Goal: Use online tool/utility: Utilize a website feature to perform a specific function

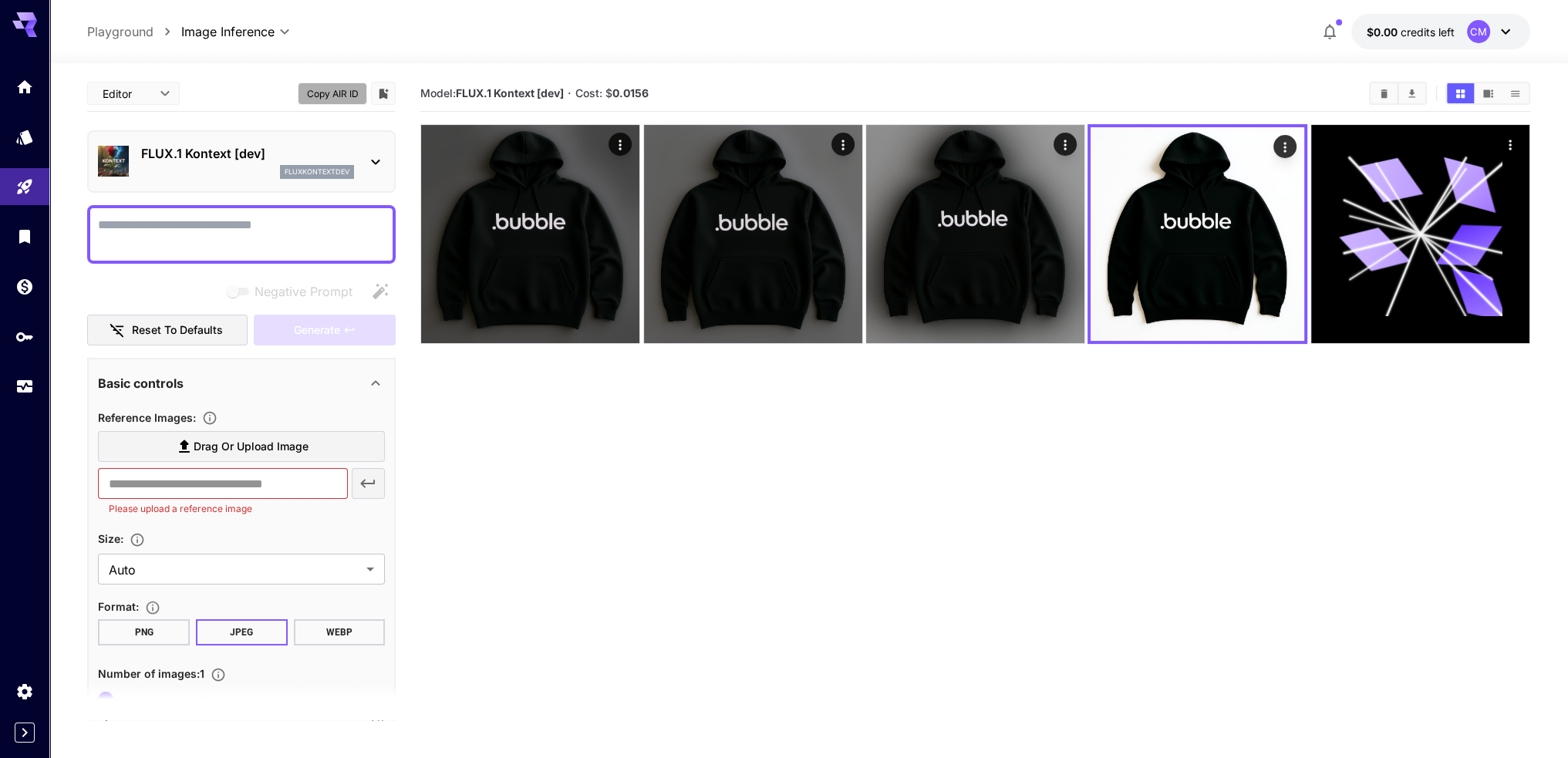
click at [333, 95] on button "Copy AIR ID" at bounding box center [333, 94] width 70 height 23
click at [29, 140] on icon "Models" at bounding box center [26, 131] width 19 height 19
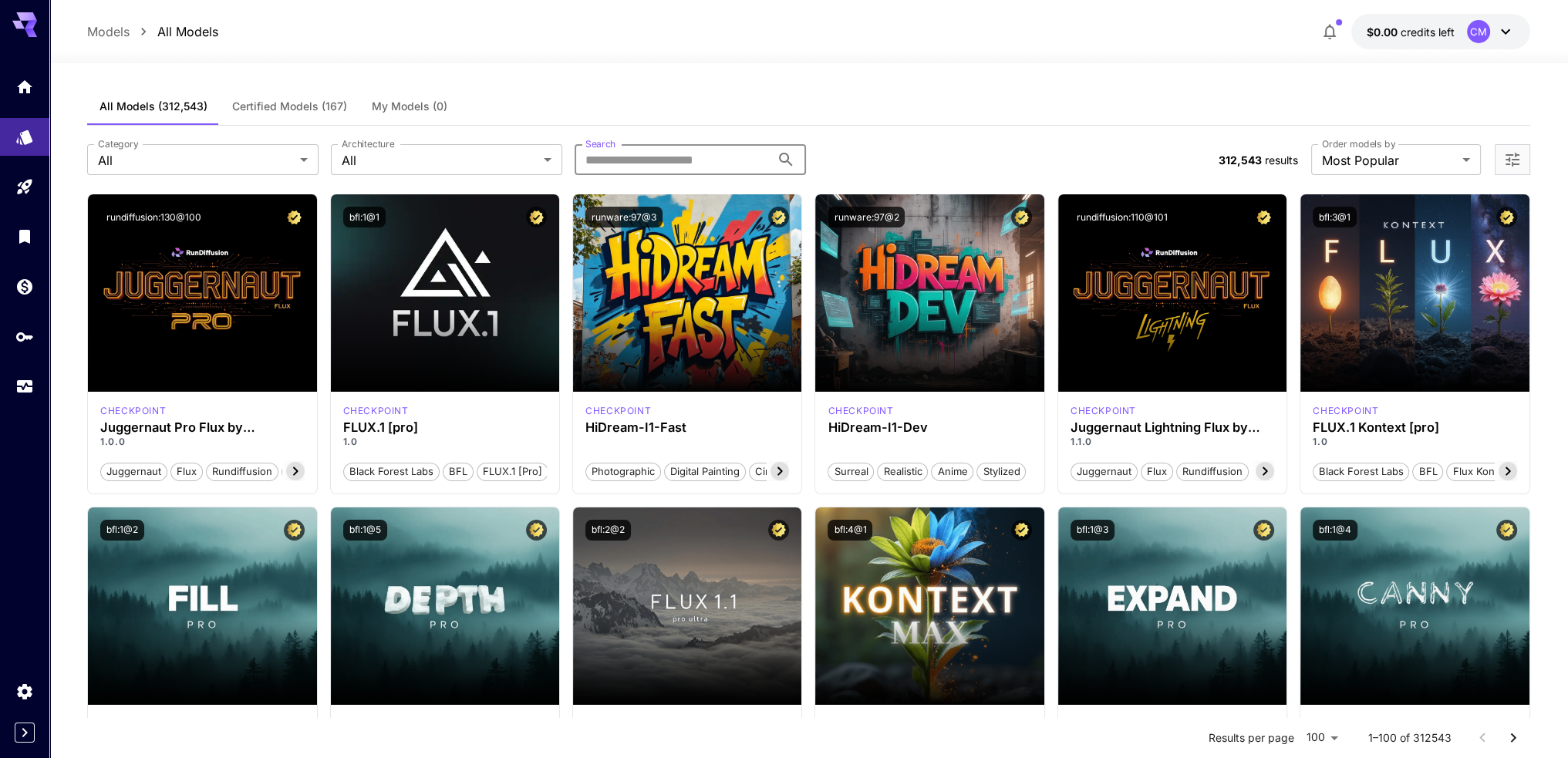
click at [644, 162] on input "Search" at bounding box center [672, 160] width 196 height 31
type input "*******"
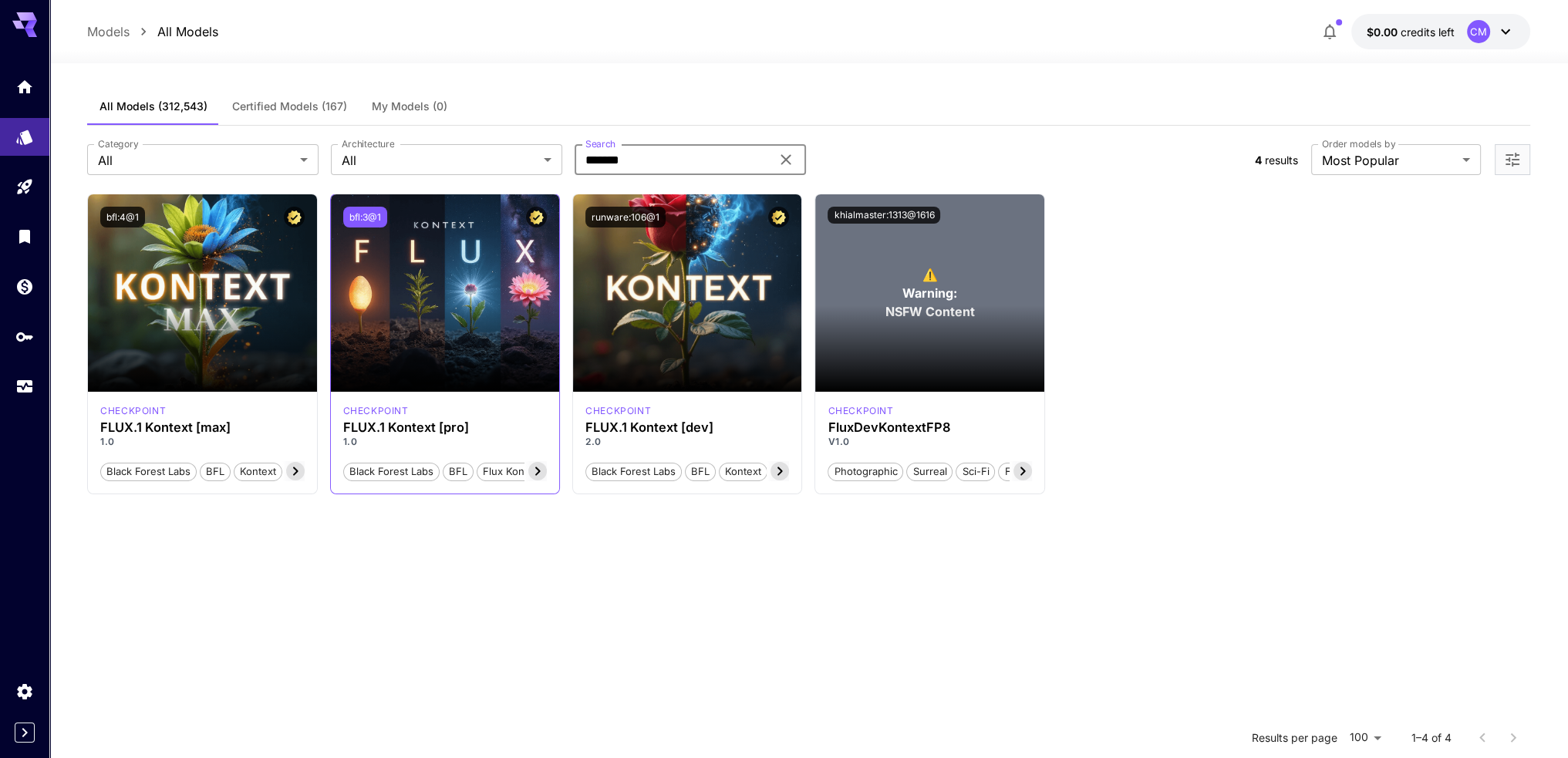
click at [369, 214] on button "bfl:3@1" at bounding box center [365, 217] width 44 height 21
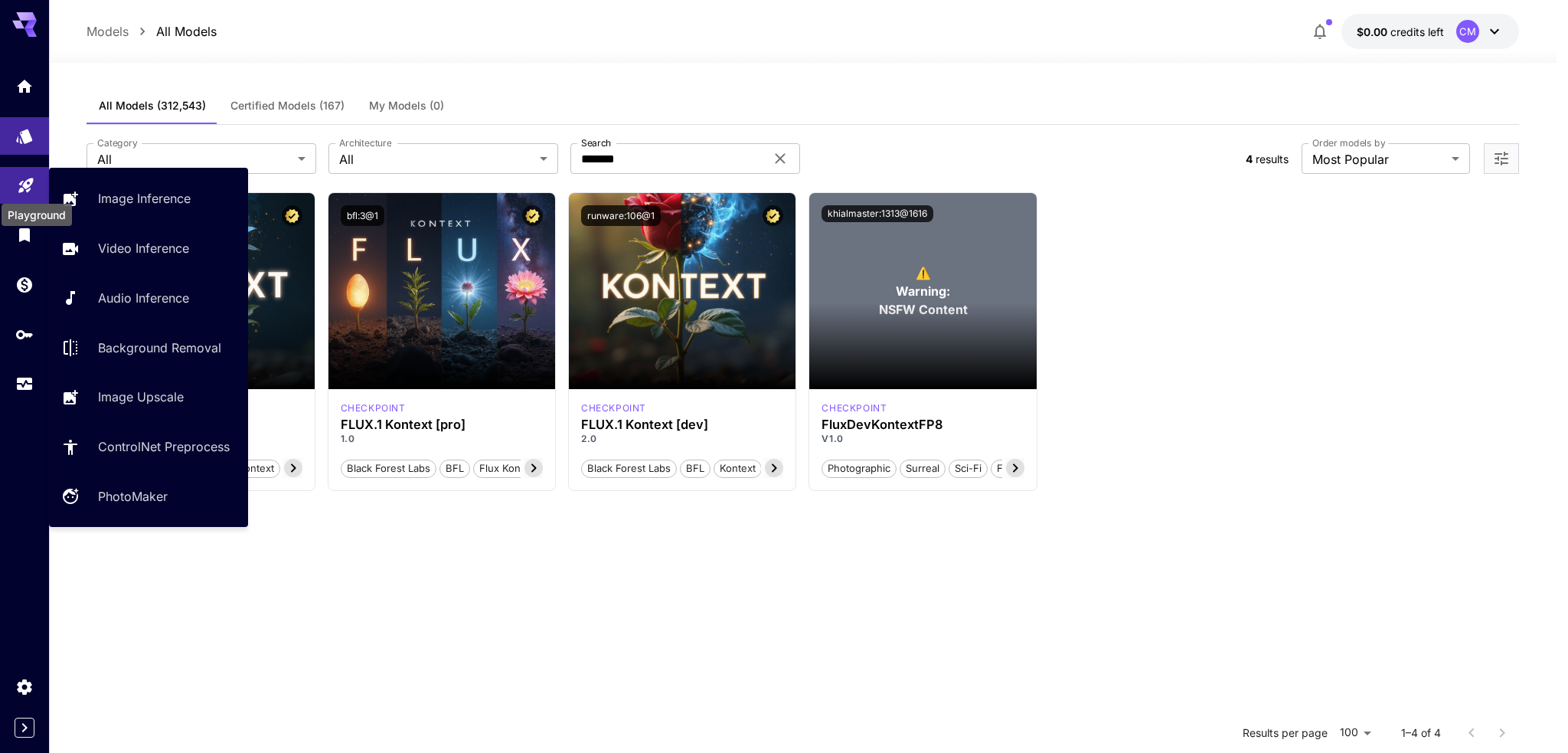
click at [27, 186] on icon "Playground" at bounding box center [26, 181] width 15 height 15
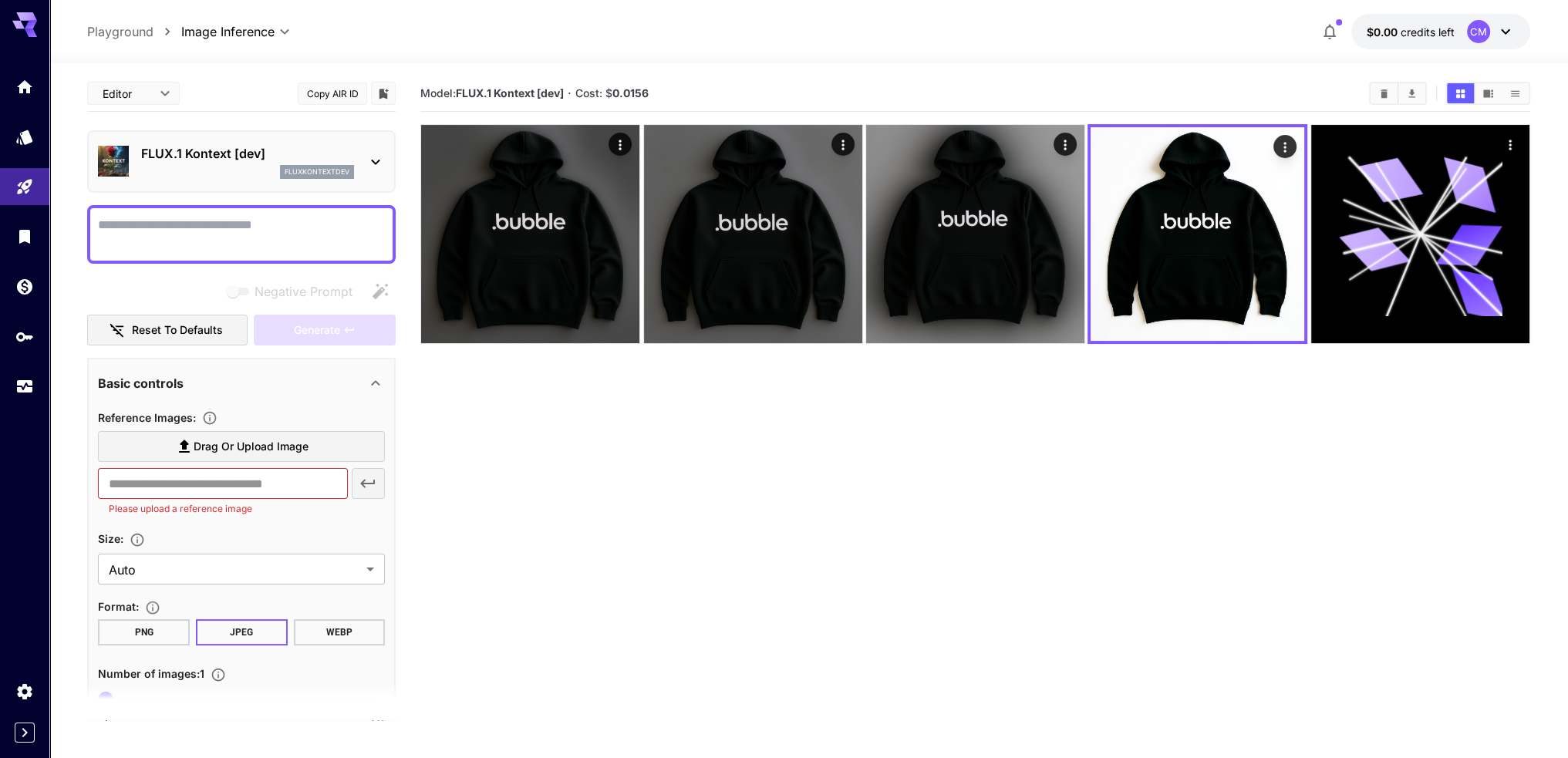
click at [336, 93] on button "Copy AIR ID" at bounding box center [333, 94] width 70 height 23
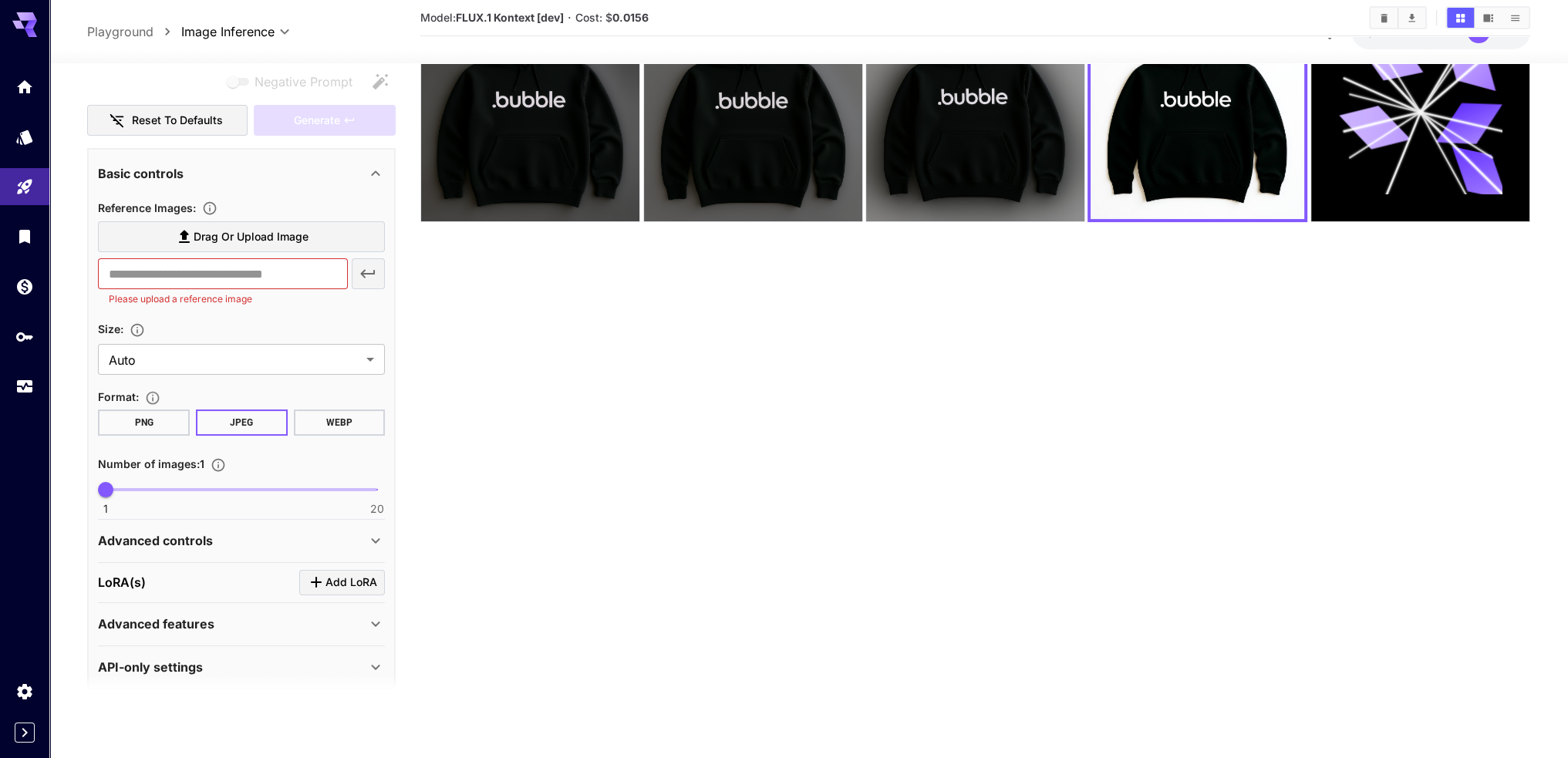
scroll to position [213, 0]
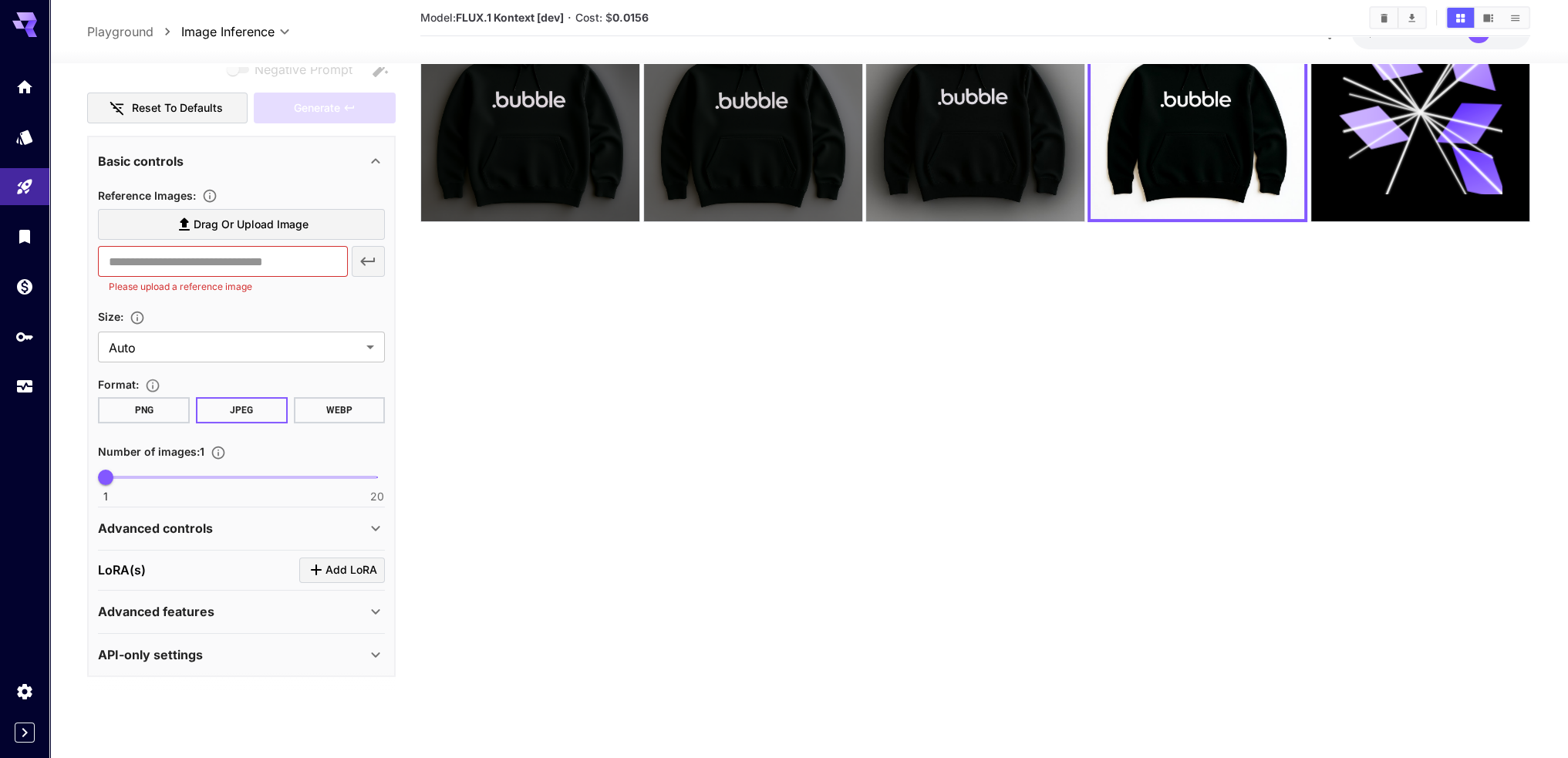
click at [182, 530] on p "Advanced controls" at bounding box center [156, 528] width 115 height 19
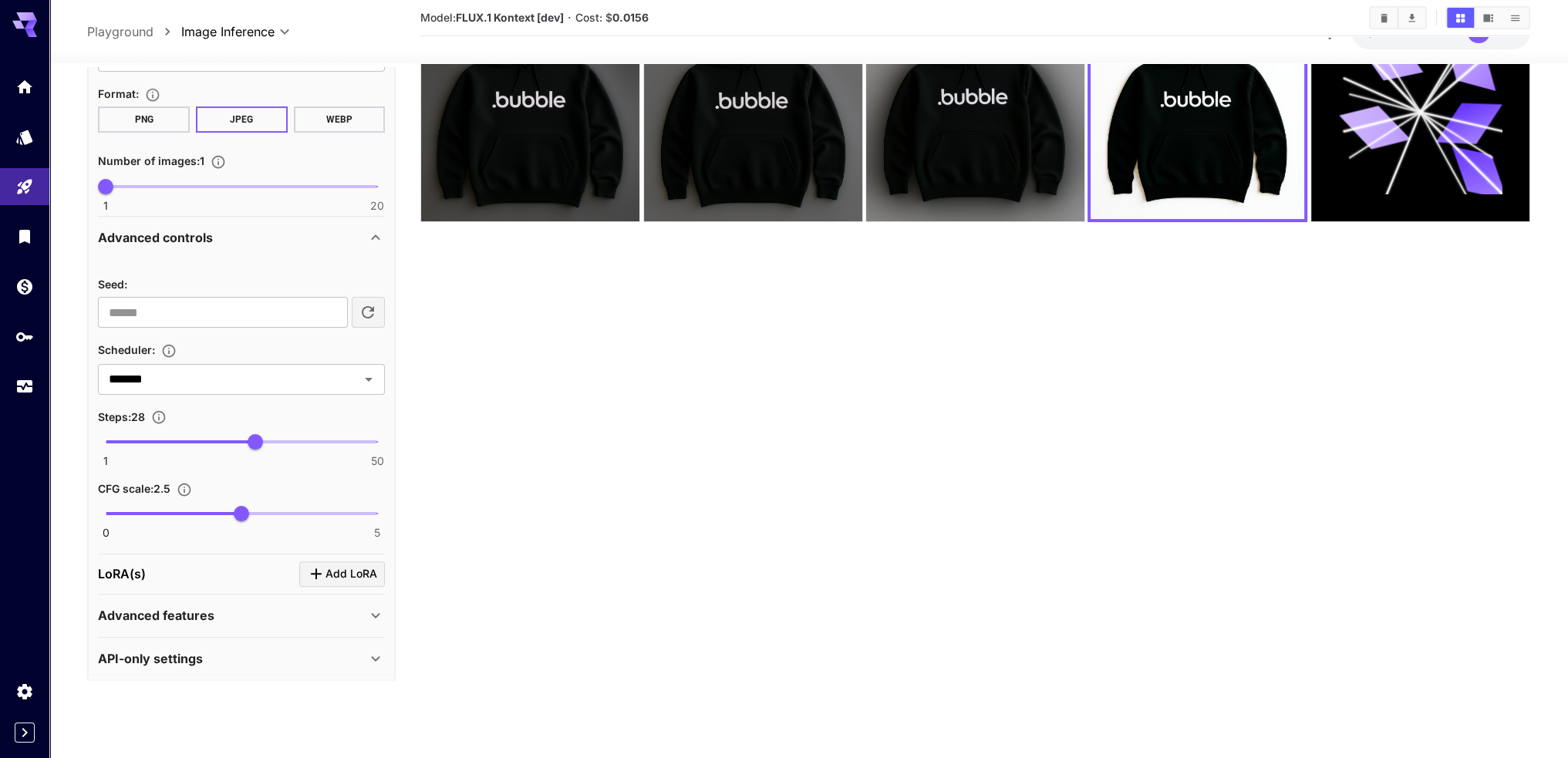
scroll to position [507, 0]
click at [238, 609] on div "Advanced features" at bounding box center [232, 613] width 269 height 19
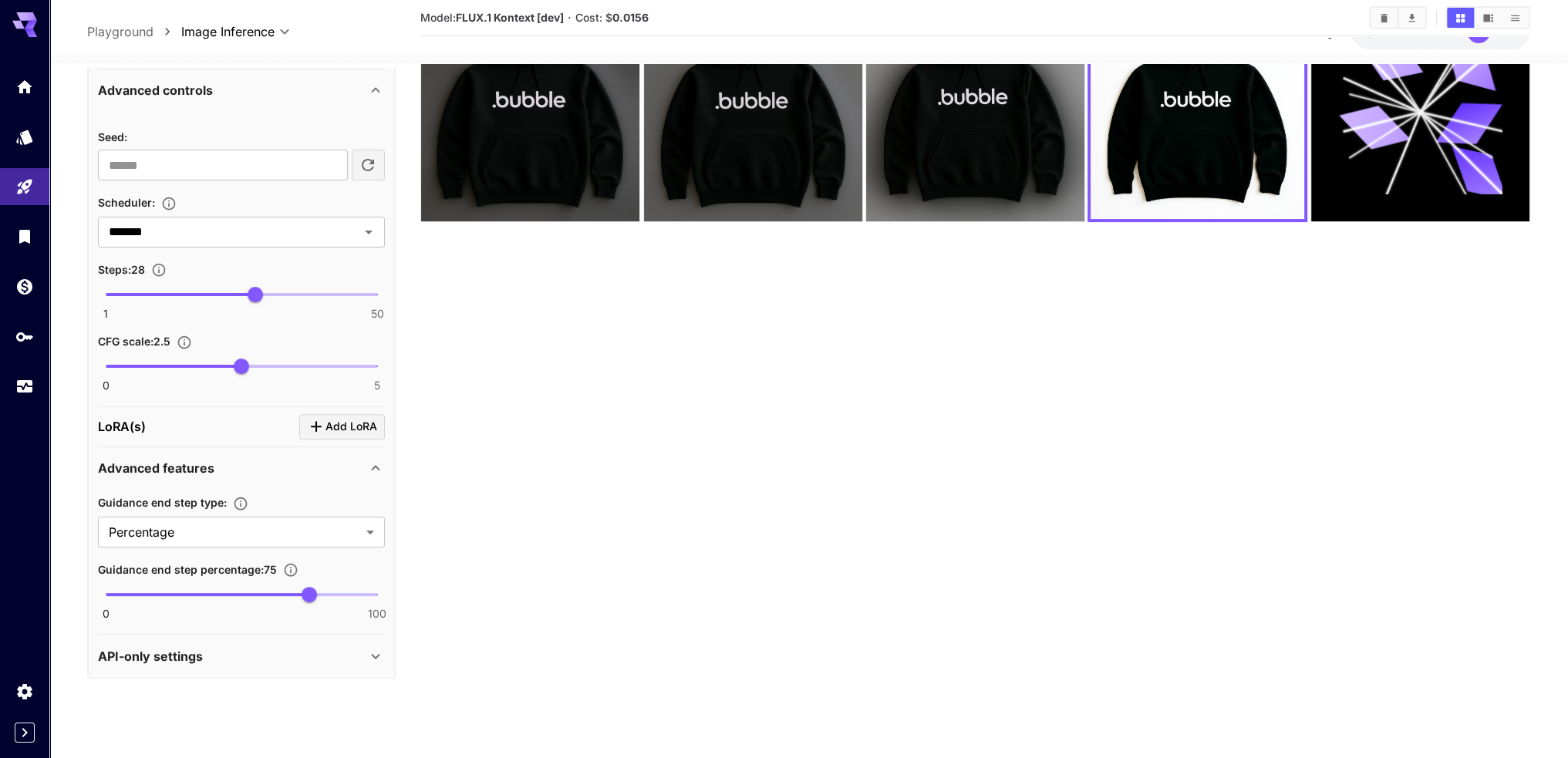
click at [239, 656] on div "API-only settings" at bounding box center [232, 656] width 269 height 19
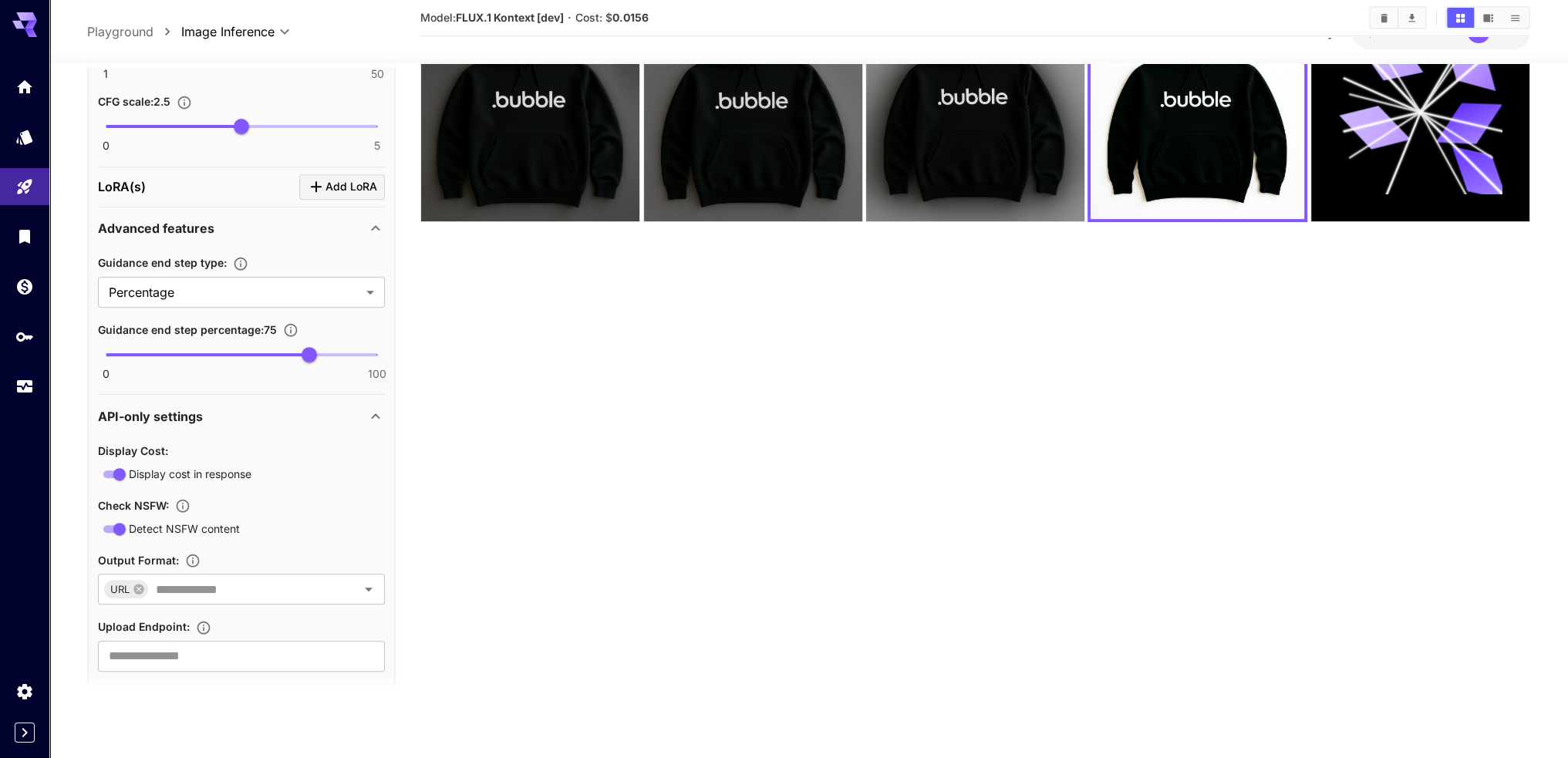
scroll to position [914, 0]
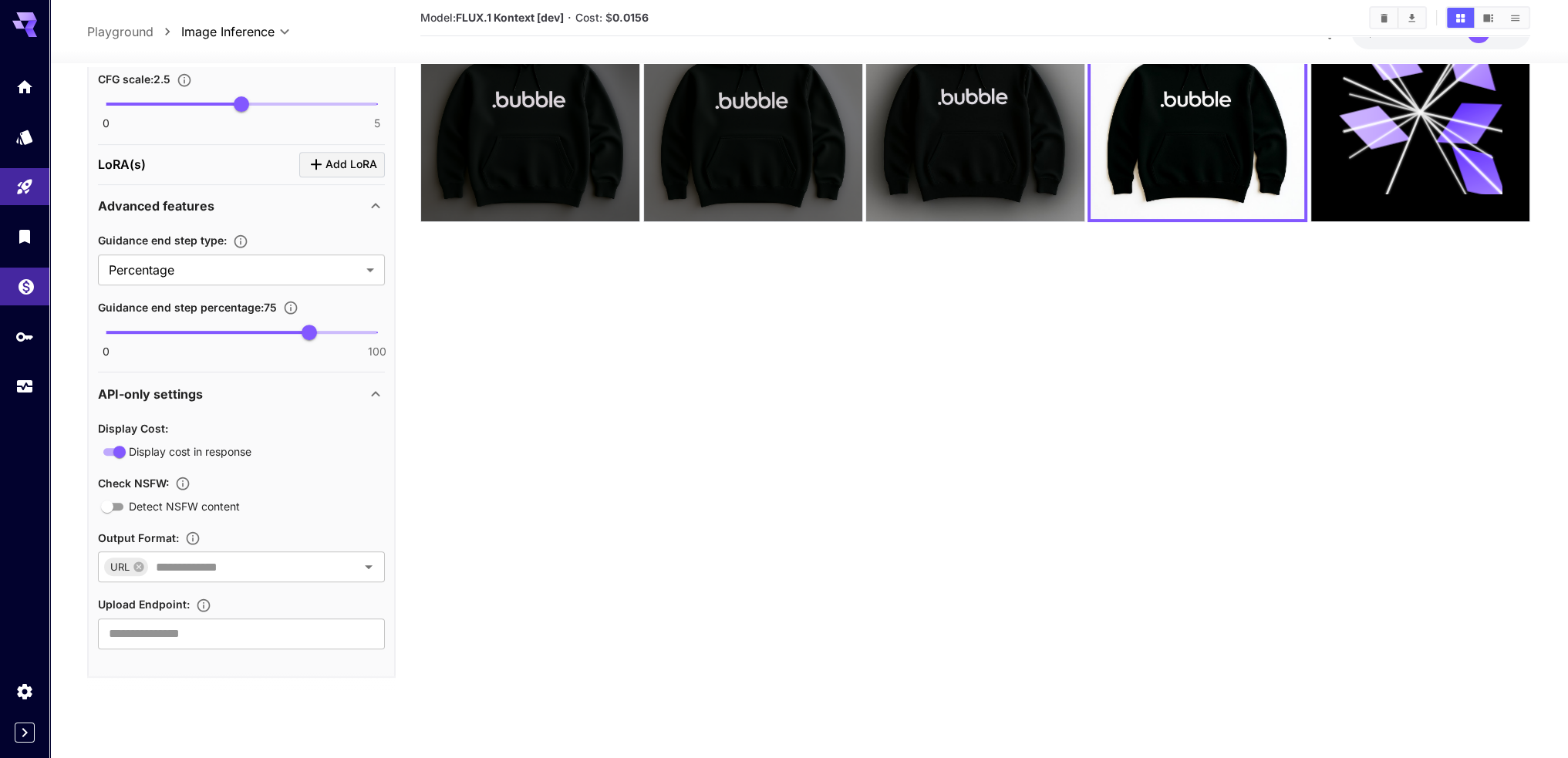
click at [22, 300] on link at bounding box center [24, 286] width 50 height 38
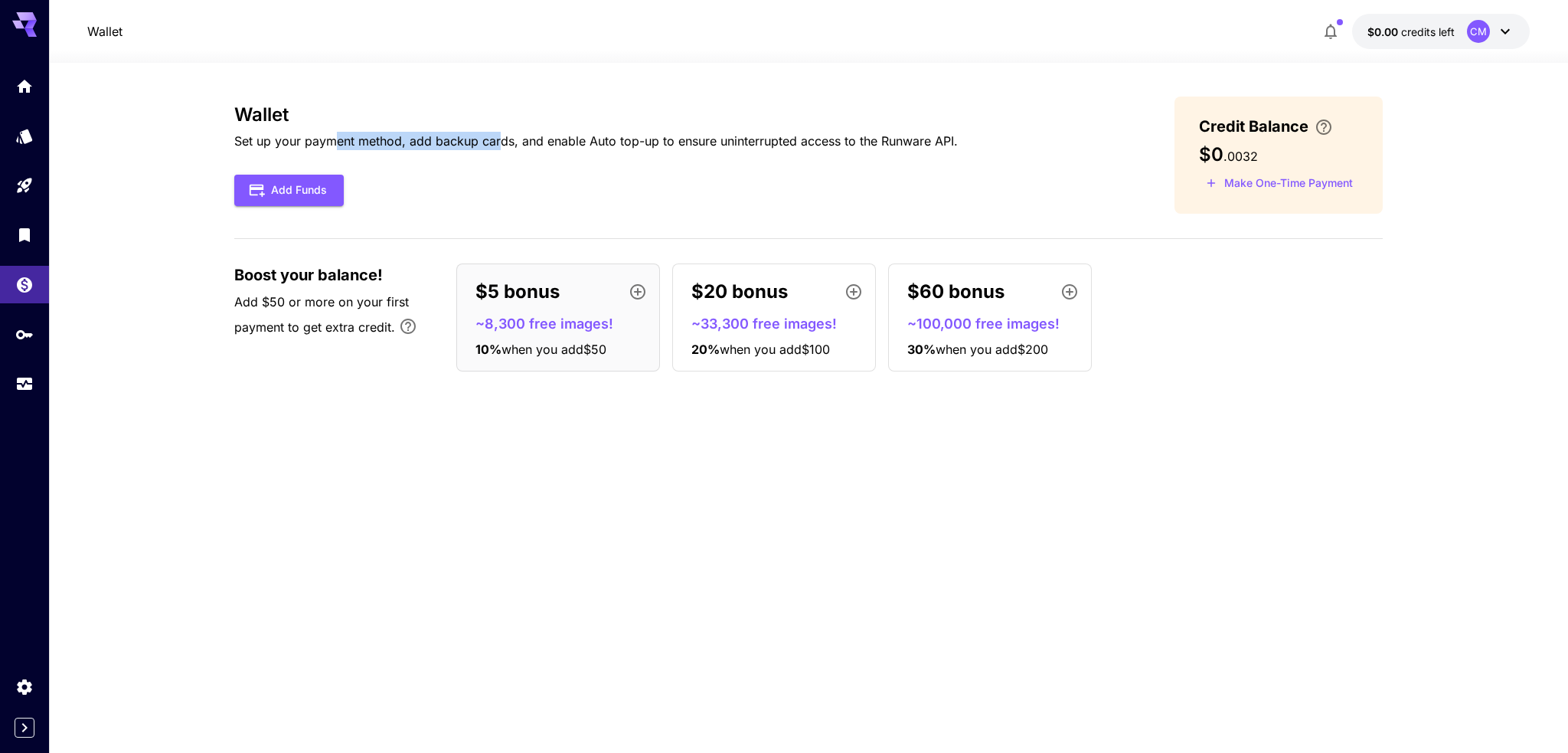
drag, startPoint x: 342, startPoint y: 137, endPoint x: 499, endPoint y: 144, distance: 157.2
click at [499, 144] on p "Set up your payment method, add backup cards, and enable Auto top-up to ensure …" at bounding box center [596, 140] width 724 height 19
click at [1505, 28] on icon at bounding box center [1505, 31] width 19 height 19
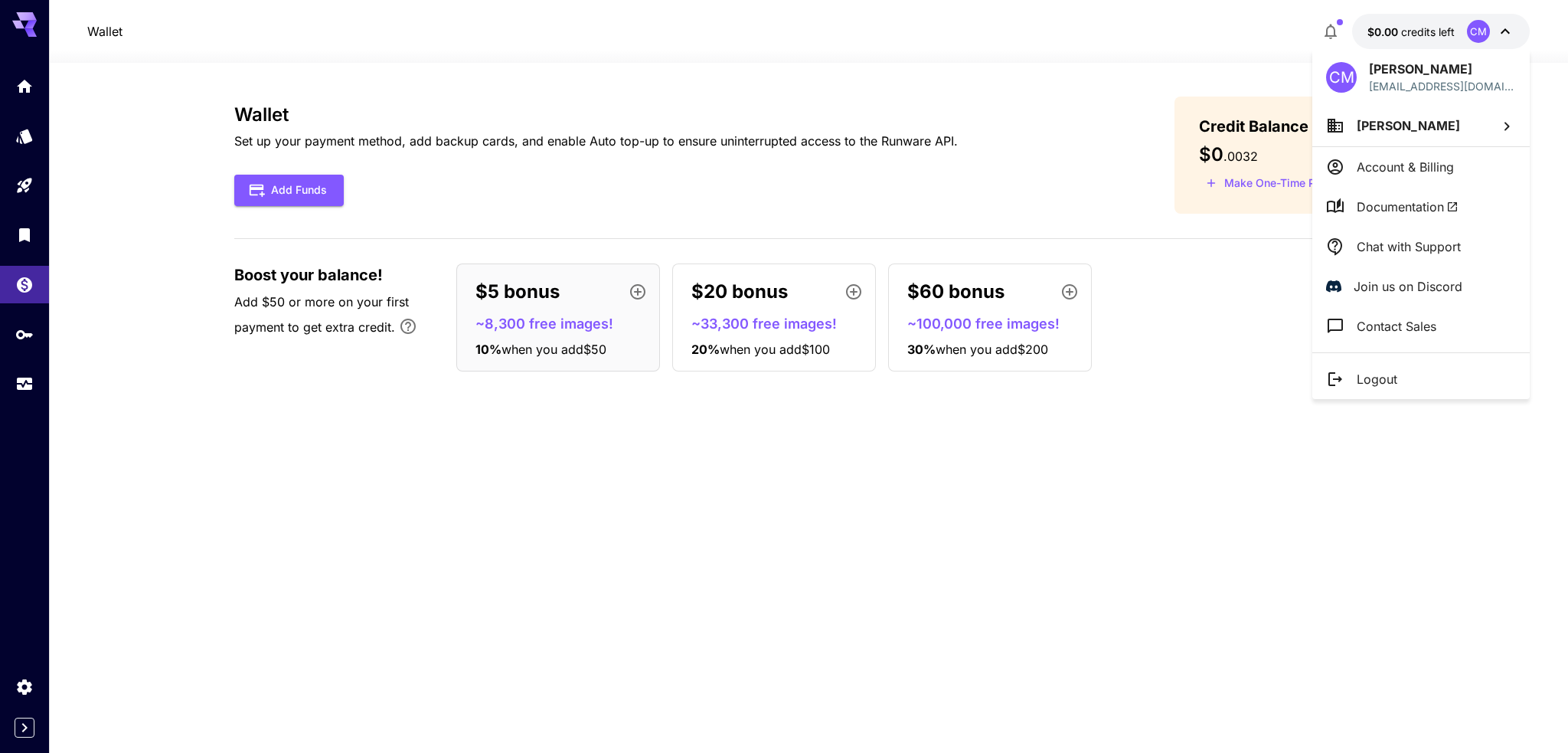
click at [1433, 125] on span "Erika Hawthorne" at bounding box center [1408, 125] width 103 height 15
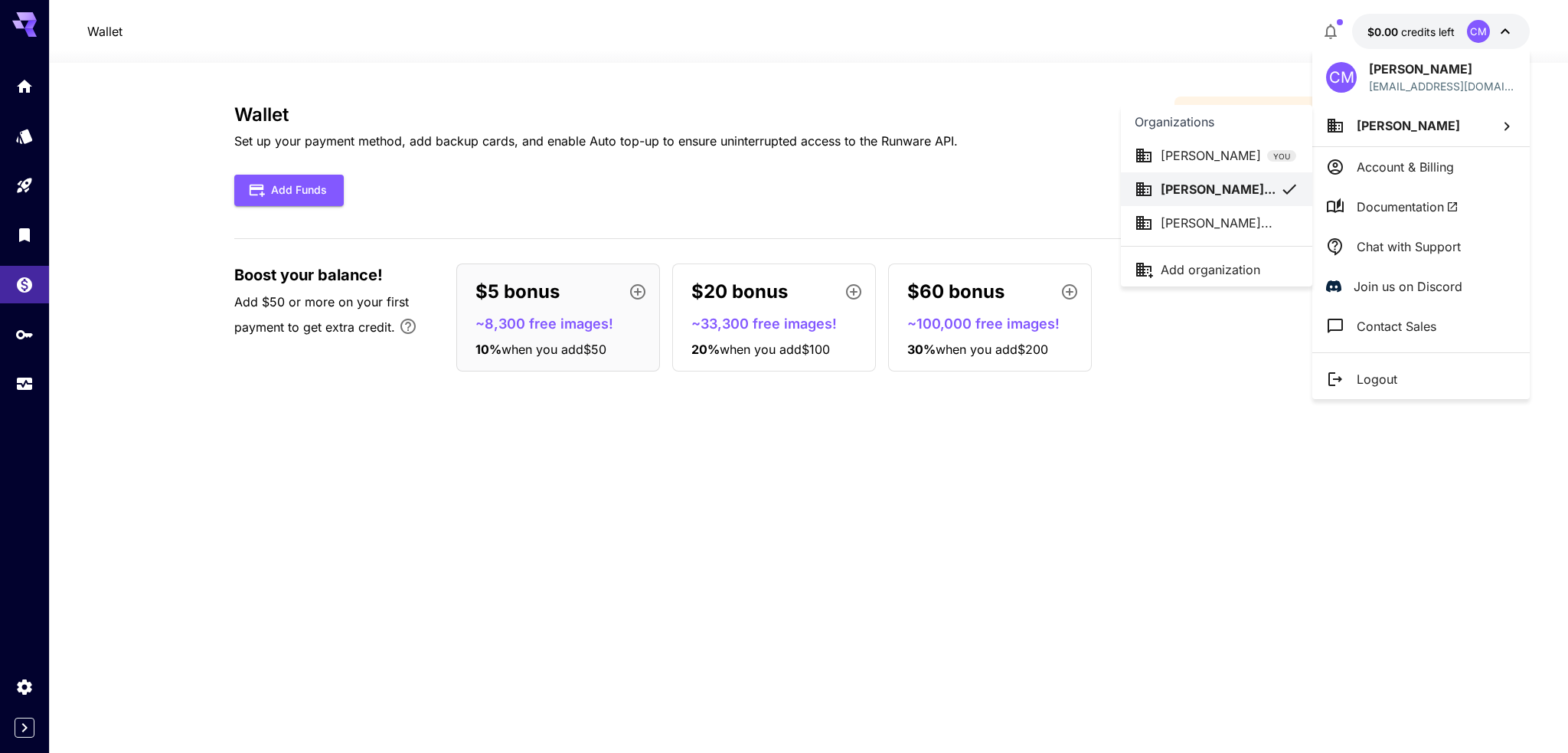
click at [1240, 217] on p "Lucas Benningt..." at bounding box center [1216, 223] width 112 height 19
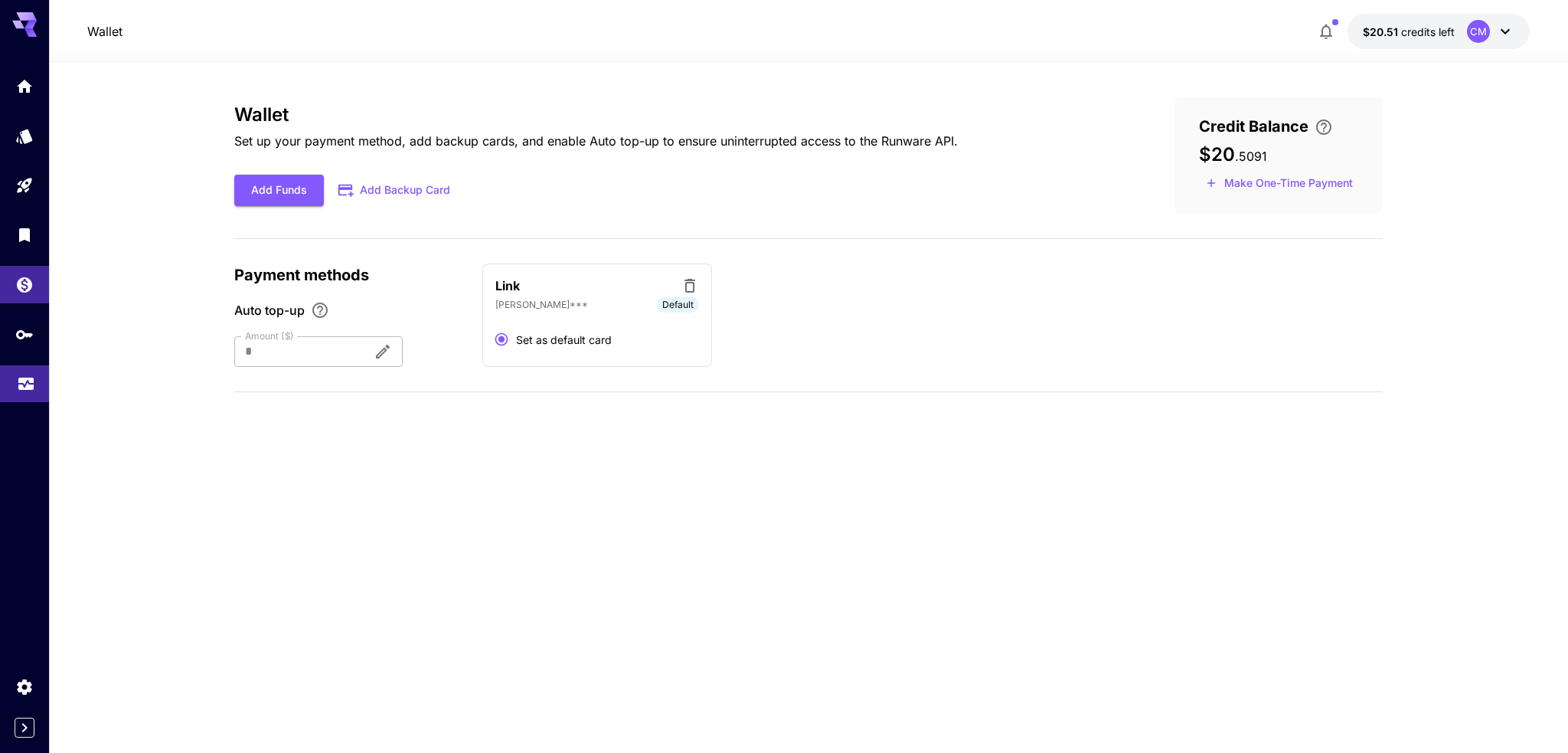
click at [19, 401] on link at bounding box center [24, 384] width 49 height 38
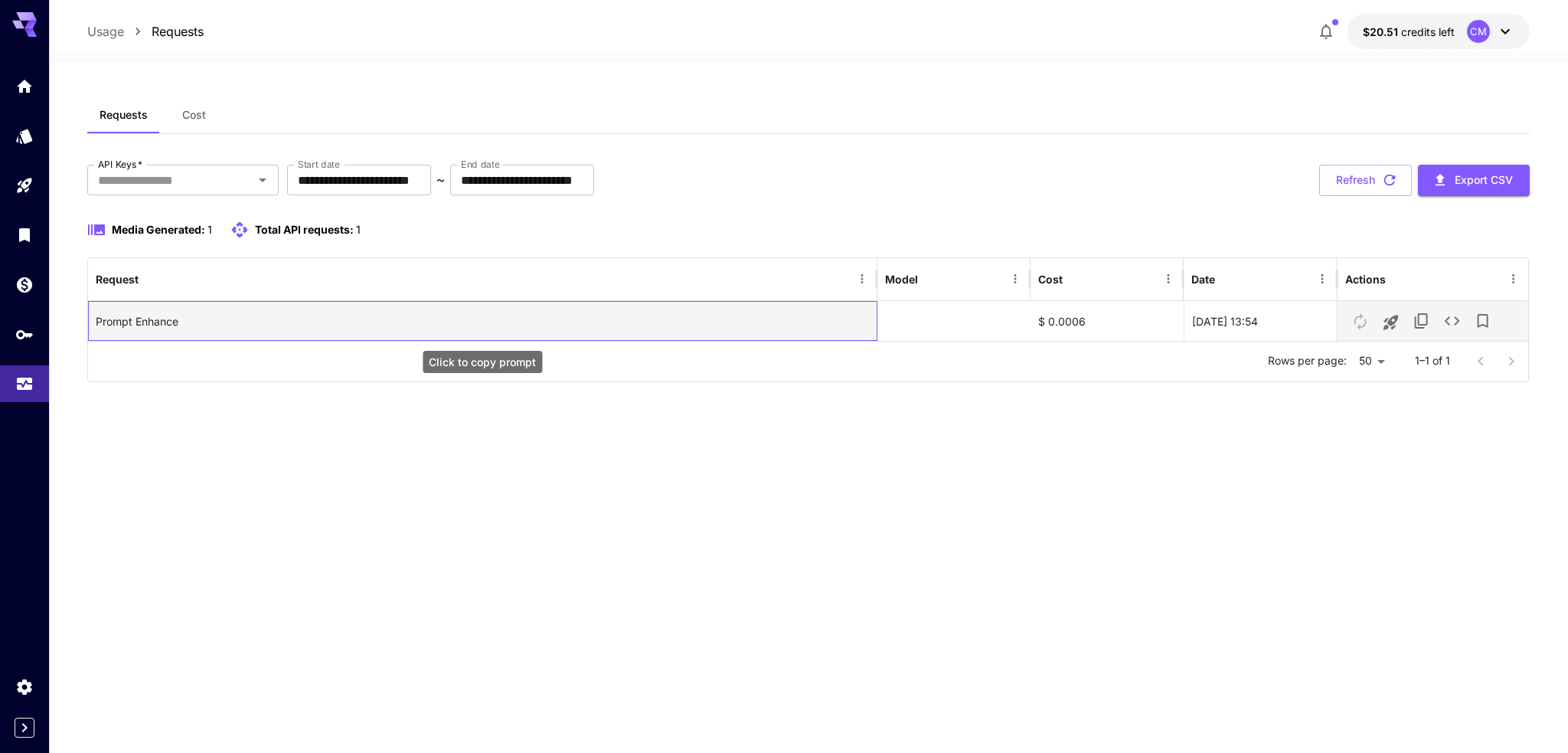
click at [141, 330] on div "Prompt Enhance" at bounding box center [483, 321] width 774 height 39
click at [150, 322] on div "Prompt Enhance" at bounding box center [483, 321] width 774 height 39
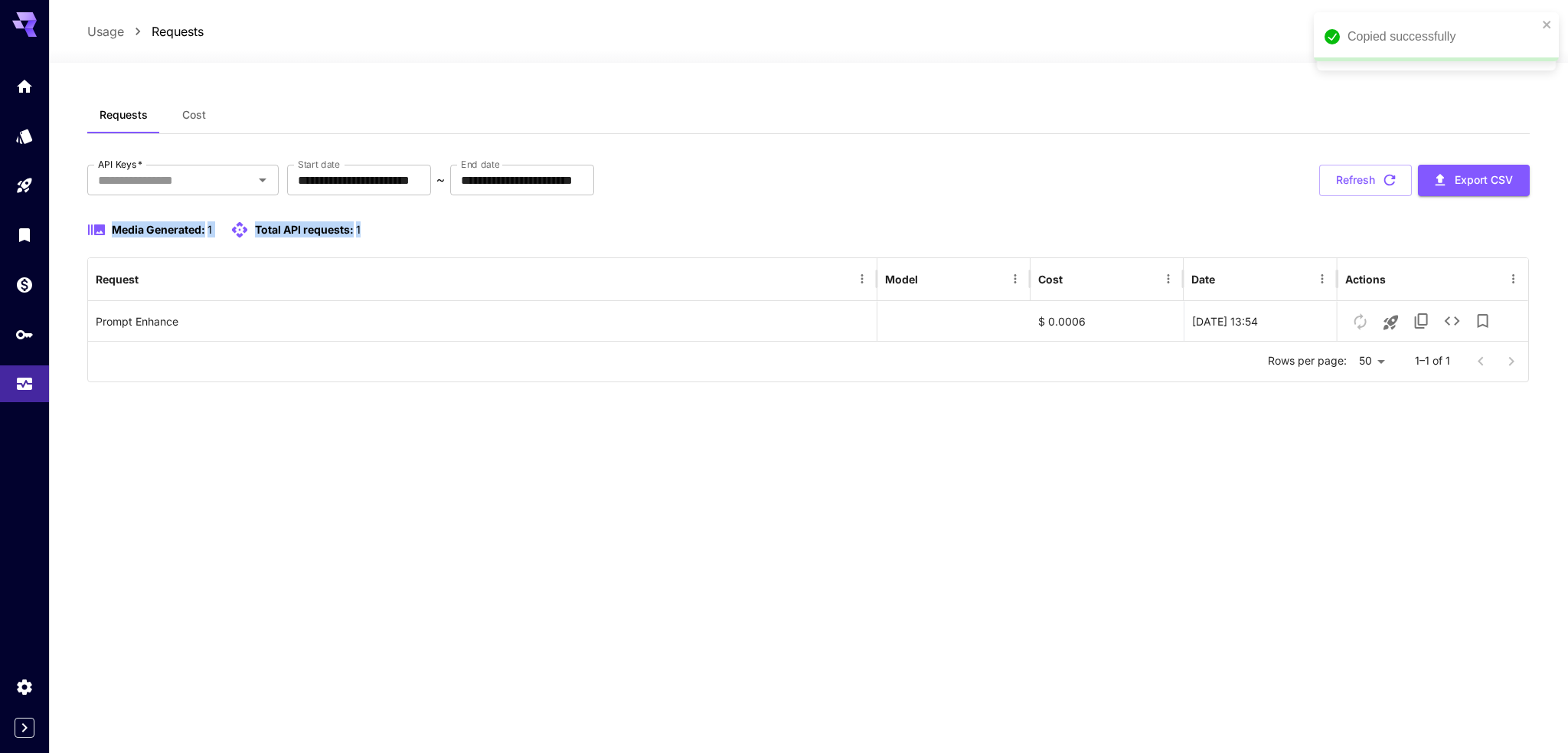
drag, startPoint x: 367, startPoint y: 229, endPoint x: 114, endPoint y: 229, distance: 253.0
click at [114, 229] on div "Media Generated: 1 Total API requests: 1" at bounding box center [808, 230] width 1443 height 19
click at [114, 229] on span "Media Generated:" at bounding box center [159, 229] width 93 height 13
click at [185, 123] on button "Cost" at bounding box center [195, 115] width 69 height 37
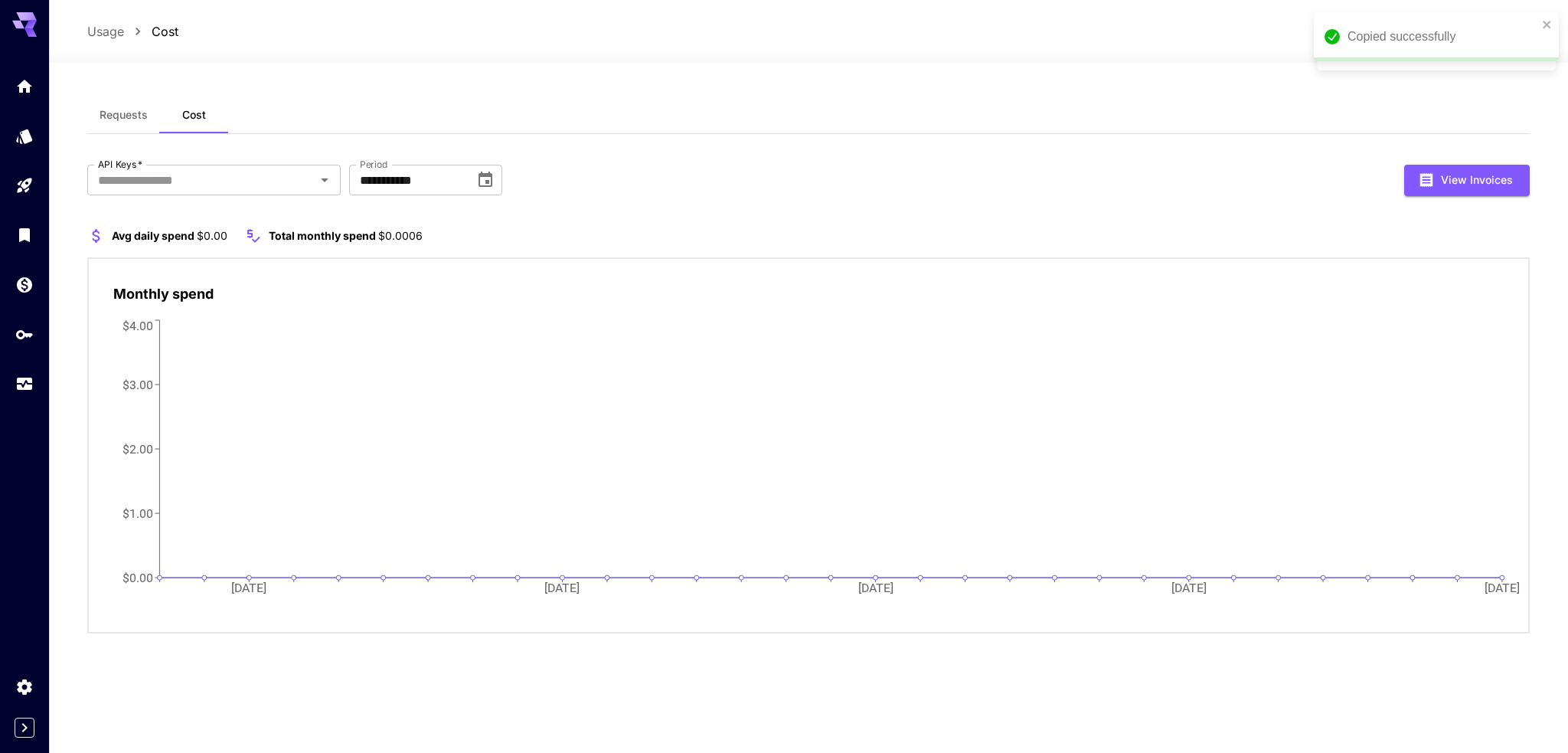
click at [131, 122] on button "Requests" at bounding box center [123, 115] width 73 height 37
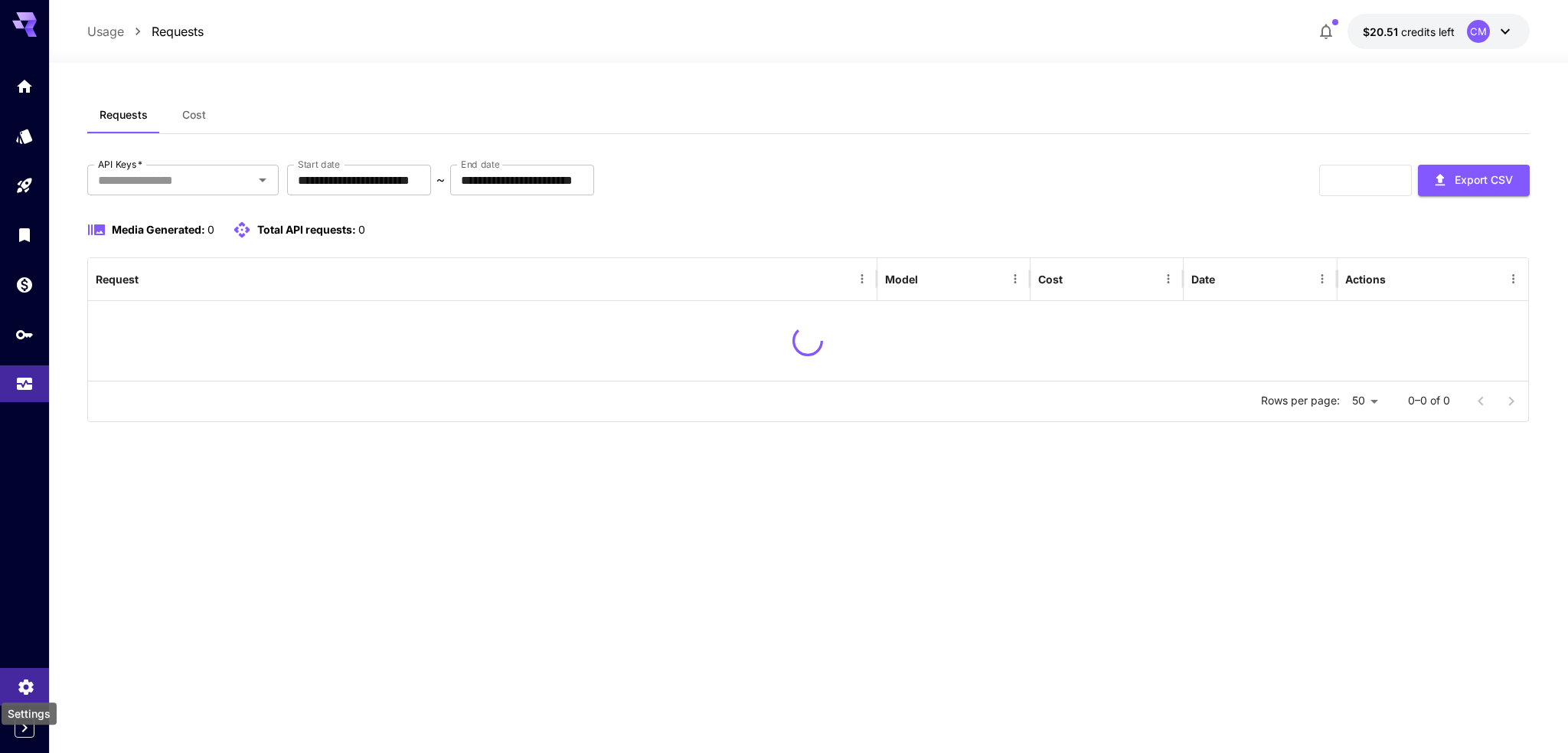
click at [26, 680] on icon "Settings" at bounding box center [26, 682] width 15 height 15
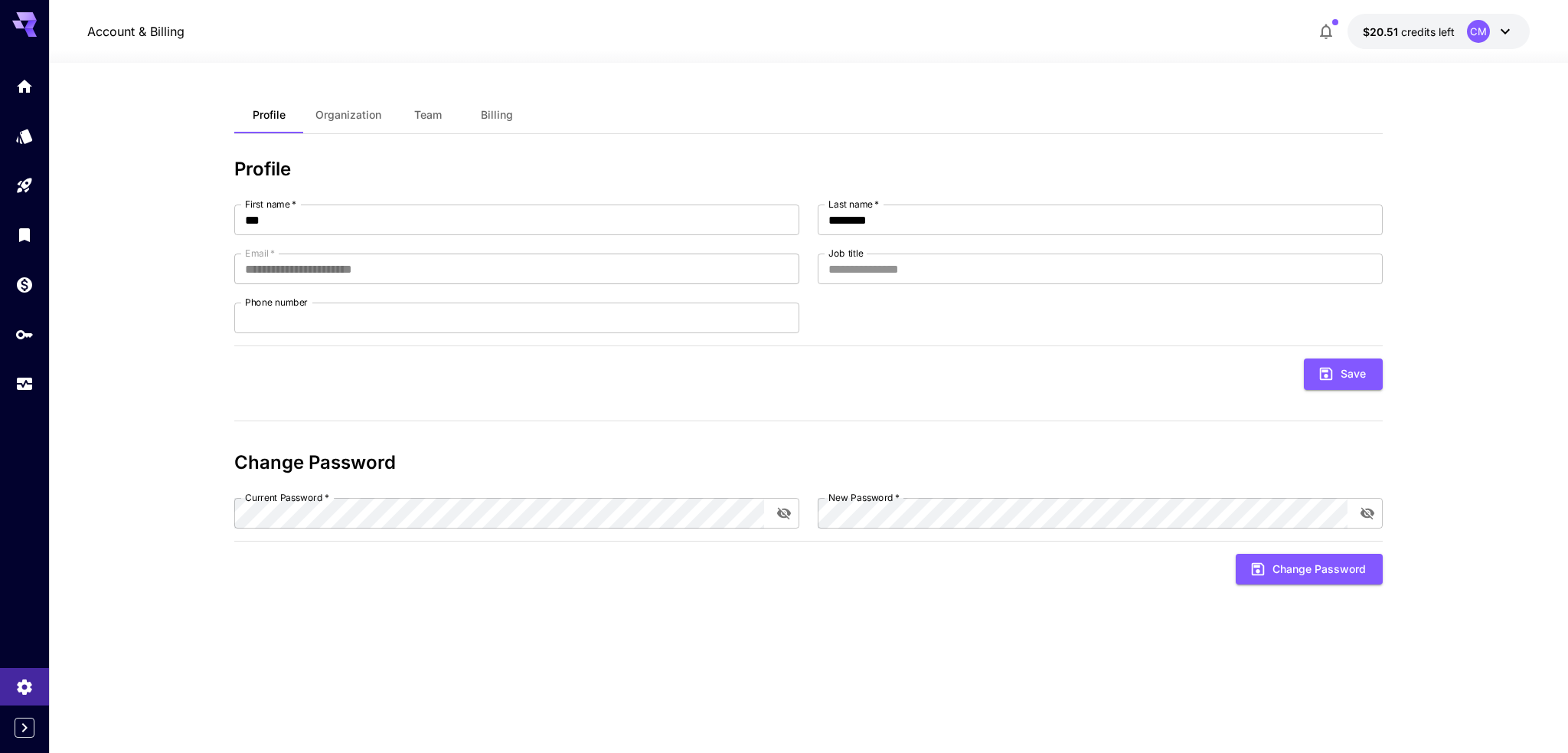
click at [1506, 26] on icon at bounding box center [1505, 31] width 19 height 19
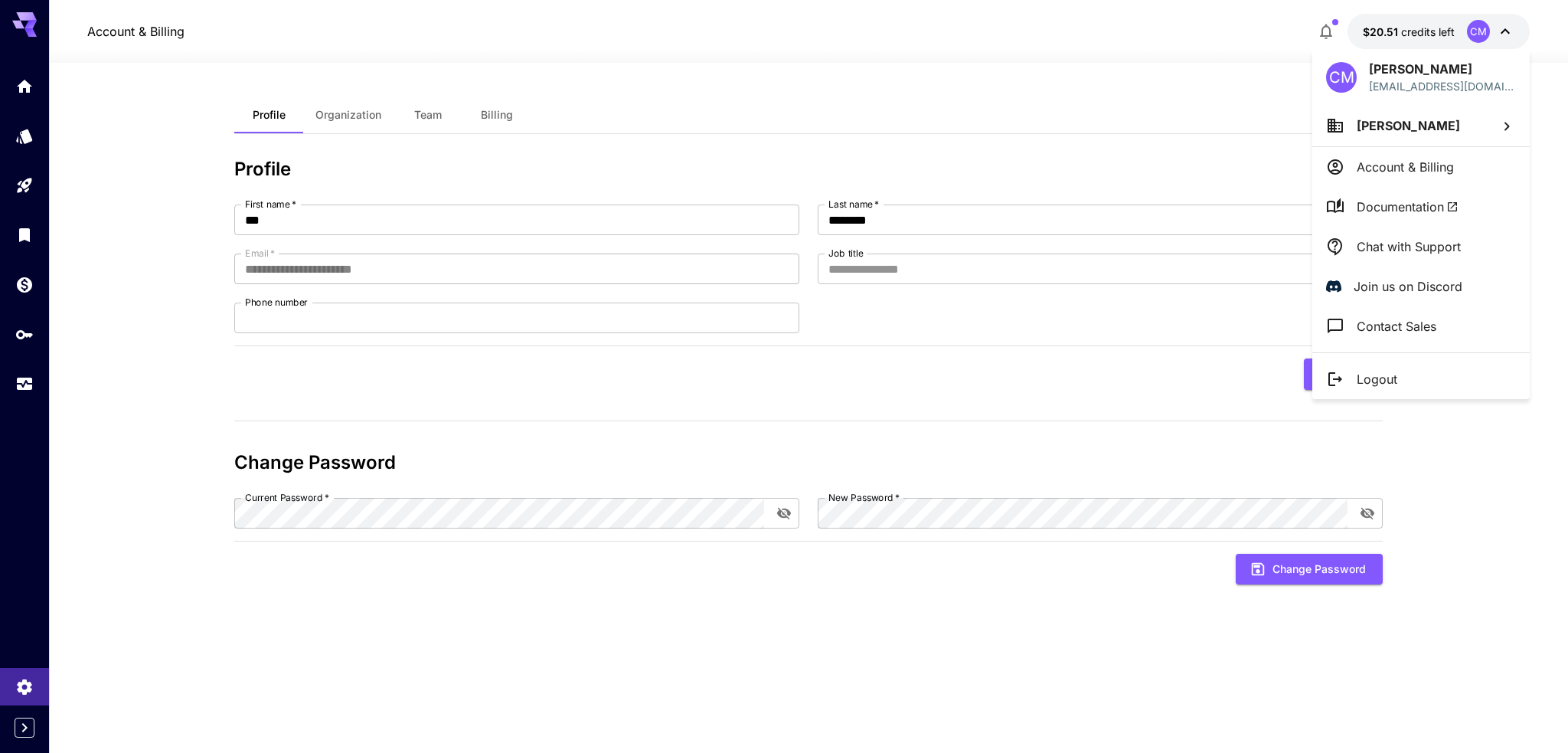
click at [1127, 94] on div at bounding box center [784, 376] width 1568 height 753
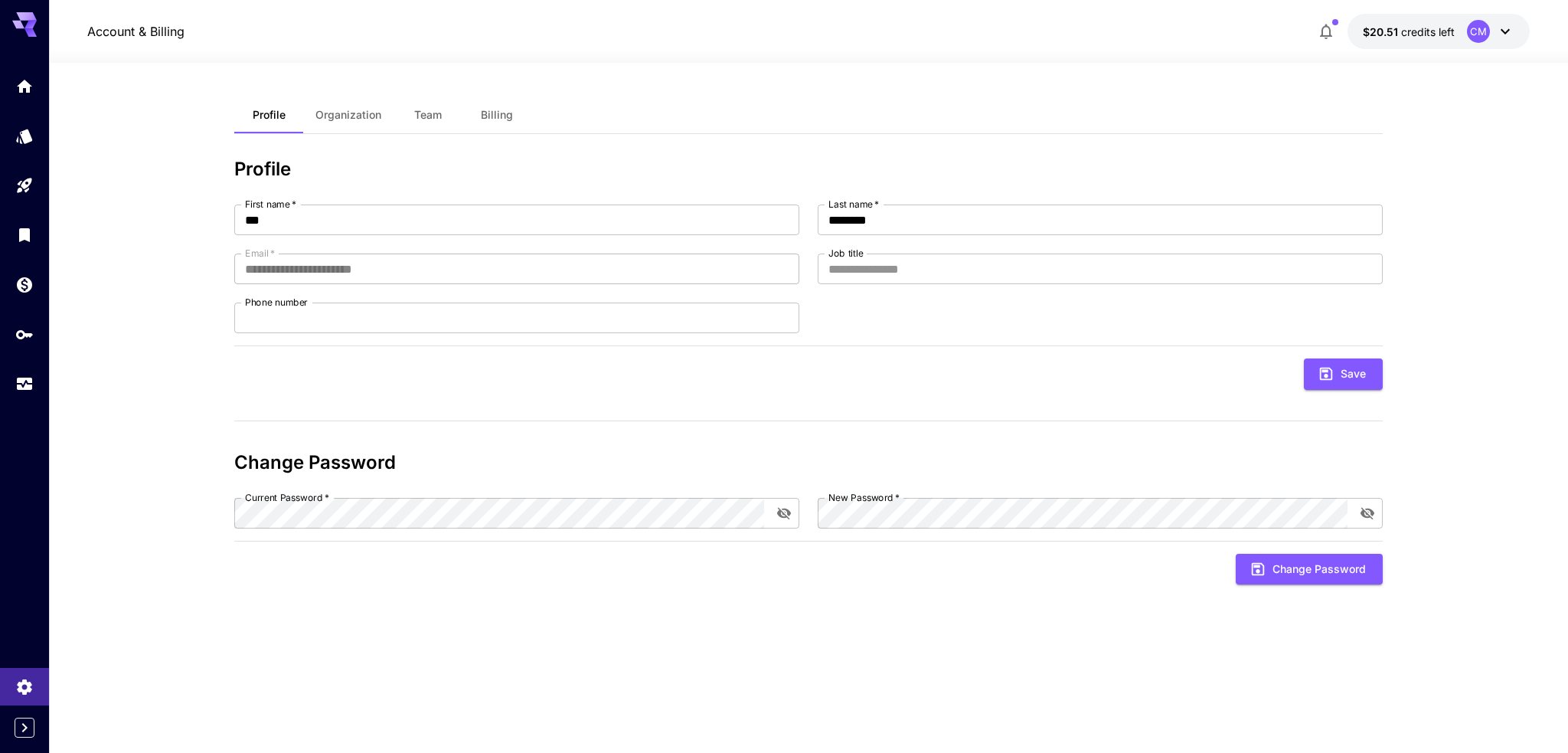
click at [351, 119] on span "Organization" at bounding box center [348, 114] width 66 height 14
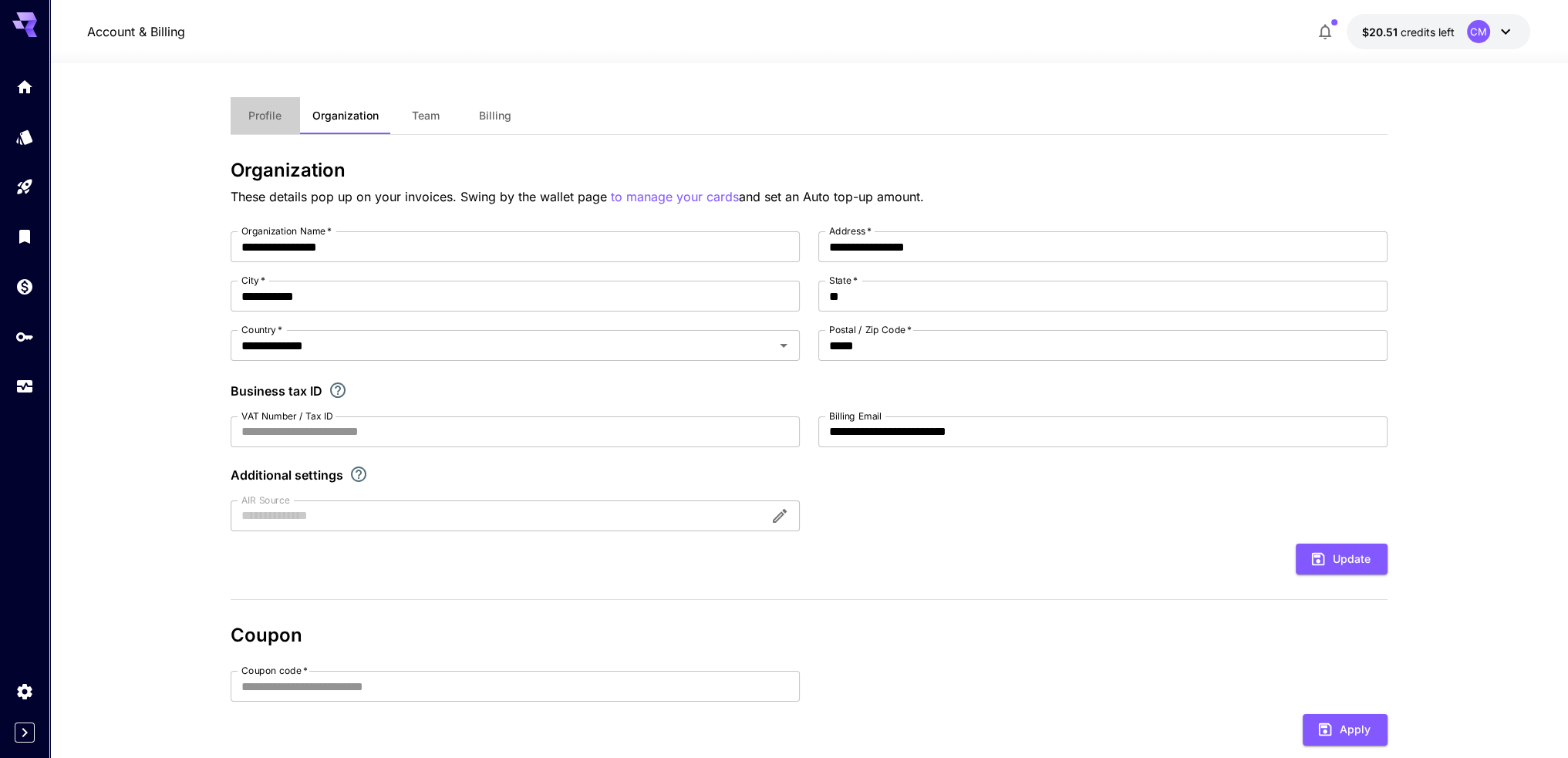
click at [279, 118] on span "Profile" at bounding box center [265, 115] width 33 height 14
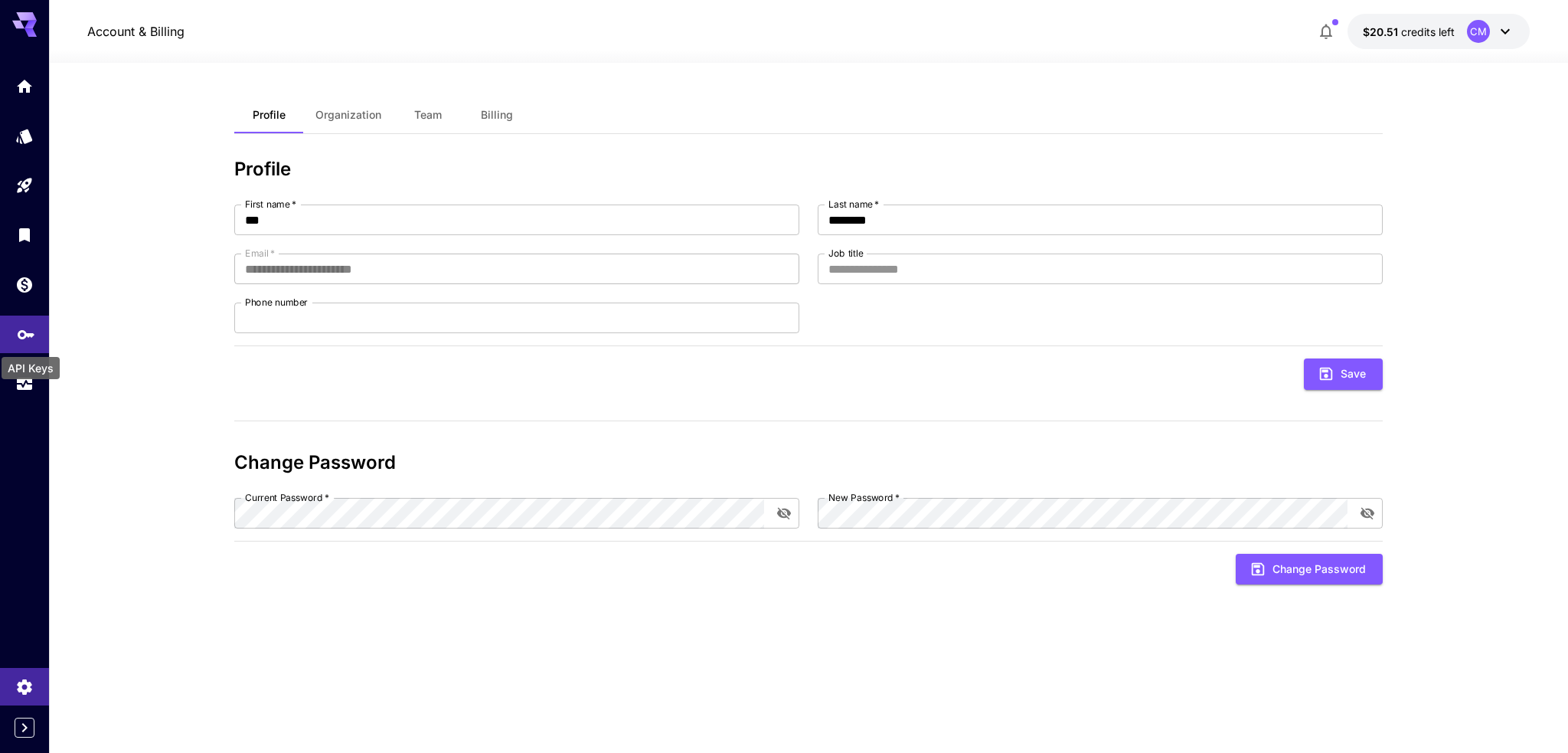
click at [22, 346] on link at bounding box center [24, 334] width 49 height 38
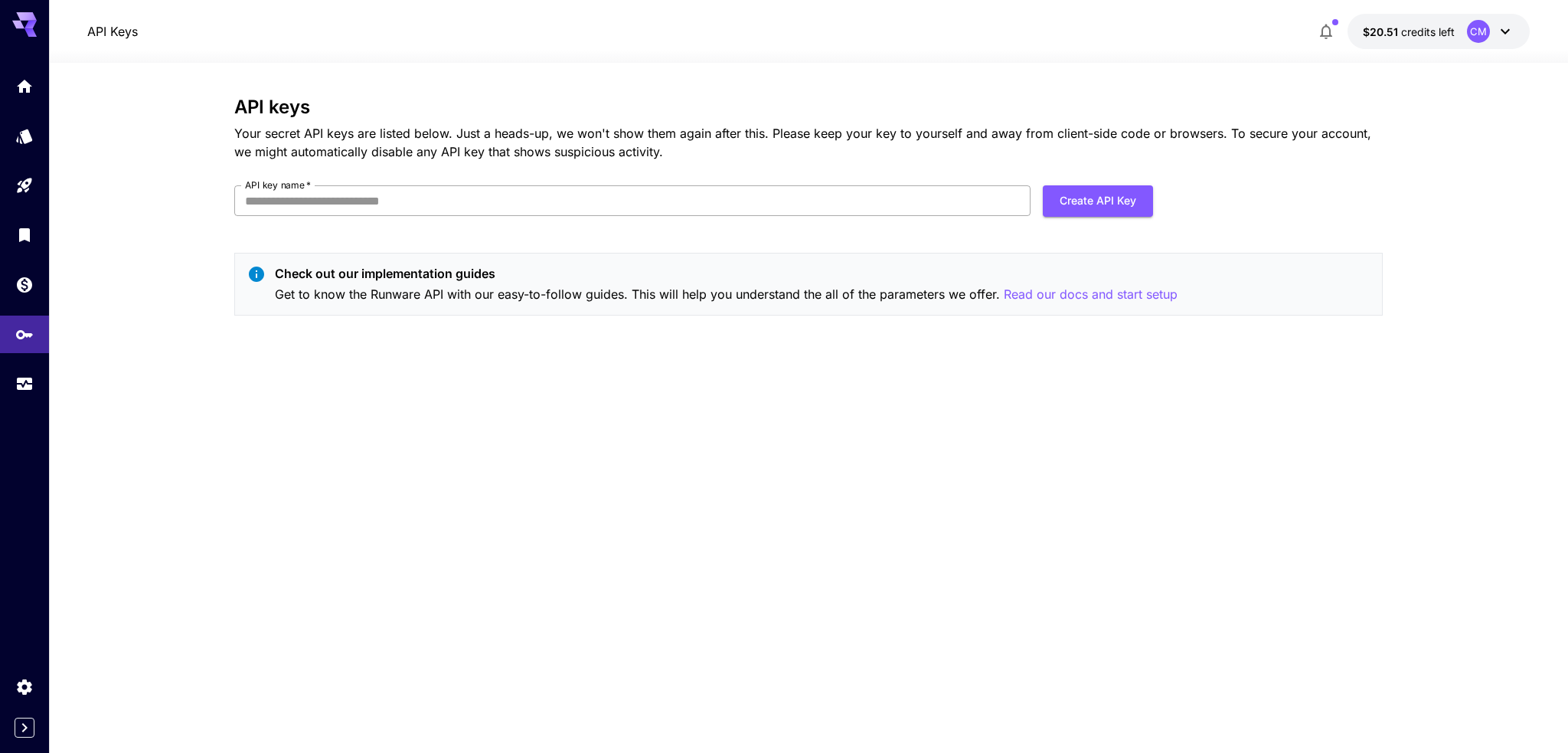
click at [718, 206] on input "API key name   *" at bounding box center [633, 201] width 796 height 31
type input "**********"
click button "Create API Key" at bounding box center [1097, 201] width 110 height 31
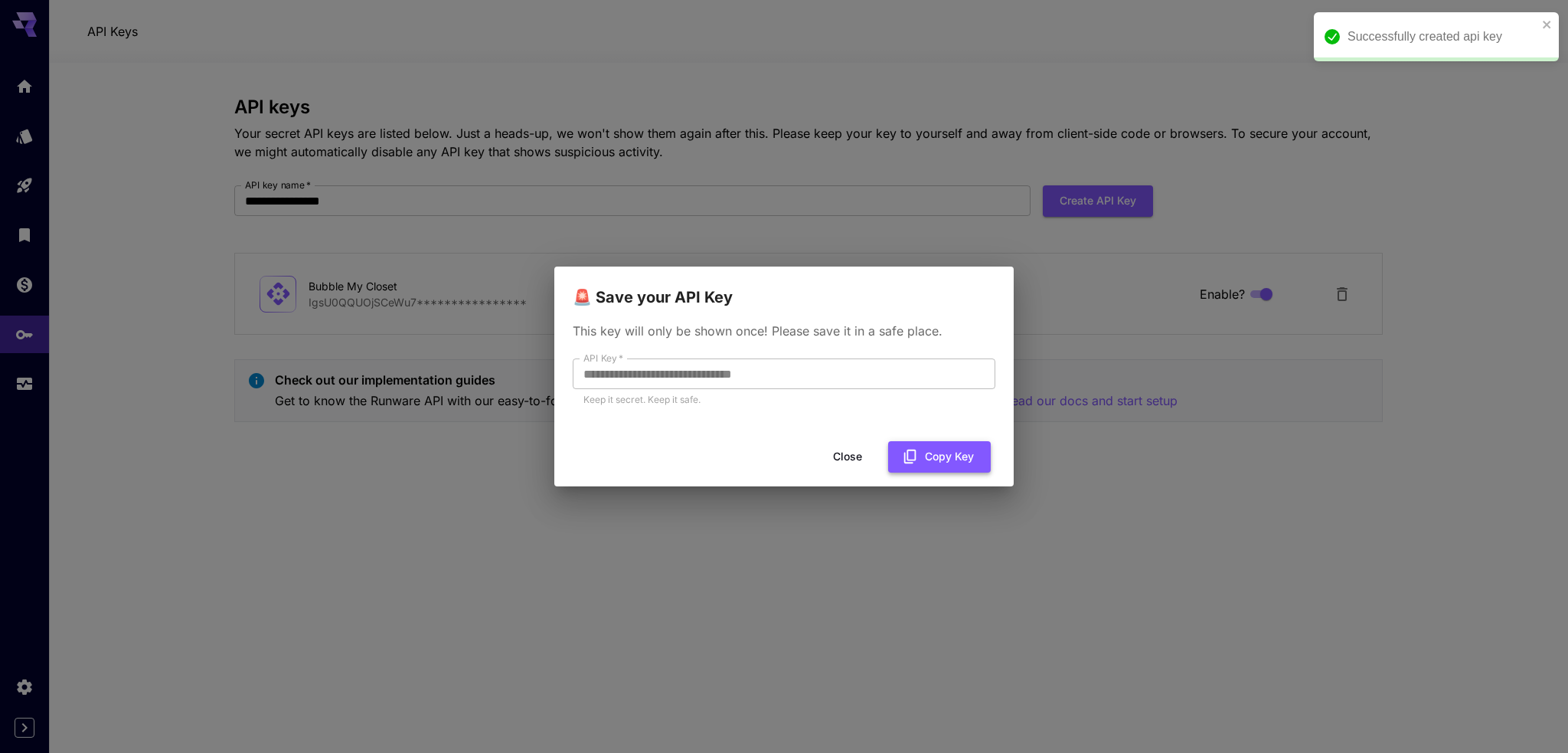
click at [926, 451] on button "Copy Key" at bounding box center [939, 456] width 102 height 31
click at [736, 553] on div "**********" at bounding box center [784, 376] width 1568 height 753
click at [865, 465] on button "Close" at bounding box center [860, 456] width 69 height 31
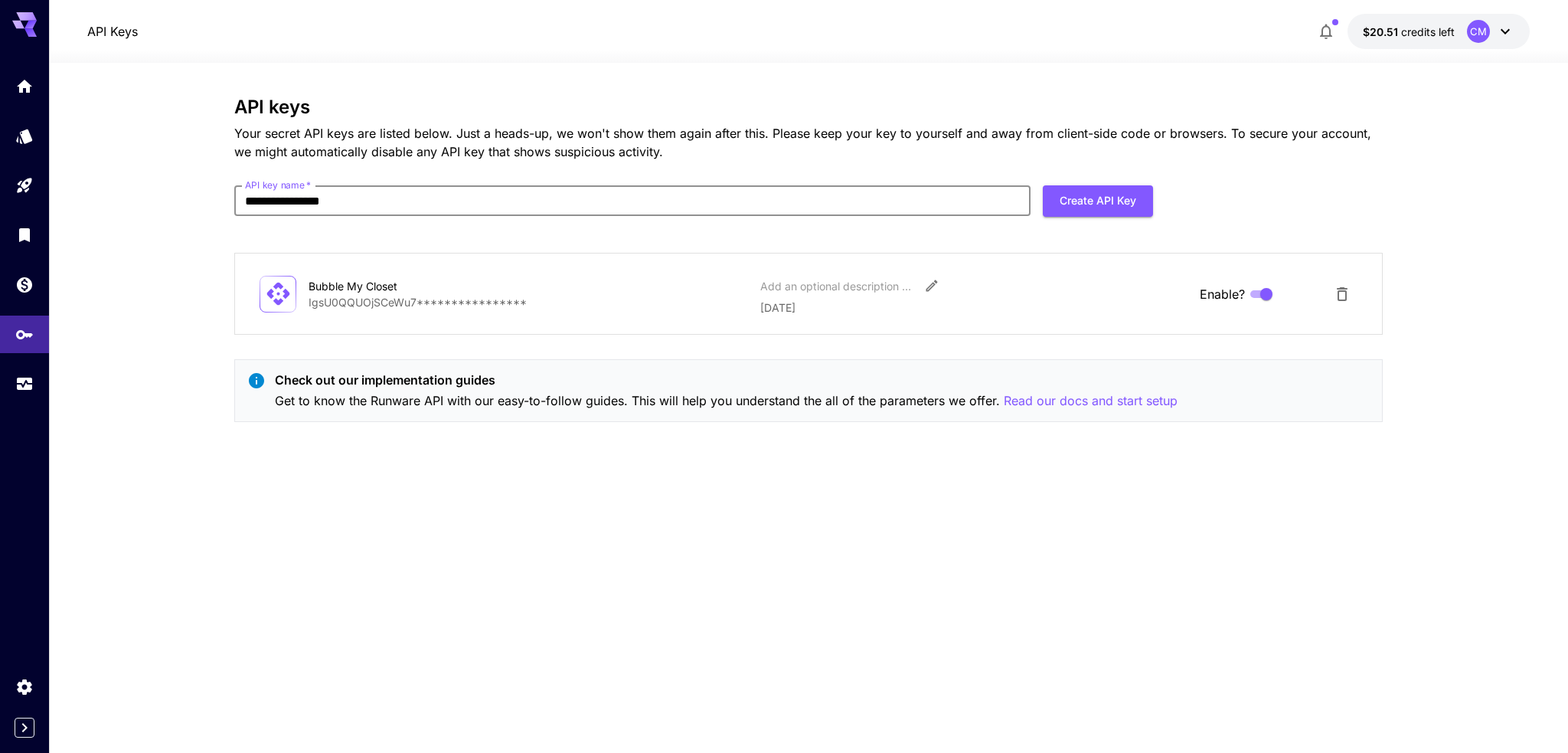
click at [109, 154] on section "**********" at bounding box center [808, 408] width 1519 height 690
click at [23, 144] on link at bounding box center [24, 135] width 49 height 38
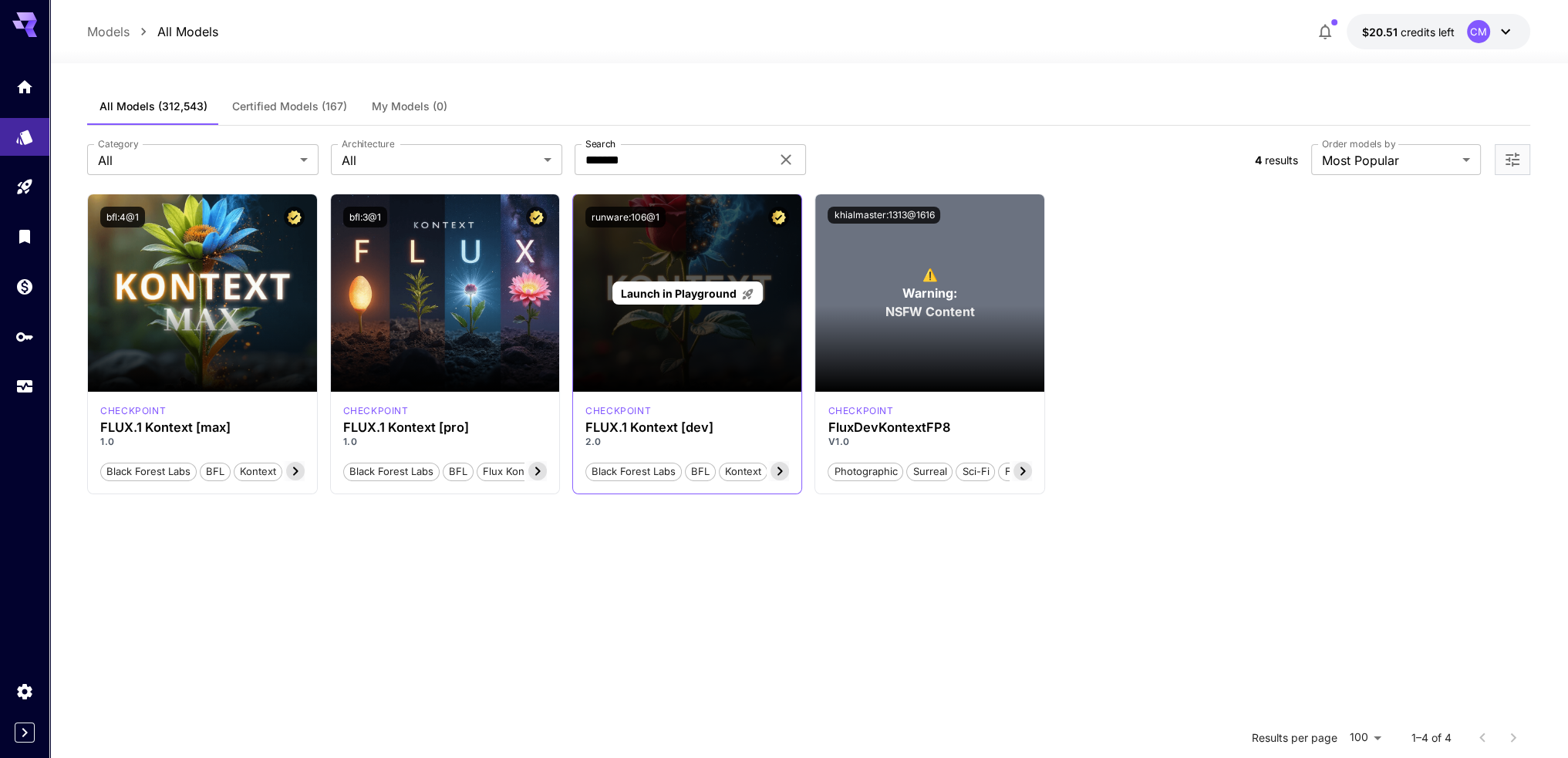
click at [657, 272] on div "Launch in Playground" at bounding box center [687, 292] width 228 height 197
click at [660, 278] on div "Launch in Playground" at bounding box center [687, 292] width 228 height 197
click at [663, 286] on span "Launch in Playground" at bounding box center [678, 293] width 116 height 13
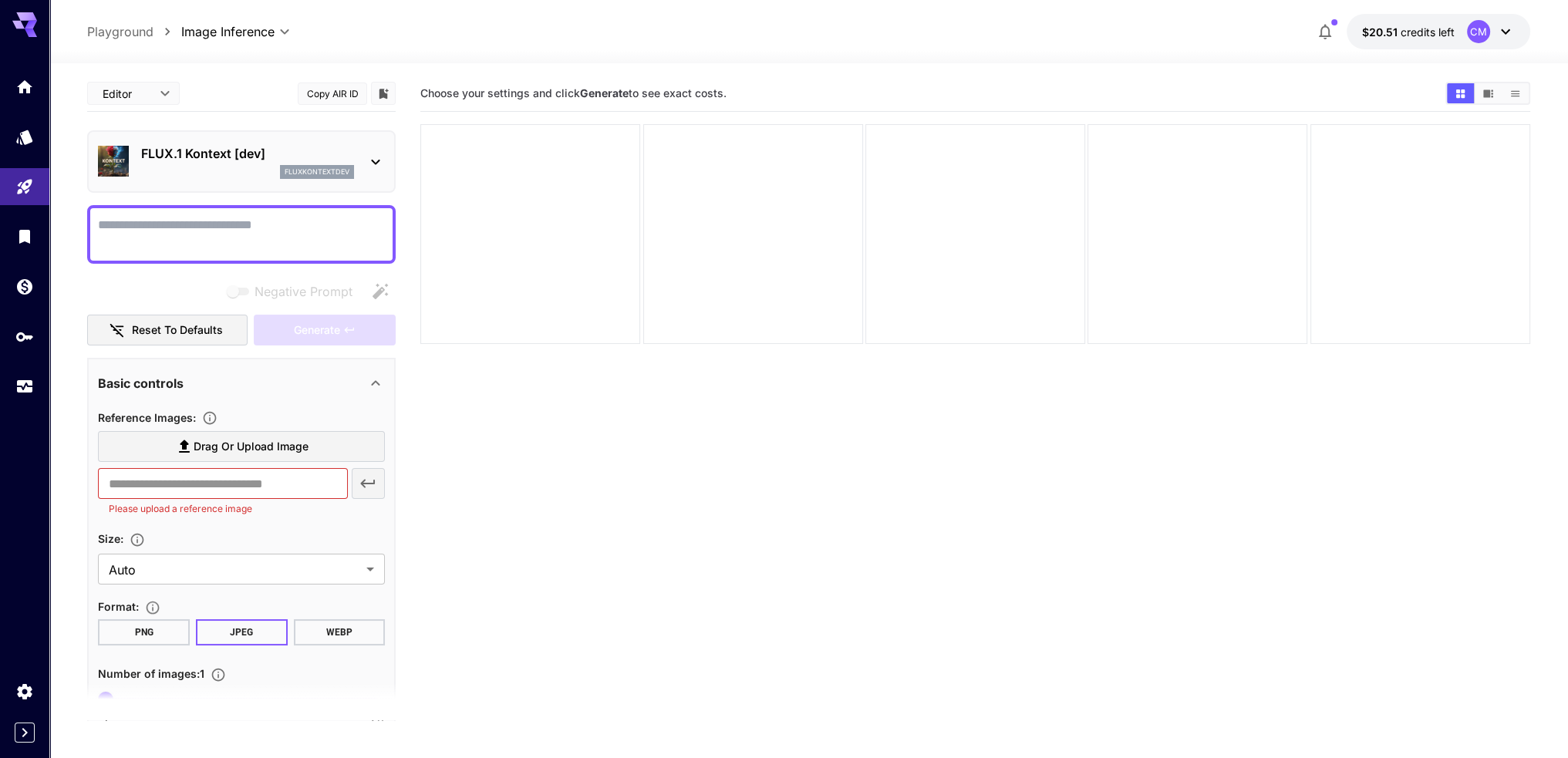
click at [224, 237] on textarea "Negative Prompt" at bounding box center [241, 235] width 286 height 37
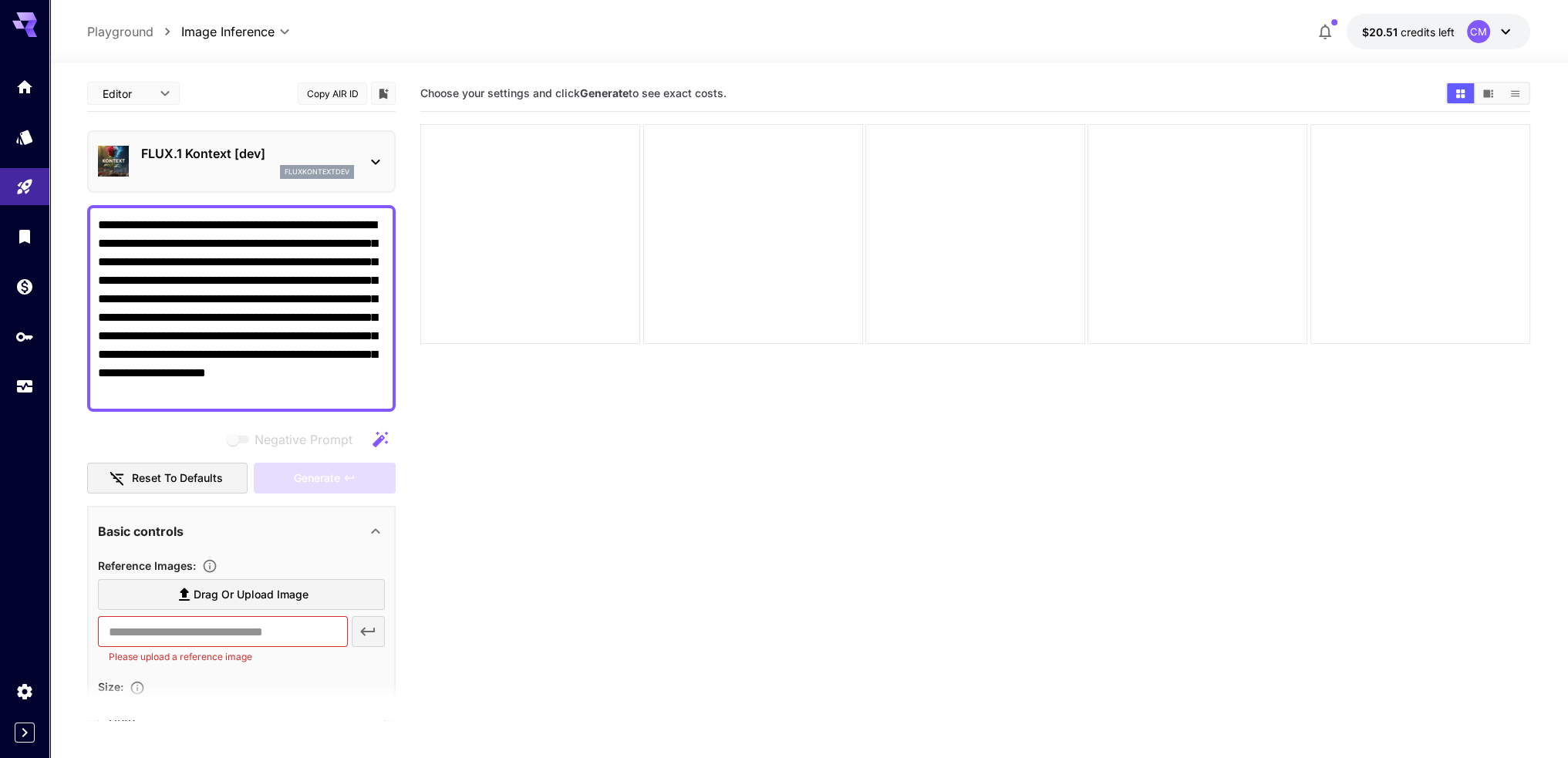
type textarea "**********"
click at [185, 420] on div "**********" at bounding box center [241, 561] width 308 height 971
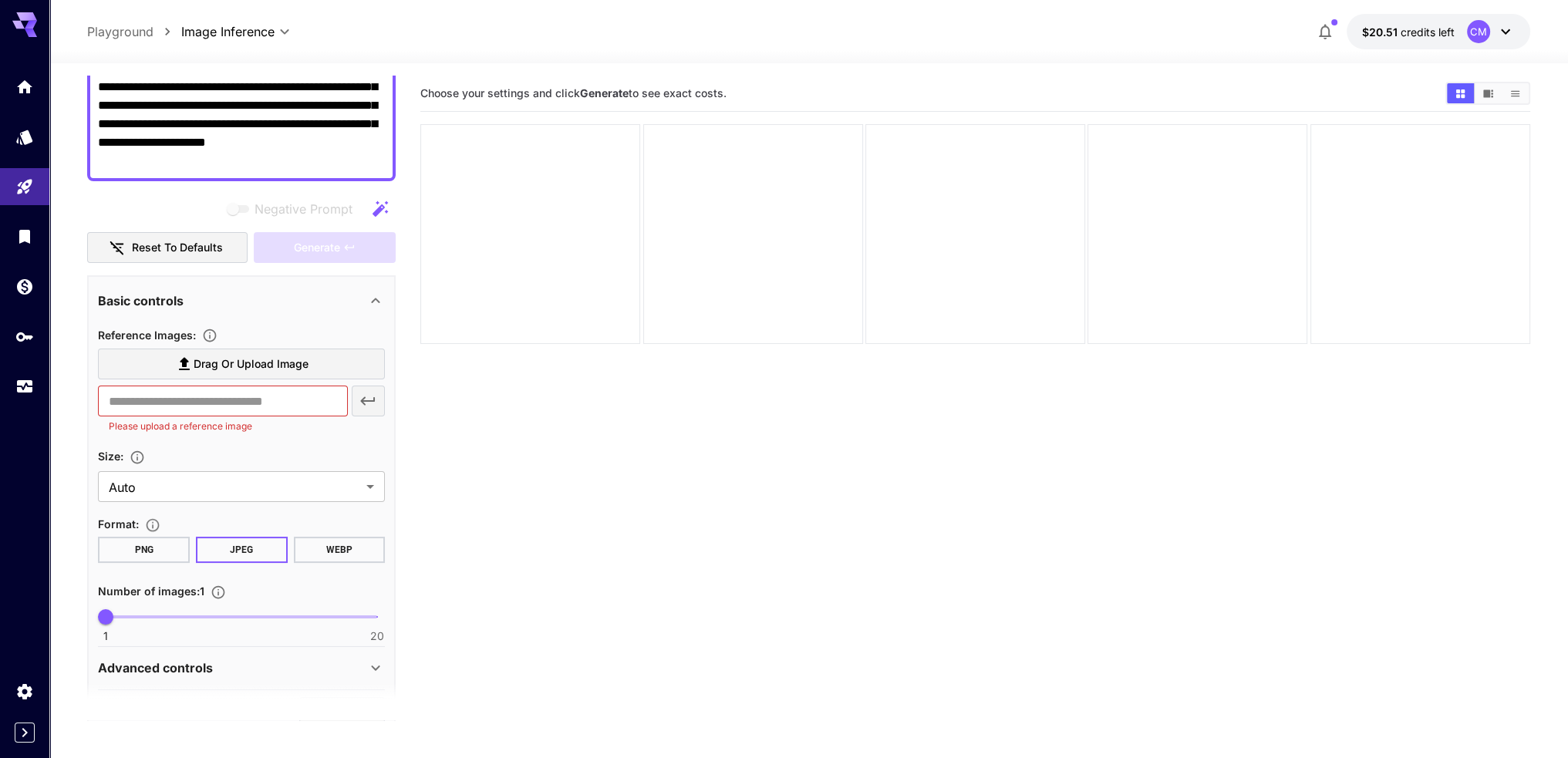
scroll to position [231, 0]
click at [239, 374] on label "Drag or upload image" at bounding box center [241, 364] width 286 height 32
click at [0, 0] on input "Drag or upload image" at bounding box center [0, 0] width 0 height 0
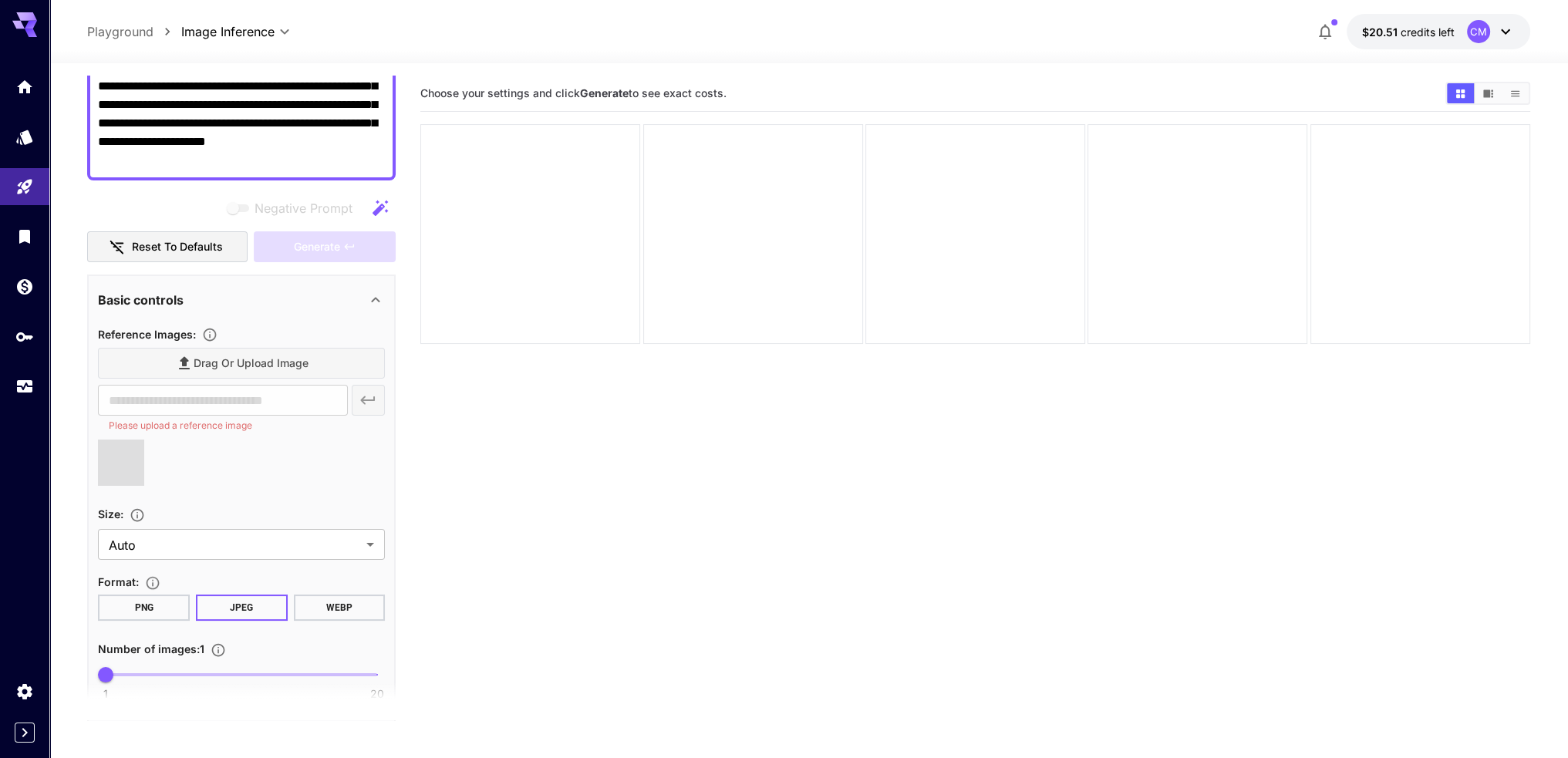
type input "**********"
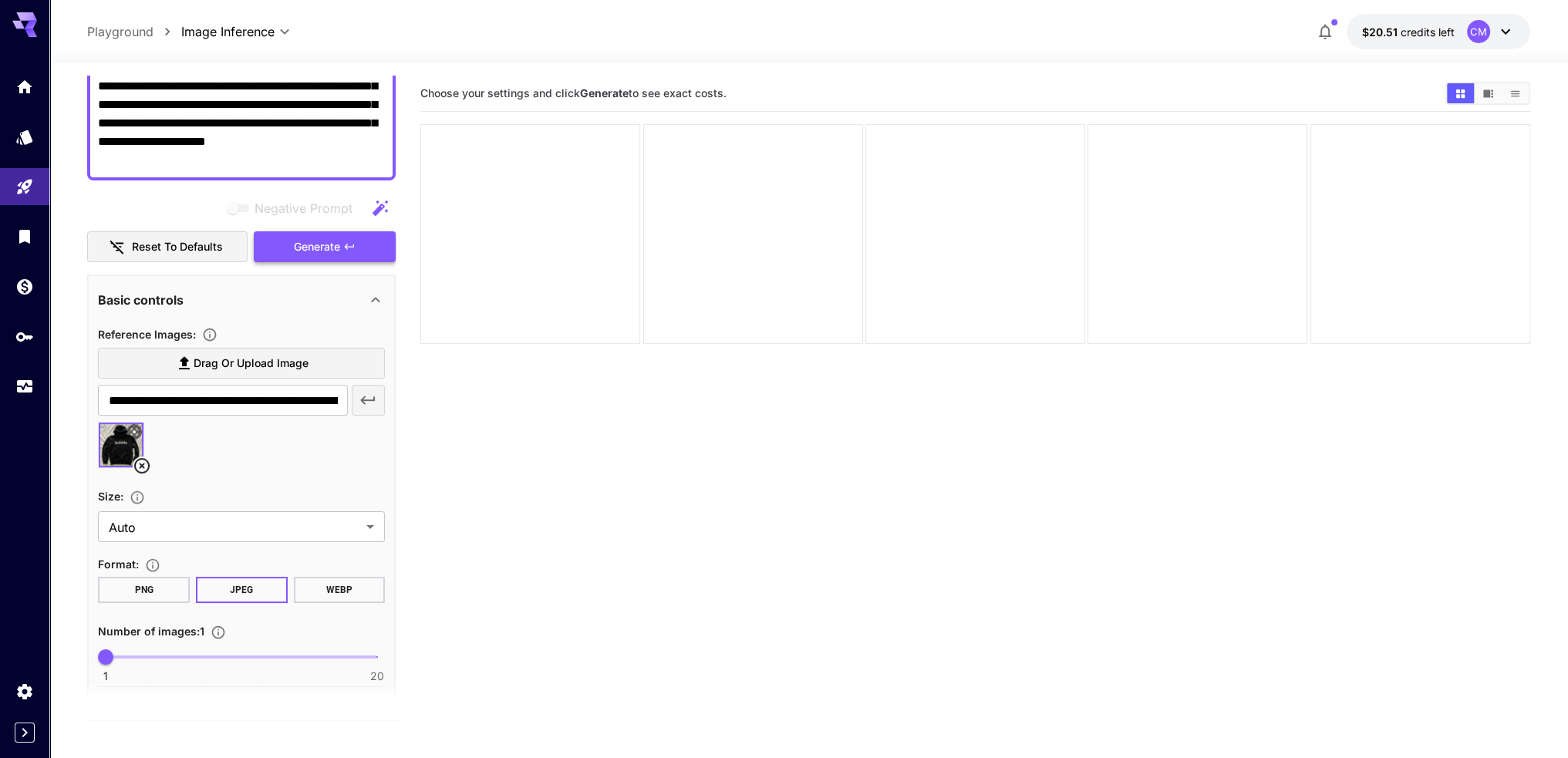
click at [330, 255] on span "Generate" at bounding box center [317, 248] width 46 height 19
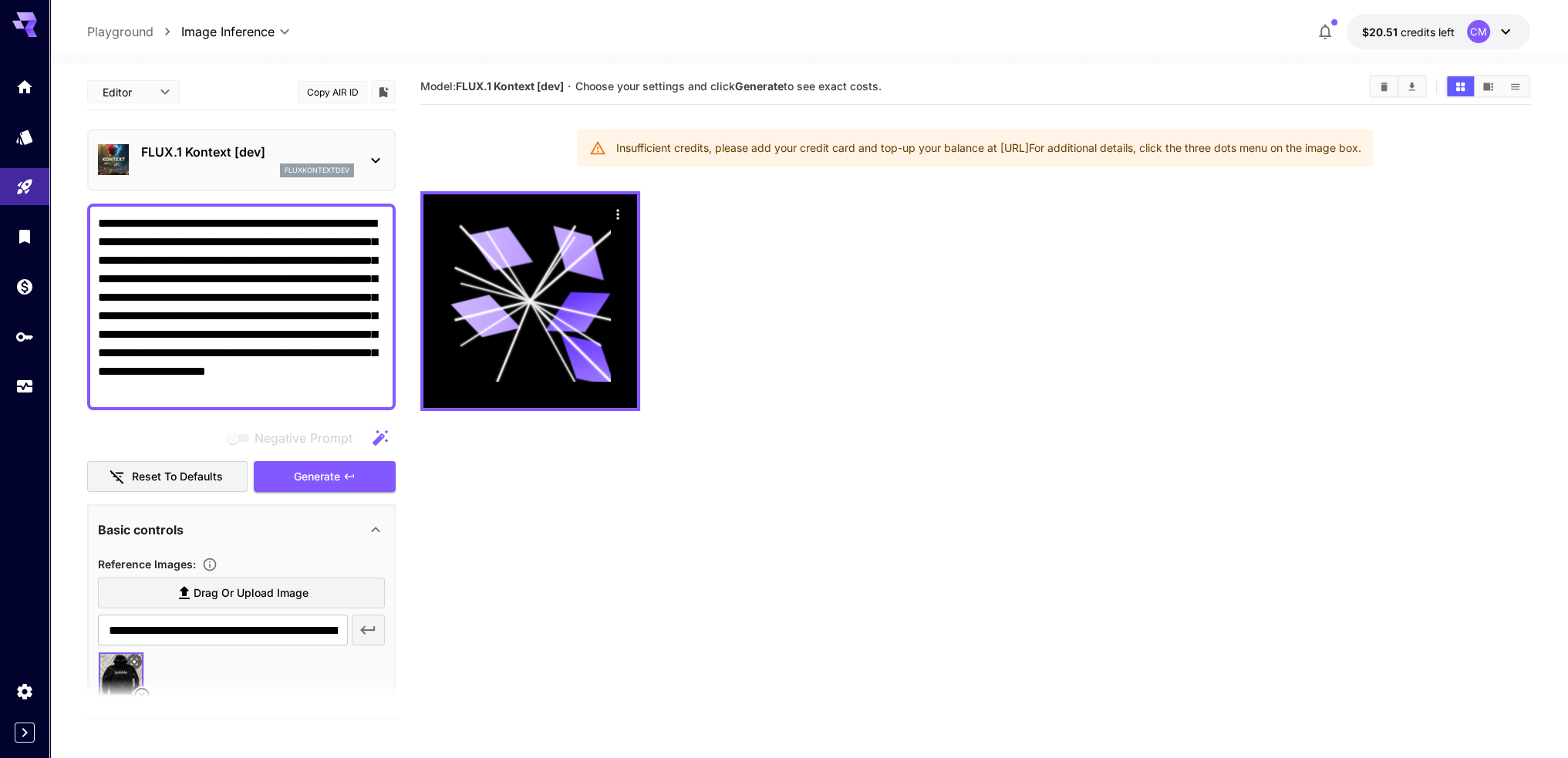
scroll to position [0, 0]
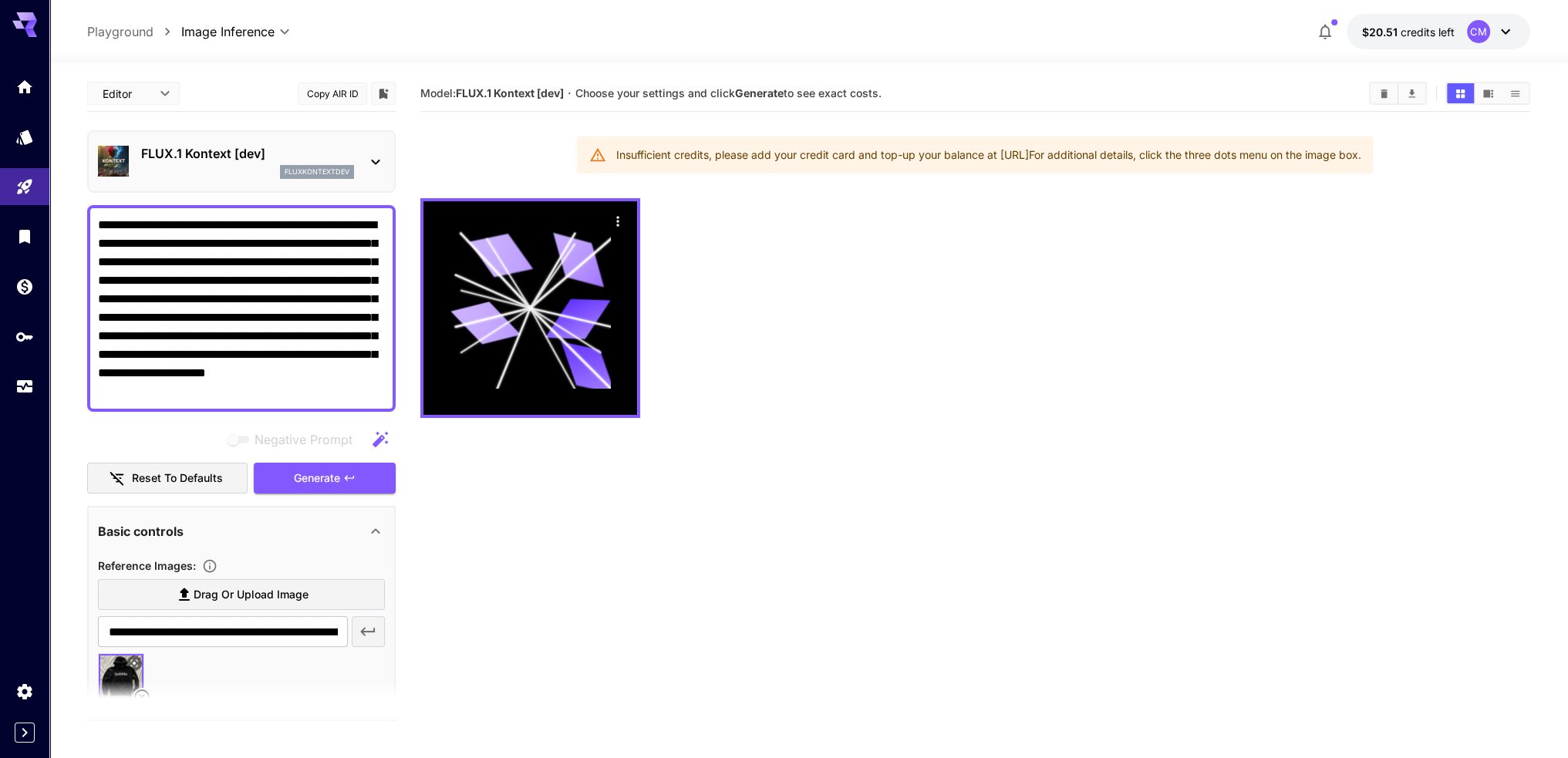
click at [1481, 39] on div "CM" at bounding box center [1478, 32] width 24 height 24
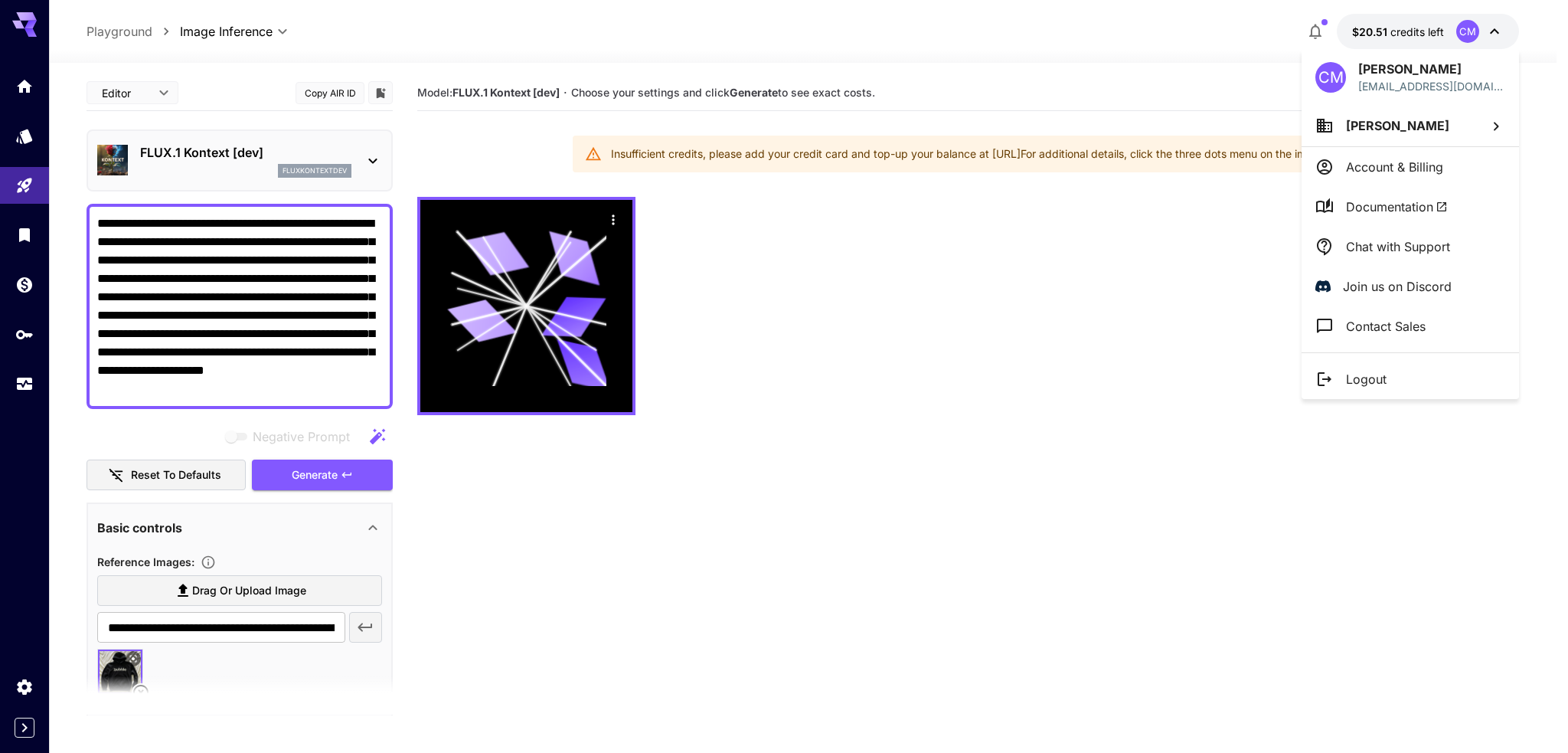
click at [1472, 33] on div at bounding box center [784, 376] width 1568 height 753
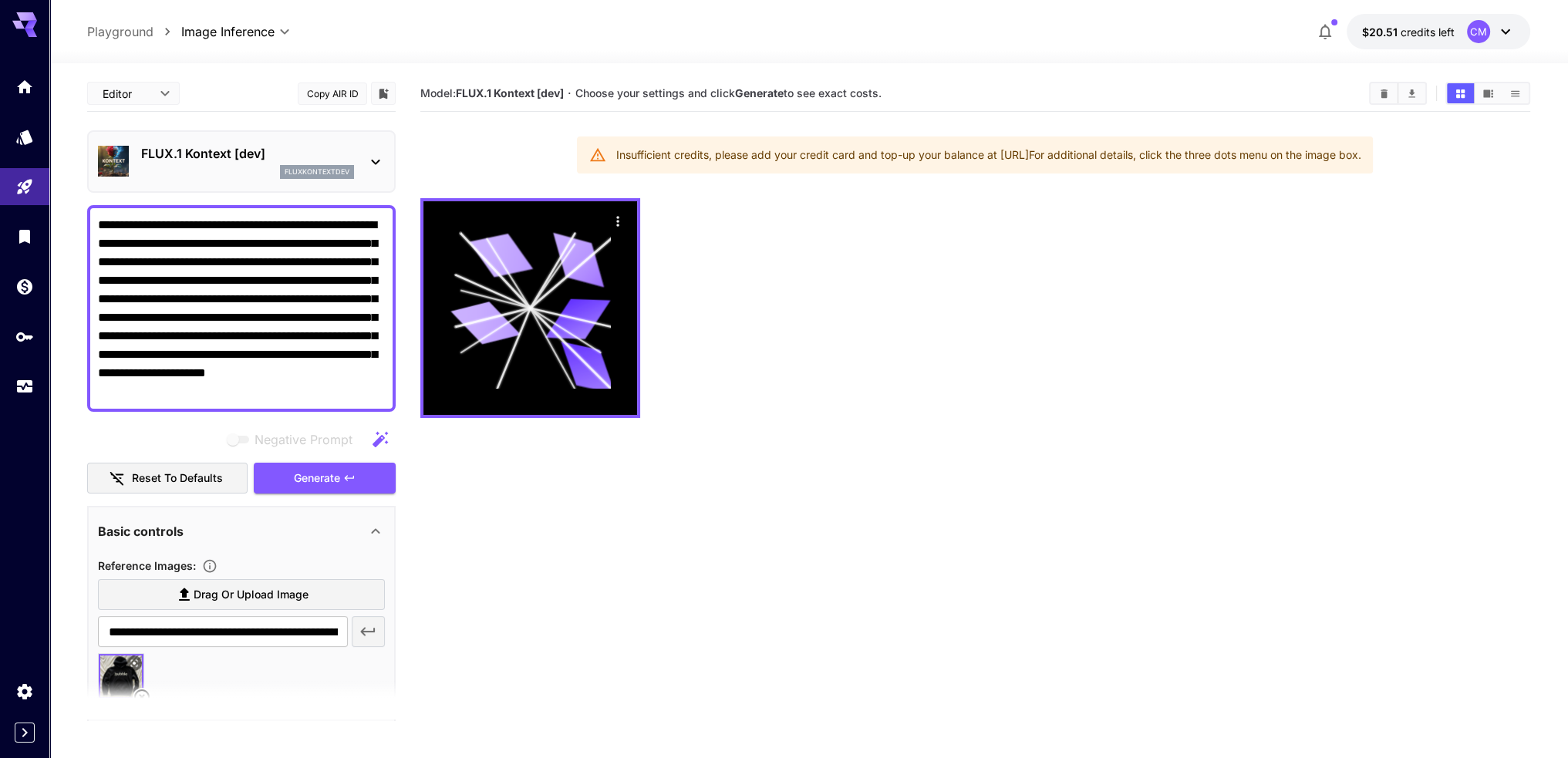
click at [235, 252] on textarea "**********" at bounding box center [241, 308] width 286 height 185
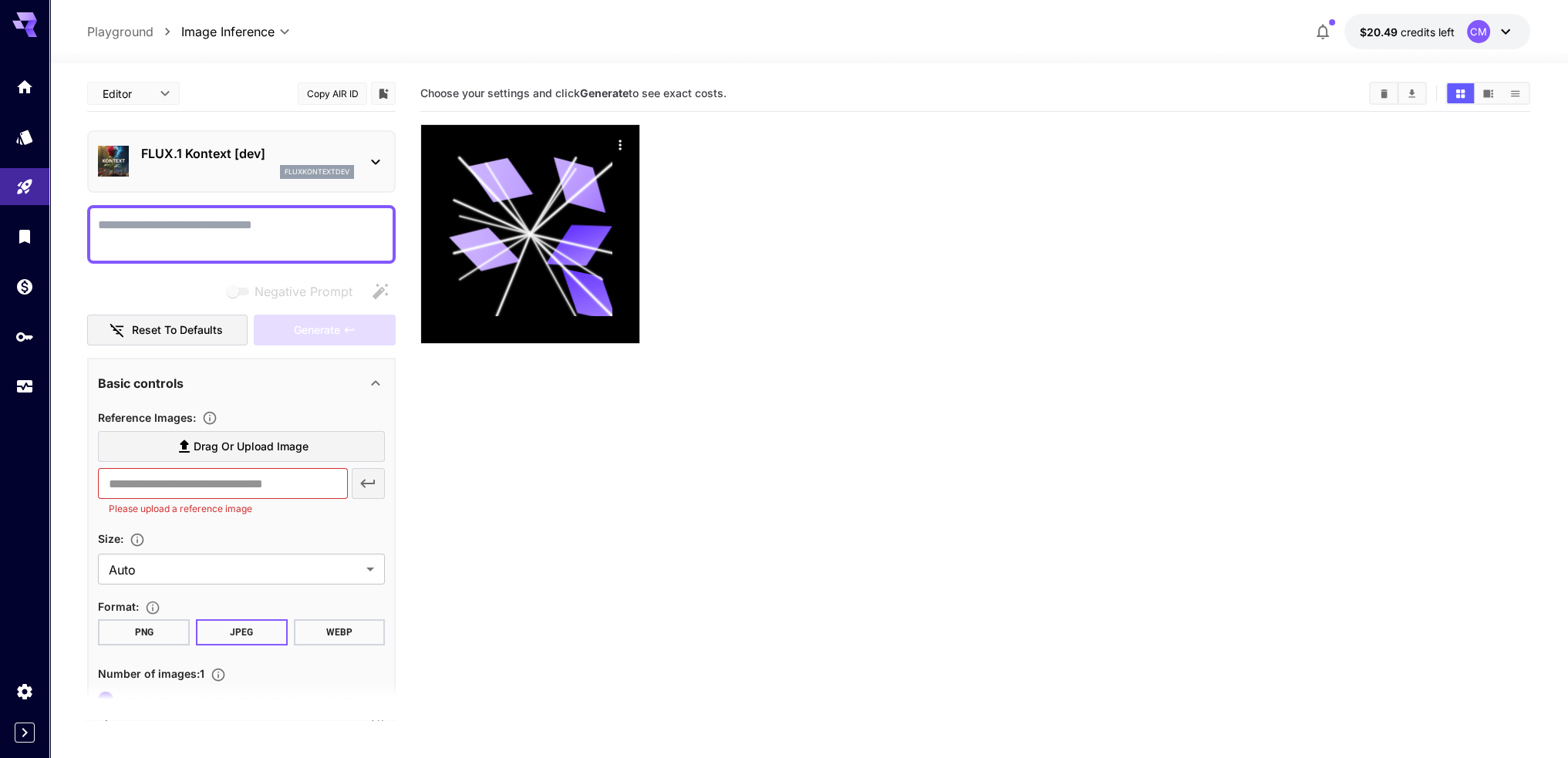
click at [182, 231] on textarea "Negative Prompt" at bounding box center [241, 235] width 286 height 37
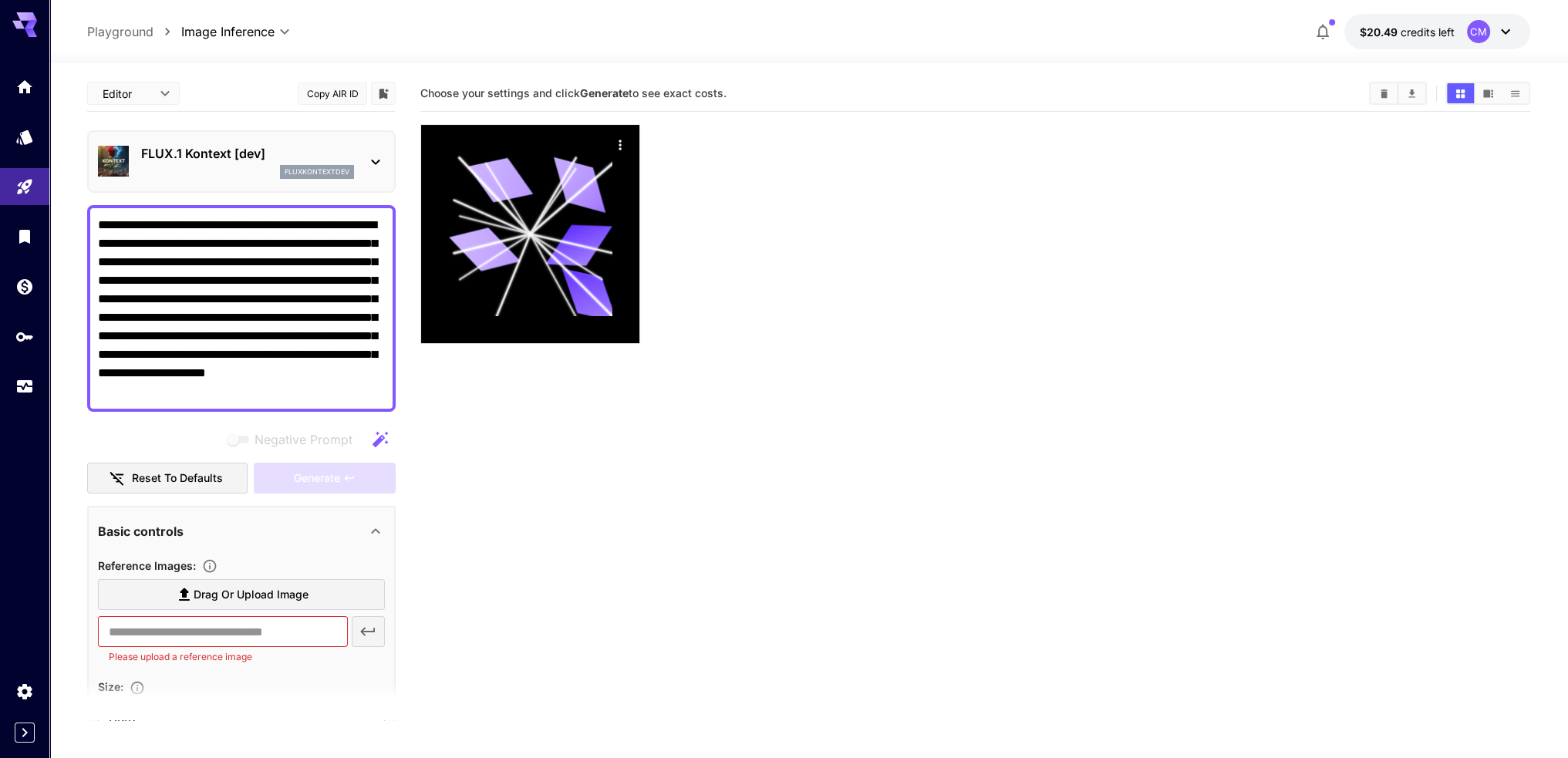
type textarea "**********"
click at [584, 484] on section "Choose your settings and click Generate to see exact costs." at bounding box center [975, 454] width 1109 height 758
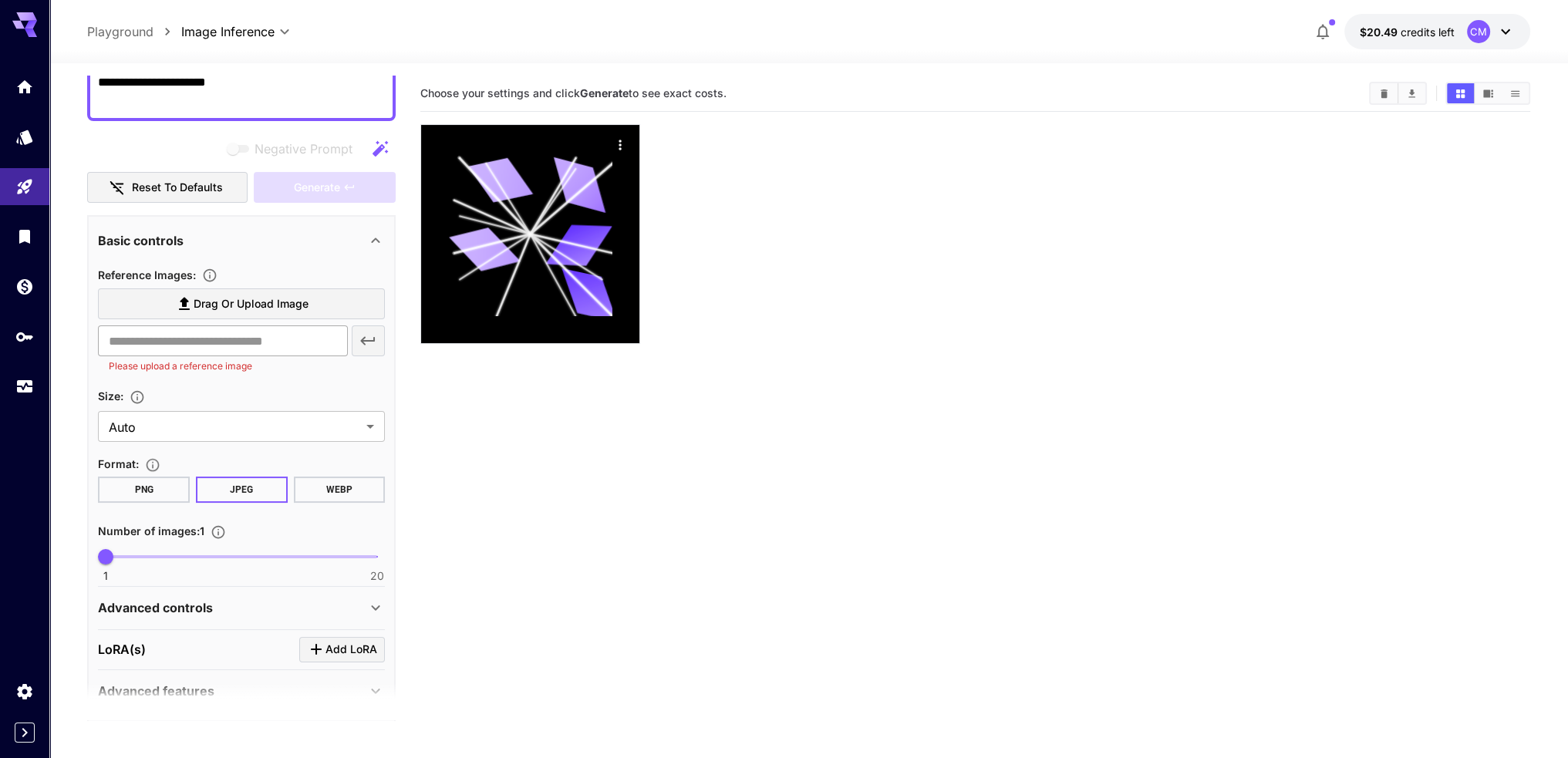
scroll to position [285, 0]
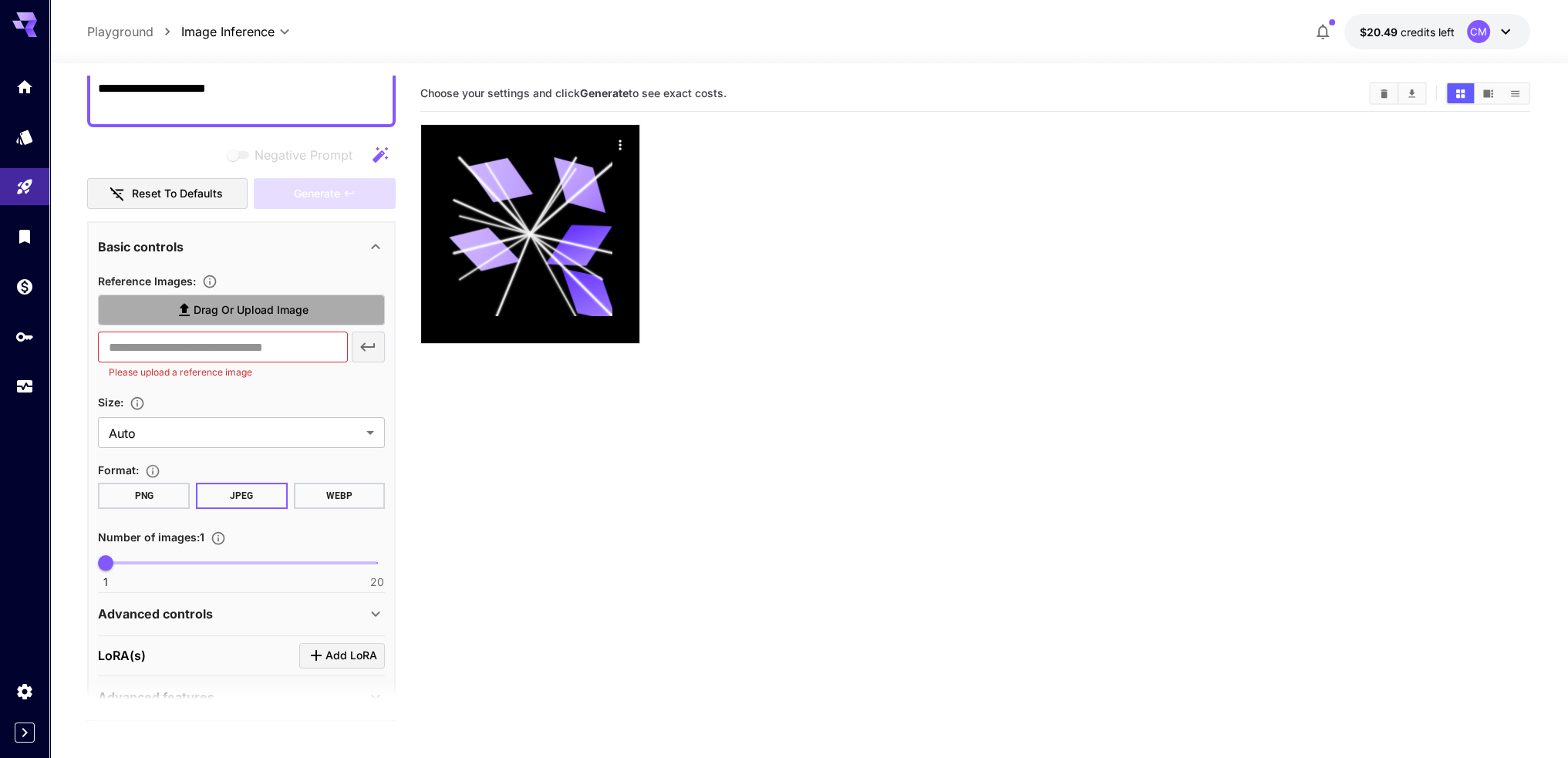
click at [203, 316] on span "Drag or upload image" at bounding box center [251, 311] width 115 height 19
click at [0, 0] on input "Drag or upload image" at bounding box center [0, 0] width 0 height 0
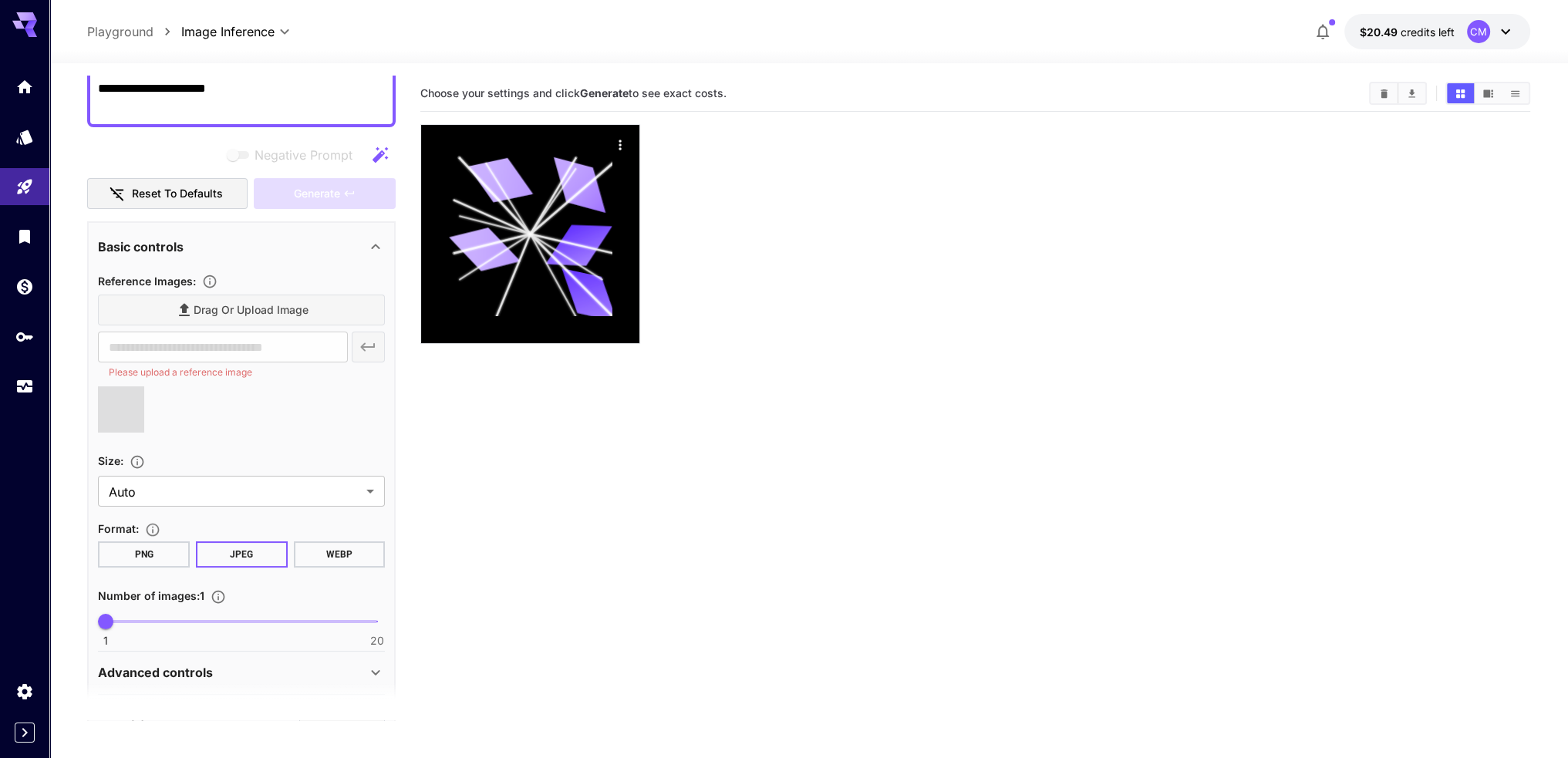
type input "**********"
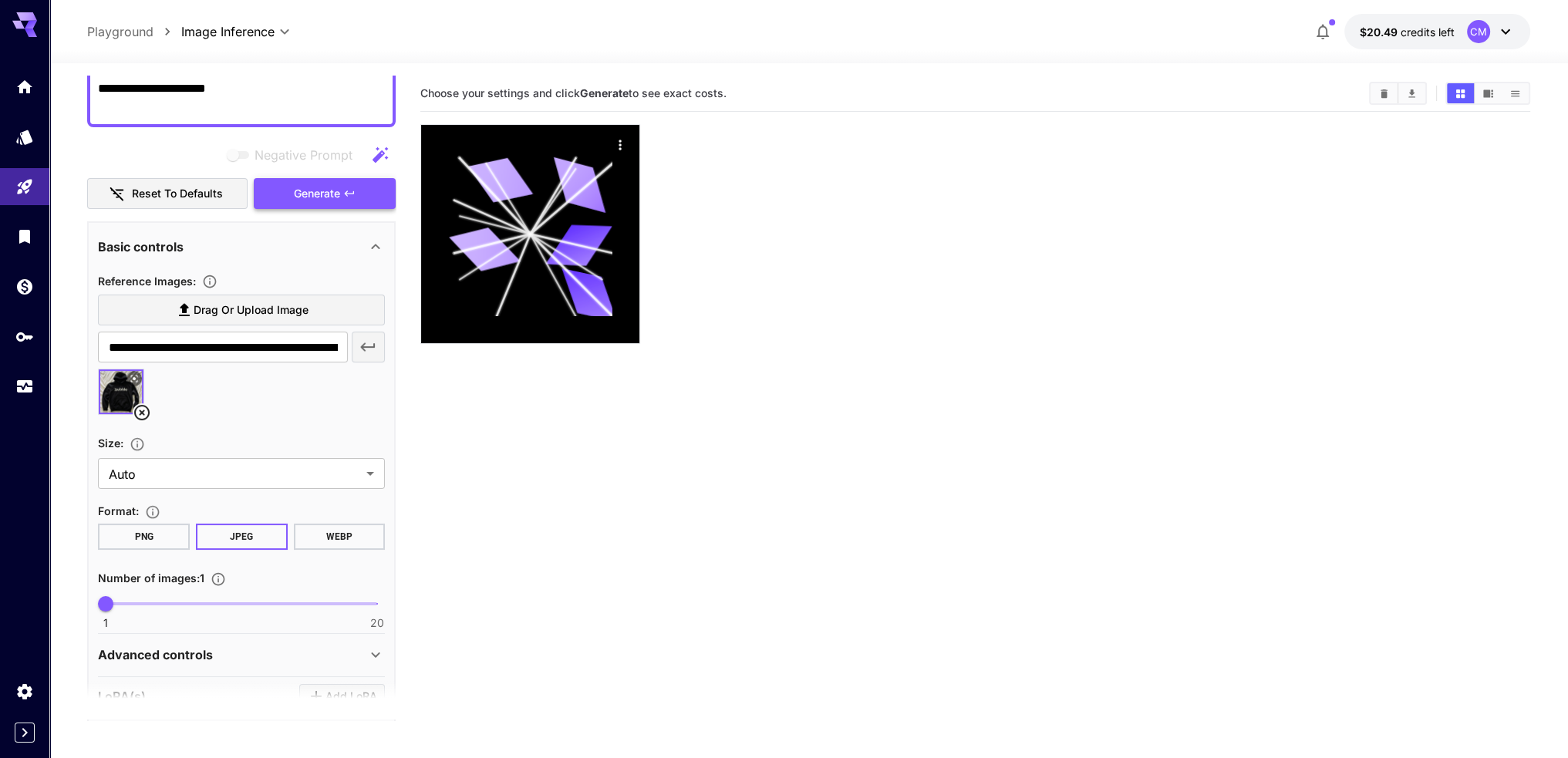
click at [330, 187] on span "Generate" at bounding box center [317, 194] width 46 height 19
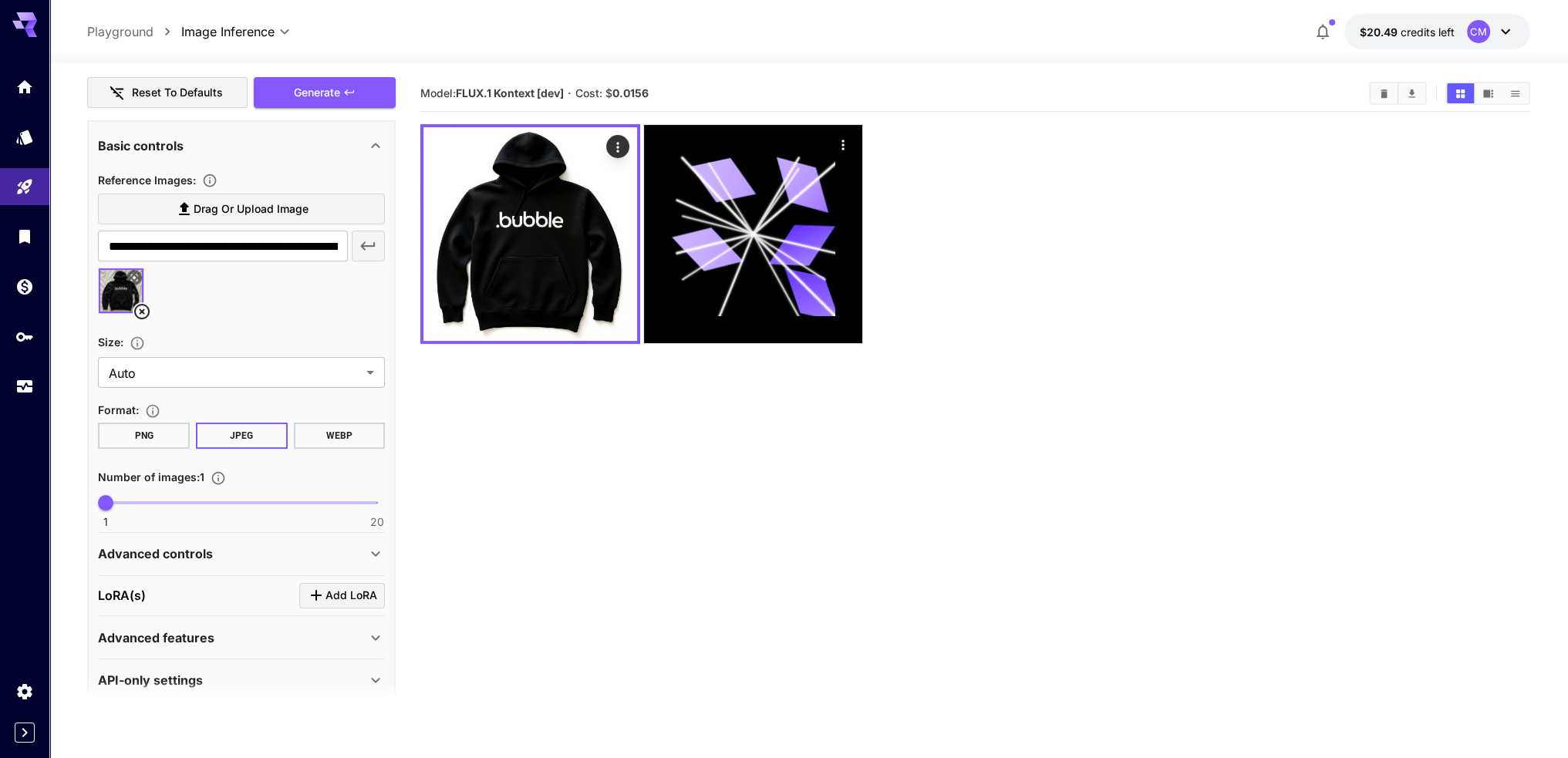
scroll to position [0, 0]
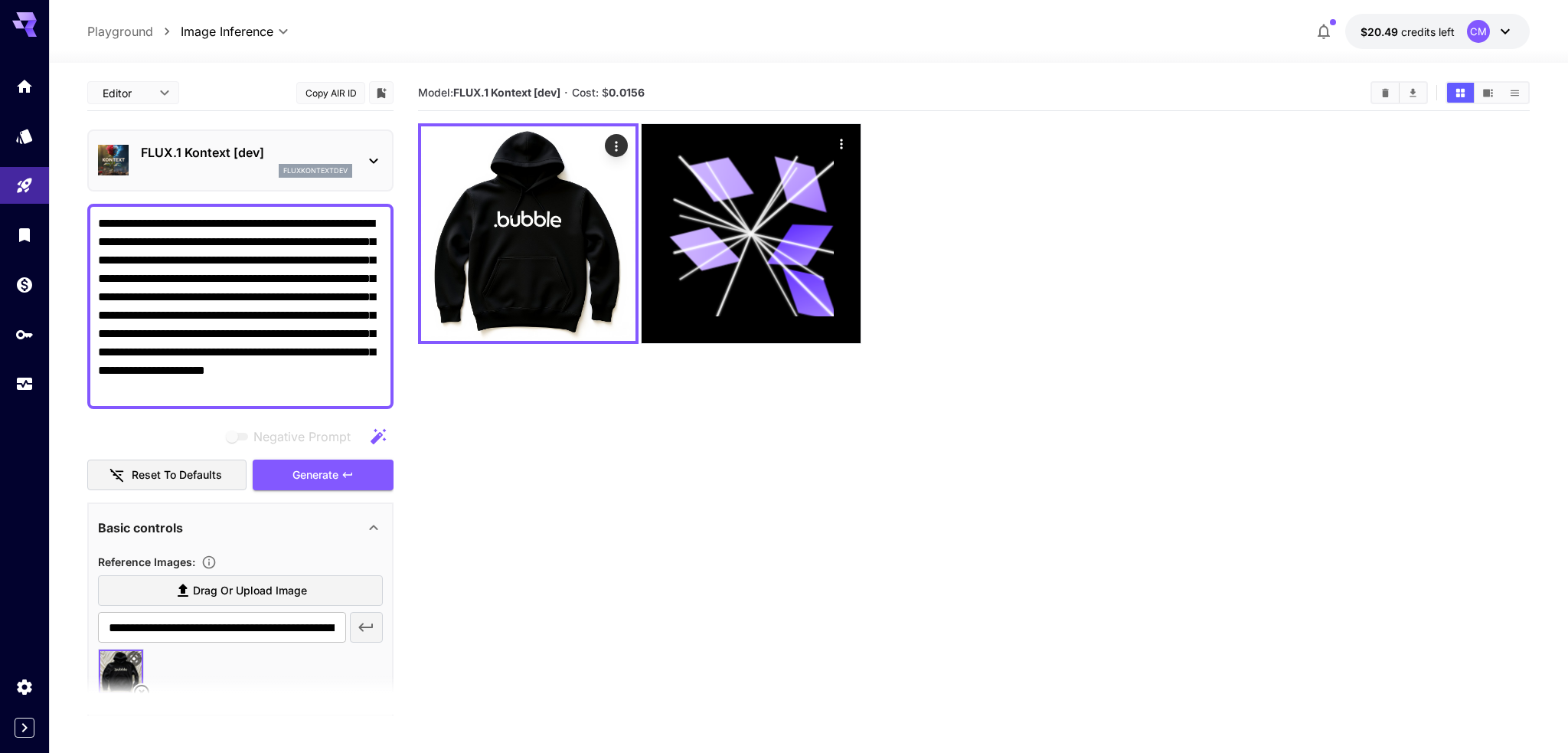
click at [152, 94] on body "**********" at bounding box center [784, 437] width 1568 height 874
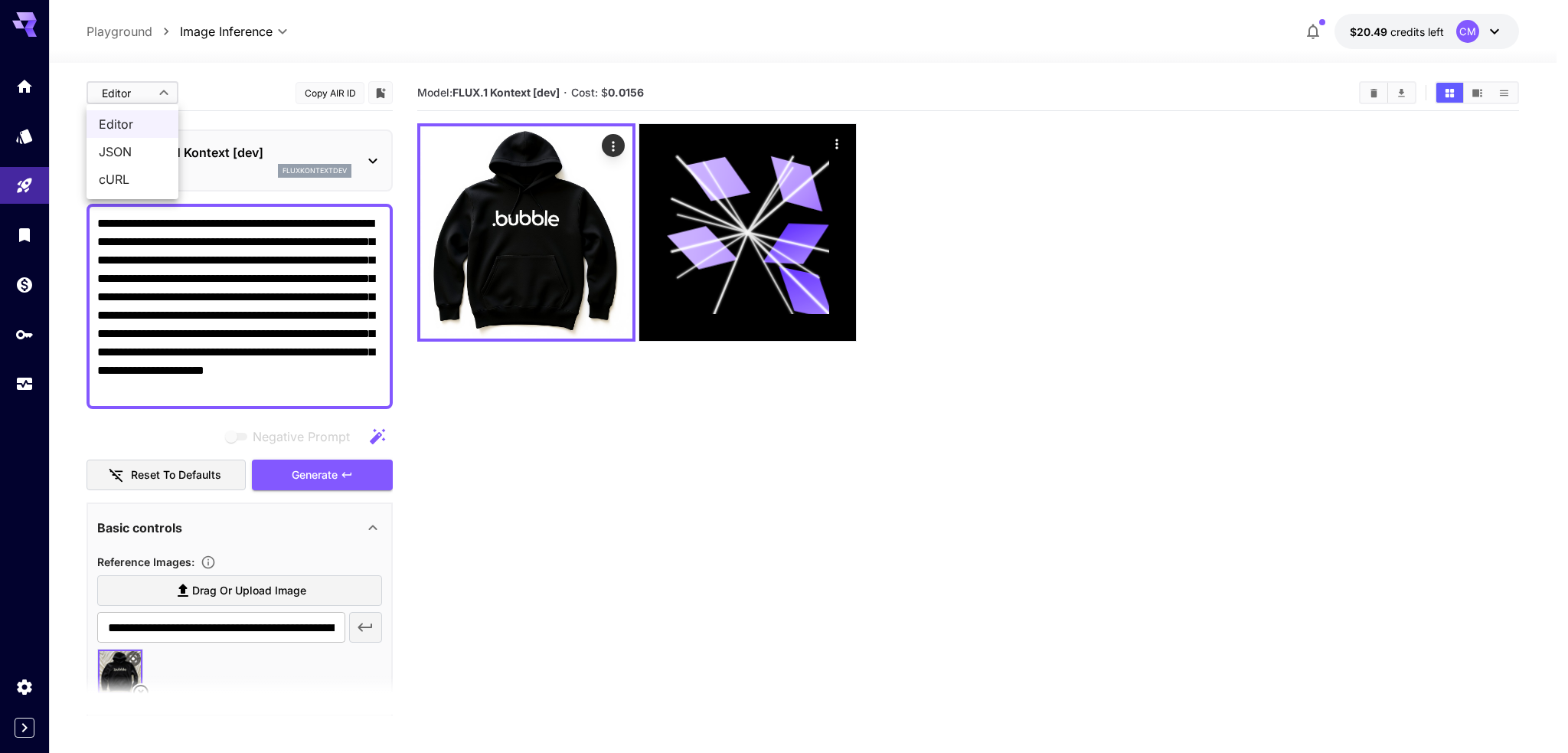
click at [148, 146] on span "JSON" at bounding box center [133, 152] width 68 height 19
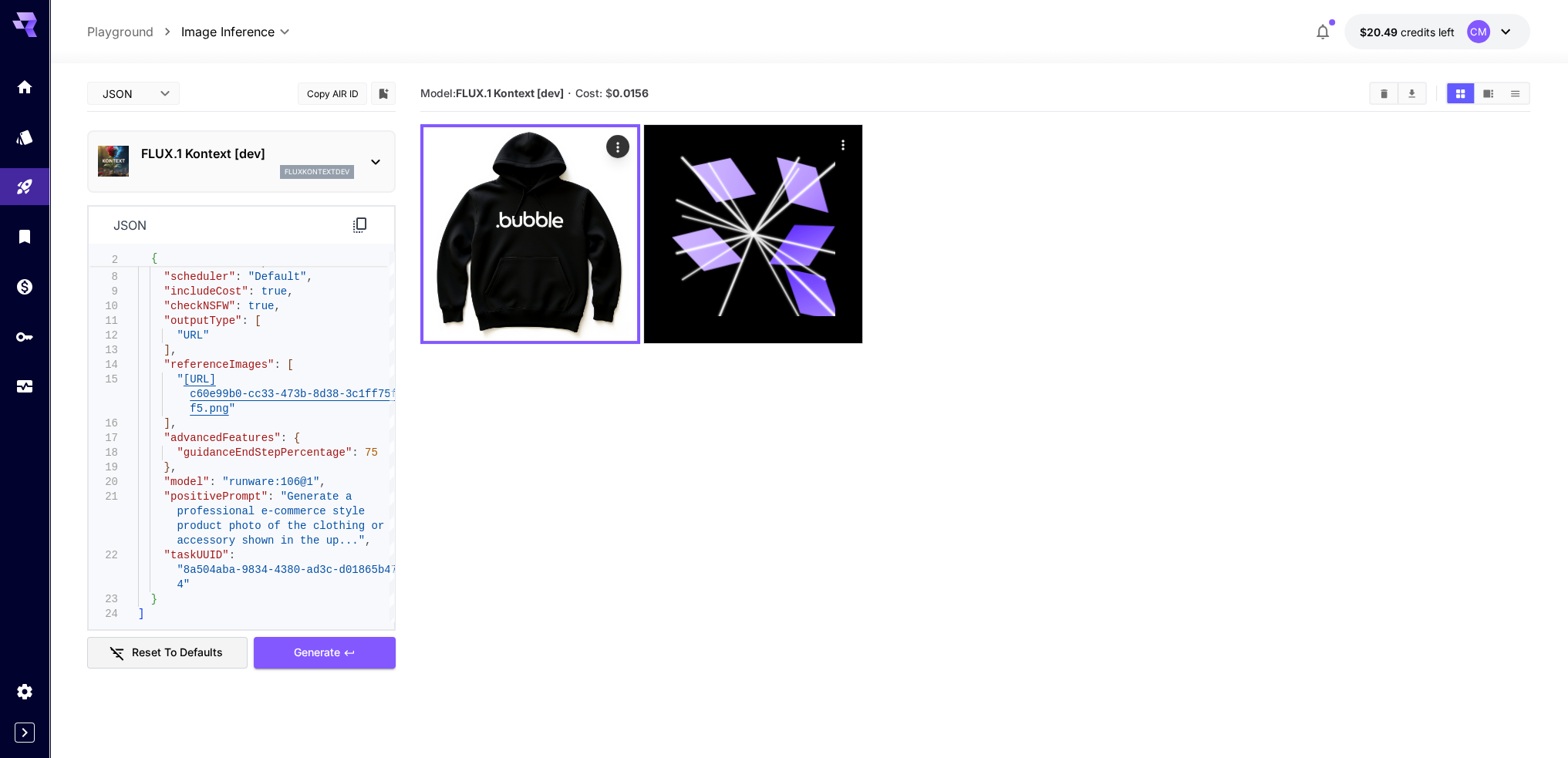
click at [364, 226] on icon at bounding box center [360, 225] width 19 height 19
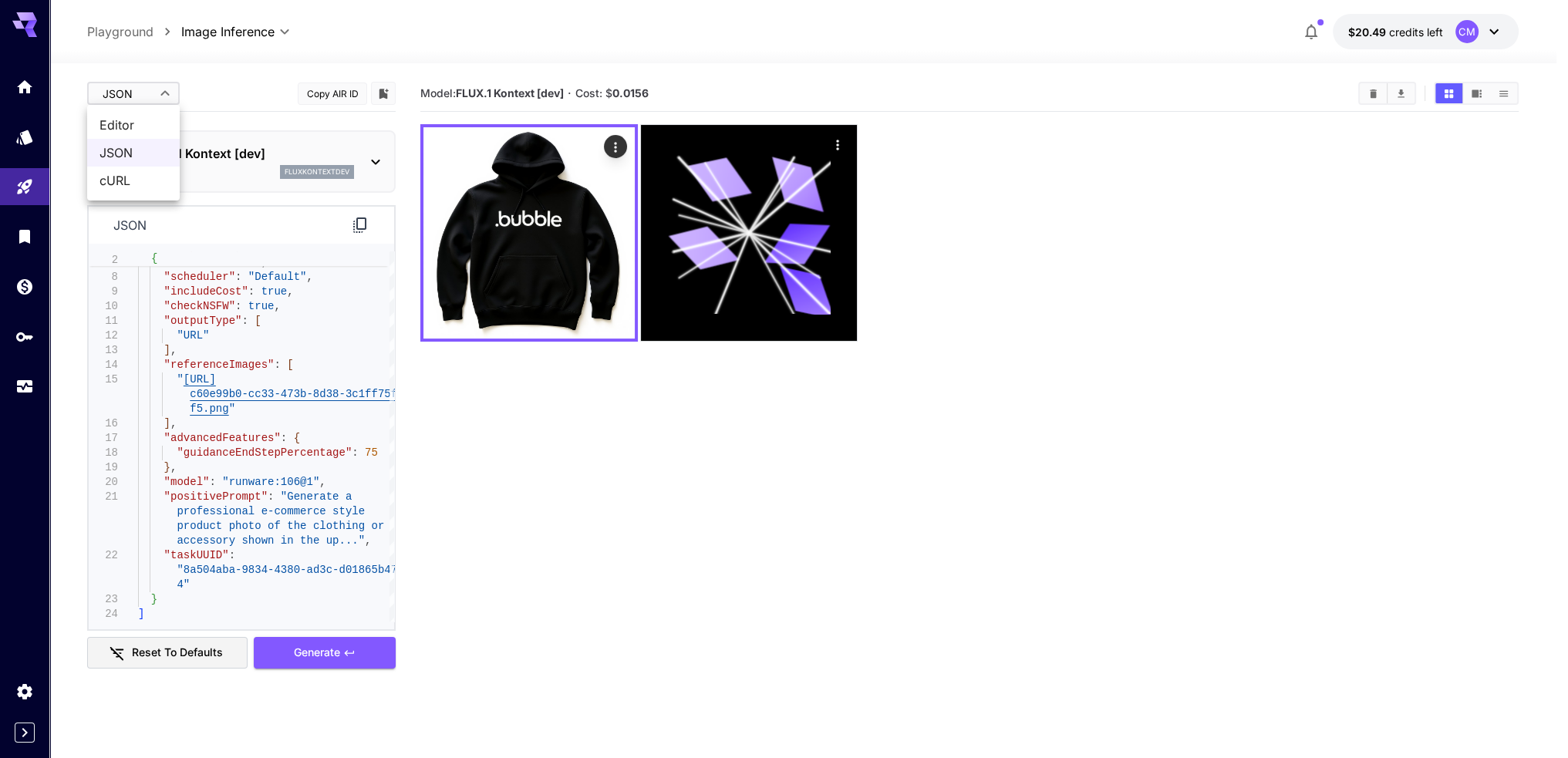
click at [153, 104] on body "**********" at bounding box center [784, 440] width 1568 height 880
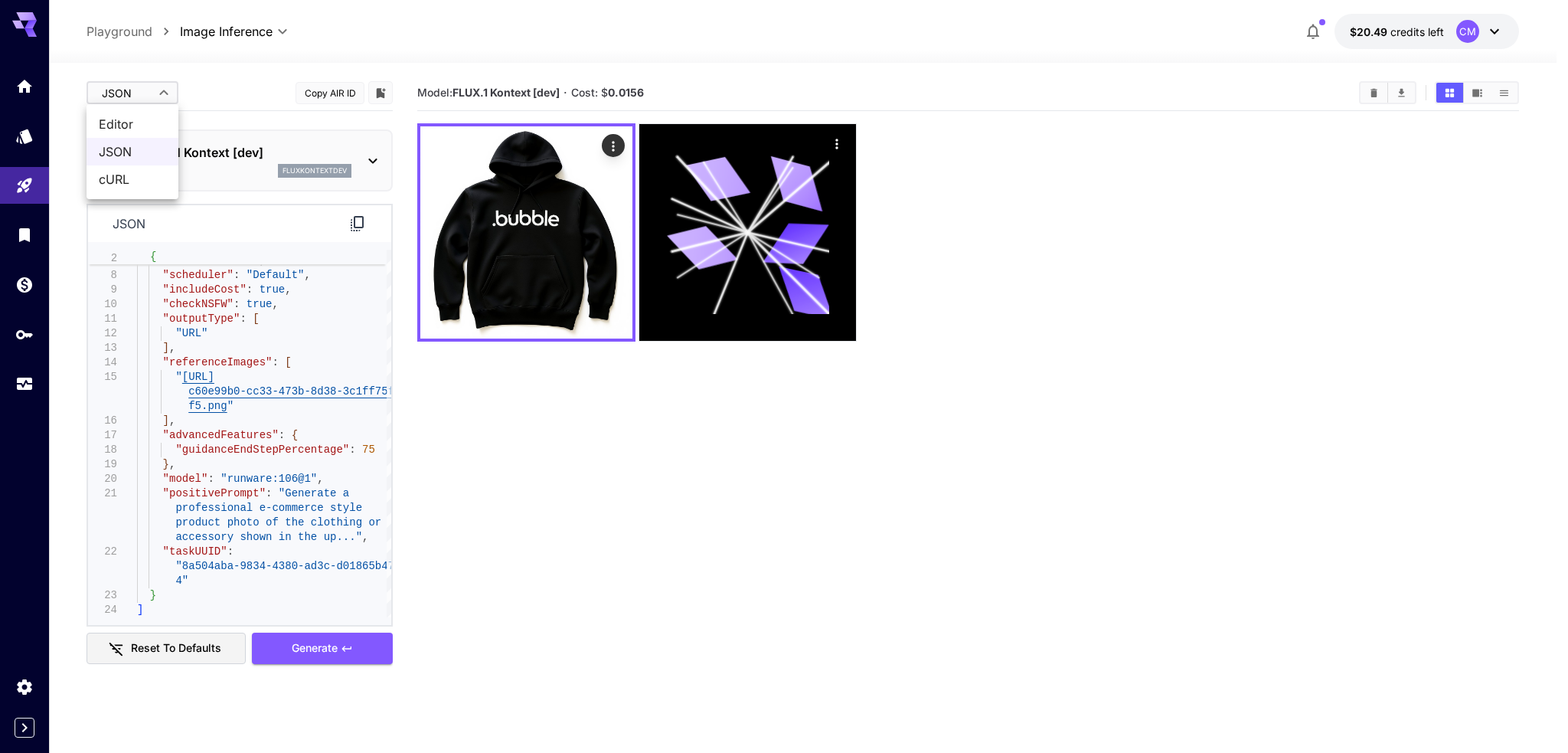
click at [139, 131] on span "Editor" at bounding box center [133, 124] width 68 height 19
type input "****"
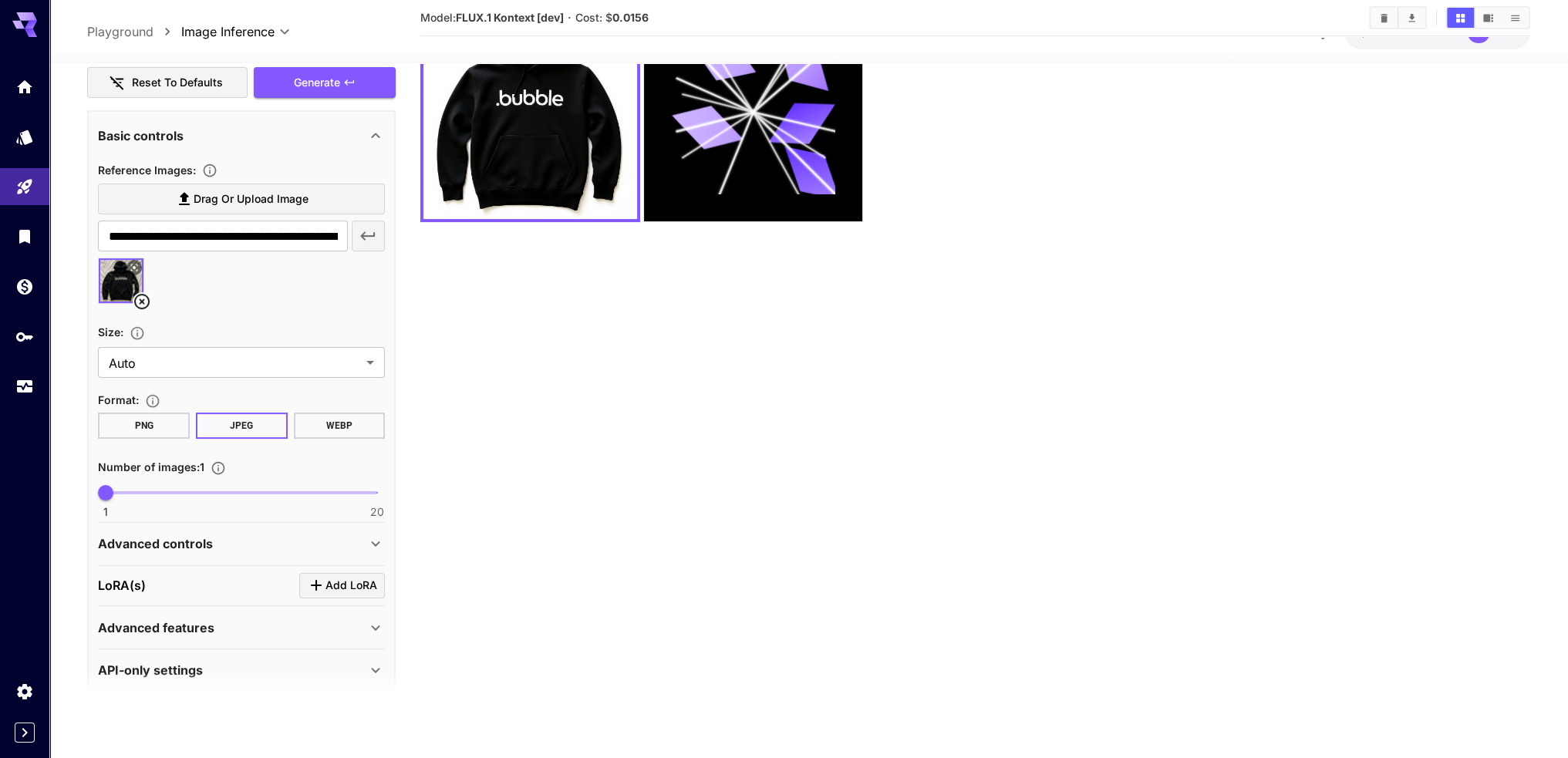
scroll to position [403, 0]
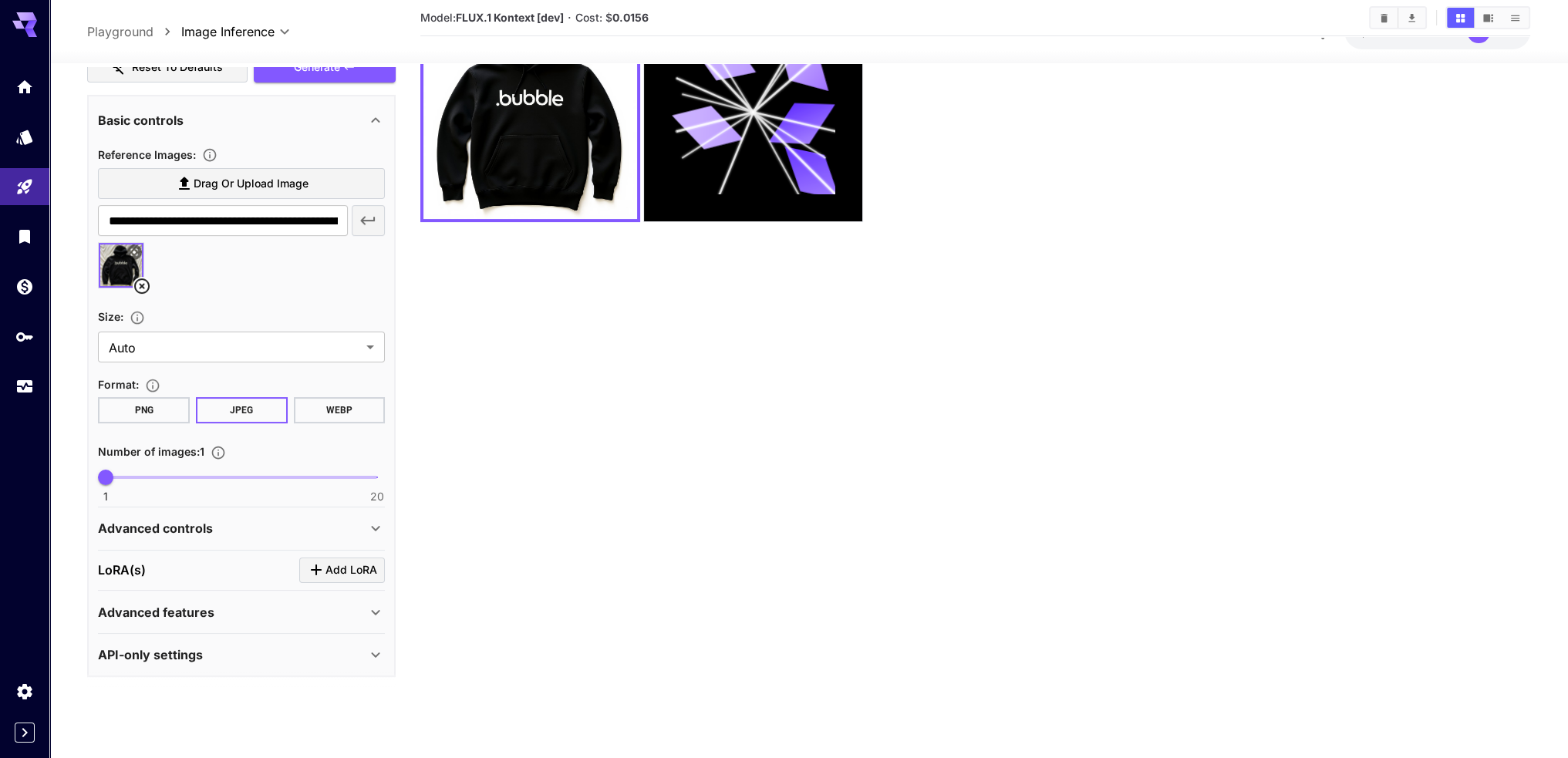
click at [254, 523] on div "Advanced controls" at bounding box center [232, 528] width 269 height 19
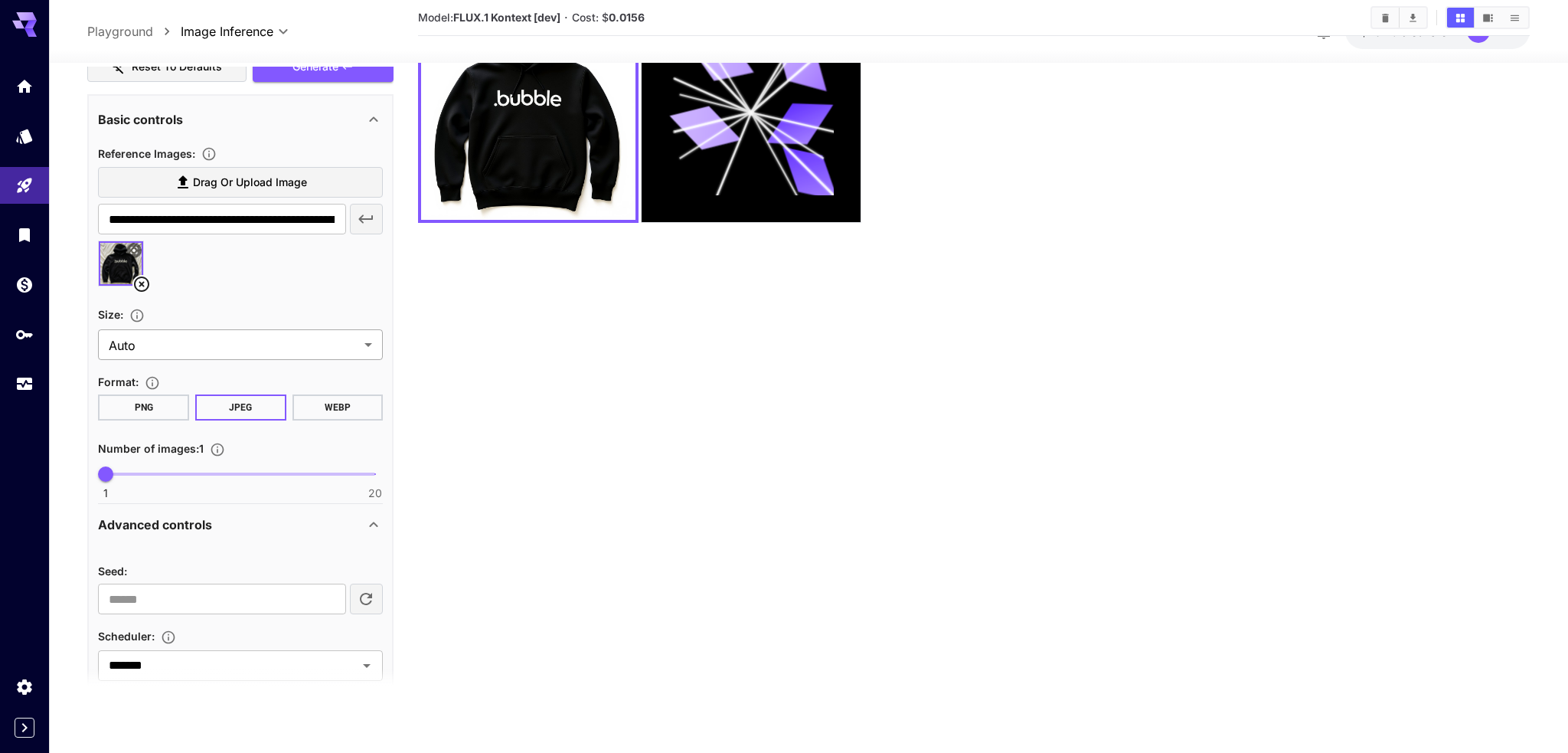
click at [197, 344] on body "**********" at bounding box center [784, 316] width 1568 height 874
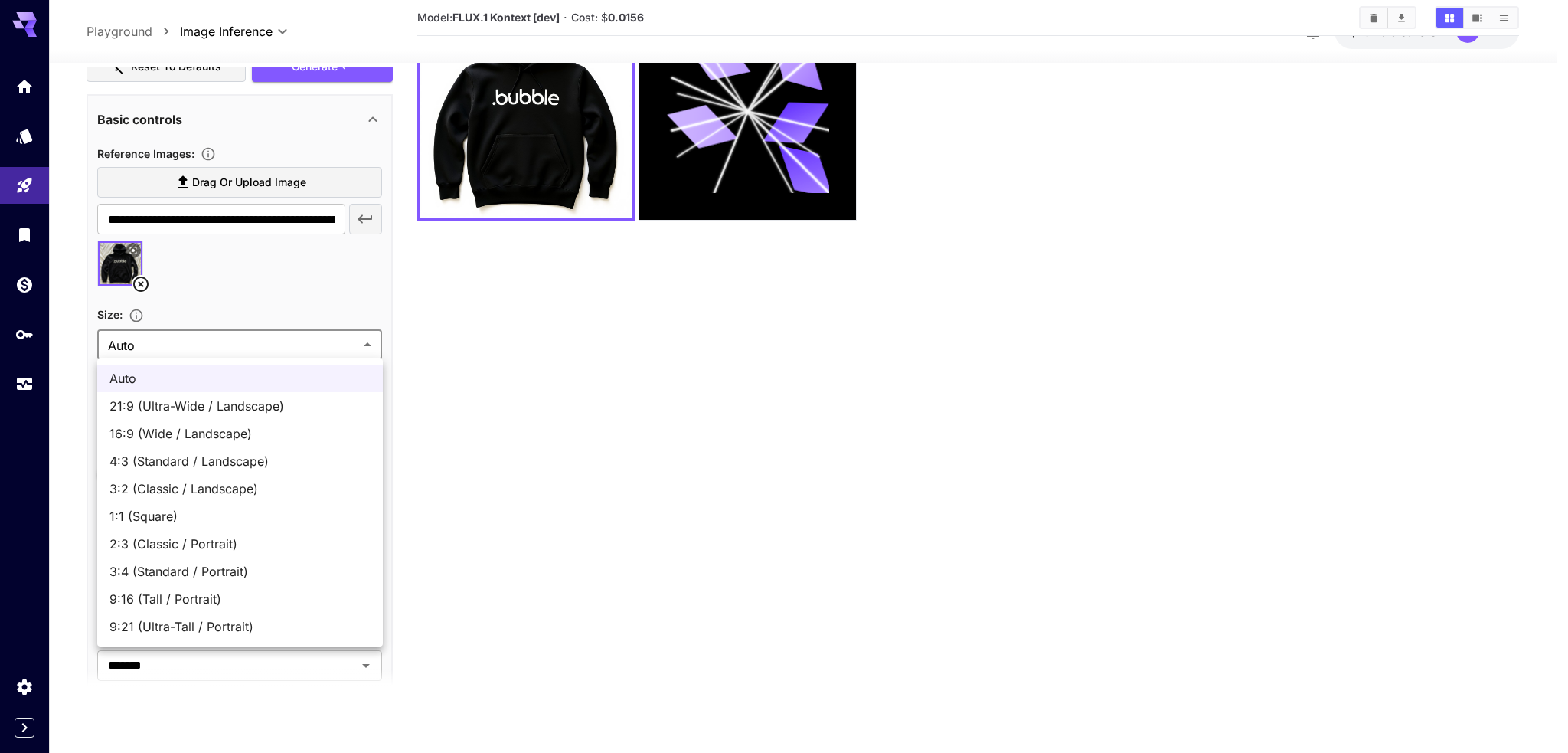
click at [207, 505] on li "1:1 (Square)" at bounding box center [240, 516] width 285 height 27
type input "**********"
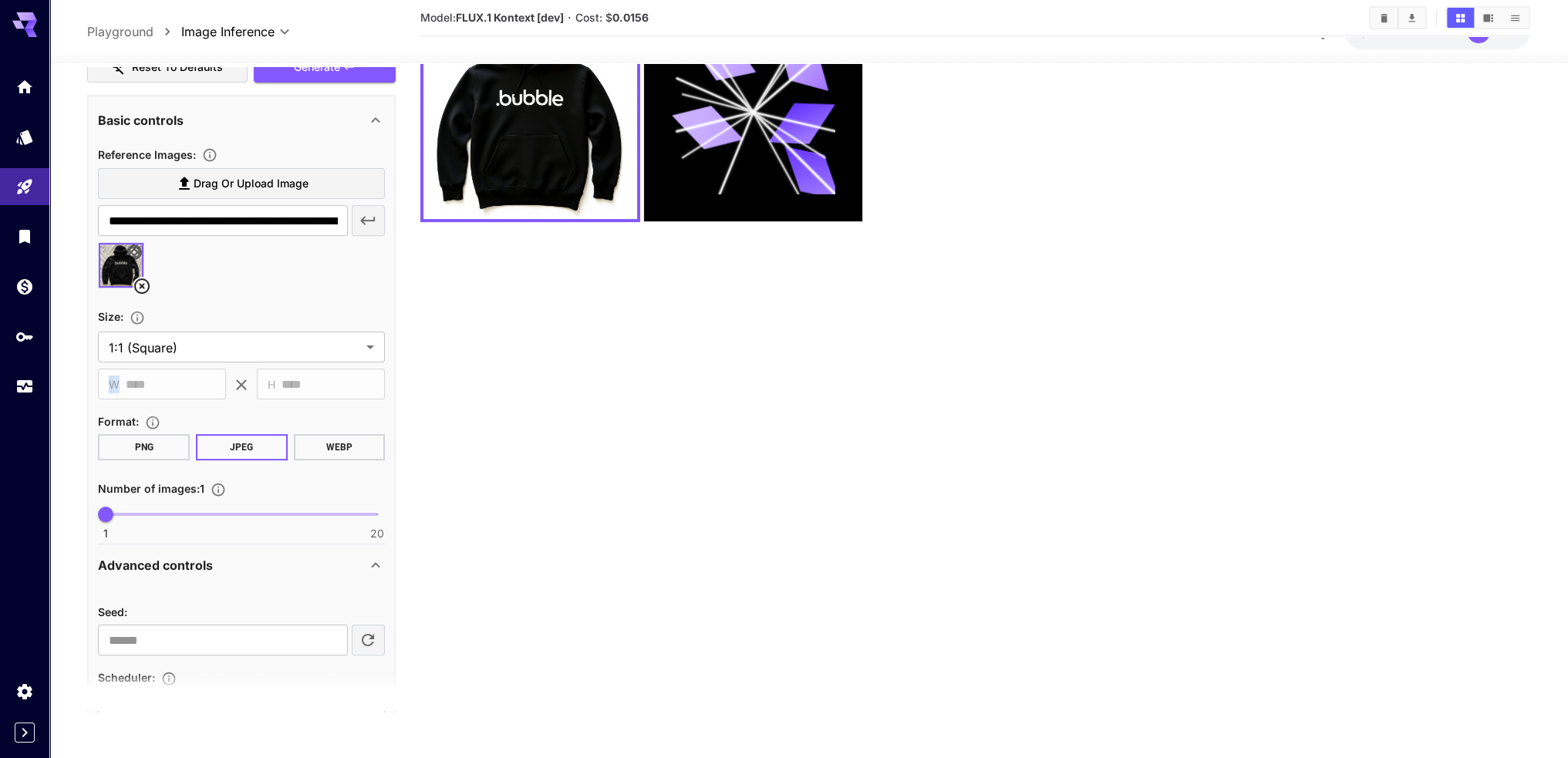
click at [152, 381] on div "​ W **** ​" at bounding box center [162, 385] width 128 height 31
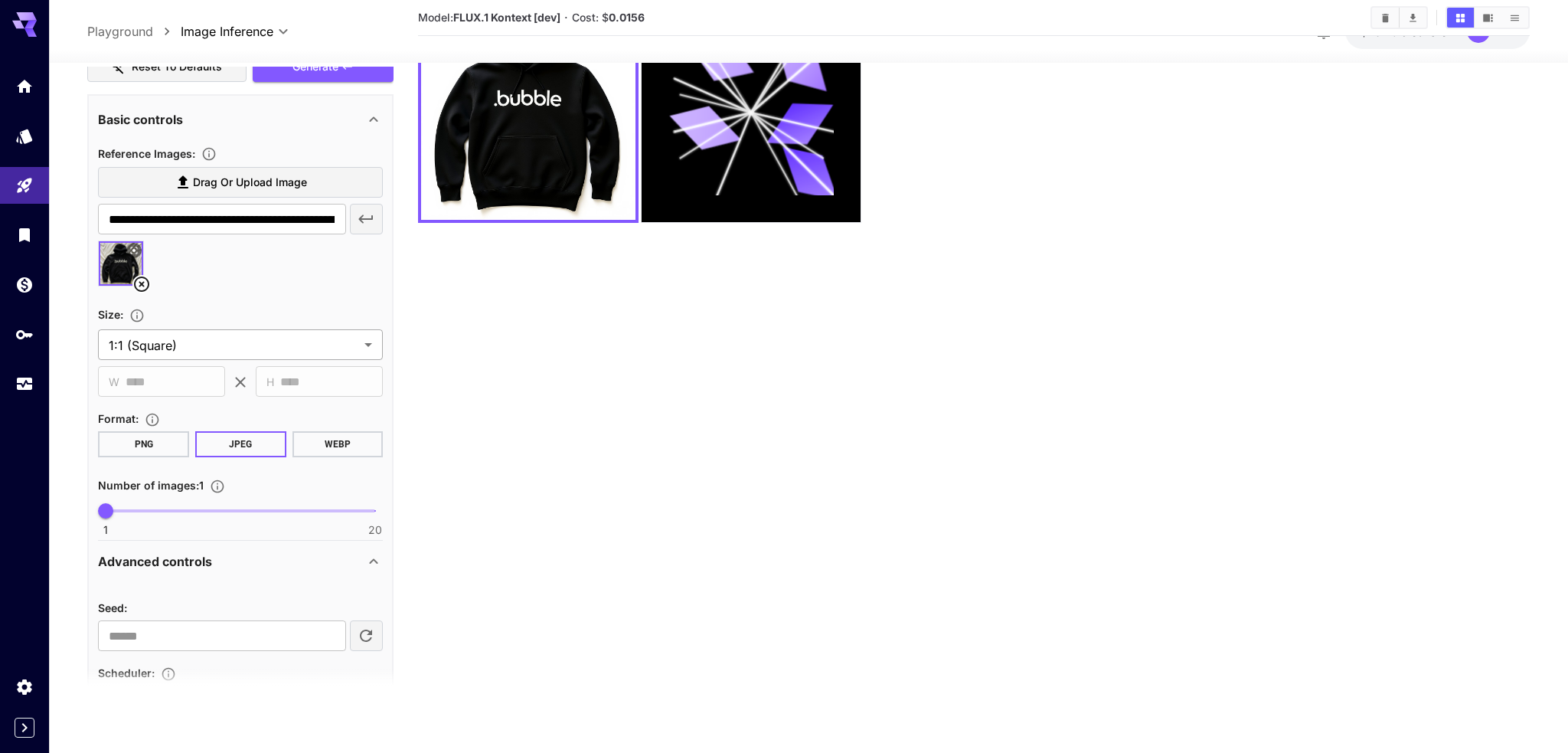
click at [172, 348] on body "**********" at bounding box center [784, 316] width 1568 height 874
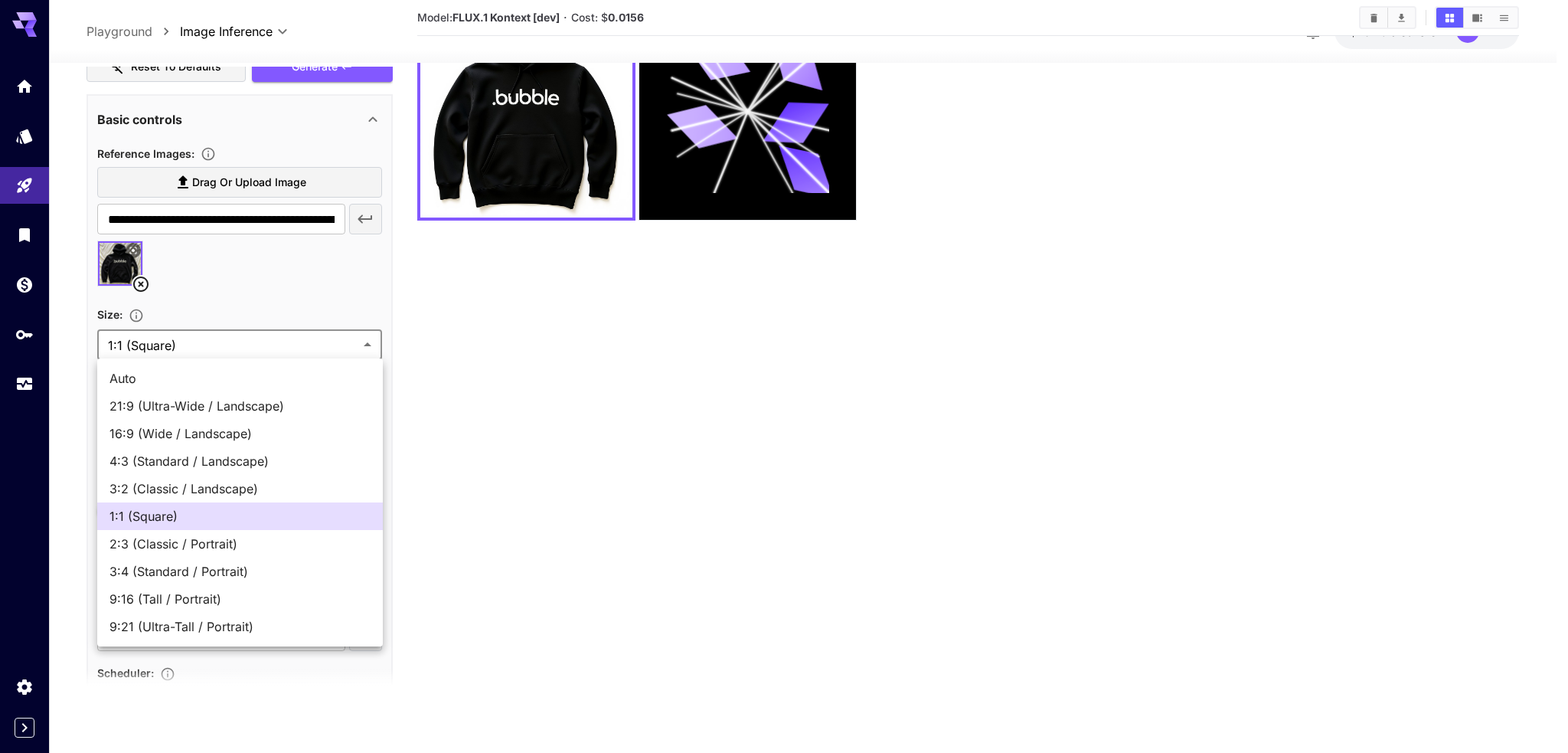
click at [496, 431] on div at bounding box center [784, 376] width 1568 height 753
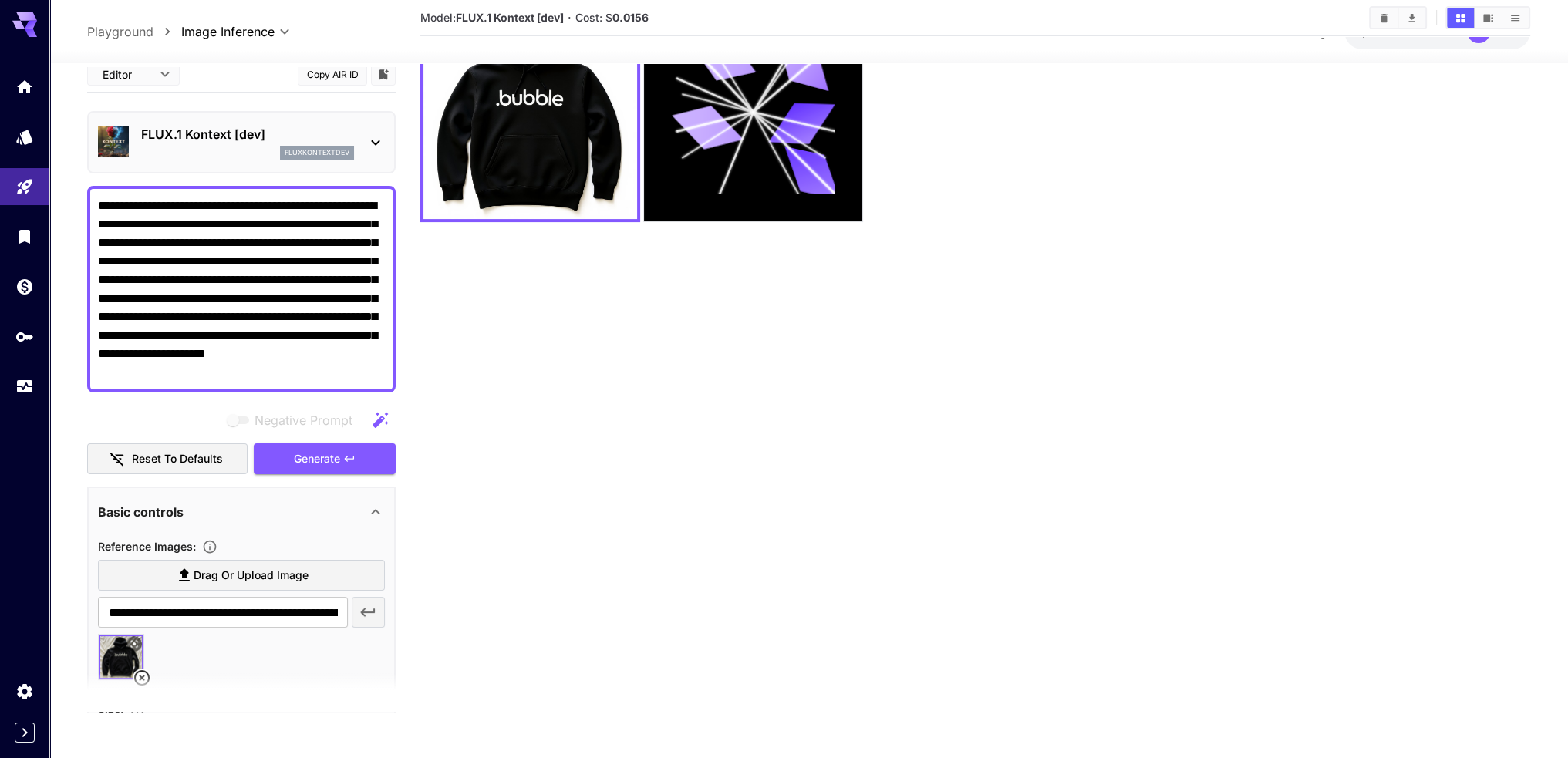
scroll to position [0, 0]
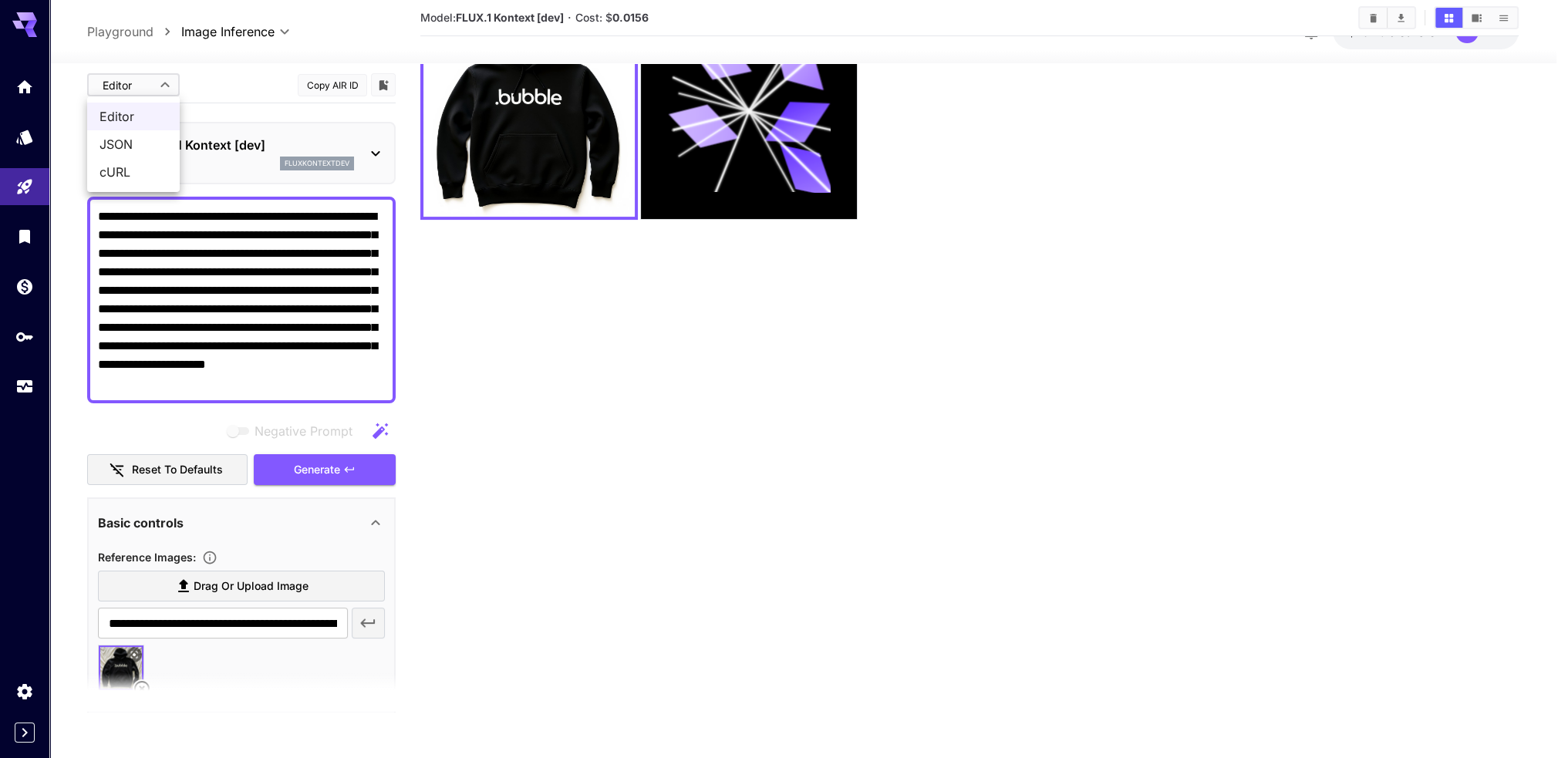
click at [147, 92] on body "**********" at bounding box center [784, 318] width 1568 height 880
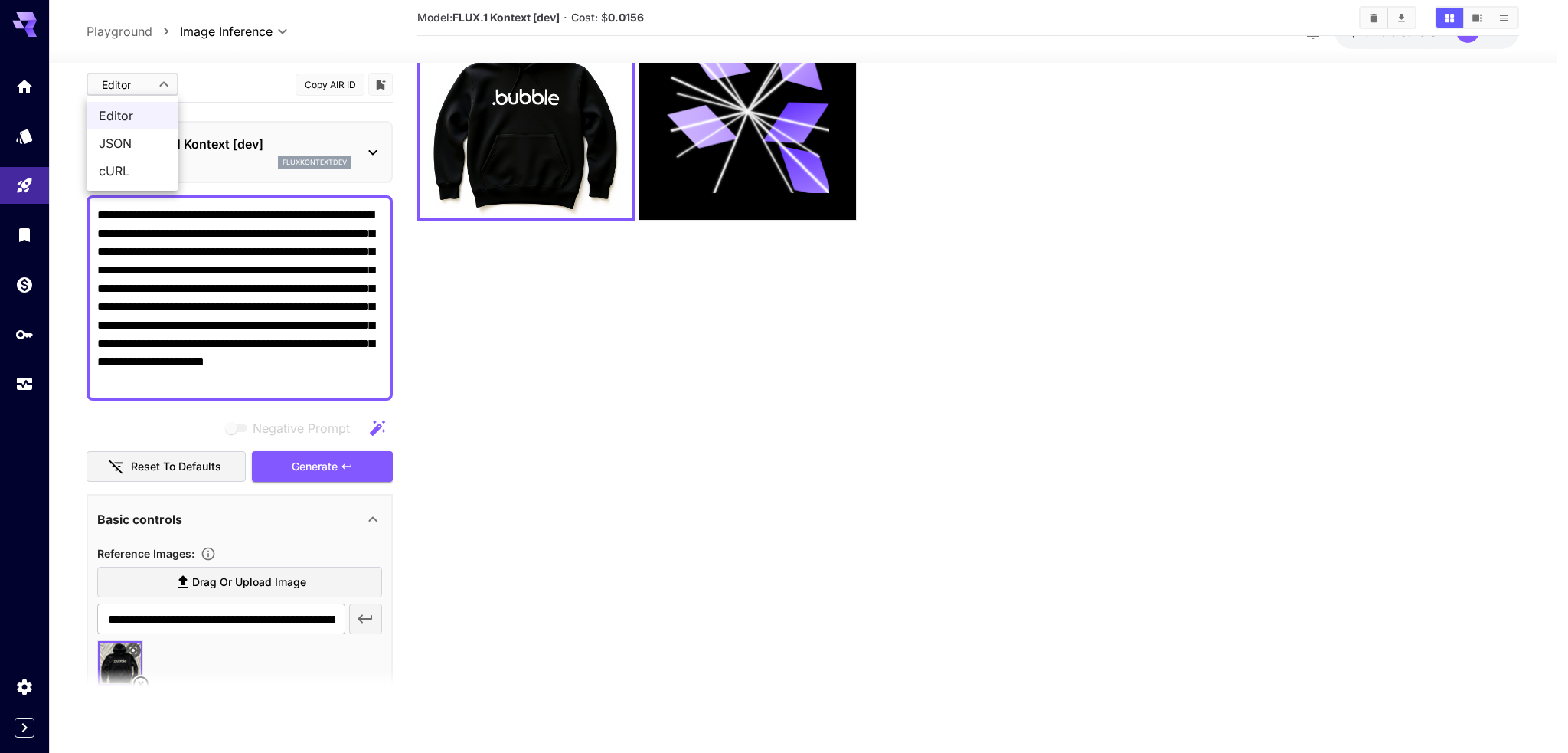
click at [136, 139] on span "JSON" at bounding box center [133, 143] width 68 height 19
type input "****"
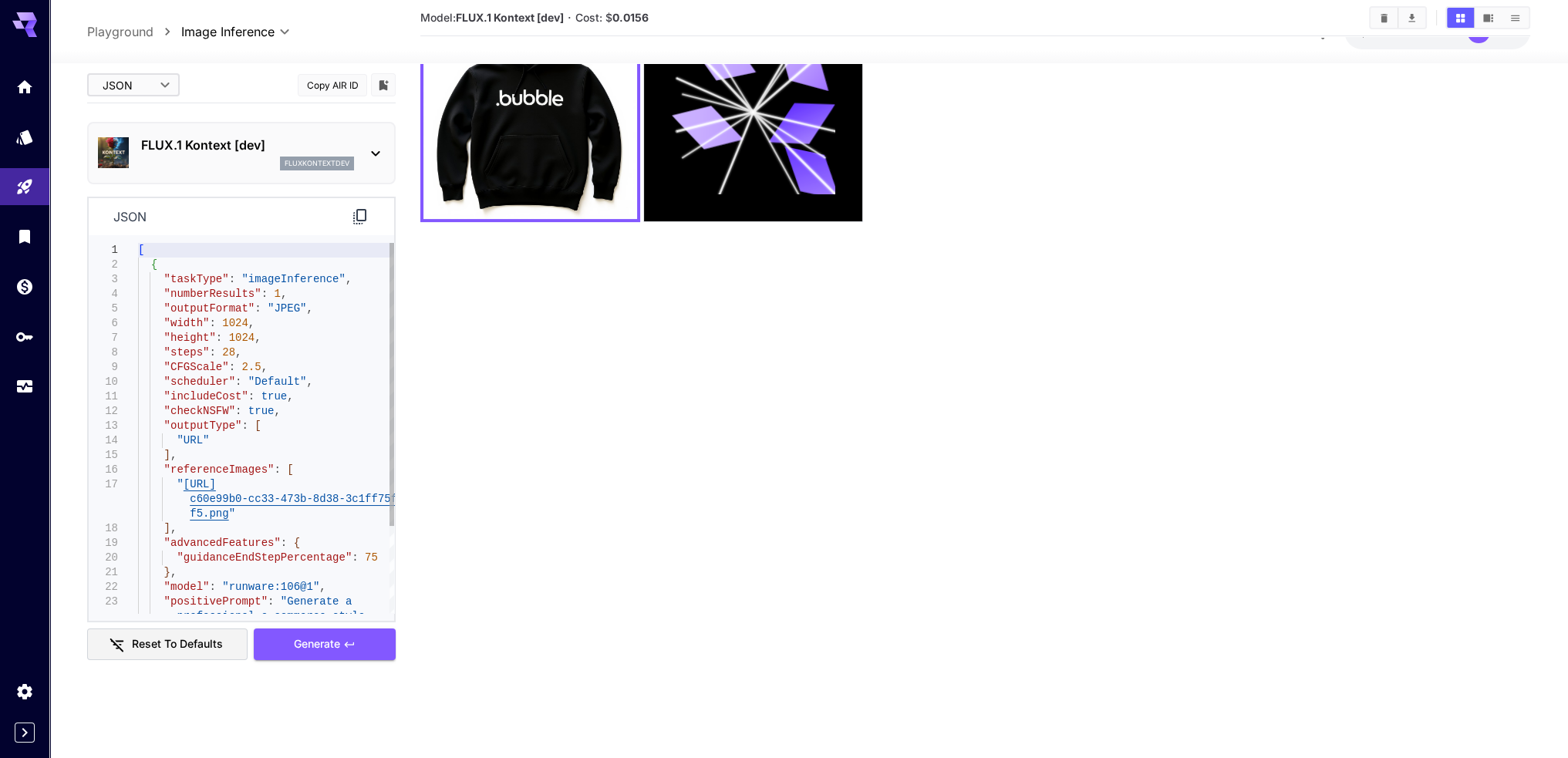
type textarea "**********"
drag, startPoint x: 261, startPoint y: 338, endPoint x: 133, endPoint y: 321, distance: 129.1
click at [138, 321] on div "[ { "taskType" : "imageInference" , "numberResults" : 1 , "outputFormat" : "JPE…" at bounding box center [265, 485] width 256 height 484
click at [144, 37] on p "Playground" at bounding box center [120, 32] width 67 height 19
click at [147, 31] on p "Playground" at bounding box center [120, 32] width 67 height 19
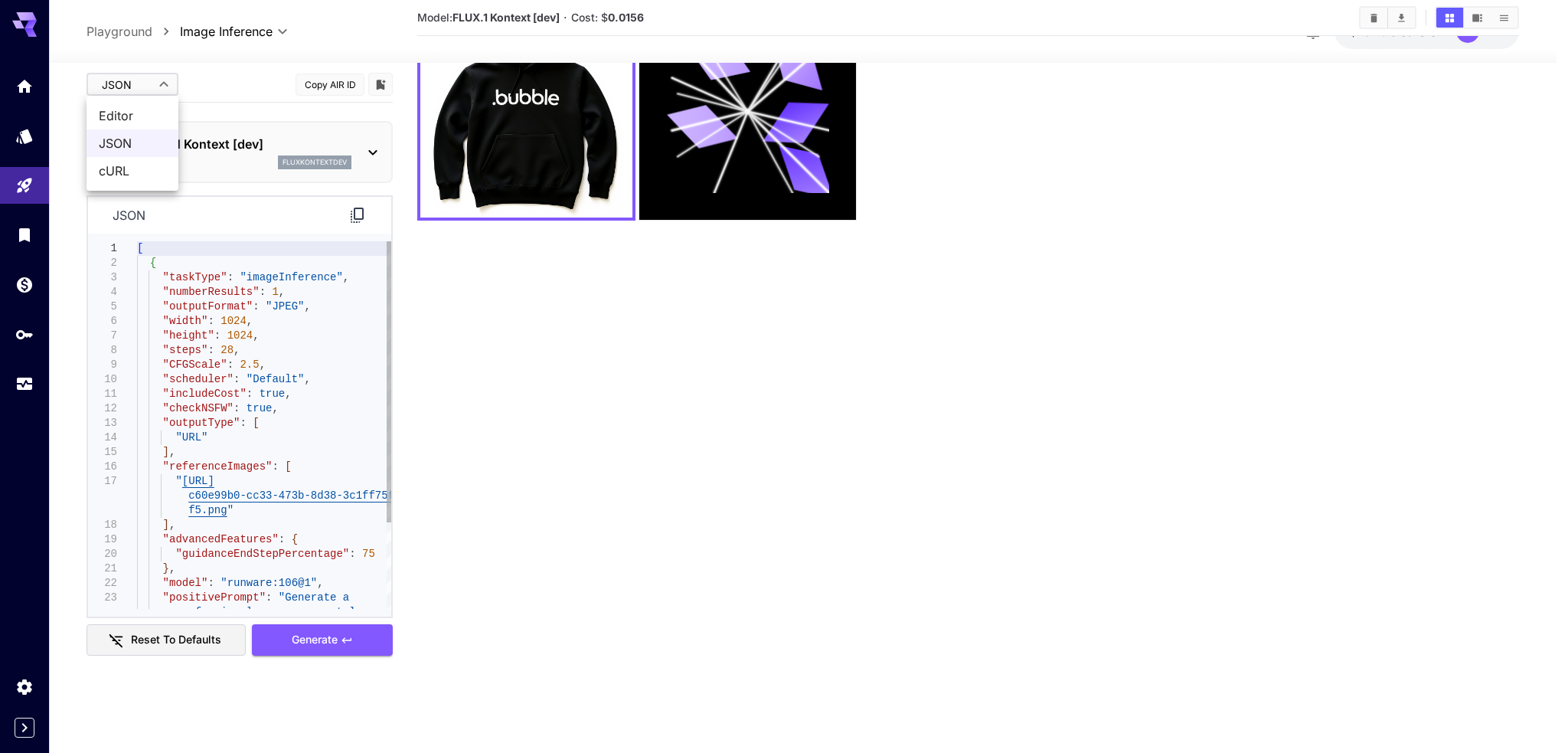
click at [154, 79] on body "**********" at bounding box center [784, 316] width 1568 height 874
click at [147, 110] on span "Editor" at bounding box center [133, 115] width 68 height 19
type input "****"
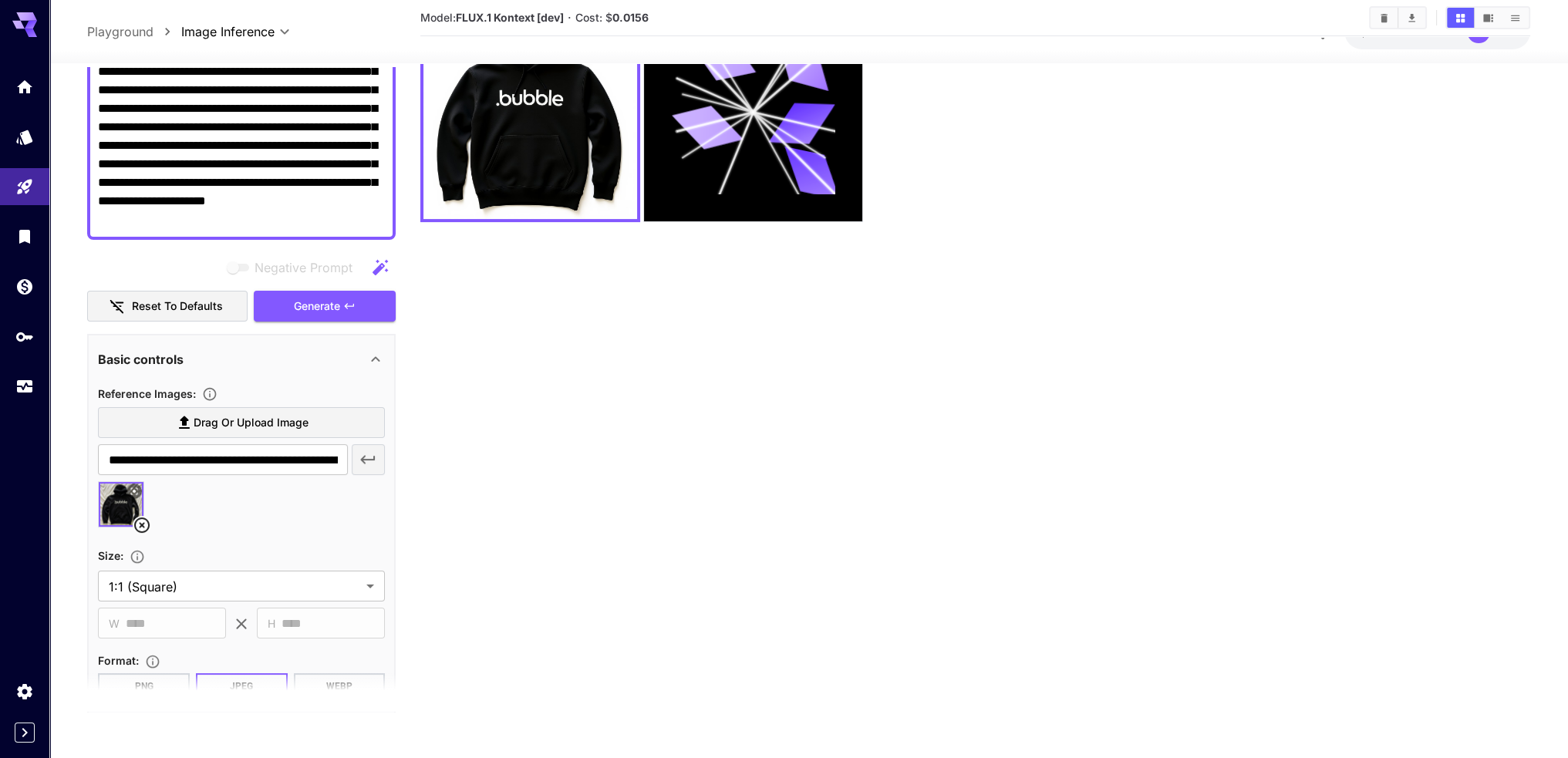
scroll to position [231, 0]
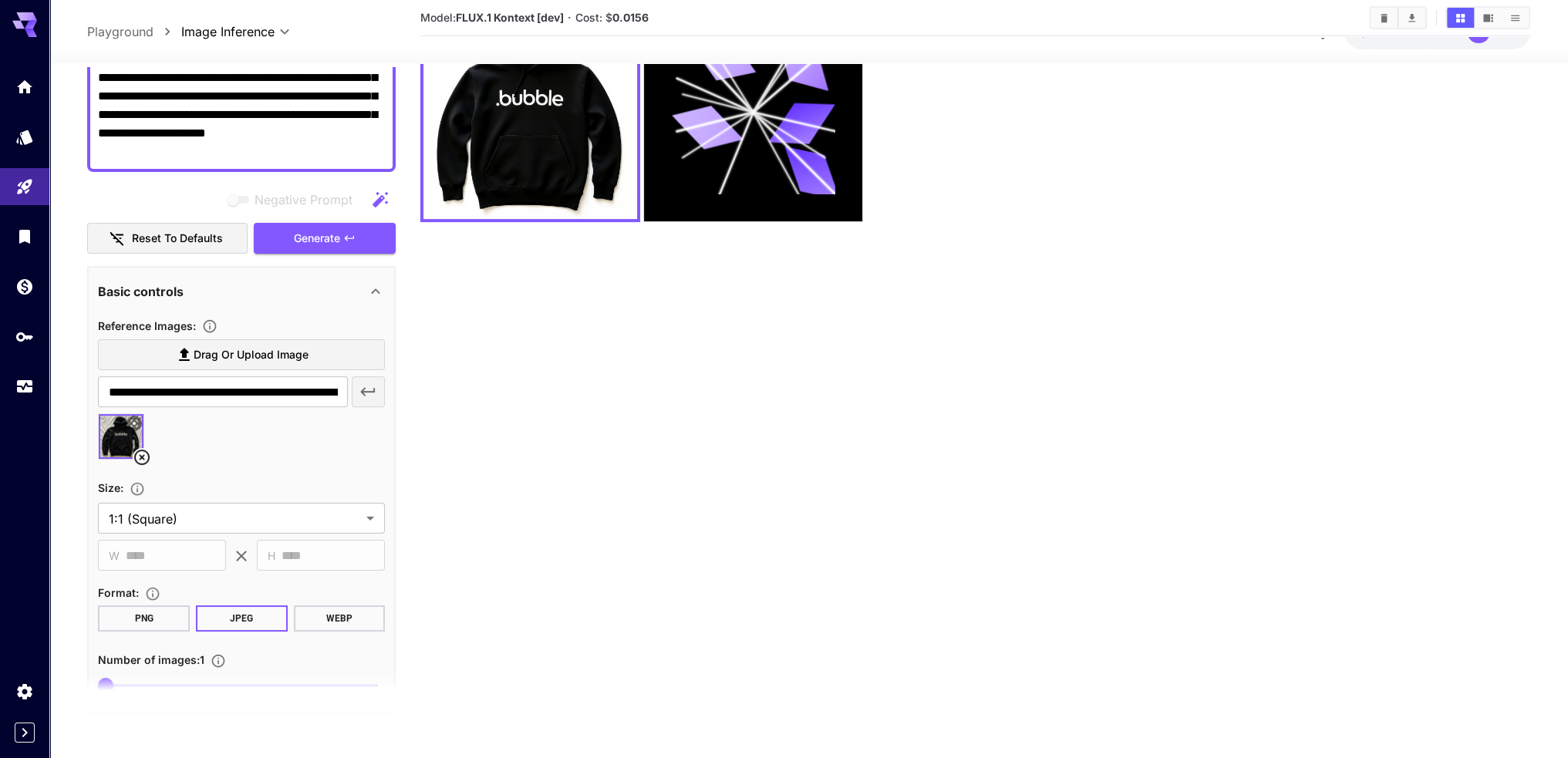
click at [142, 450] on icon at bounding box center [141, 458] width 15 height 15
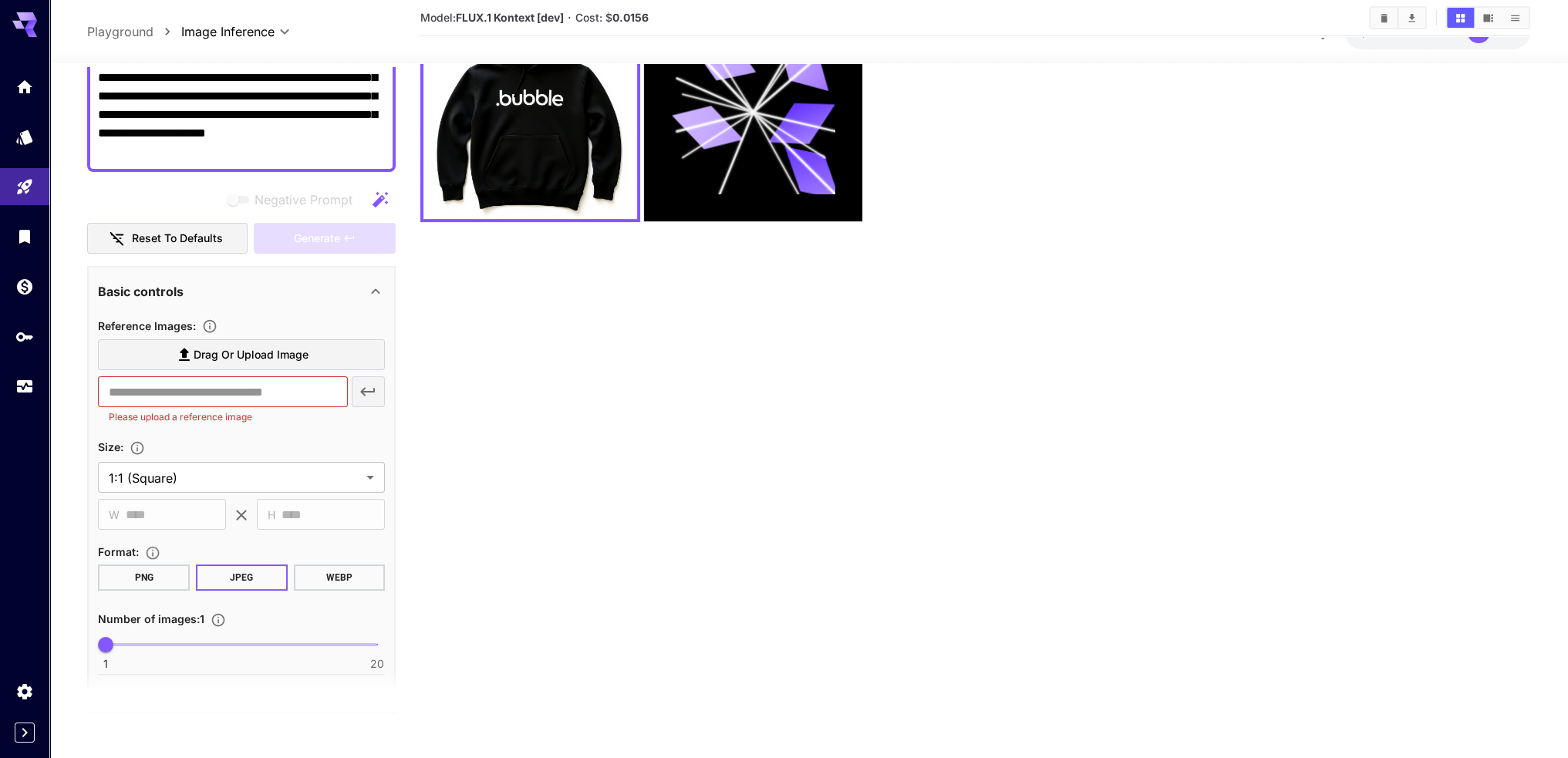
click at [224, 351] on span "Drag or upload image" at bounding box center [251, 355] width 115 height 19
click at [0, 0] on input "Drag or upload image" at bounding box center [0, 0] width 0 height 0
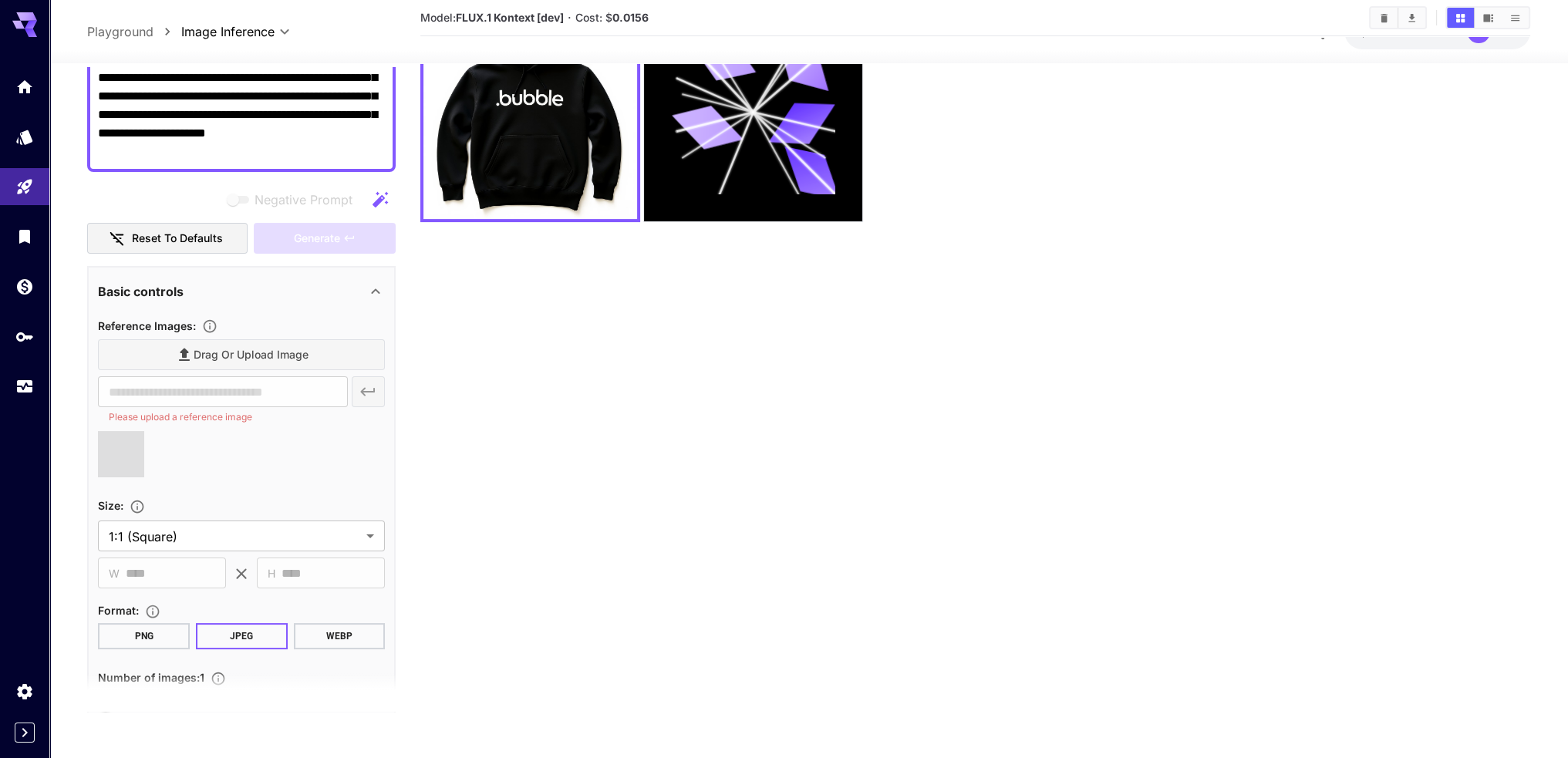
type input "**********"
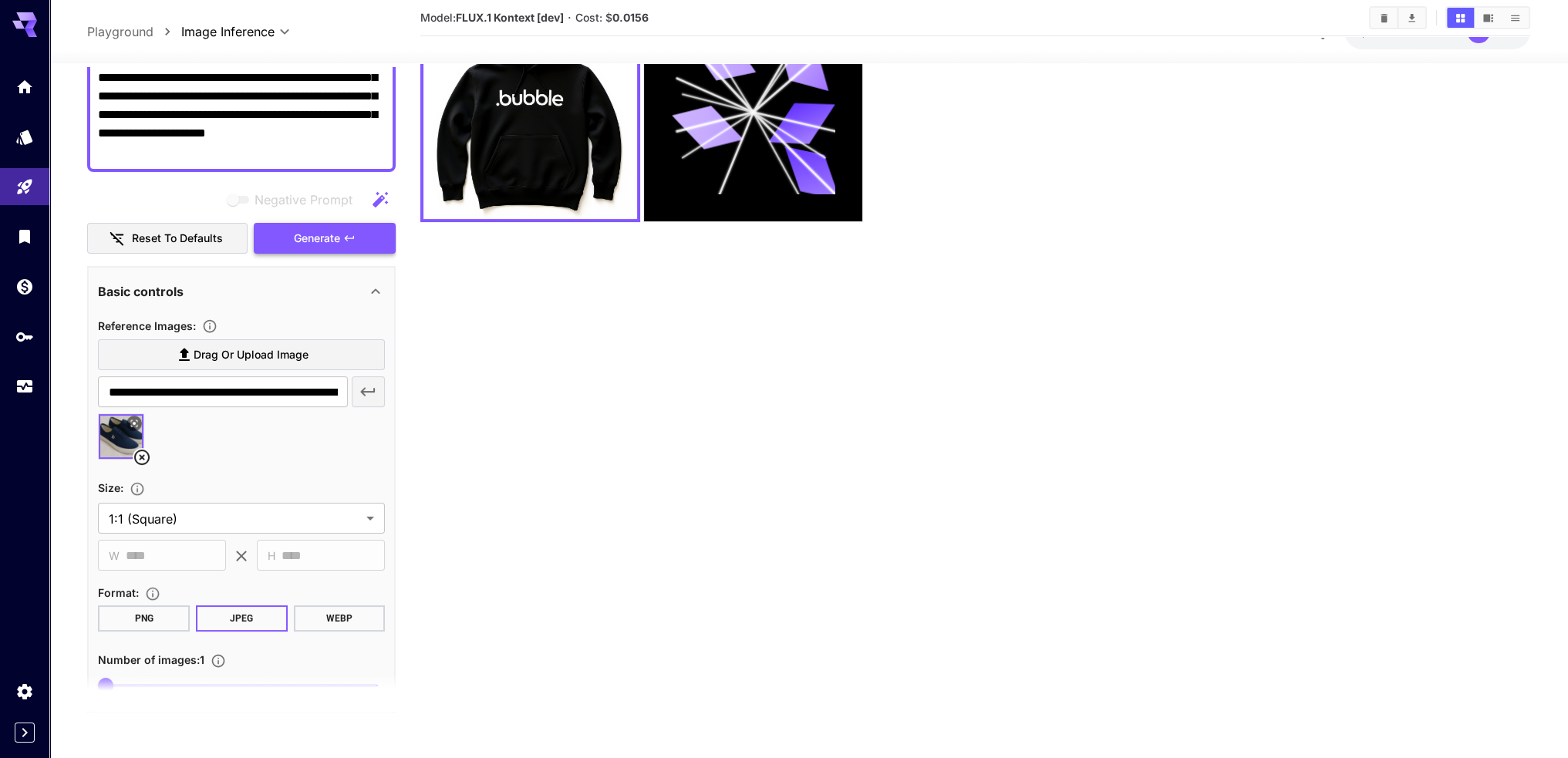
click at [339, 239] on span "Generate" at bounding box center [317, 239] width 46 height 19
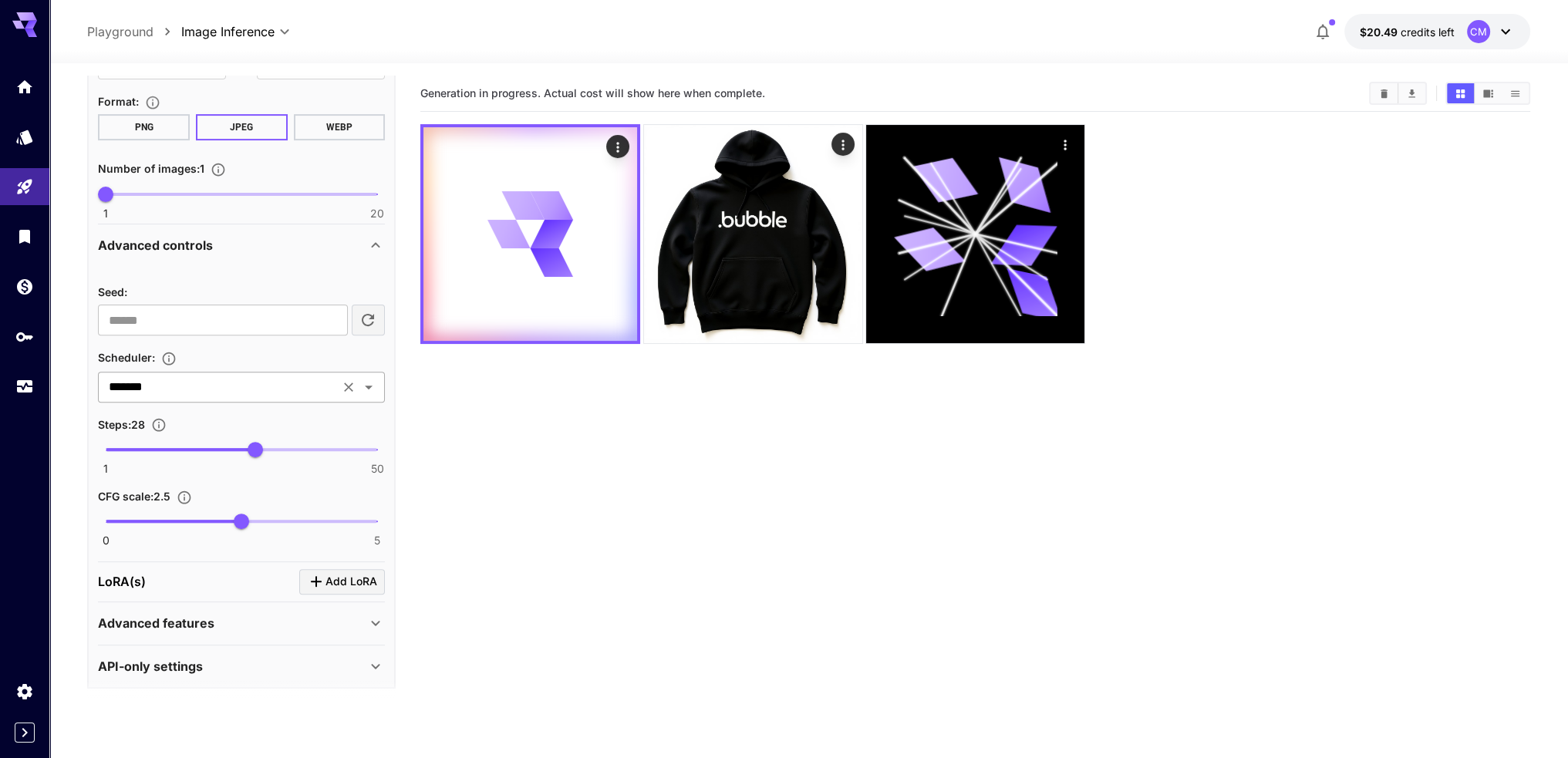
scroll to position [734, 0]
click at [161, 417] on icon "Set the number of denoising steps used to refine the image. More steps typicall…" at bounding box center [159, 423] width 13 height 13
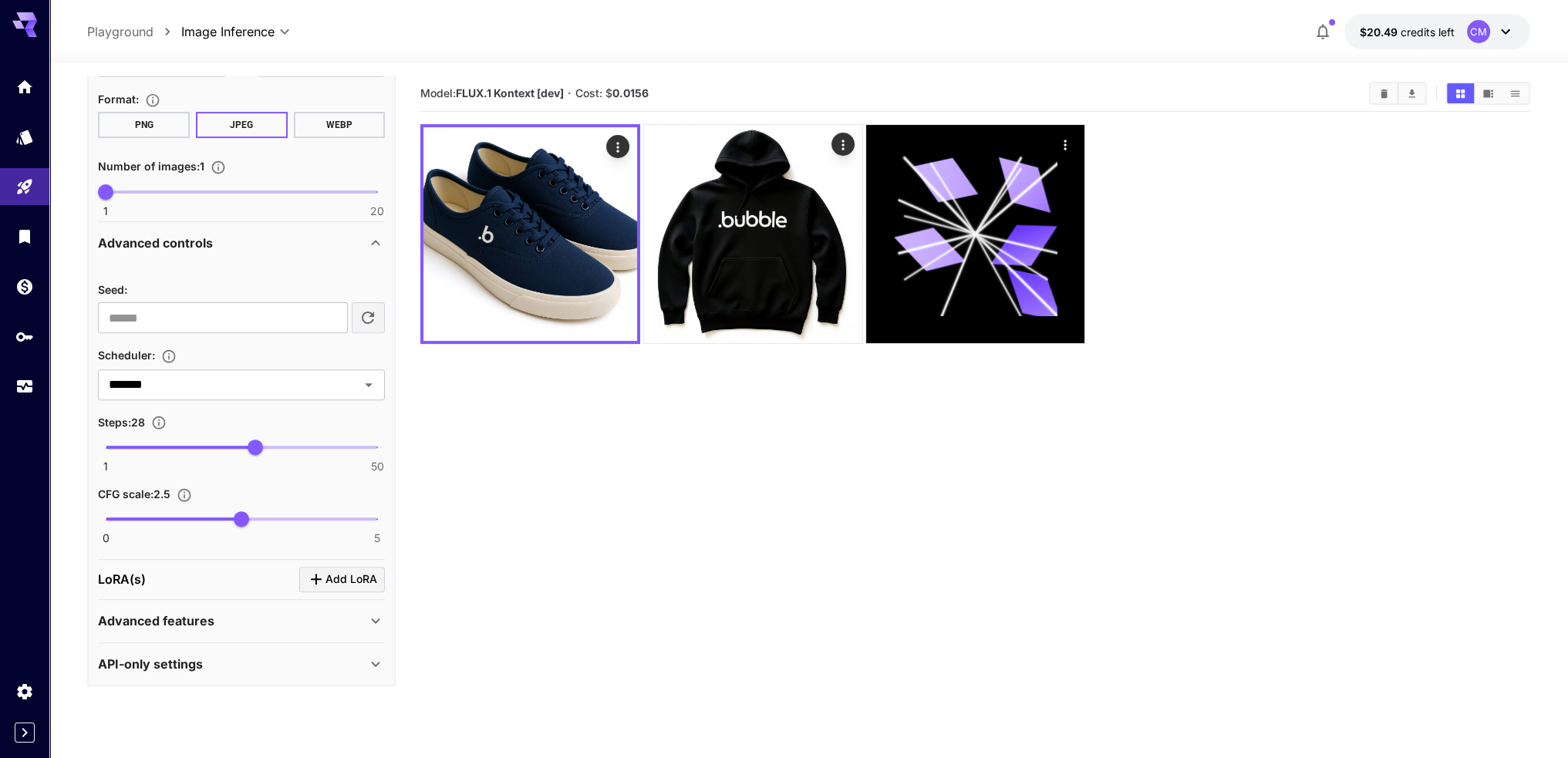
click at [313, 621] on div "Advanced features" at bounding box center [232, 620] width 269 height 19
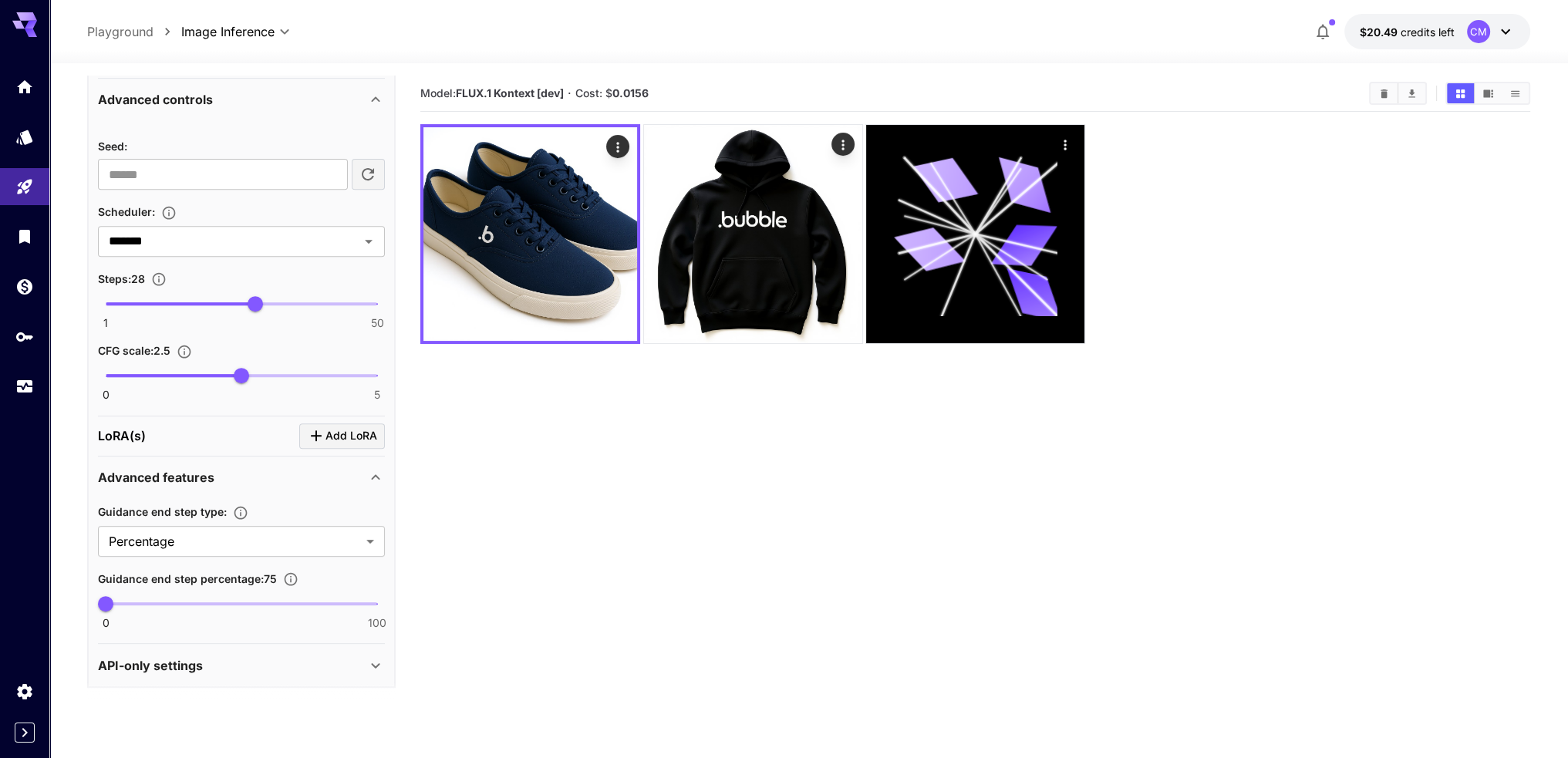
scroll to position [877, 0]
click at [339, 437] on span "Add LoRA" at bounding box center [351, 435] width 52 height 19
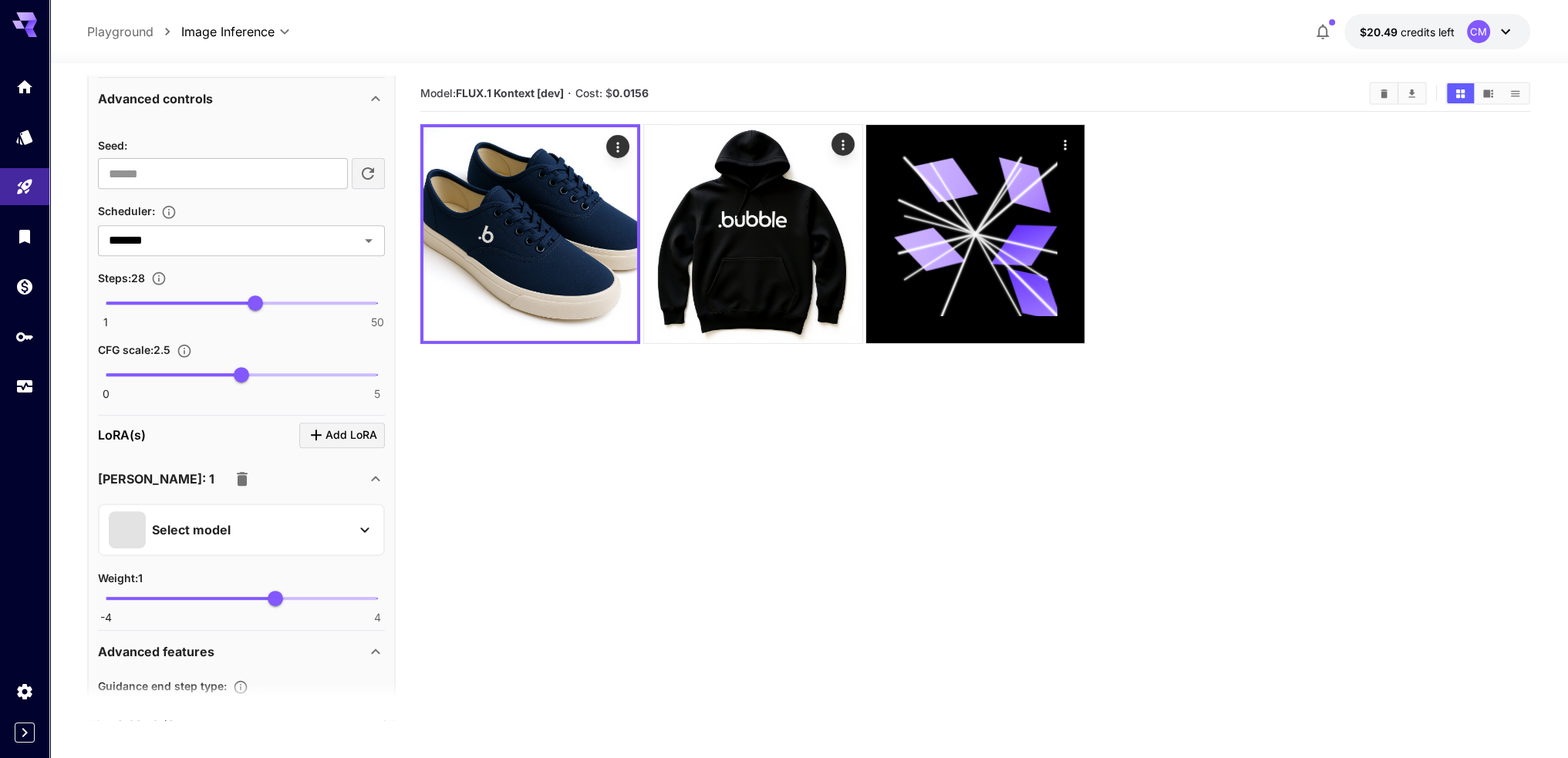
click at [245, 524] on div "Select model" at bounding box center [229, 530] width 240 height 37
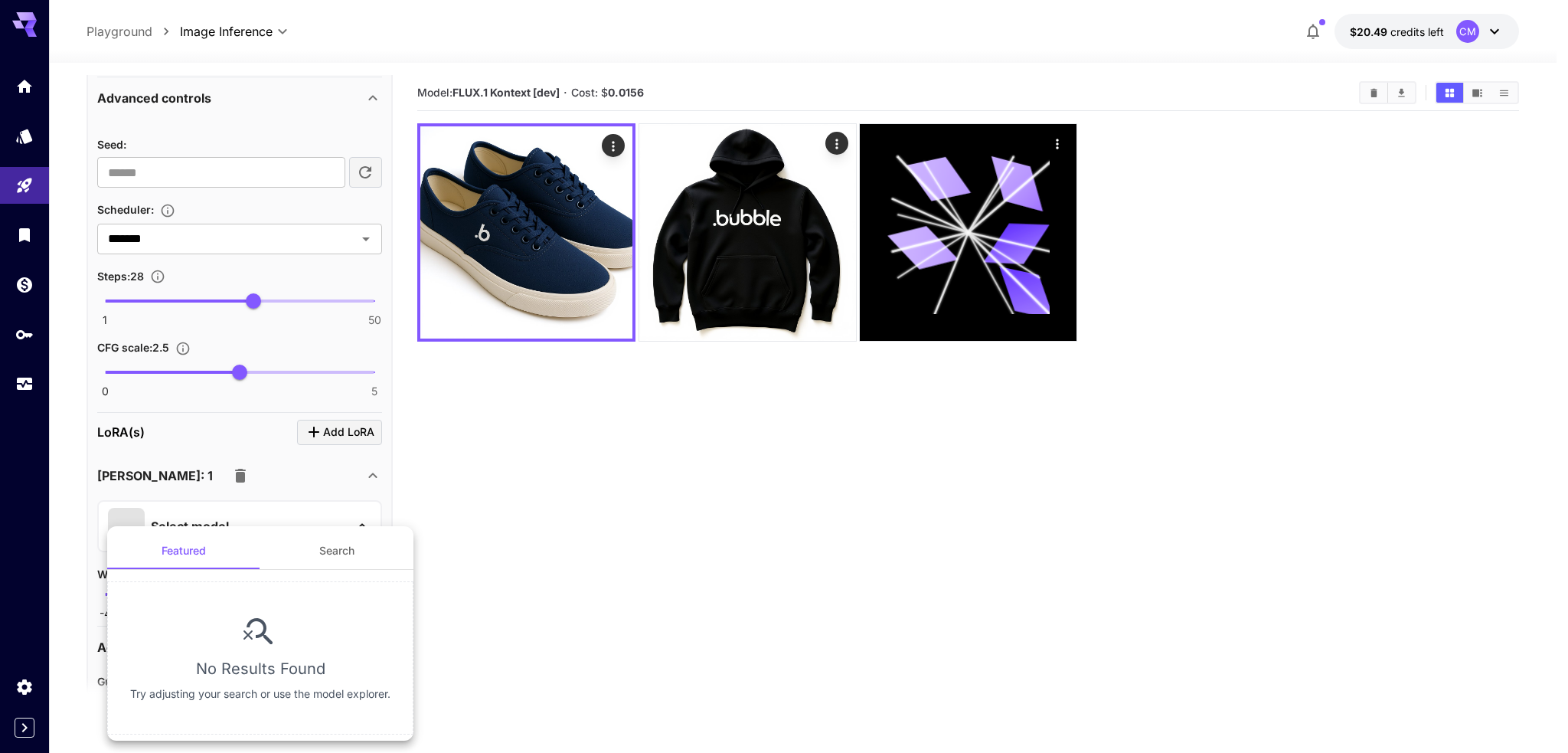
click at [255, 511] on div at bounding box center [784, 376] width 1568 height 753
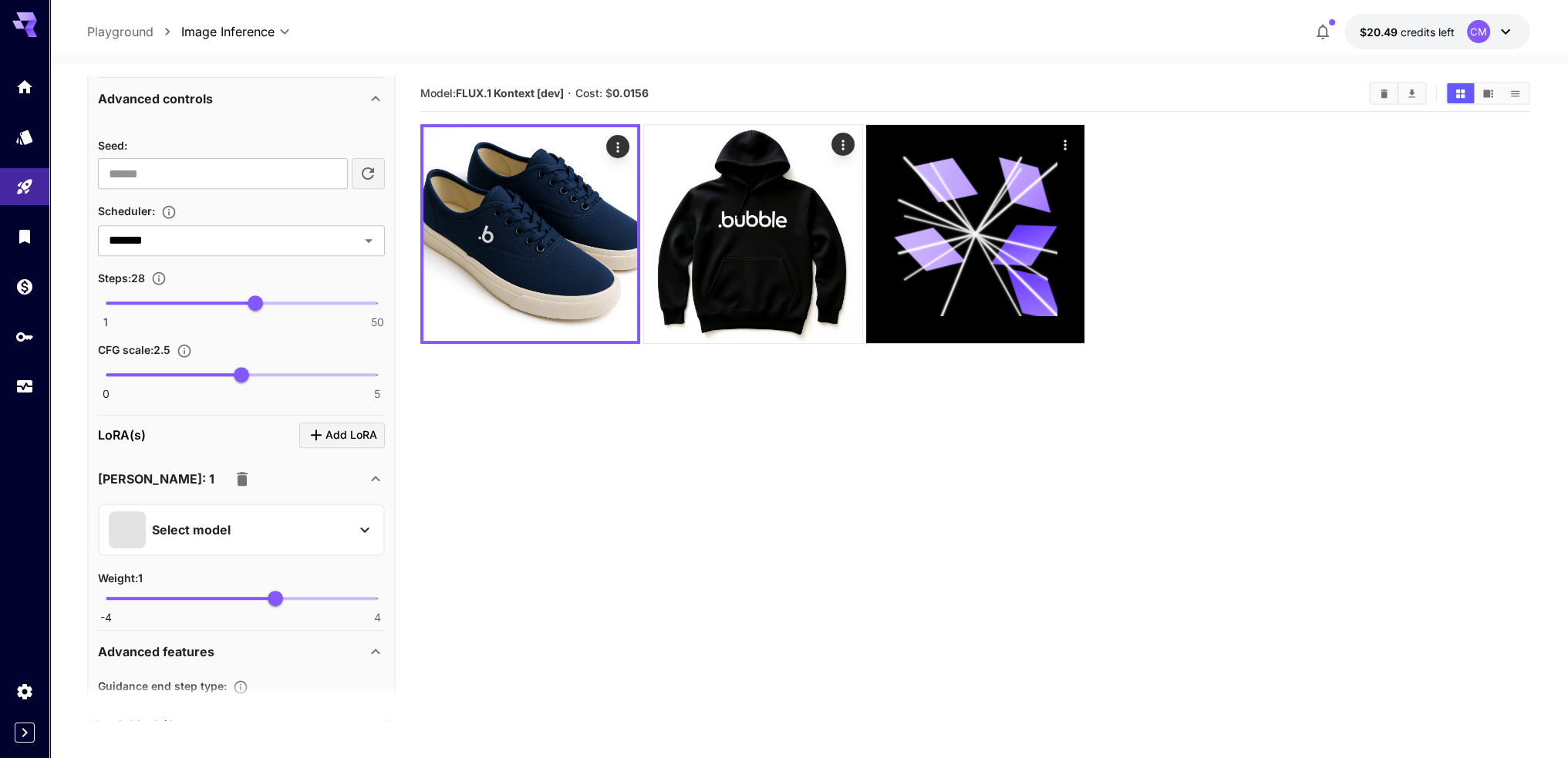
click at [237, 477] on icon "button" at bounding box center [242, 478] width 11 height 14
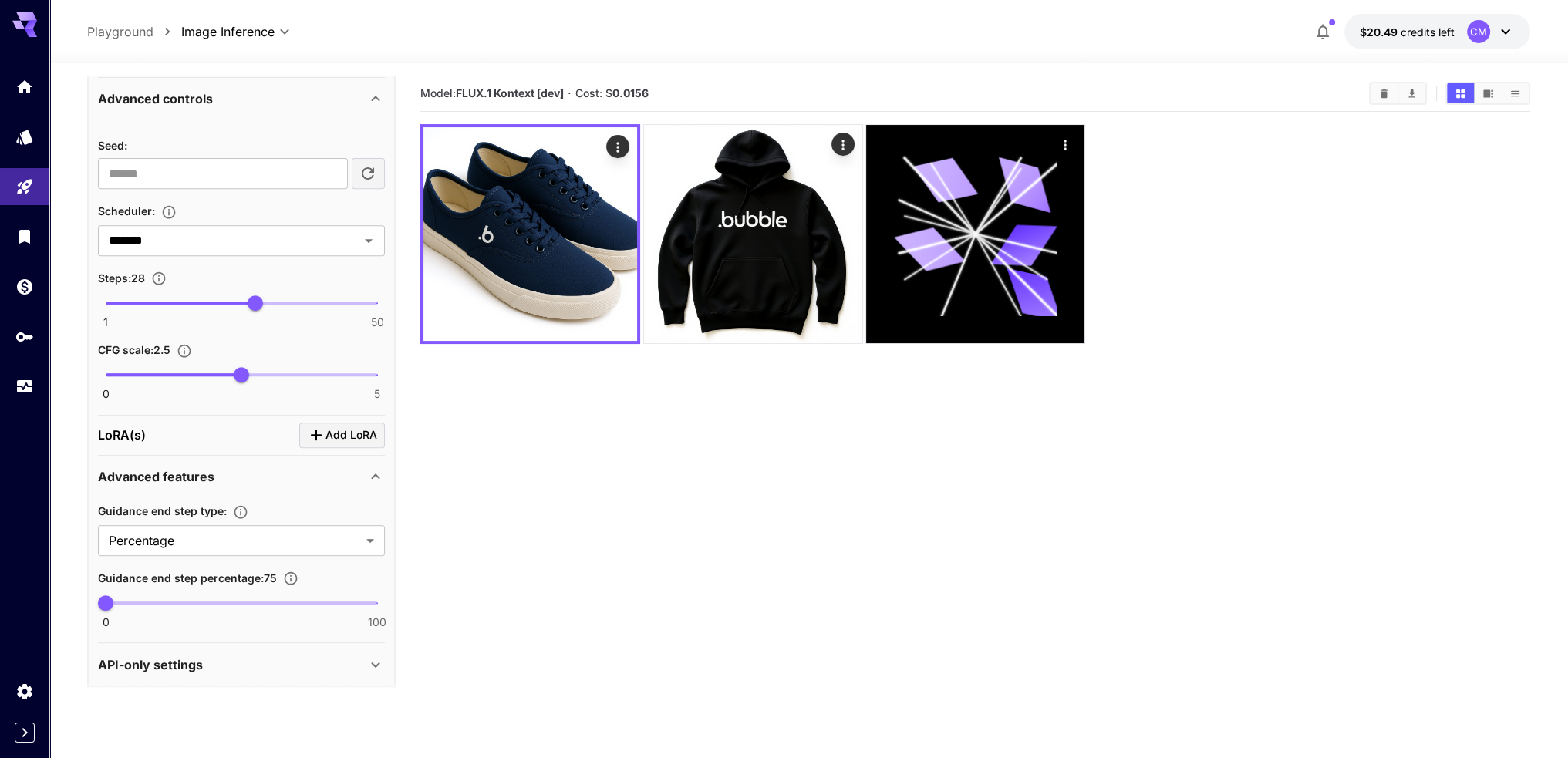
click at [308, 656] on div "API-only settings" at bounding box center [232, 665] width 269 height 19
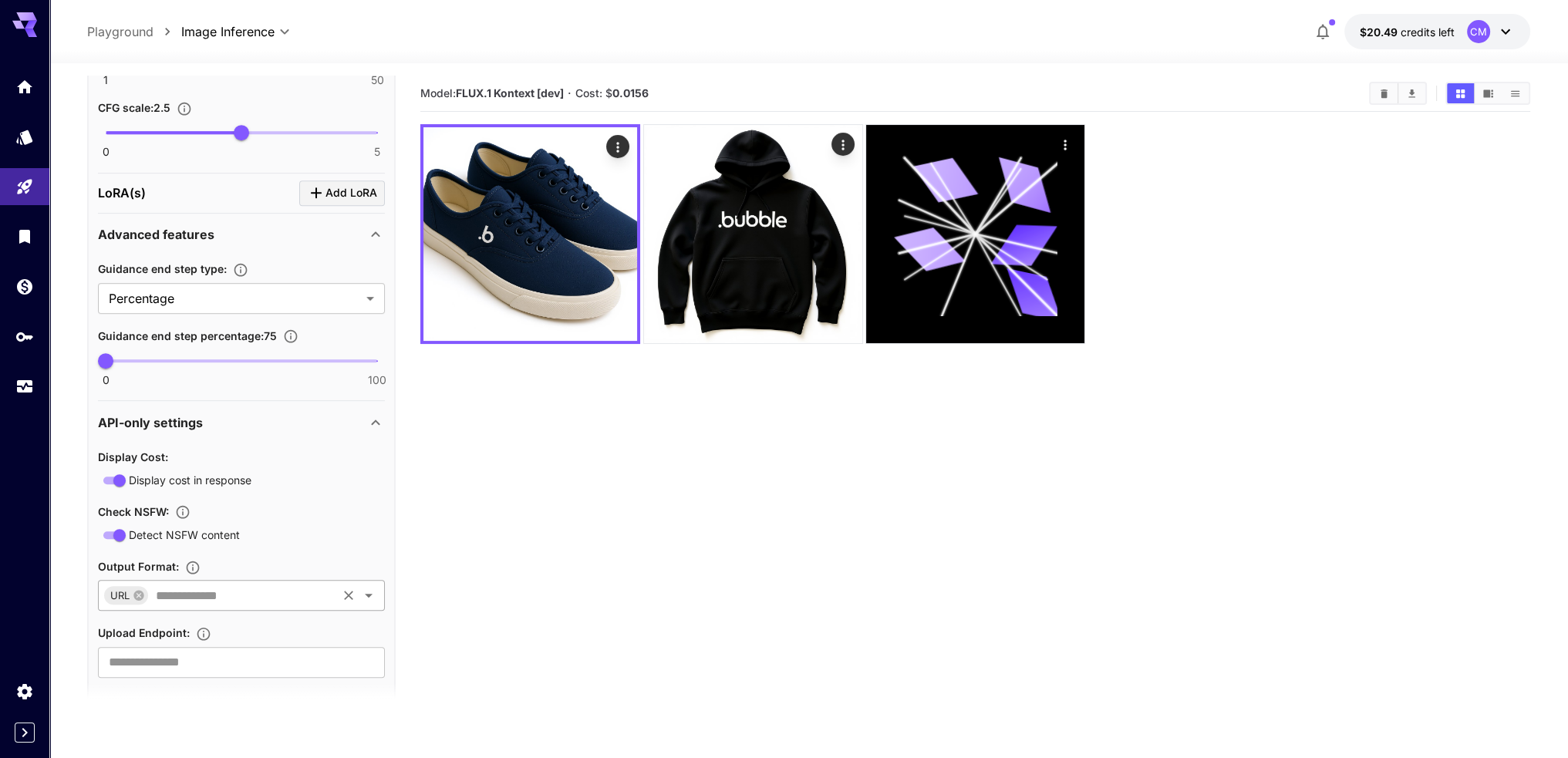
scroll to position [1139, 0]
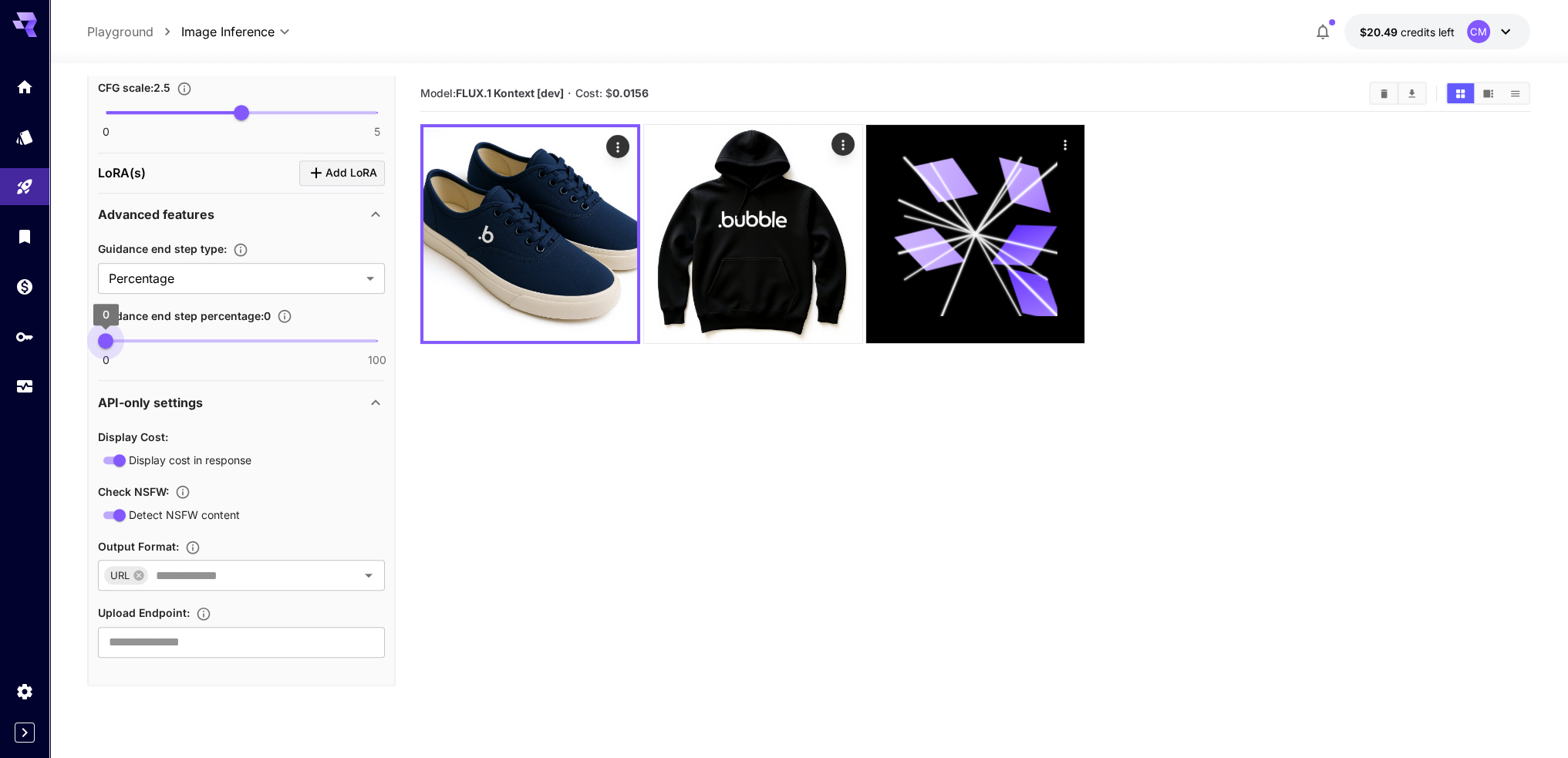
drag, startPoint x: 127, startPoint y: 335, endPoint x: 71, endPoint y: 338, distance: 56.1
click at [71, 338] on section "**********" at bounding box center [808, 472] width 1518 height 816
click at [290, 312] on icon "button" at bounding box center [284, 316] width 15 height 15
click at [282, 312] on icon "button" at bounding box center [284, 316] width 15 height 15
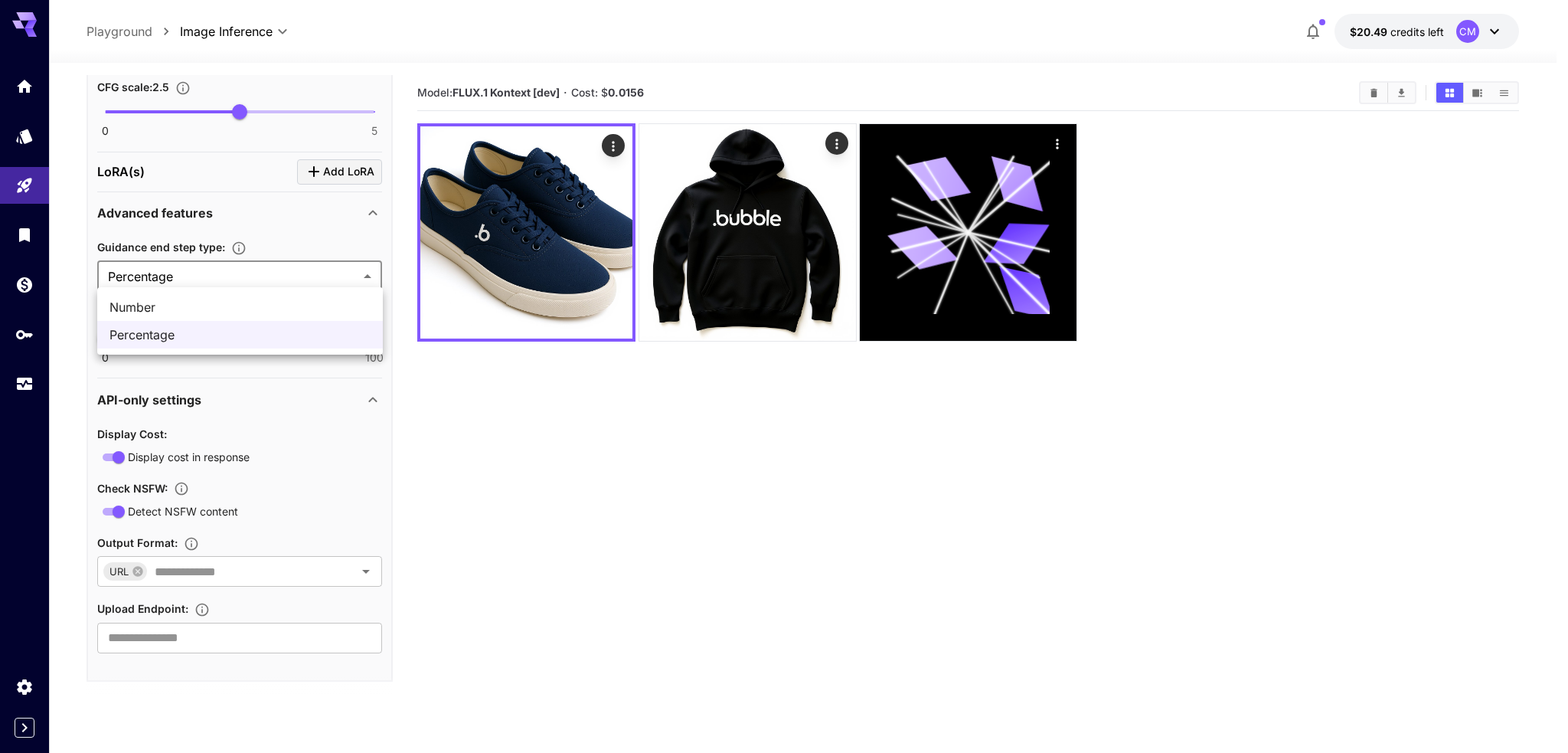
click at [281, 268] on body "**********" at bounding box center [784, 437] width 1568 height 874
click at [257, 269] on div at bounding box center [784, 376] width 1568 height 753
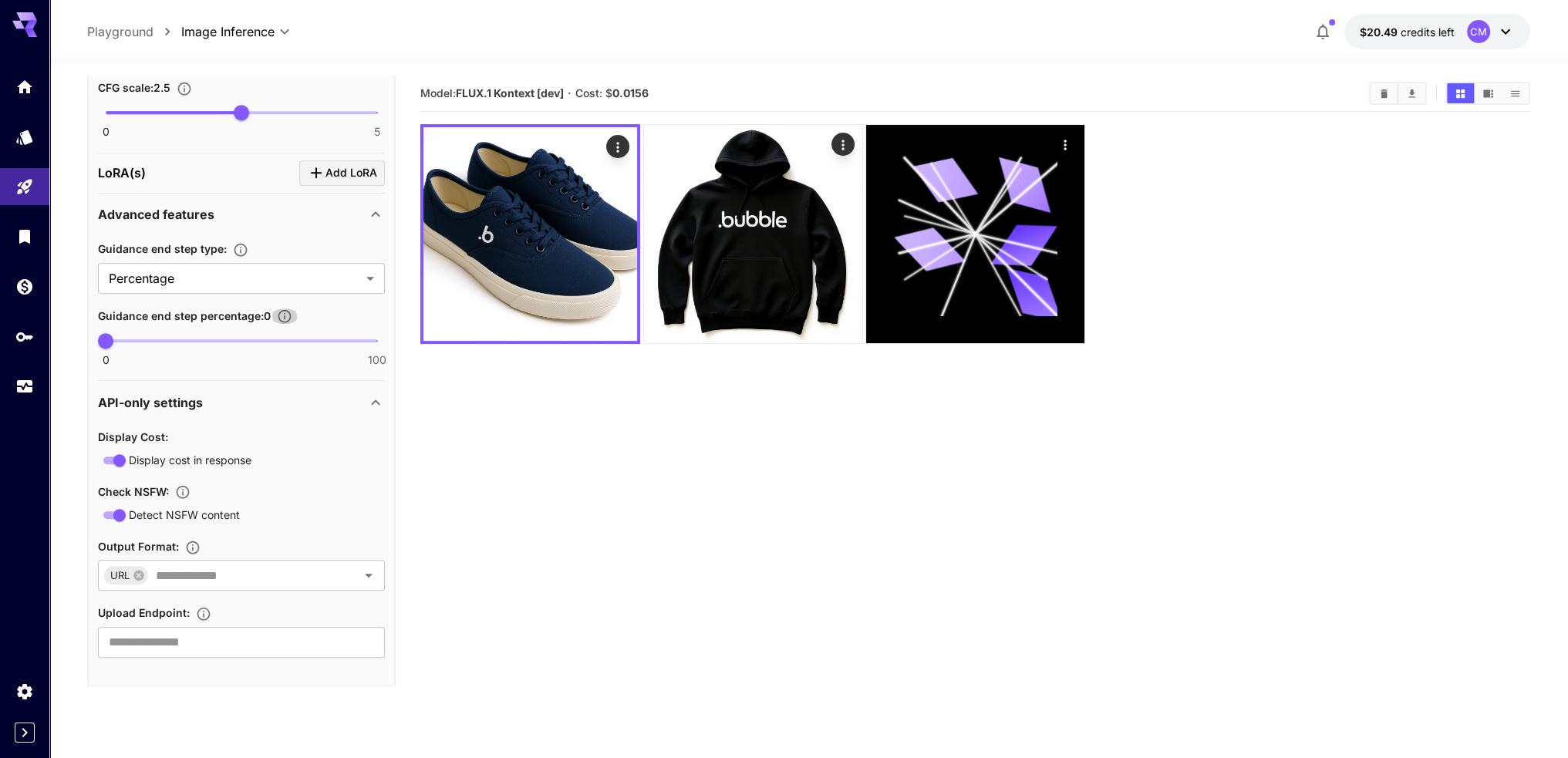
click at [282, 312] on icon "button" at bounding box center [284, 316] width 15 height 15
click at [286, 312] on icon "button" at bounding box center [284, 316] width 15 height 15
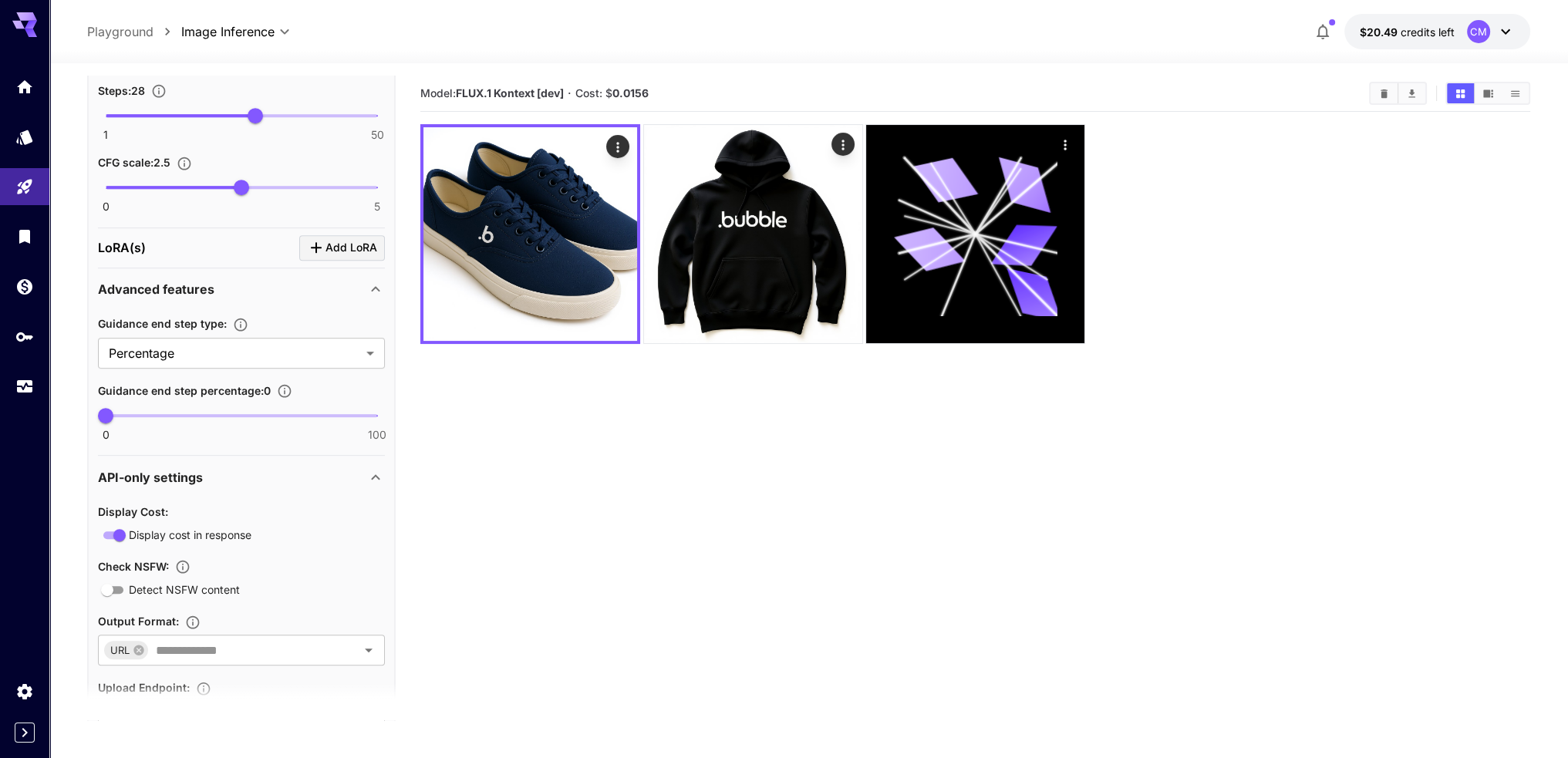
scroll to position [1062, 0]
drag, startPoint x: 105, startPoint y: 415, endPoint x: 146, endPoint y: 420, distance: 41.3
click at [146, 420] on span "15" at bounding box center [146, 417] width 15 height 15
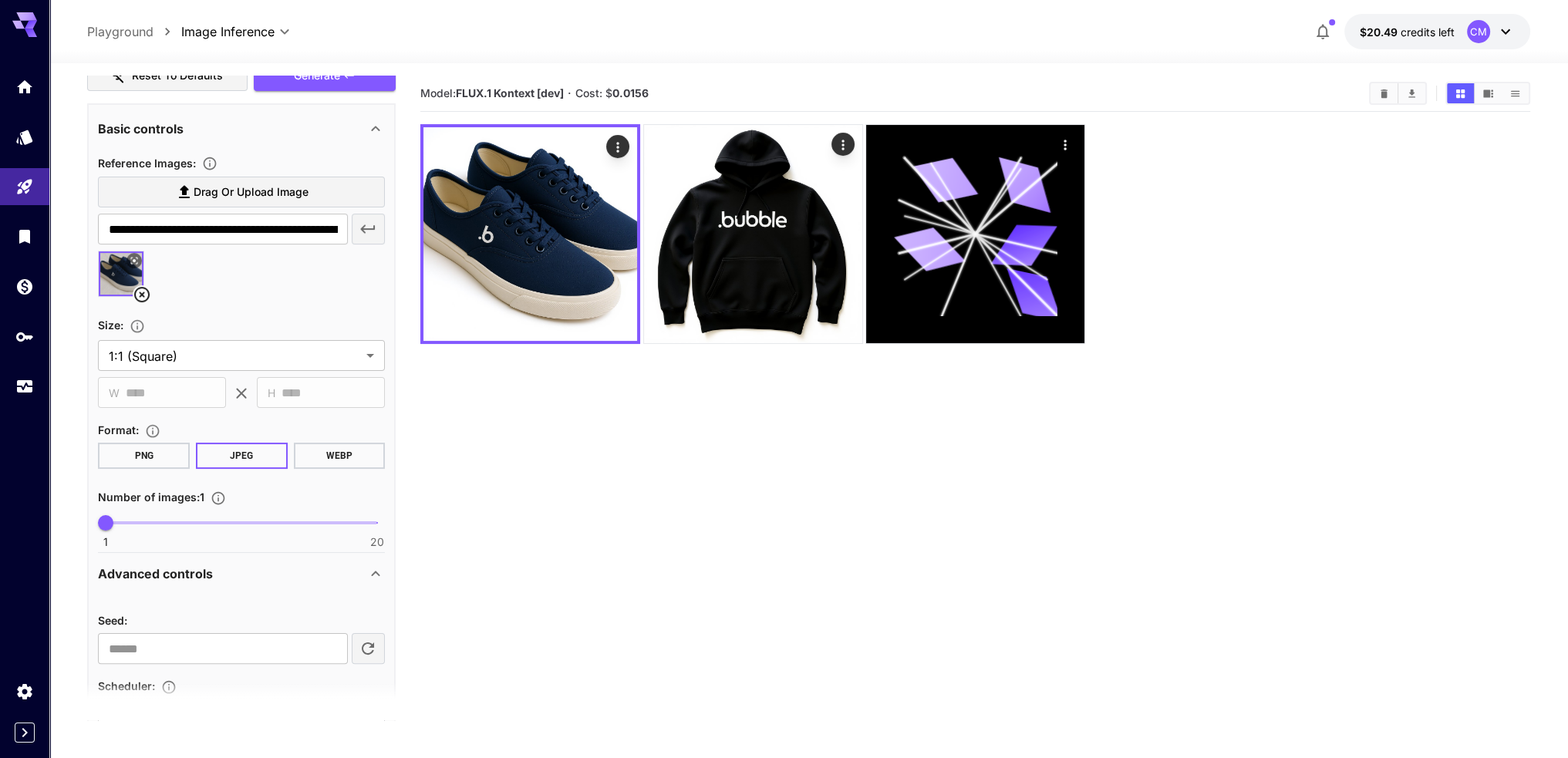
scroll to position [368, 0]
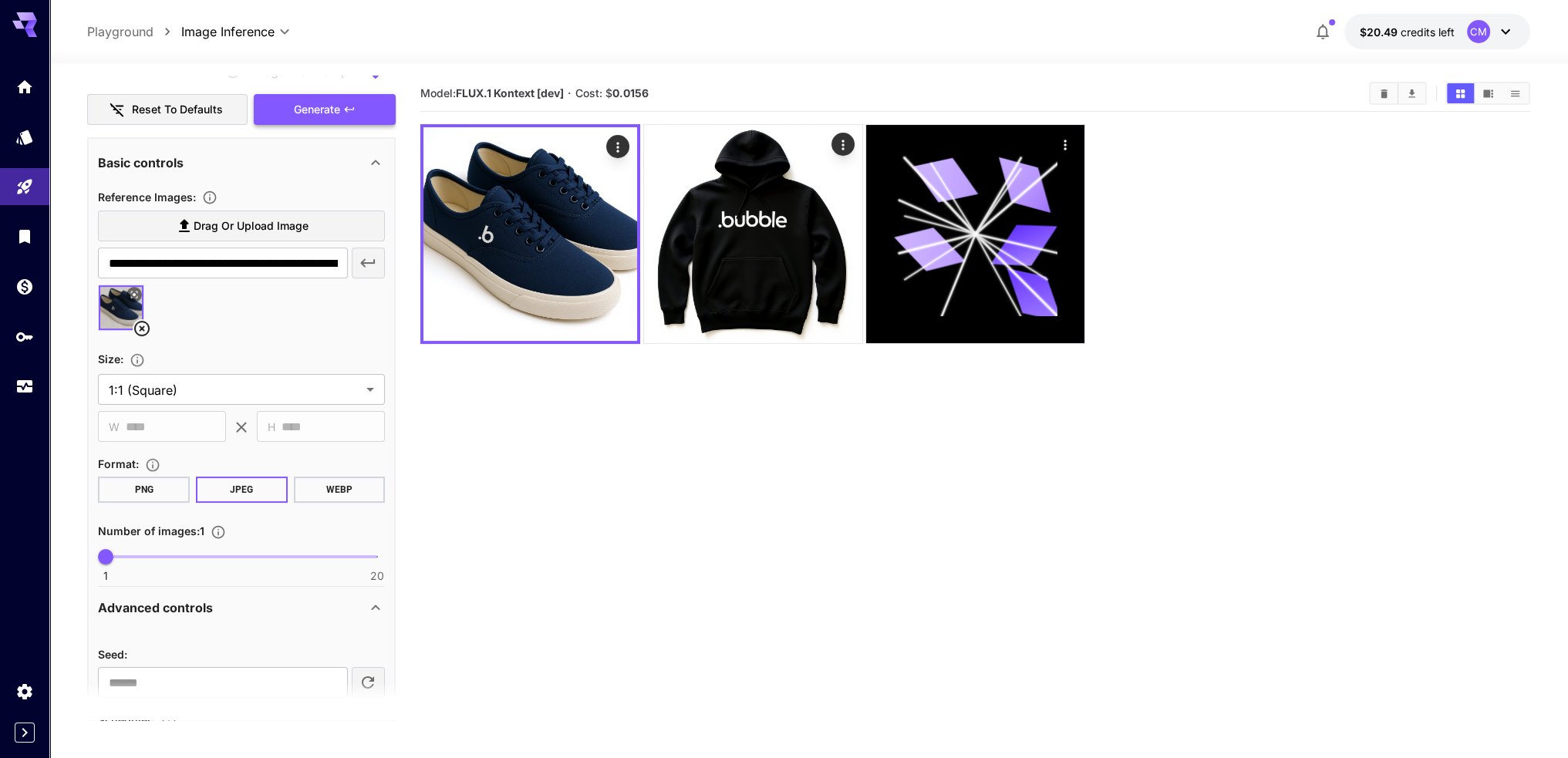
click at [327, 120] on button "Generate" at bounding box center [325, 110] width 142 height 32
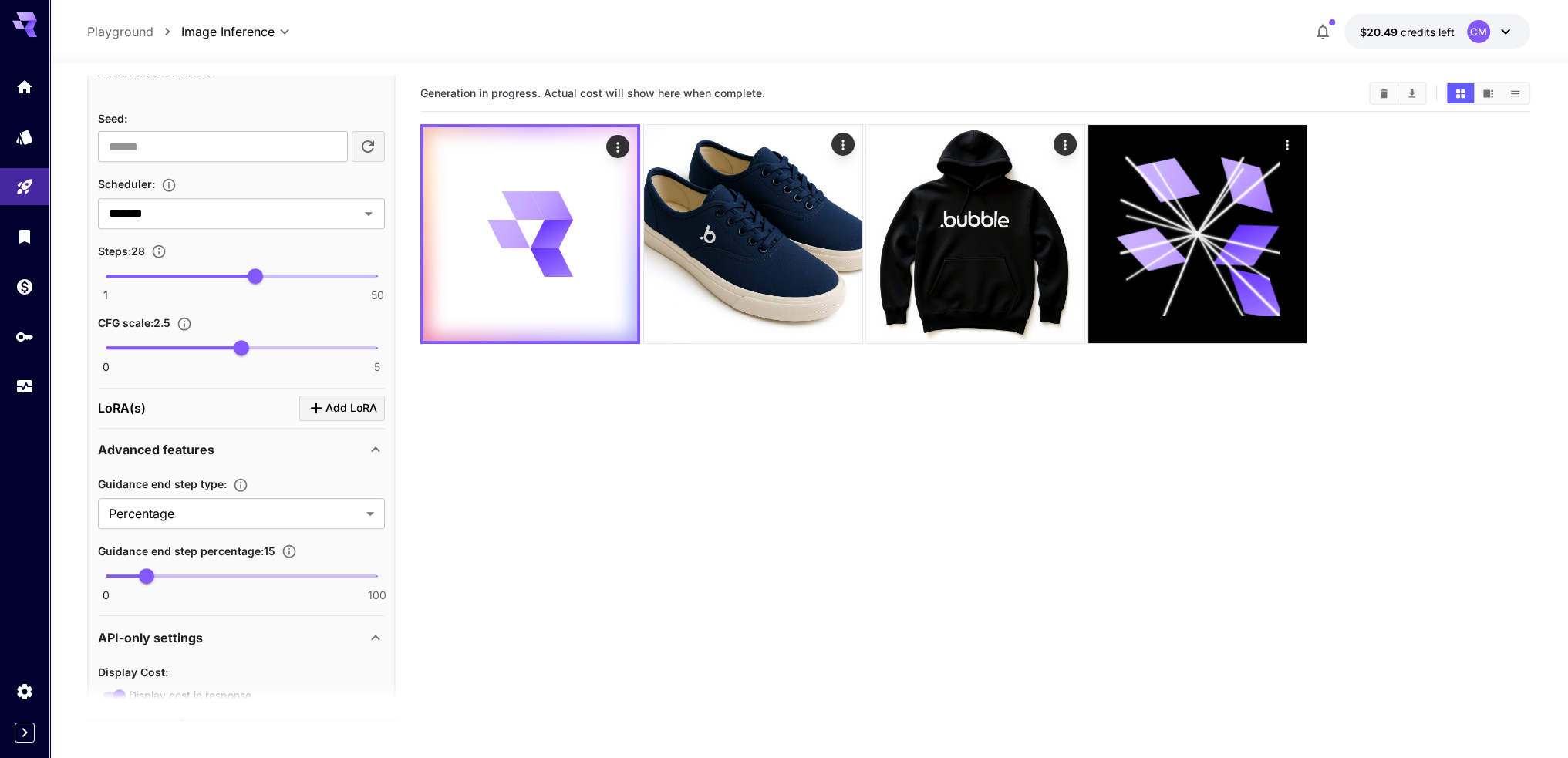
scroll to position [908, 0]
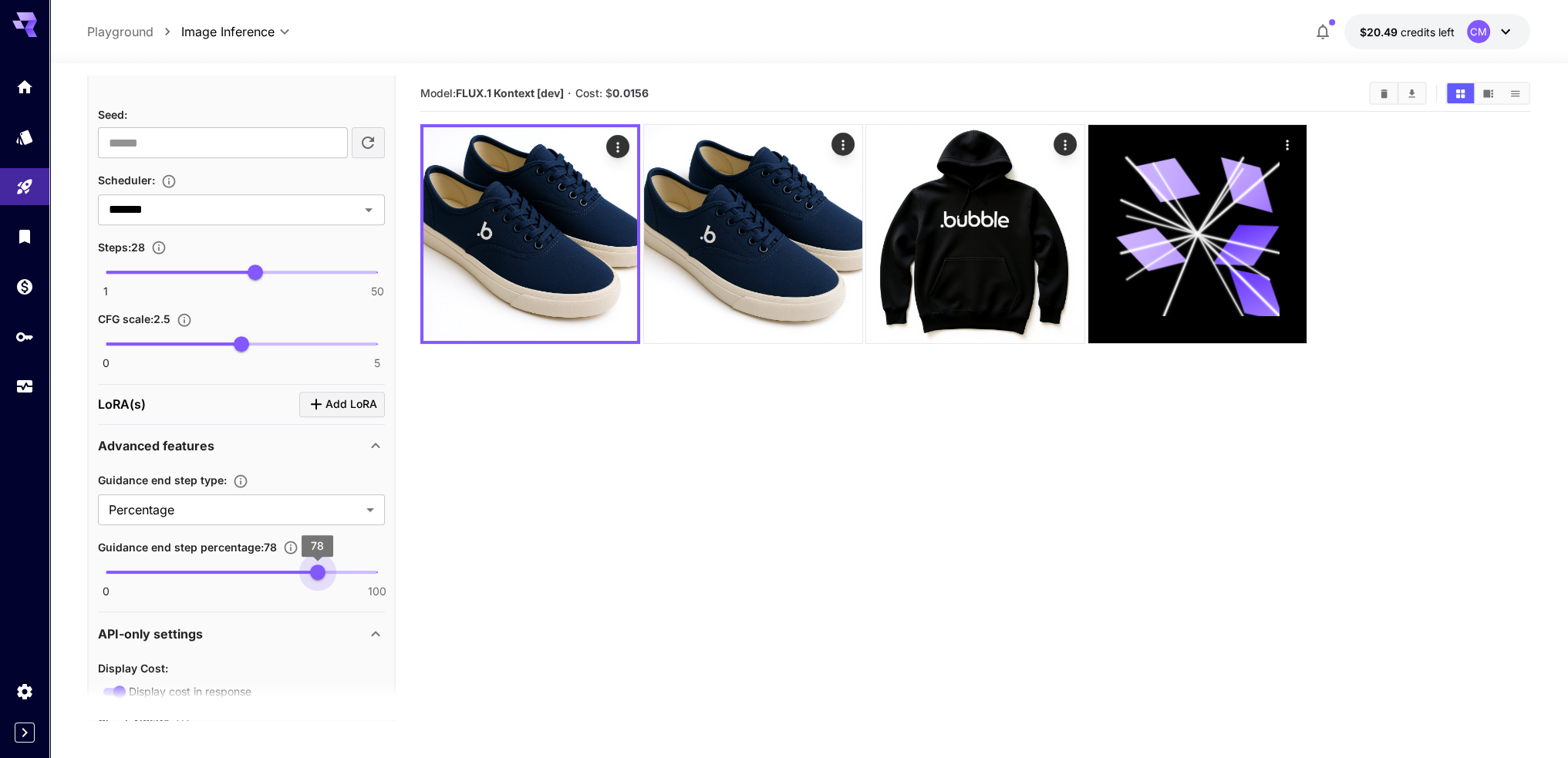
drag, startPoint x: 147, startPoint y: 567, endPoint x: 308, endPoint y: 574, distance: 161.2
click at [310, 575] on span "78" at bounding box center [317, 572] width 15 height 15
type input "**"
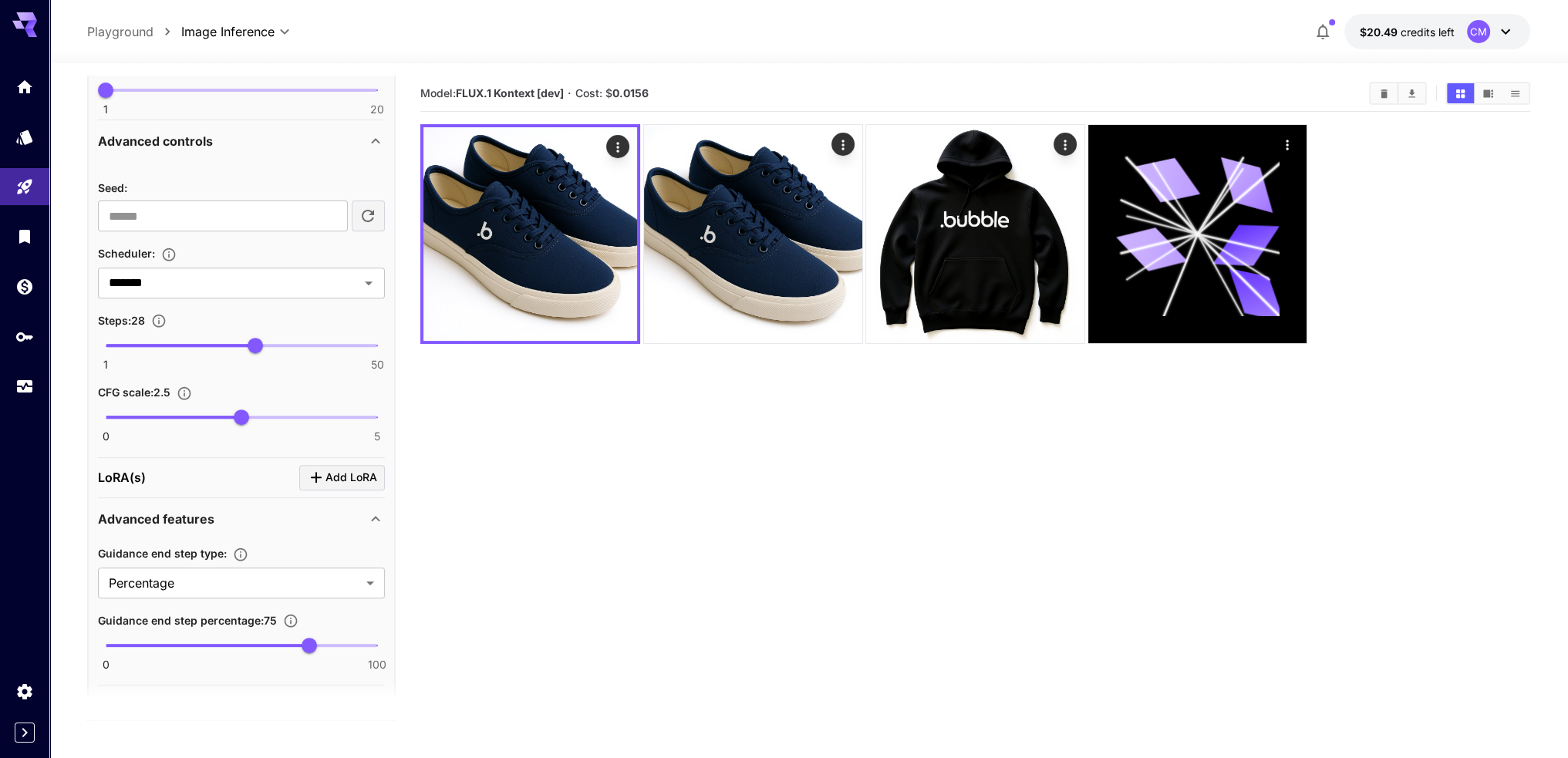
scroll to position [831, 0]
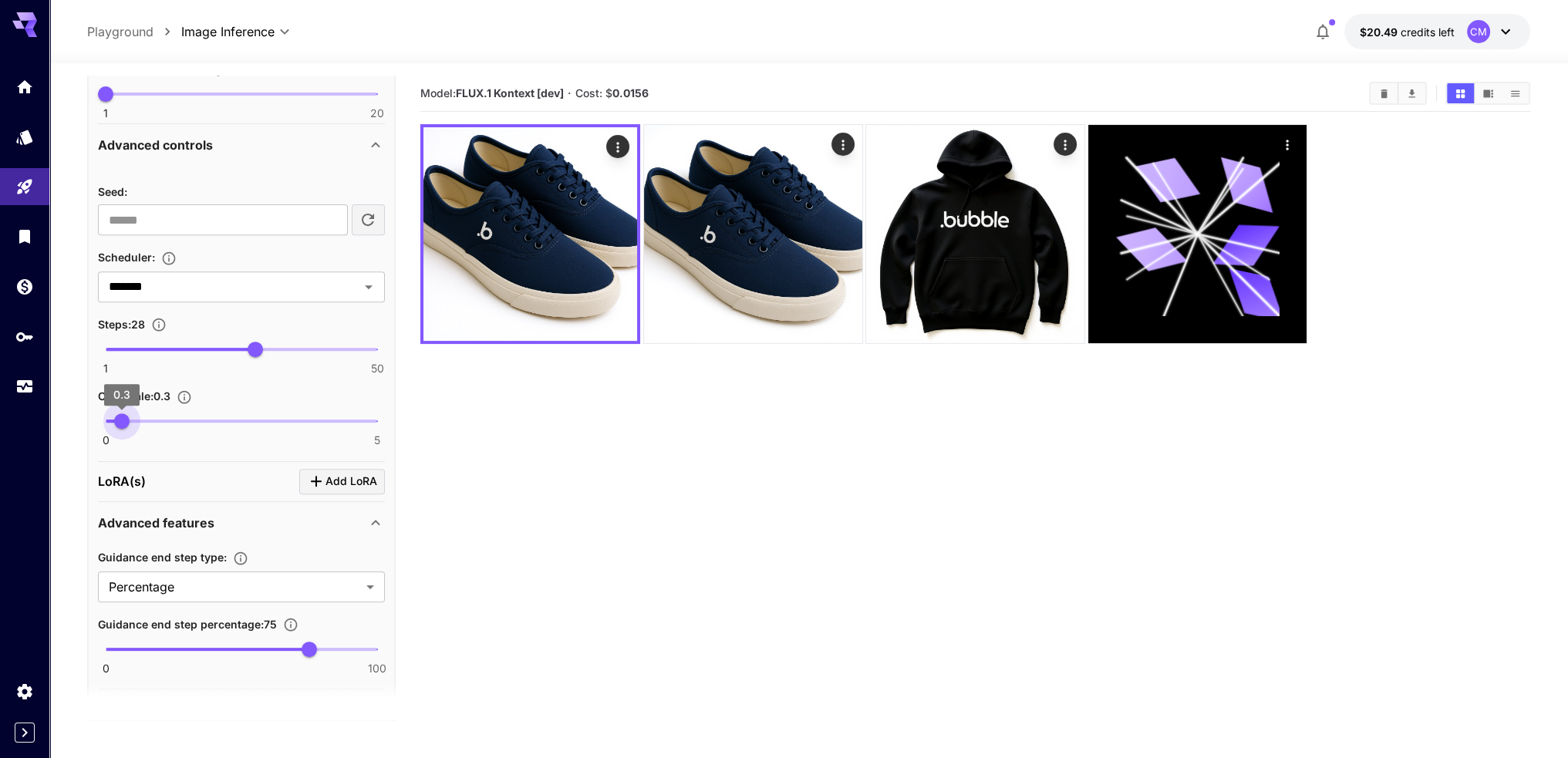
type input "***"
drag, startPoint x: 243, startPoint y: 420, endPoint x: 135, endPoint y: 429, distance: 108.4
click at [135, 429] on span "0.5" at bounding box center [132, 420] width 15 height 15
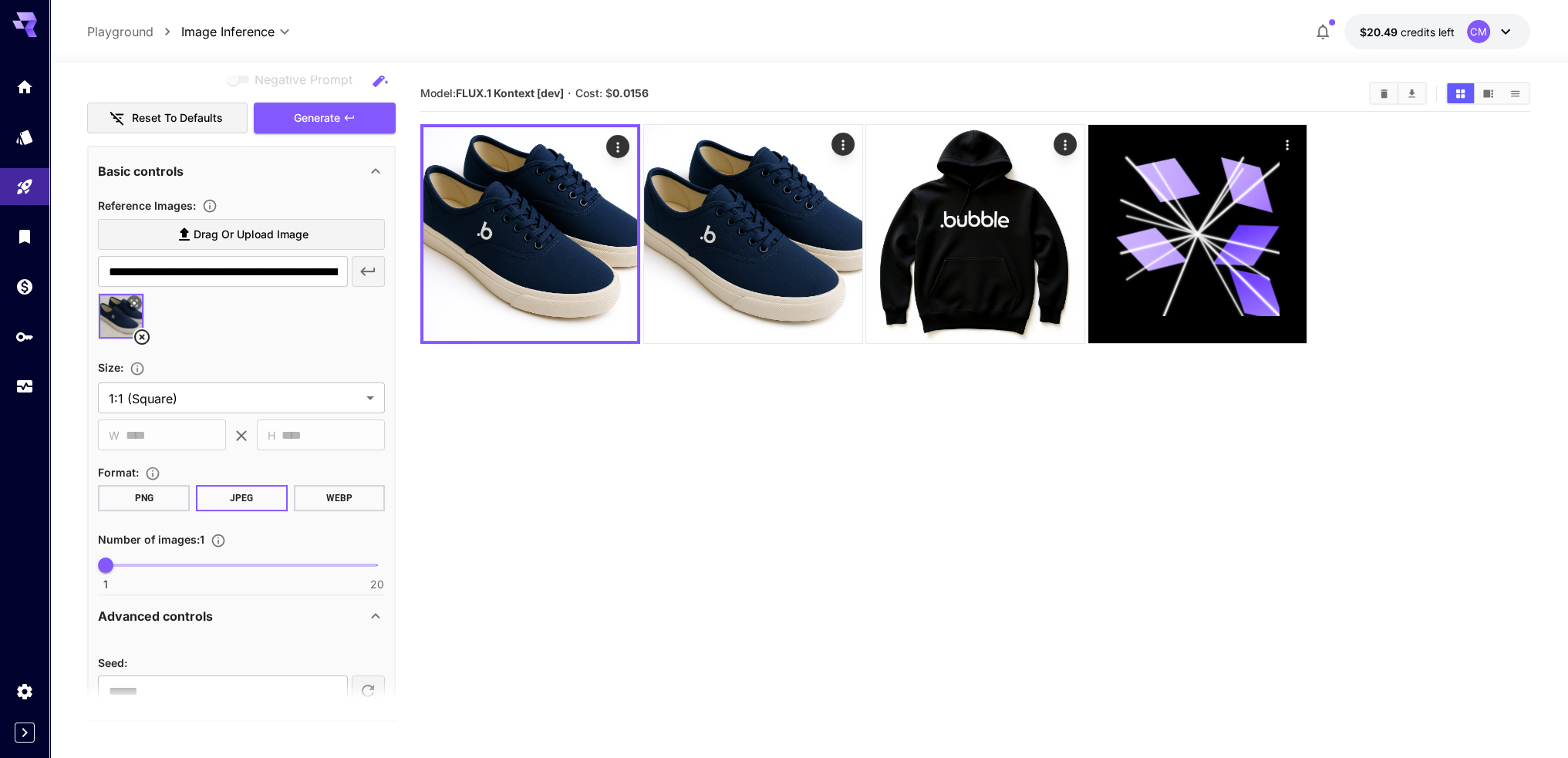
scroll to position [214, 0]
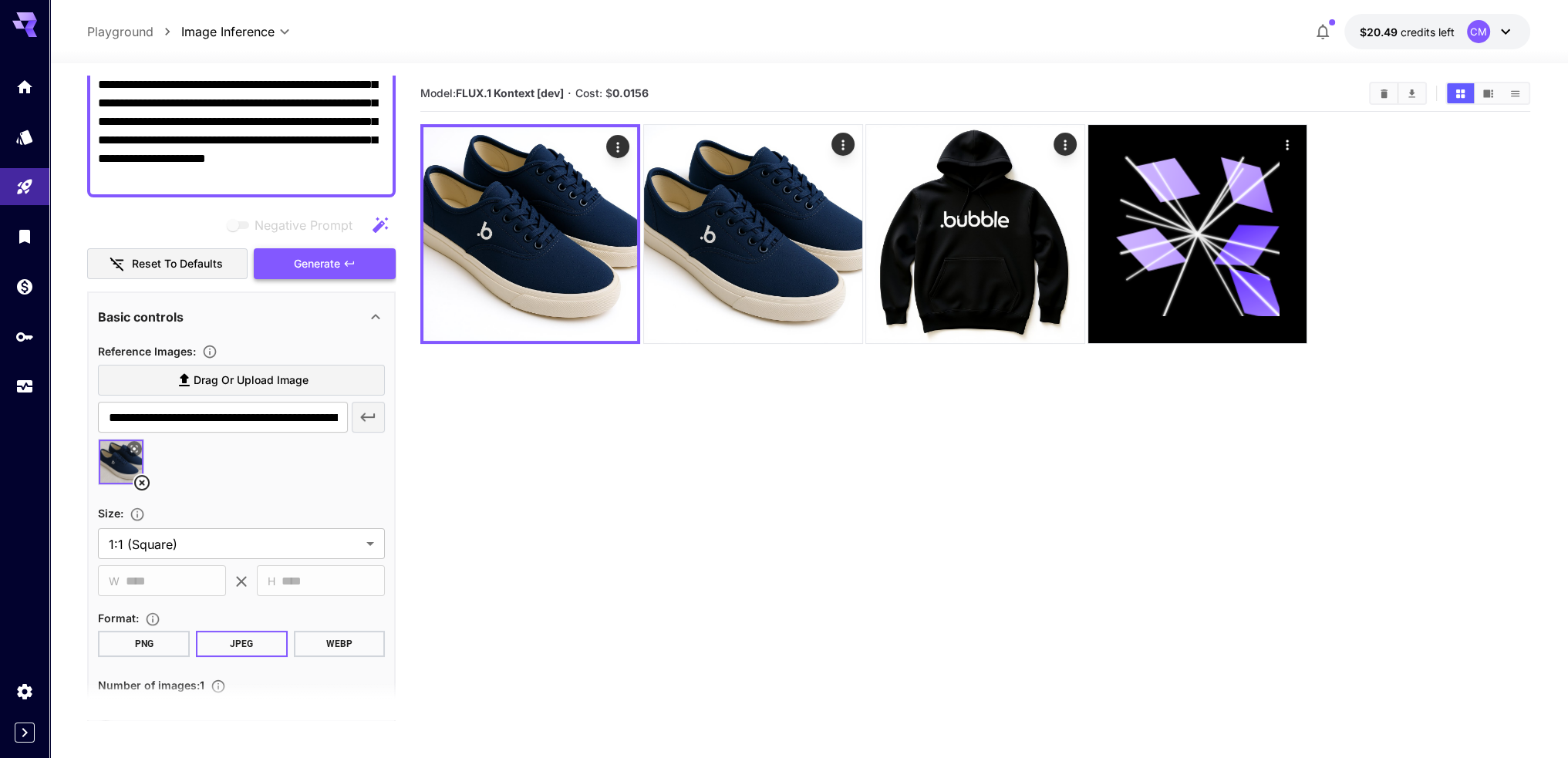
click at [285, 266] on button "Generate" at bounding box center [325, 264] width 142 height 32
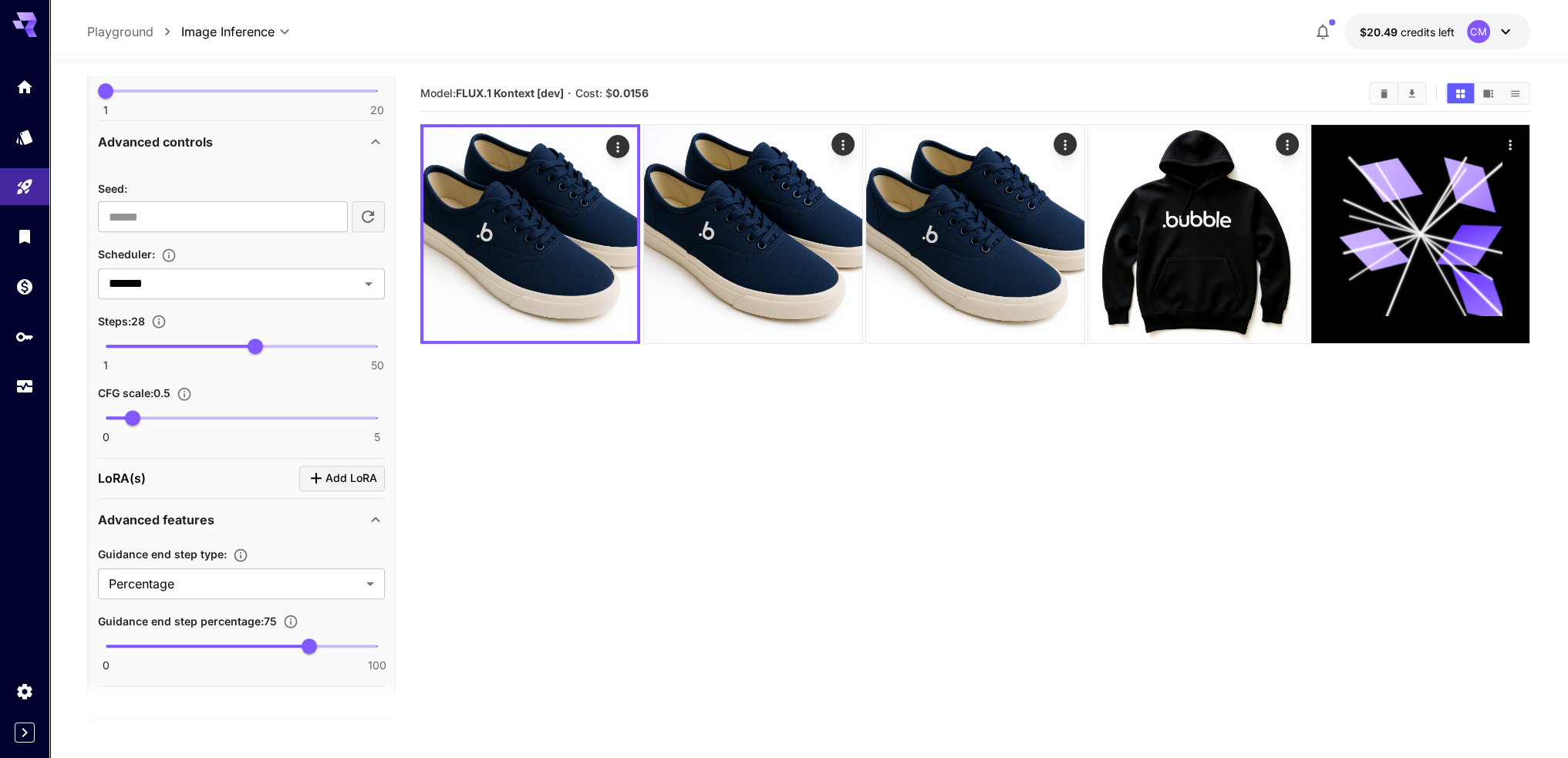
scroll to position [831, 0]
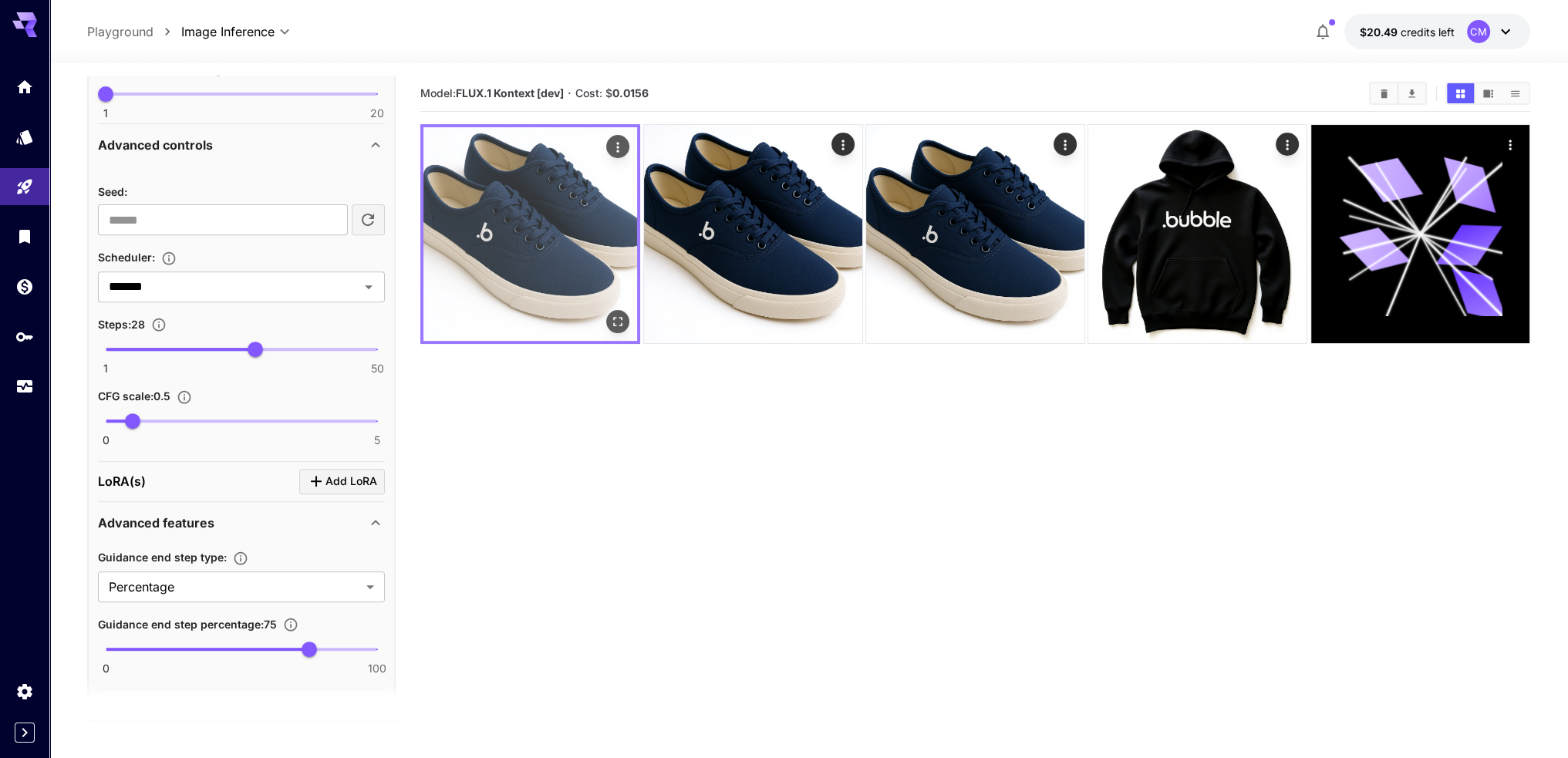
click at [564, 254] on img at bounding box center [530, 234] width 213 height 213
click at [618, 322] on icon "Open in fullscreen" at bounding box center [618, 321] width 15 height 15
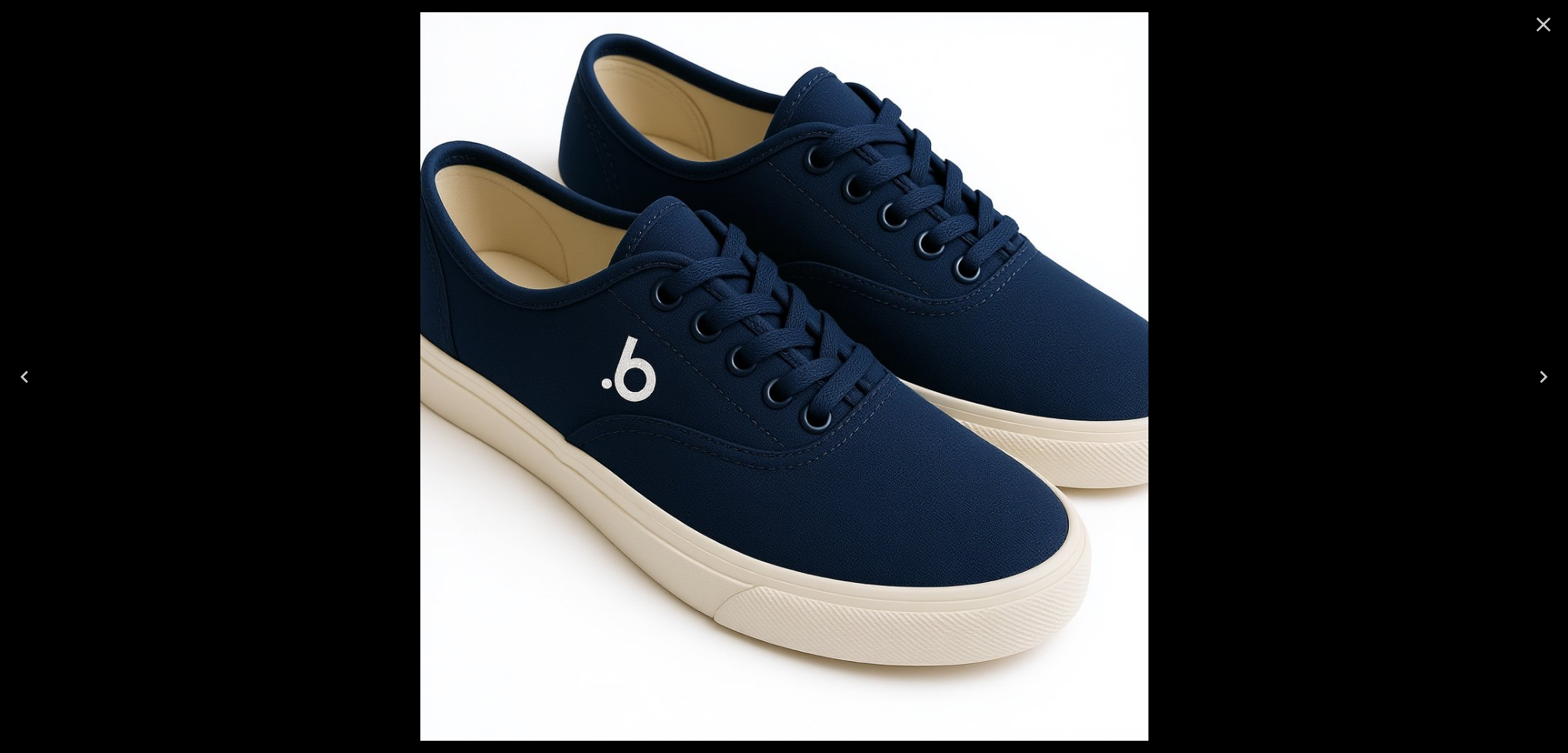
click at [1543, 372] on icon "Next" at bounding box center [1543, 376] width 24 height 24
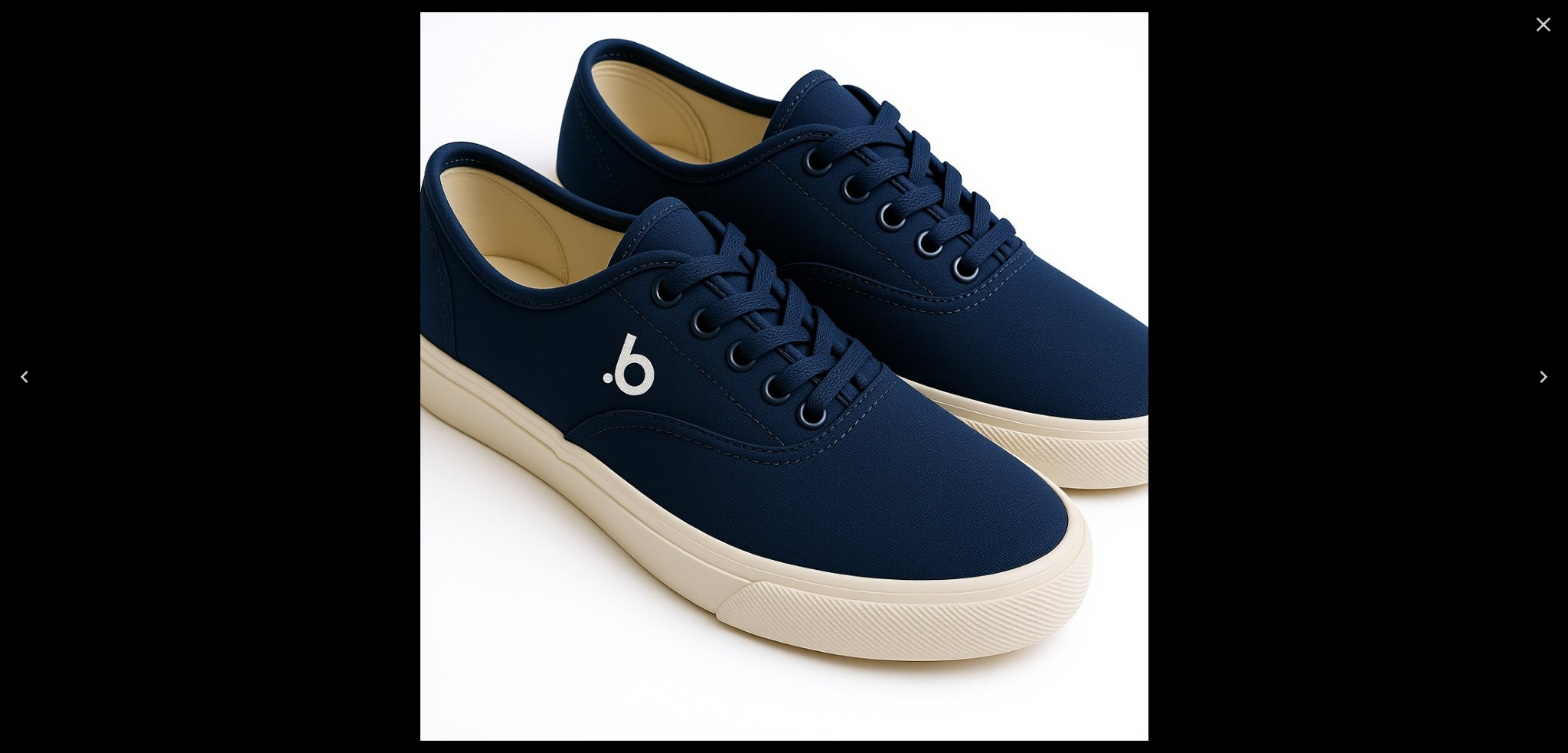
click at [1543, 372] on icon "Next" at bounding box center [1543, 376] width 24 height 24
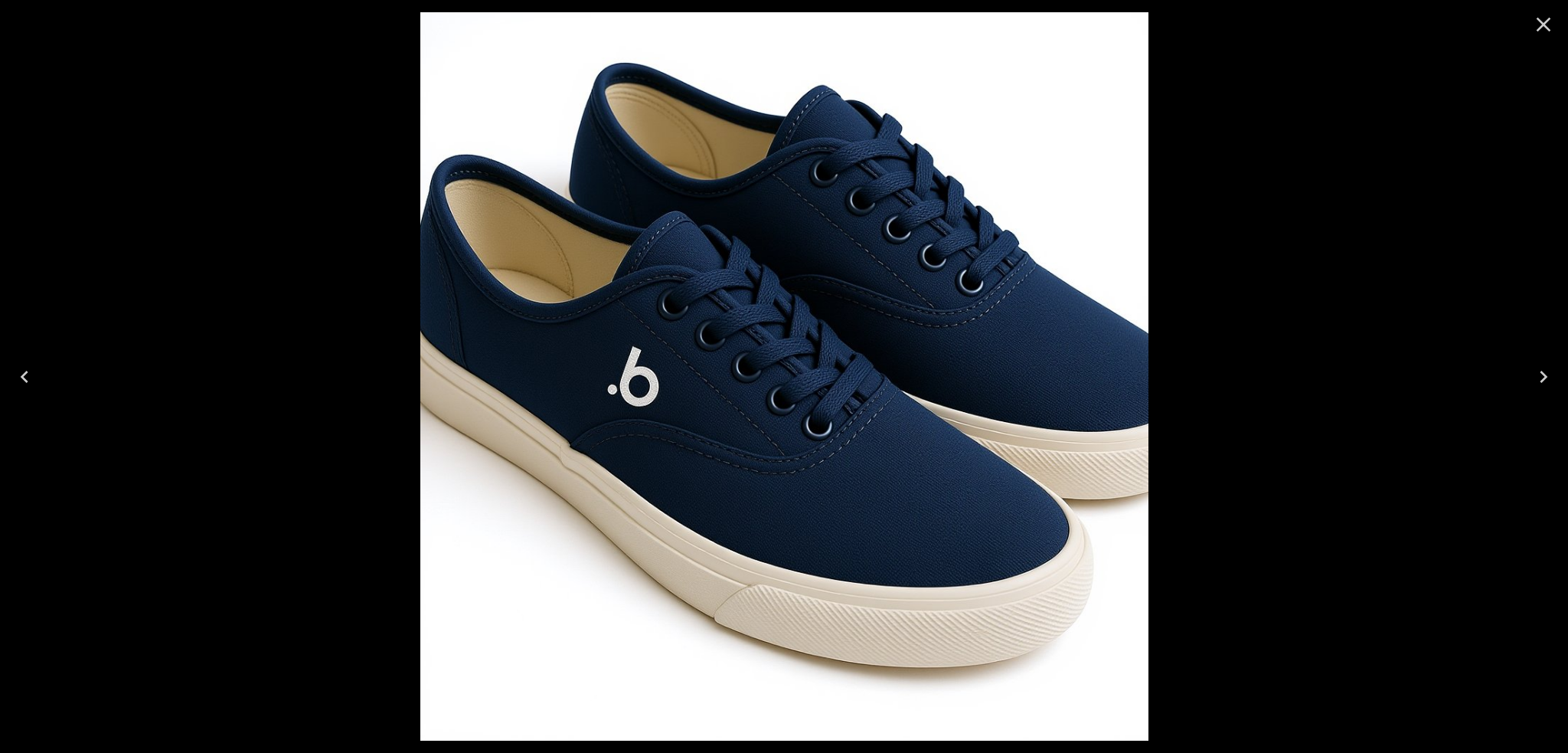
click at [22, 381] on icon "Previous" at bounding box center [24, 376] width 24 height 24
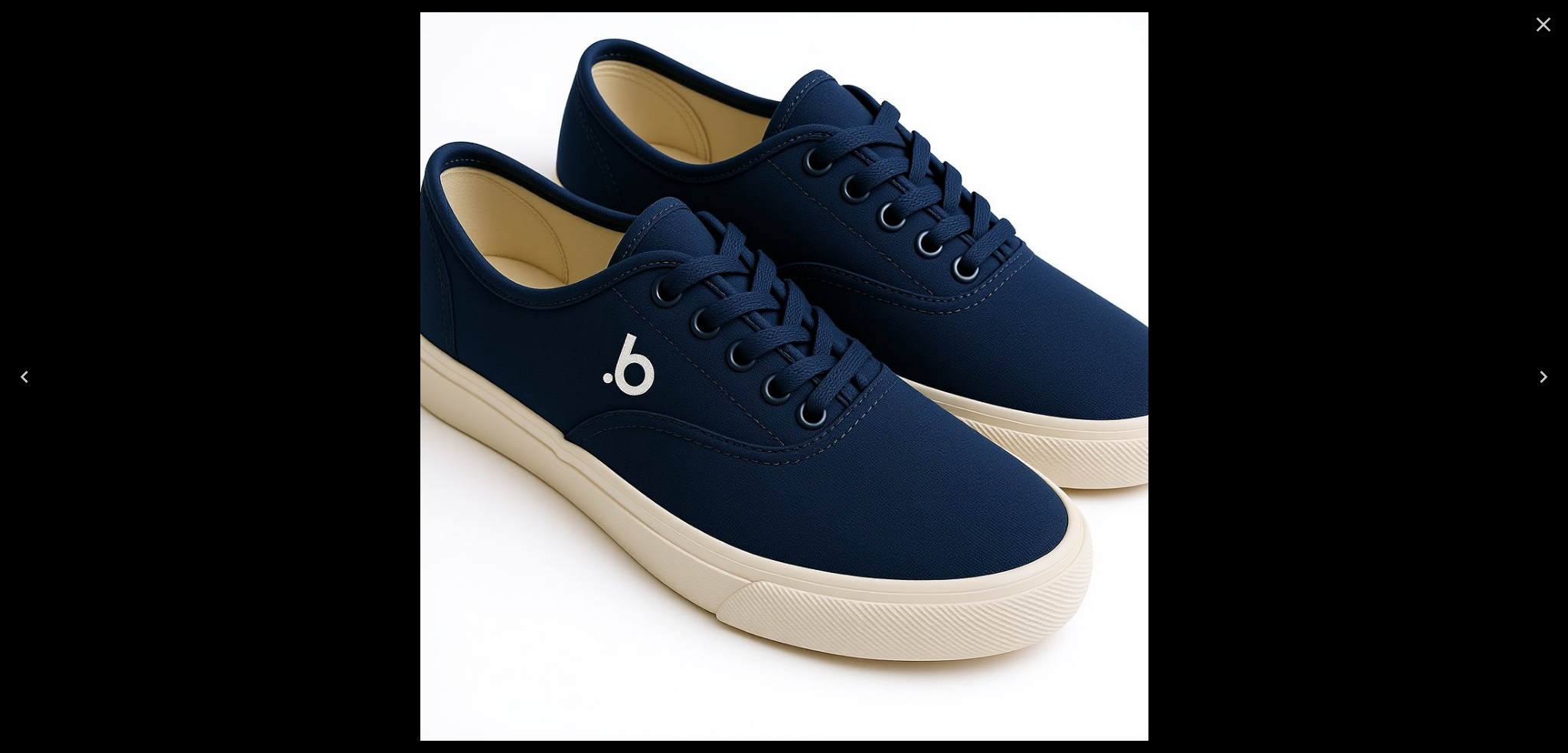
click at [22, 381] on icon "Previous" at bounding box center [24, 376] width 24 height 24
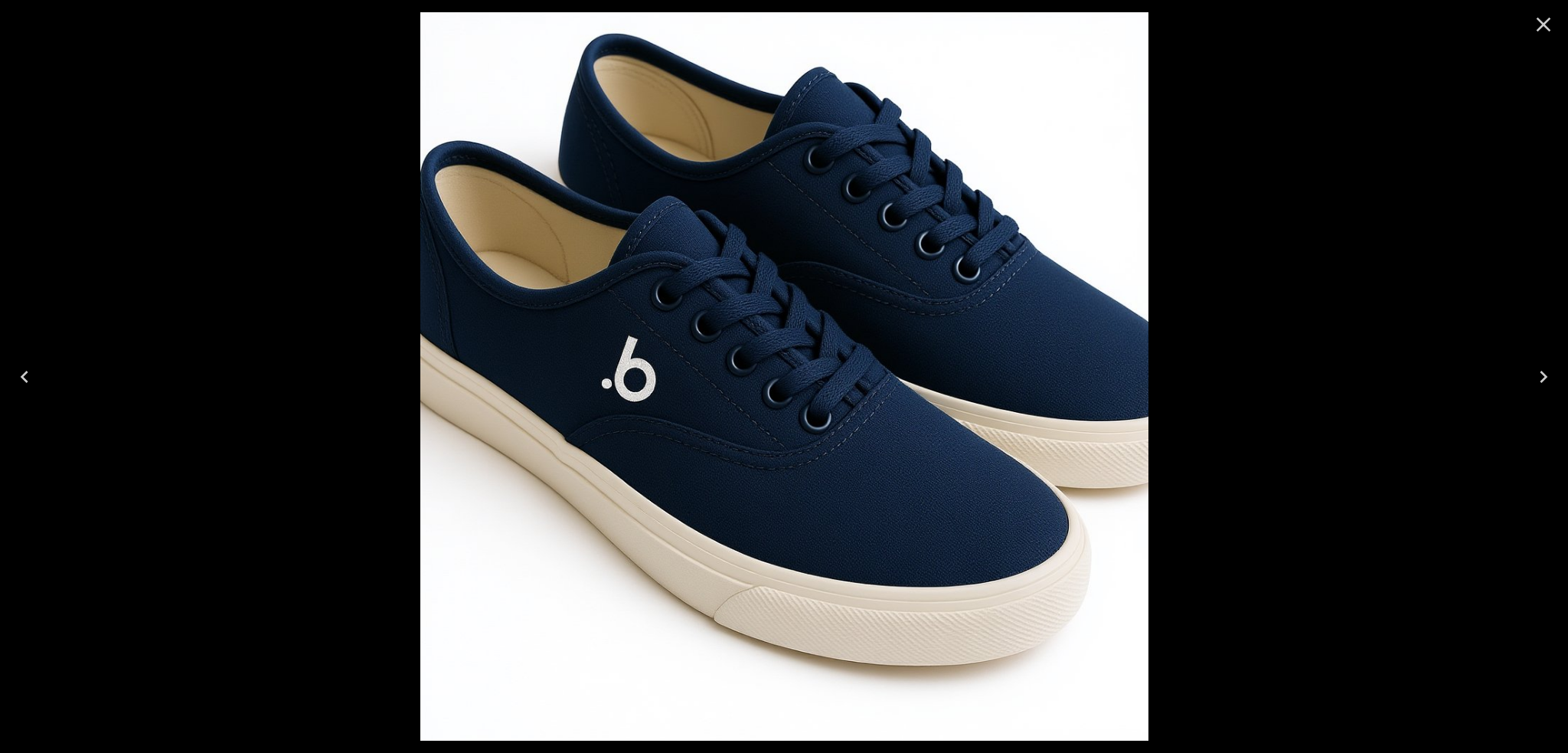
click at [257, 535] on div at bounding box center [784, 376] width 1568 height 753
click at [1535, 27] on icon "Close" at bounding box center [1543, 24] width 24 height 24
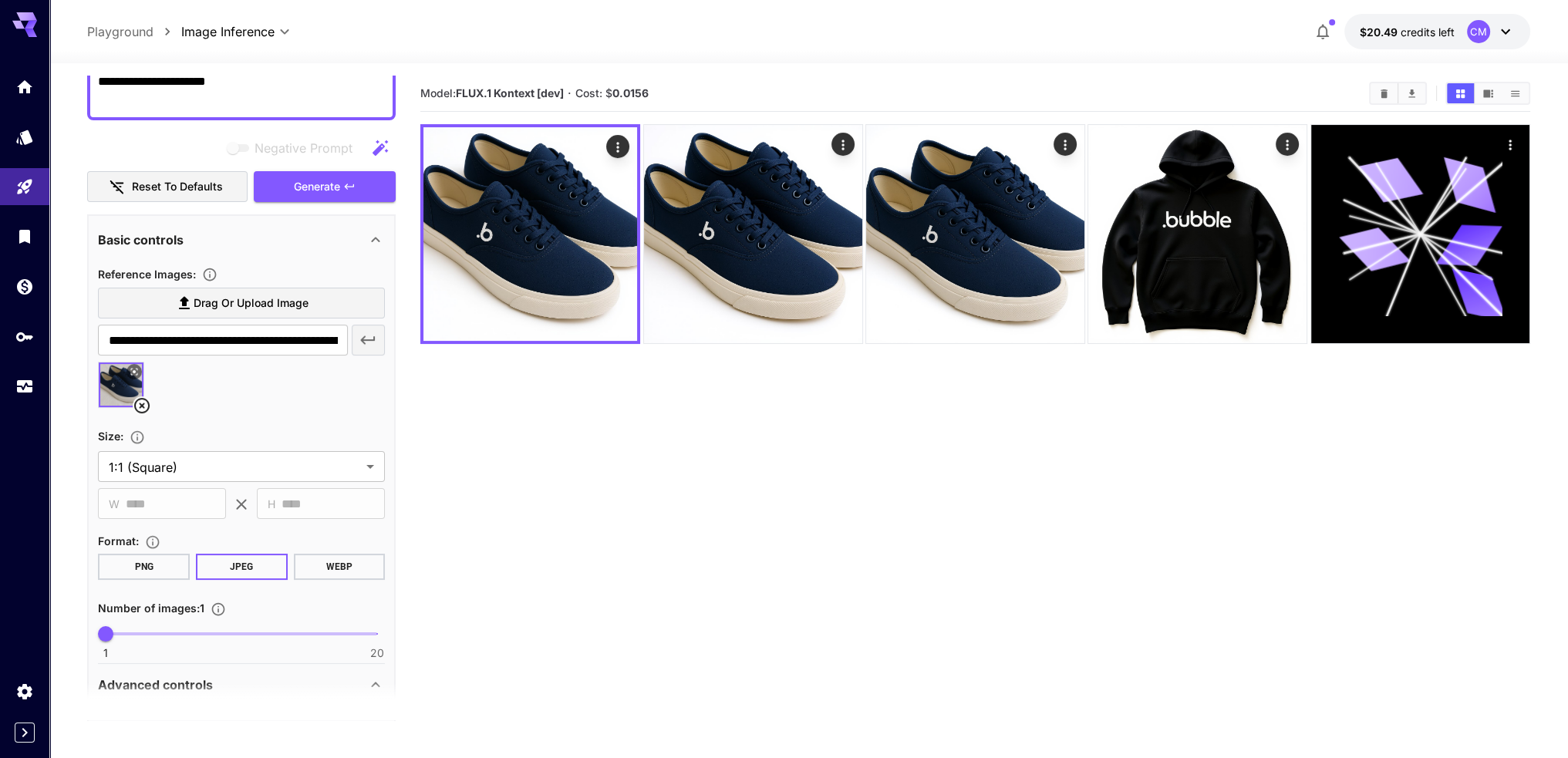
scroll to position [0, 0]
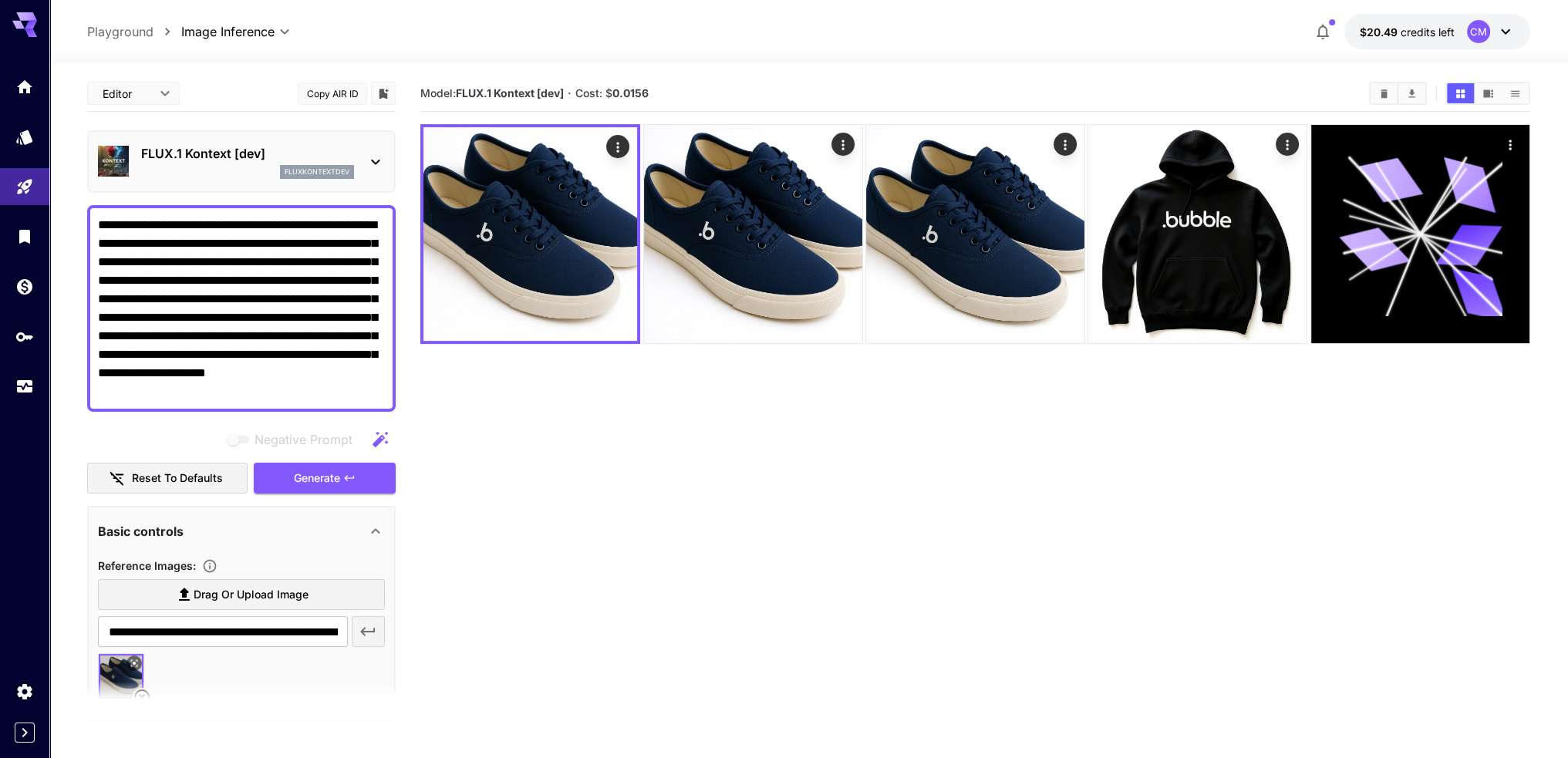
click at [295, 343] on textarea "**********" at bounding box center [241, 308] width 286 height 185
click at [334, 373] on textarea "**********" at bounding box center [241, 308] width 286 height 185
click at [293, 337] on textarea "**********" at bounding box center [241, 308] width 286 height 185
click at [305, 335] on textarea "**********" at bounding box center [241, 308] width 286 height 185
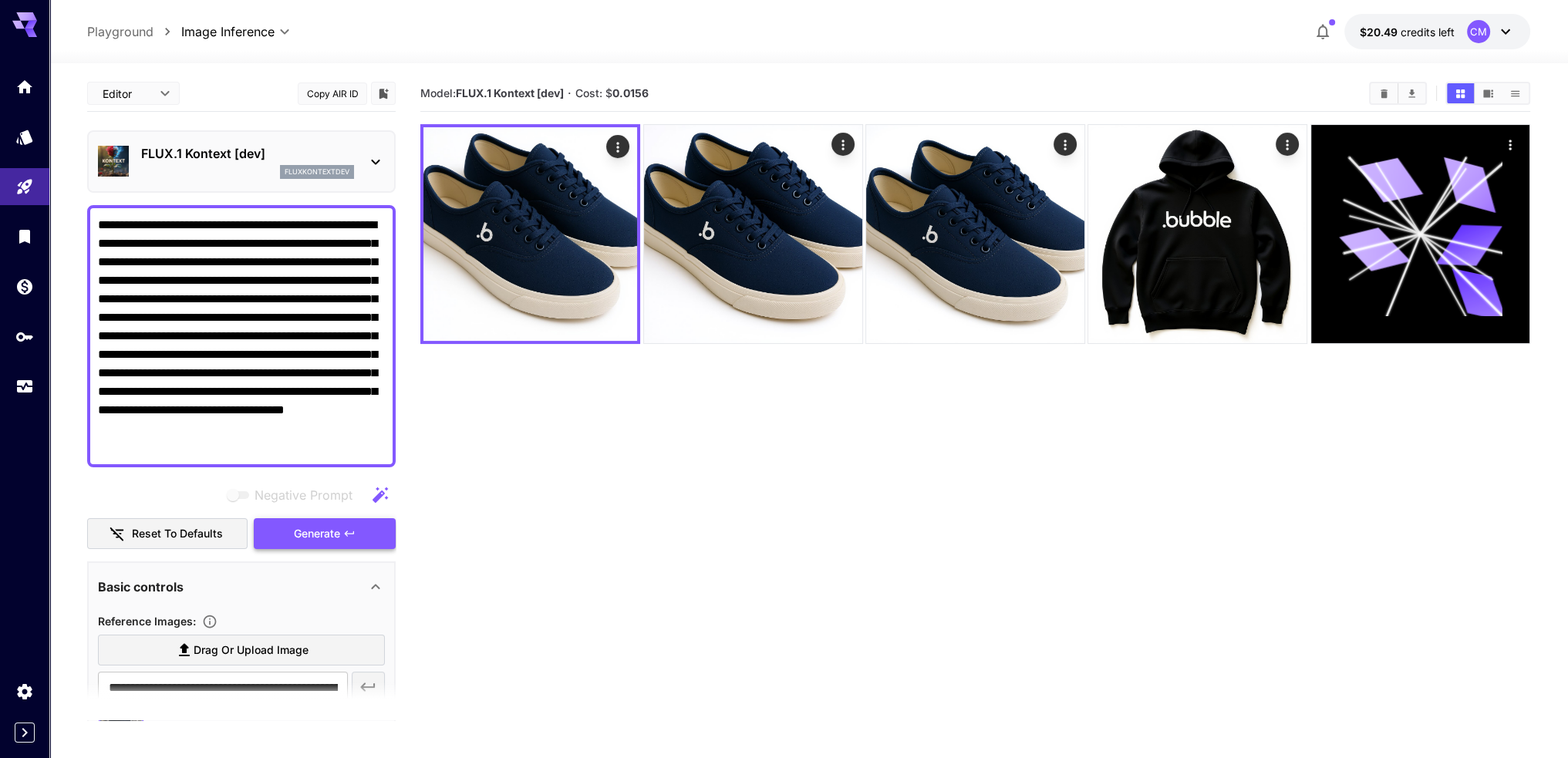
type textarea "**********"
click at [360, 527] on button "Generate" at bounding box center [325, 533] width 142 height 32
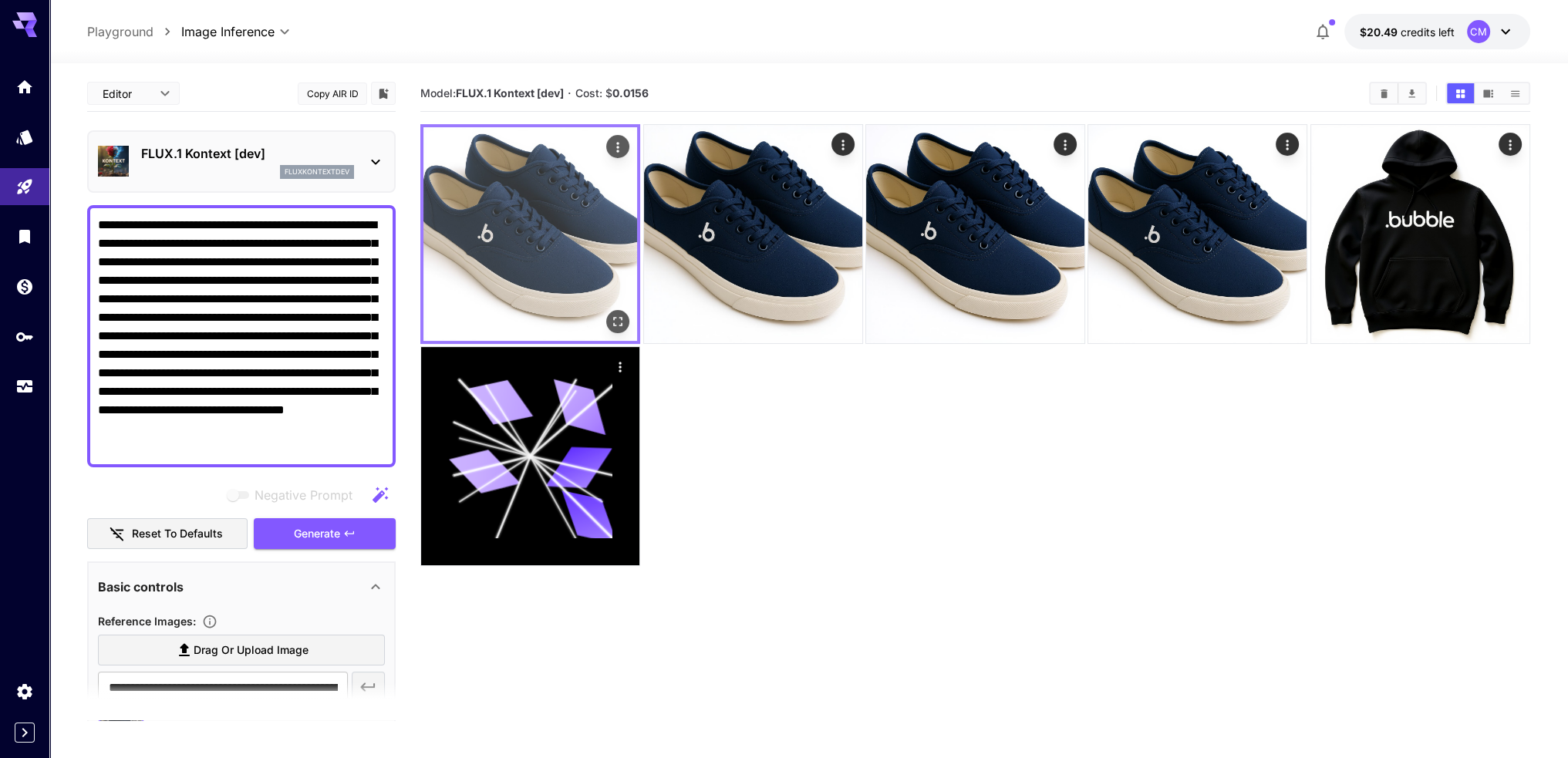
click at [583, 222] on img at bounding box center [530, 234] width 213 height 213
click at [628, 318] on button "Open in fullscreen" at bounding box center [618, 321] width 24 height 24
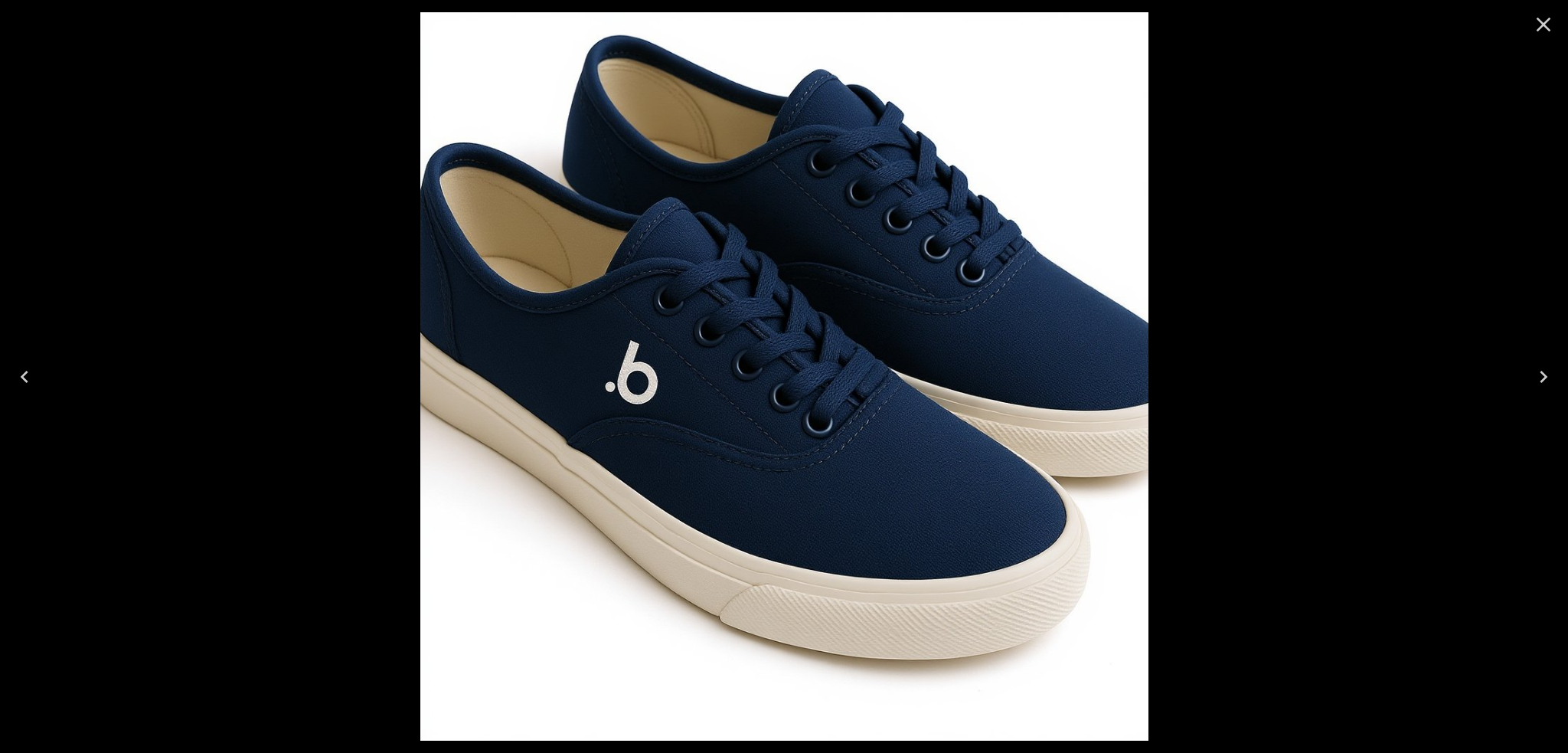
click at [304, 376] on div at bounding box center [784, 376] width 1568 height 753
click at [1549, 29] on icon "Close" at bounding box center [1544, 25] width 15 height 15
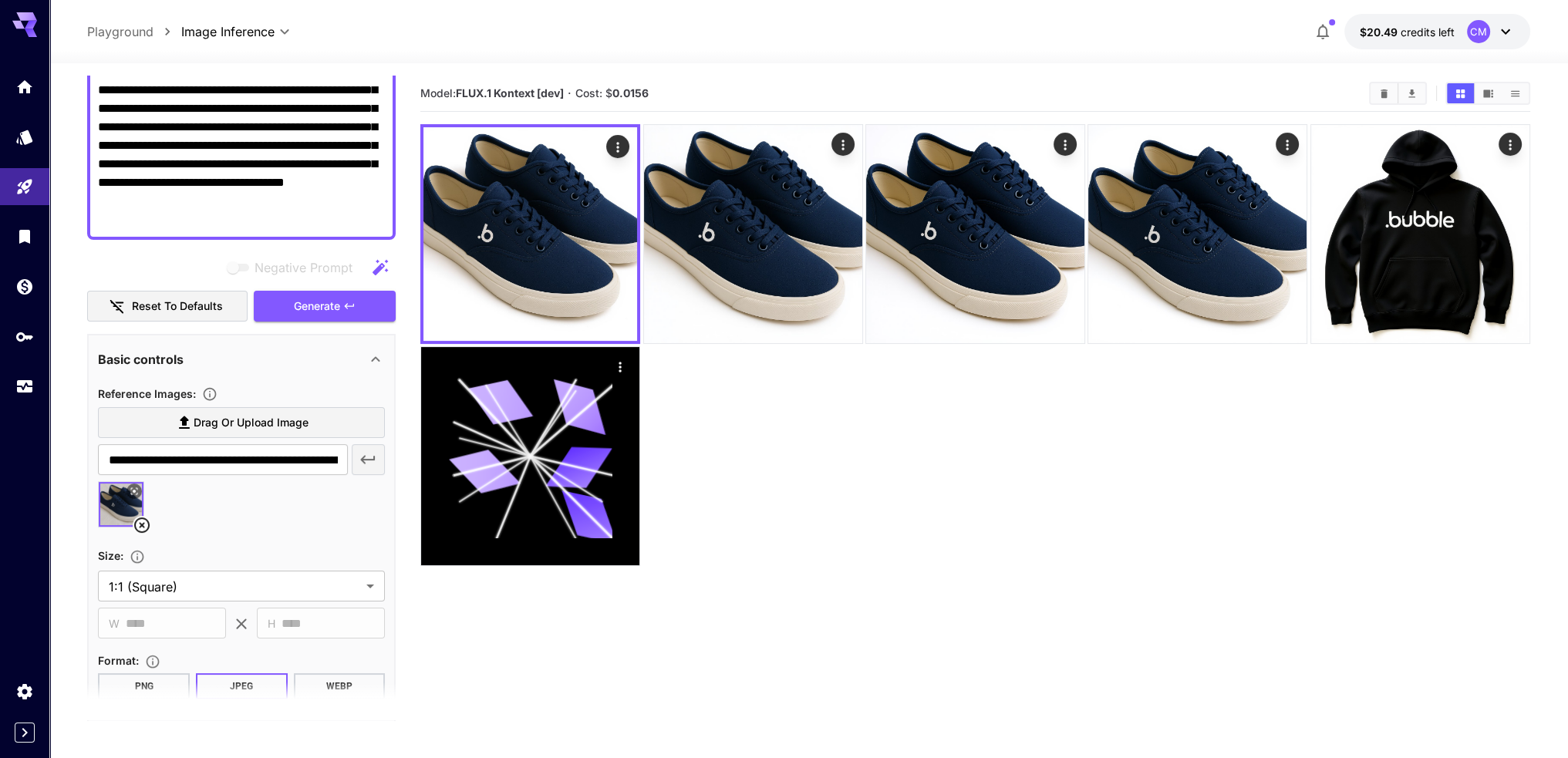
scroll to position [231, 0]
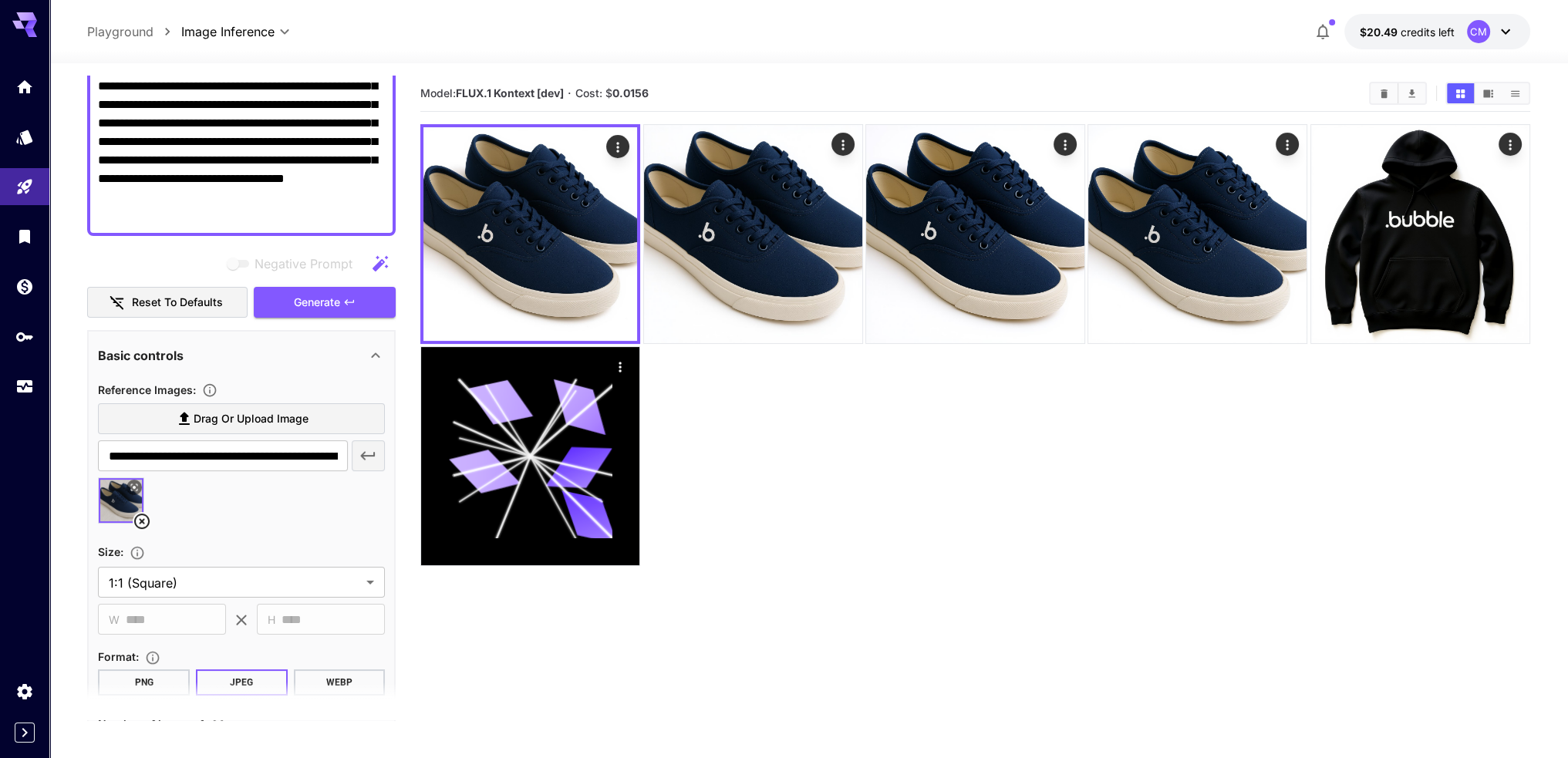
click at [224, 418] on span "Drag or upload image" at bounding box center [251, 420] width 115 height 19
click at [0, 0] on input "Drag or upload image" at bounding box center [0, 0] width 0 height 0
click at [248, 422] on span "Drag or upload image" at bounding box center [251, 420] width 115 height 19
click at [0, 0] on input "Drag or upload image" at bounding box center [0, 0] width 0 height 0
type input "**********"
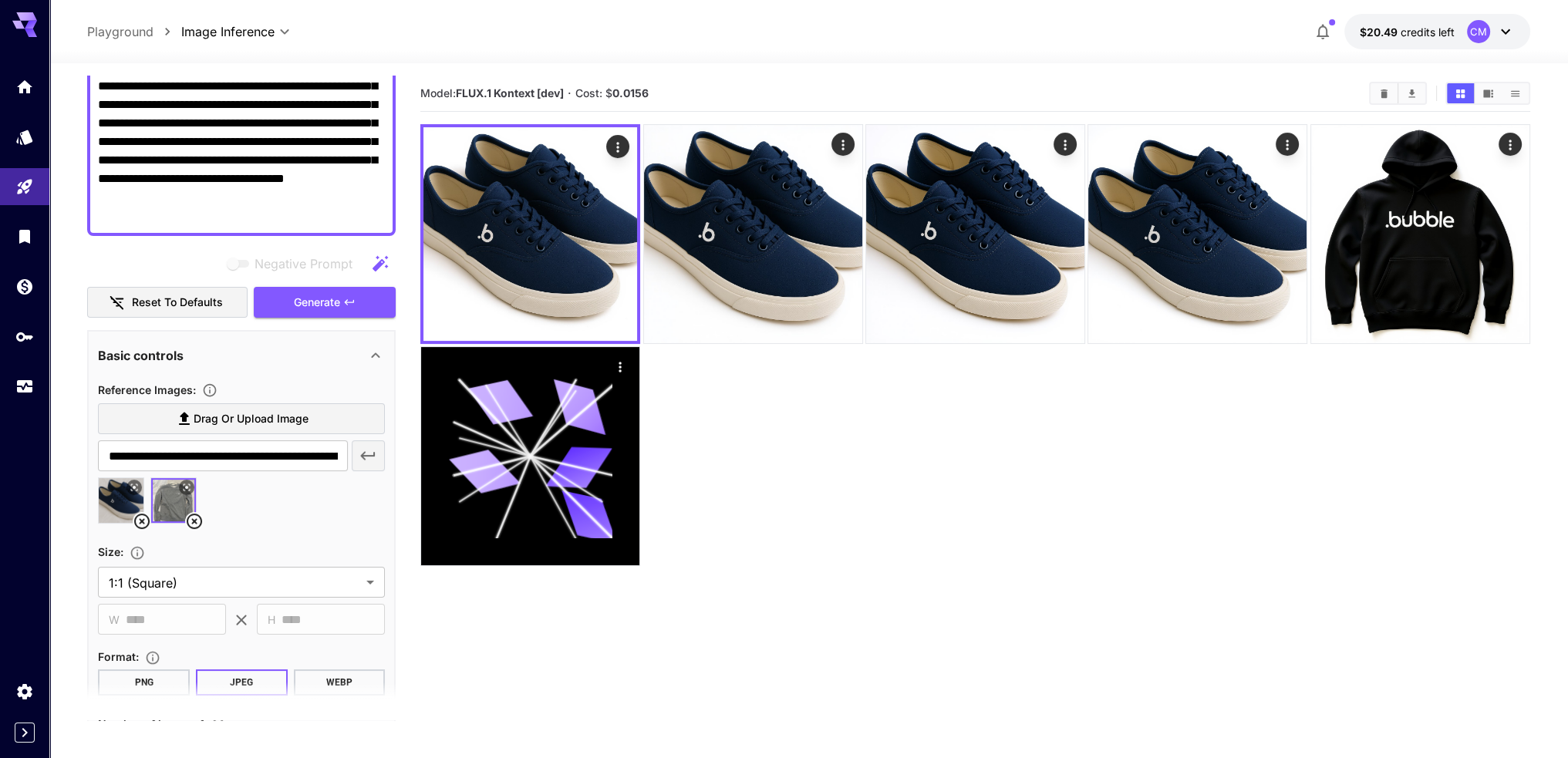
click at [196, 522] on icon at bounding box center [194, 521] width 15 height 15
click at [142, 518] on icon at bounding box center [141, 521] width 19 height 19
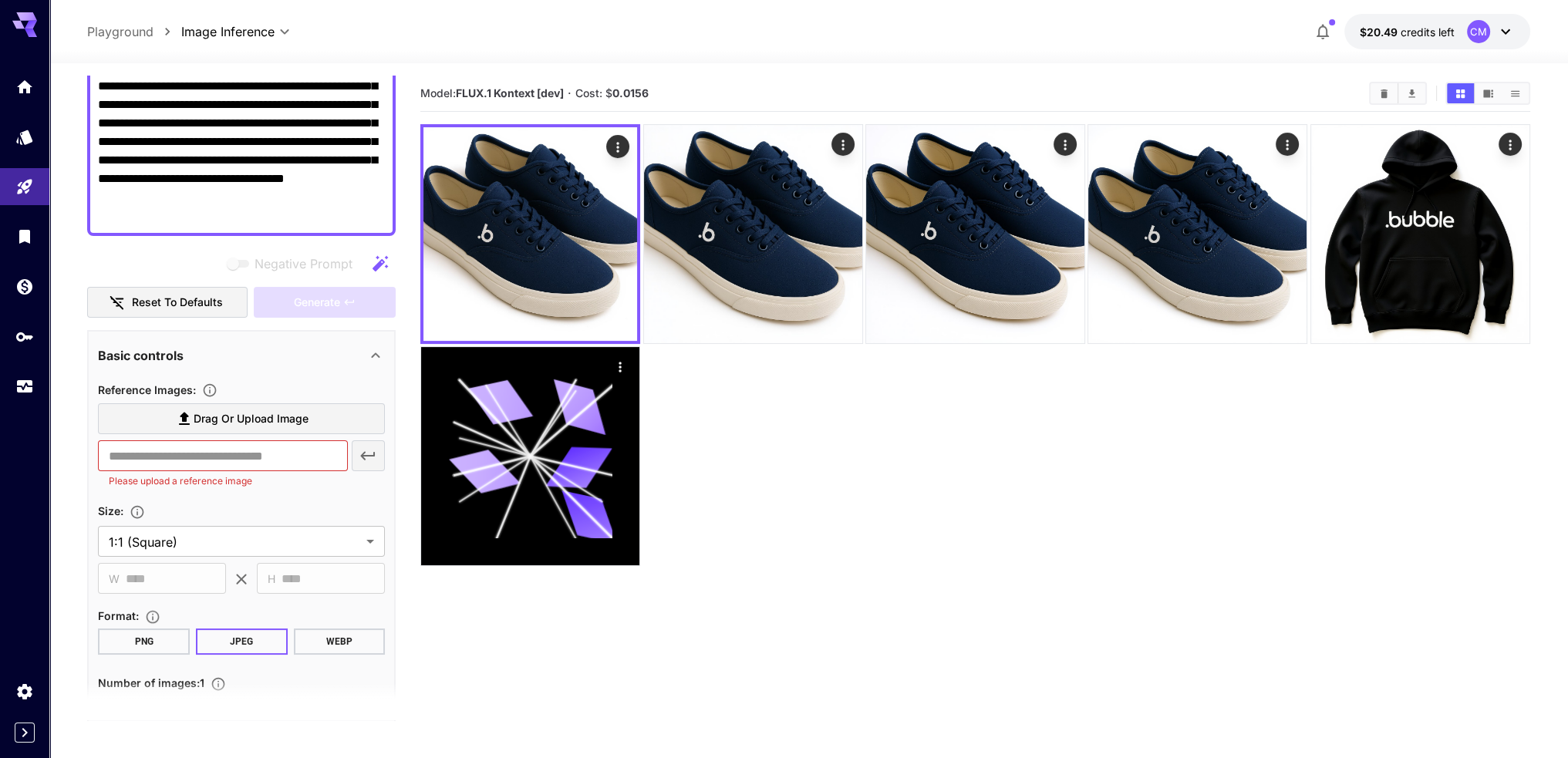
click at [203, 422] on span "Drag or upload image" at bounding box center [251, 420] width 115 height 19
click at [0, 0] on input "Drag or upload image" at bounding box center [0, 0] width 0 height 0
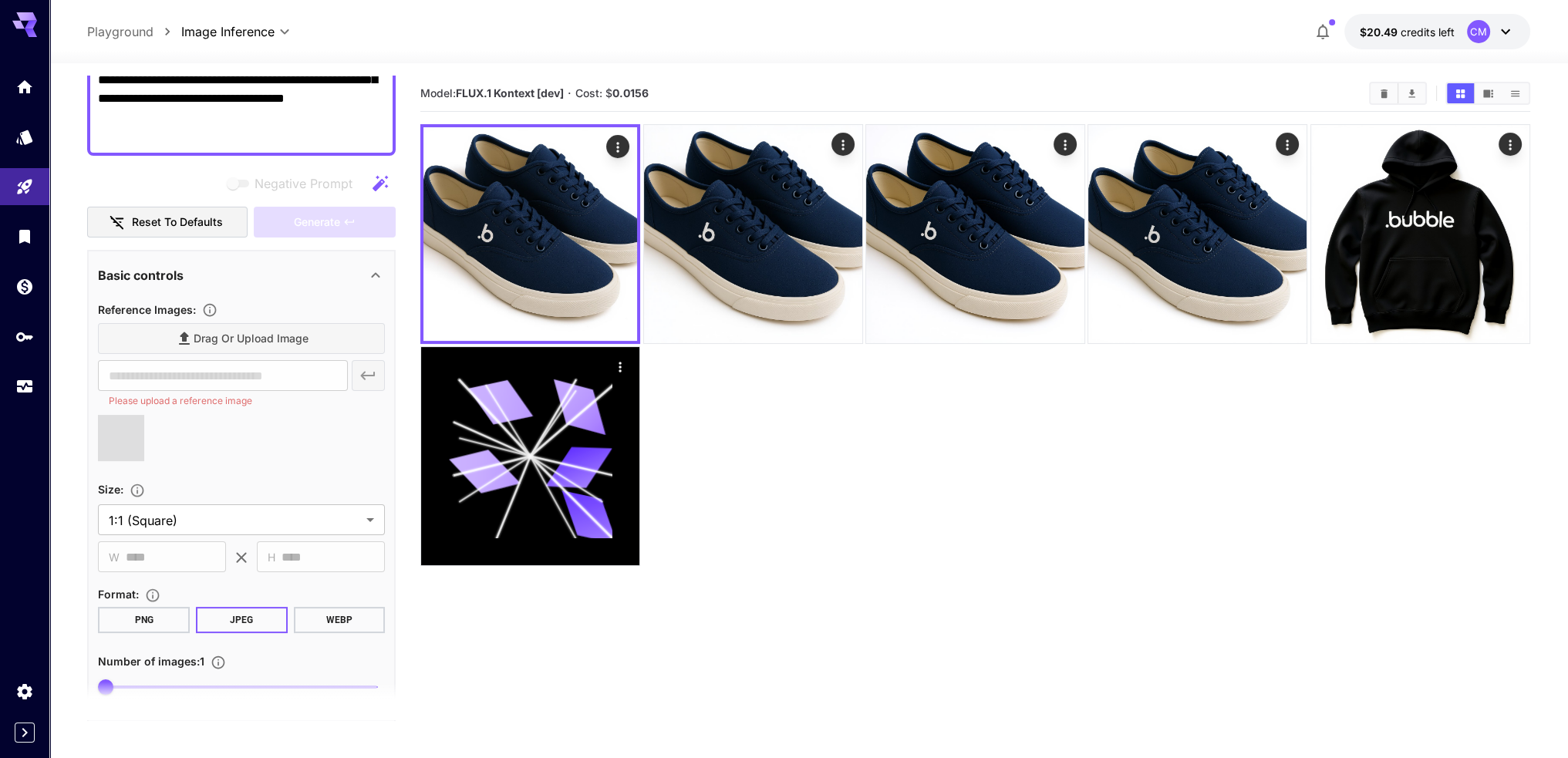
scroll to position [308, 0]
type input "**********"
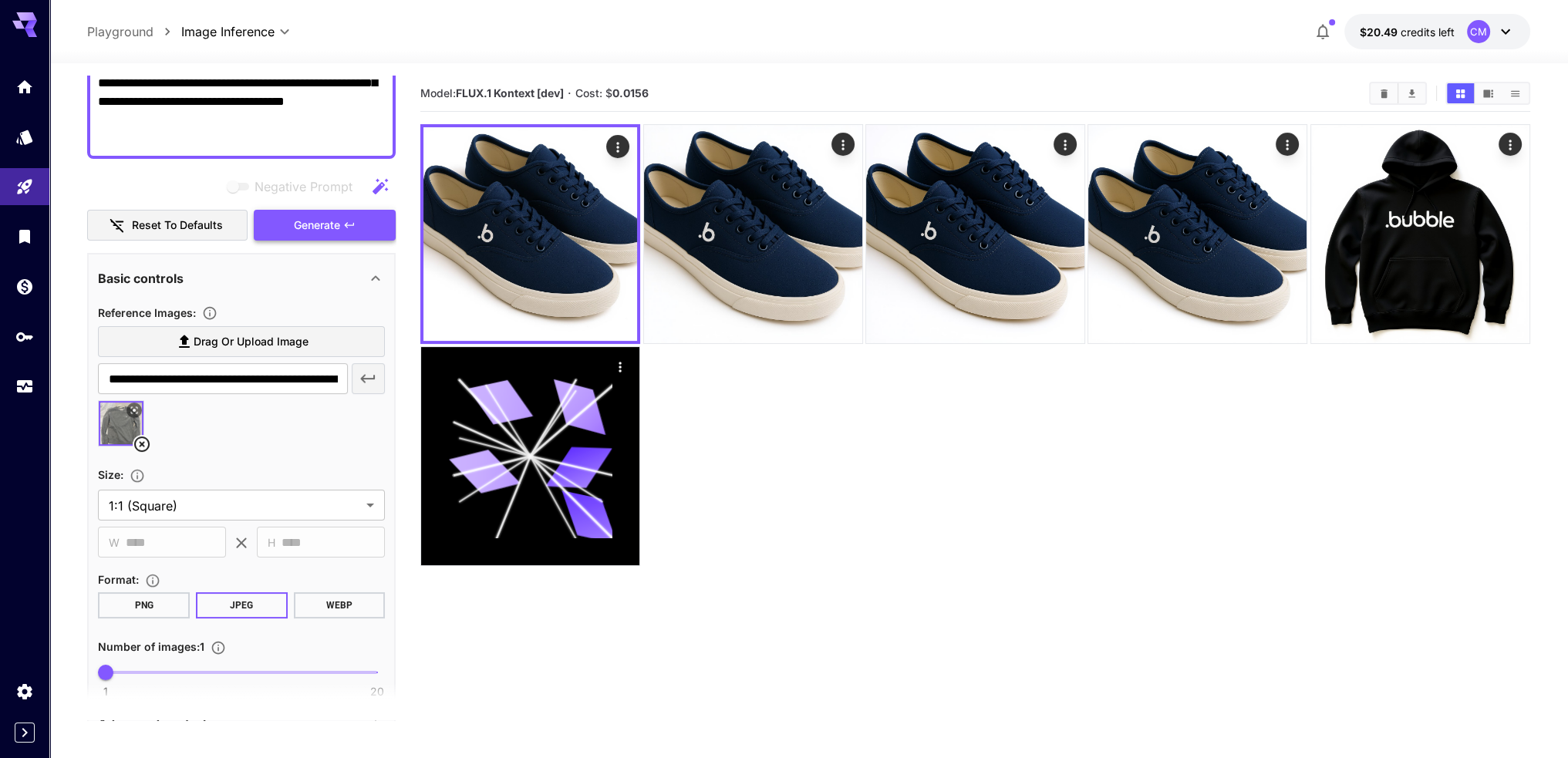
click at [317, 226] on span "Generate" at bounding box center [317, 226] width 46 height 19
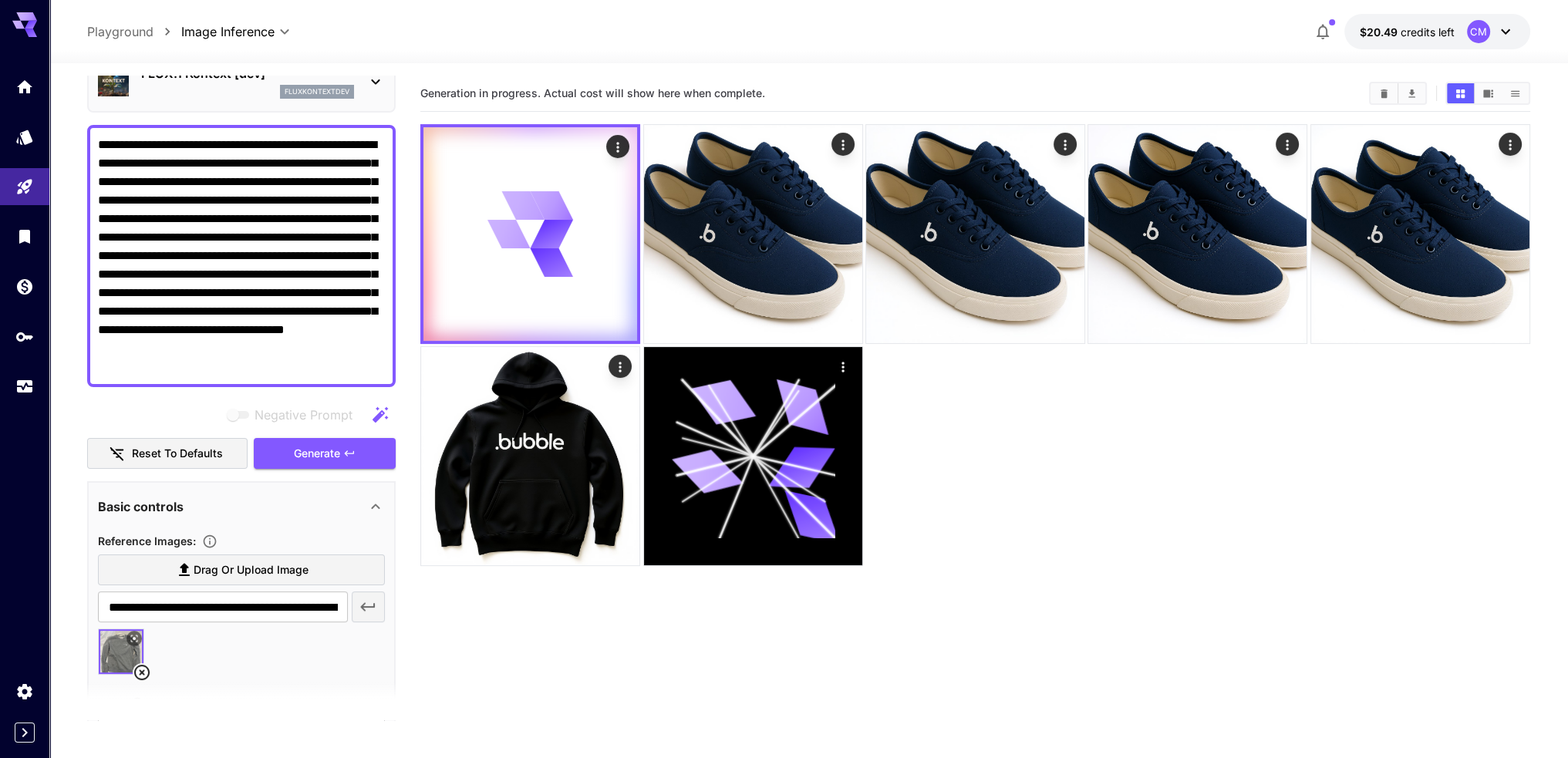
scroll to position [77, 0]
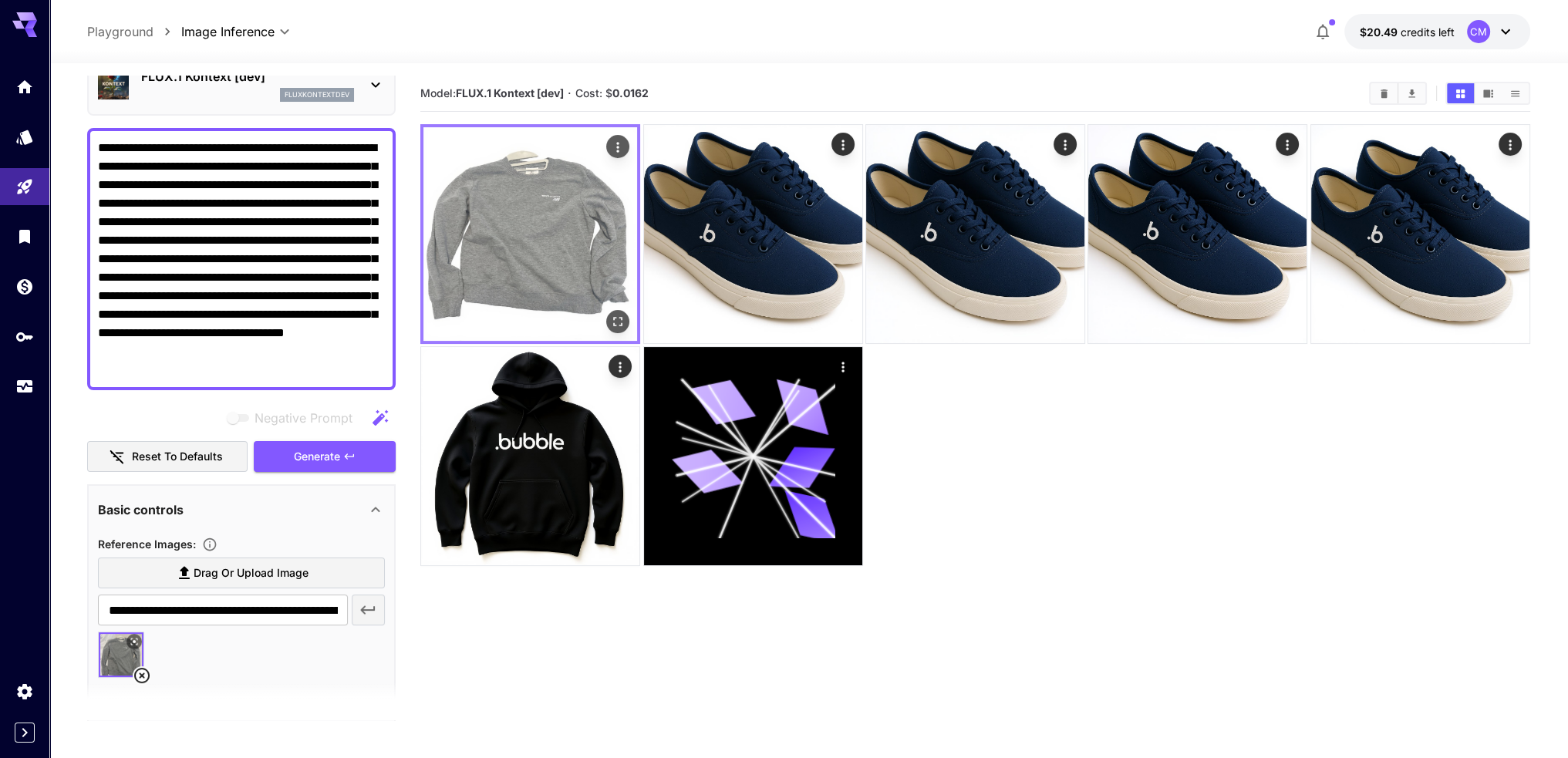
click at [546, 256] on img at bounding box center [530, 234] width 213 height 213
click at [614, 311] on button "Open in fullscreen" at bounding box center [618, 321] width 24 height 24
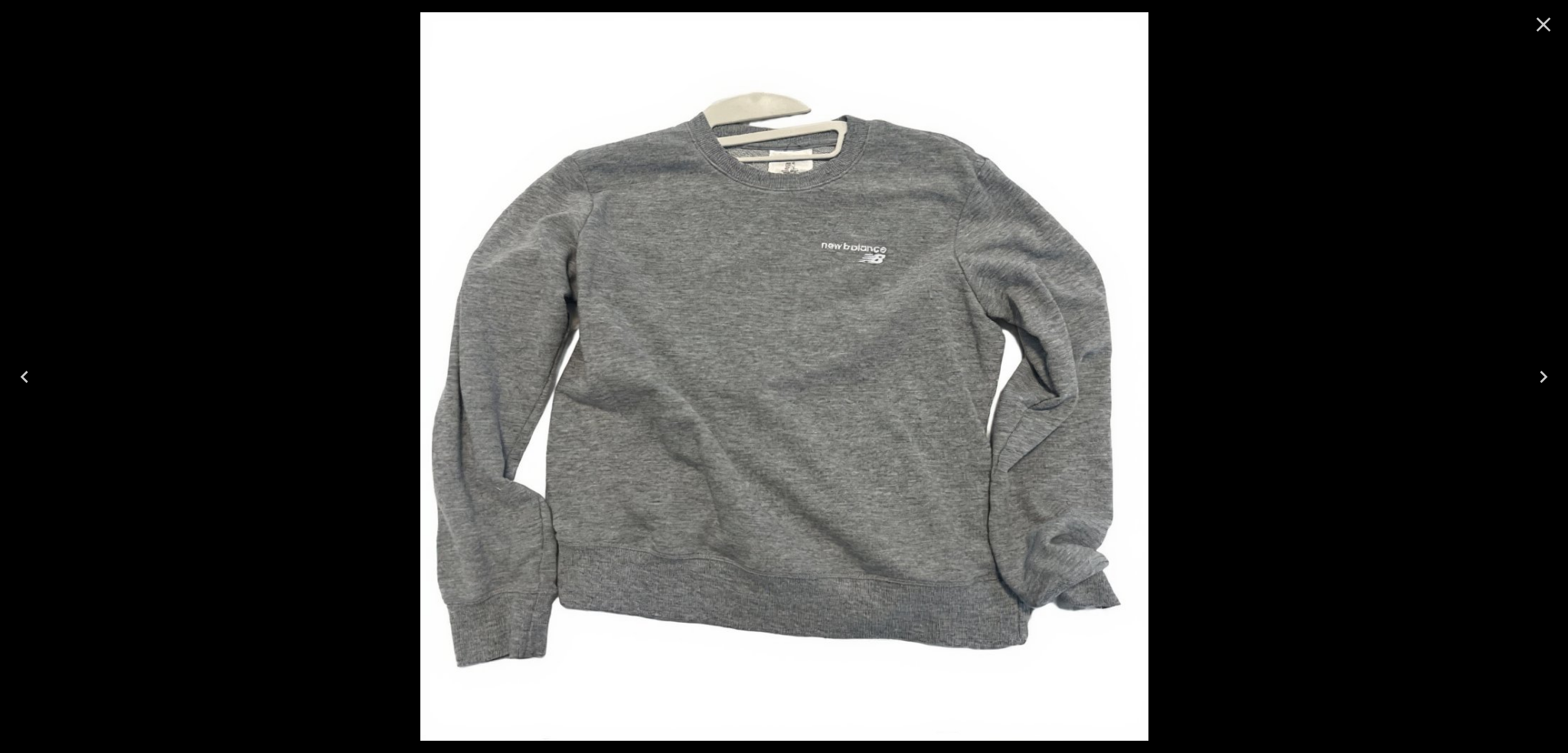
click at [343, 375] on div at bounding box center [784, 376] width 1568 height 753
click at [1329, 251] on div at bounding box center [784, 376] width 1568 height 753
click at [1542, 24] on icon "Close" at bounding box center [1544, 25] width 15 height 15
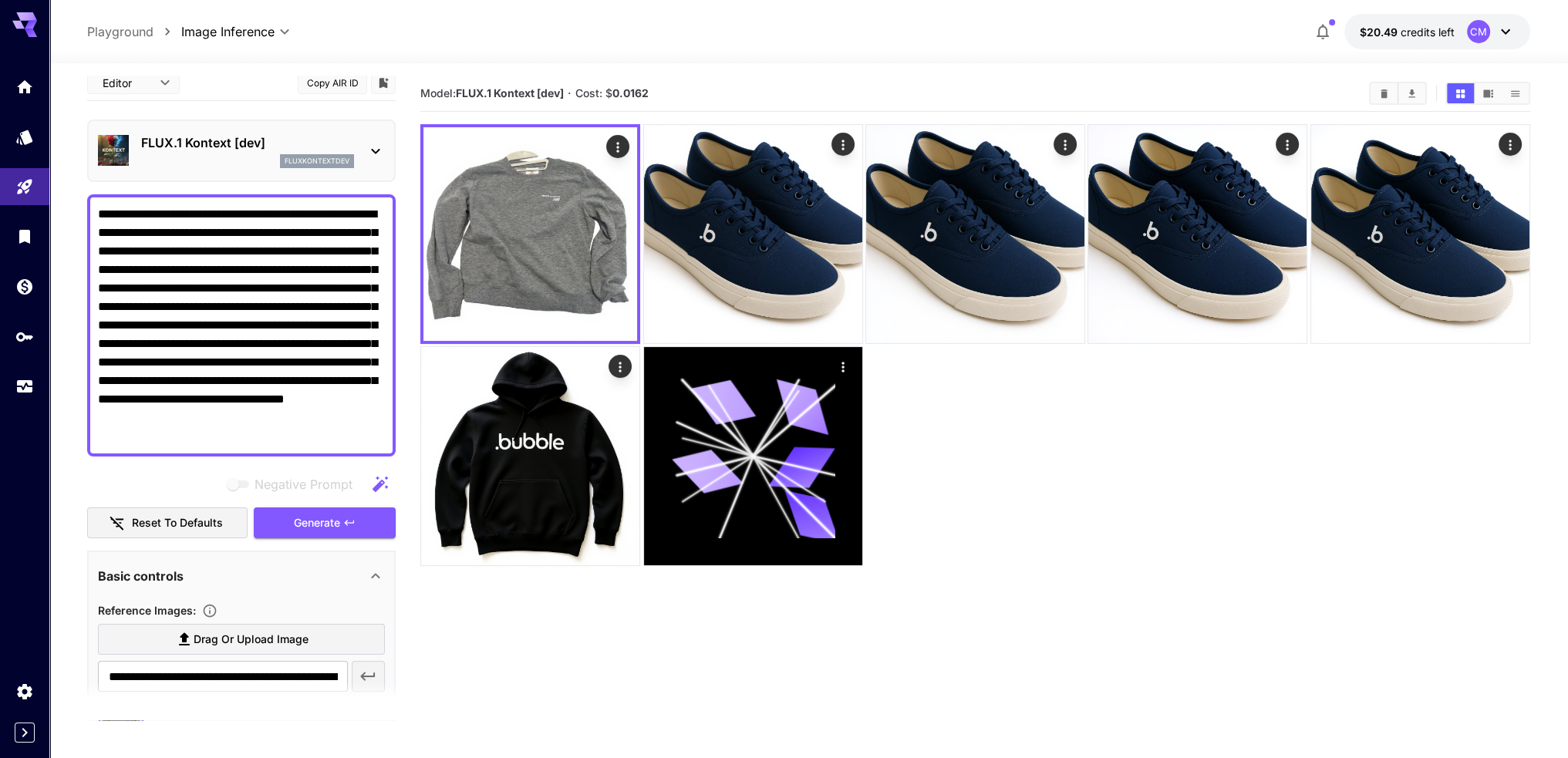
scroll to position [0, 0]
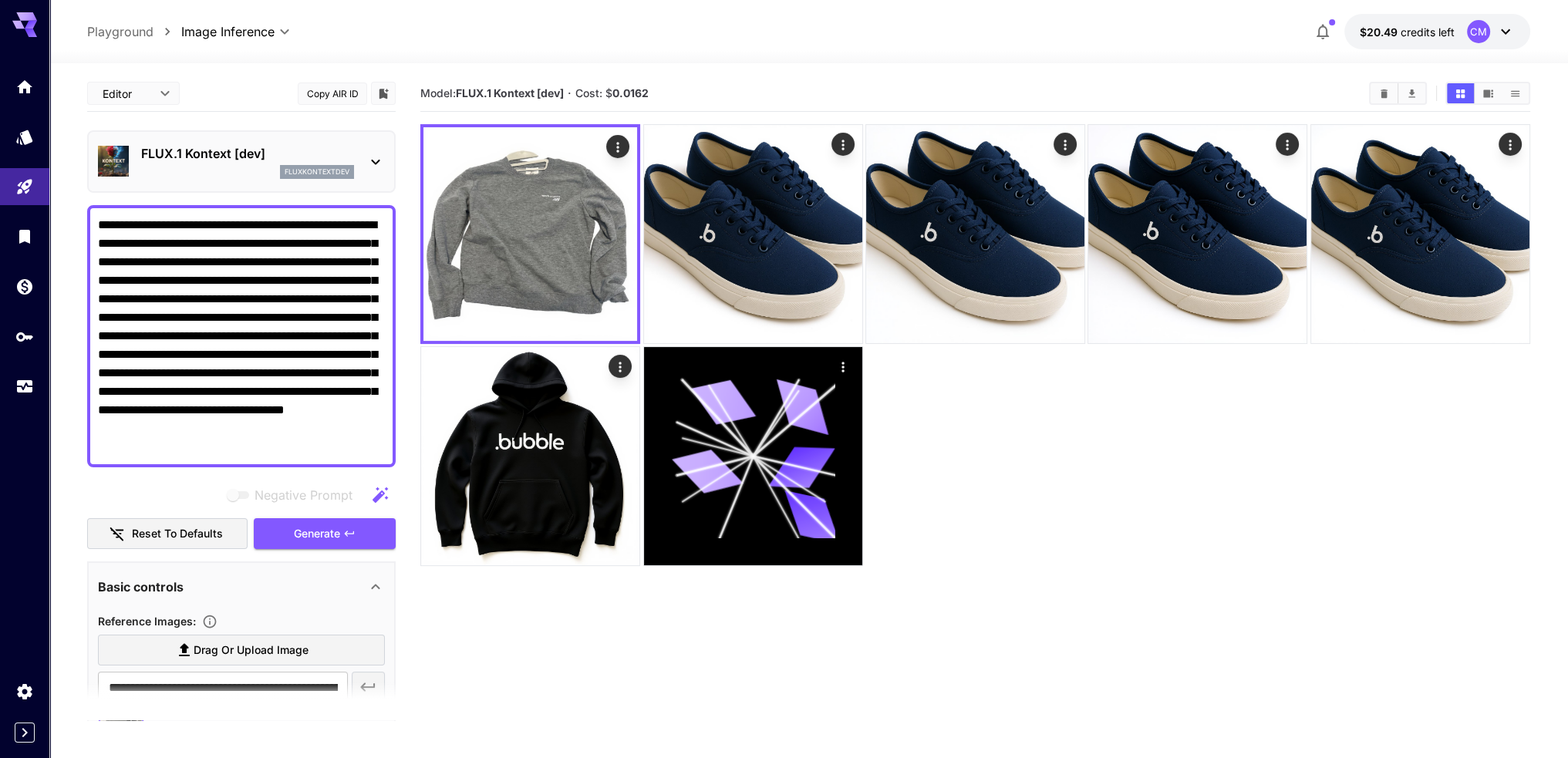
drag, startPoint x: 284, startPoint y: 447, endPoint x: 193, endPoint y: 264, distance: 204.4
click at [193, 264] on textarea "**********" at bounding box center [241, 336] width 286 height 240
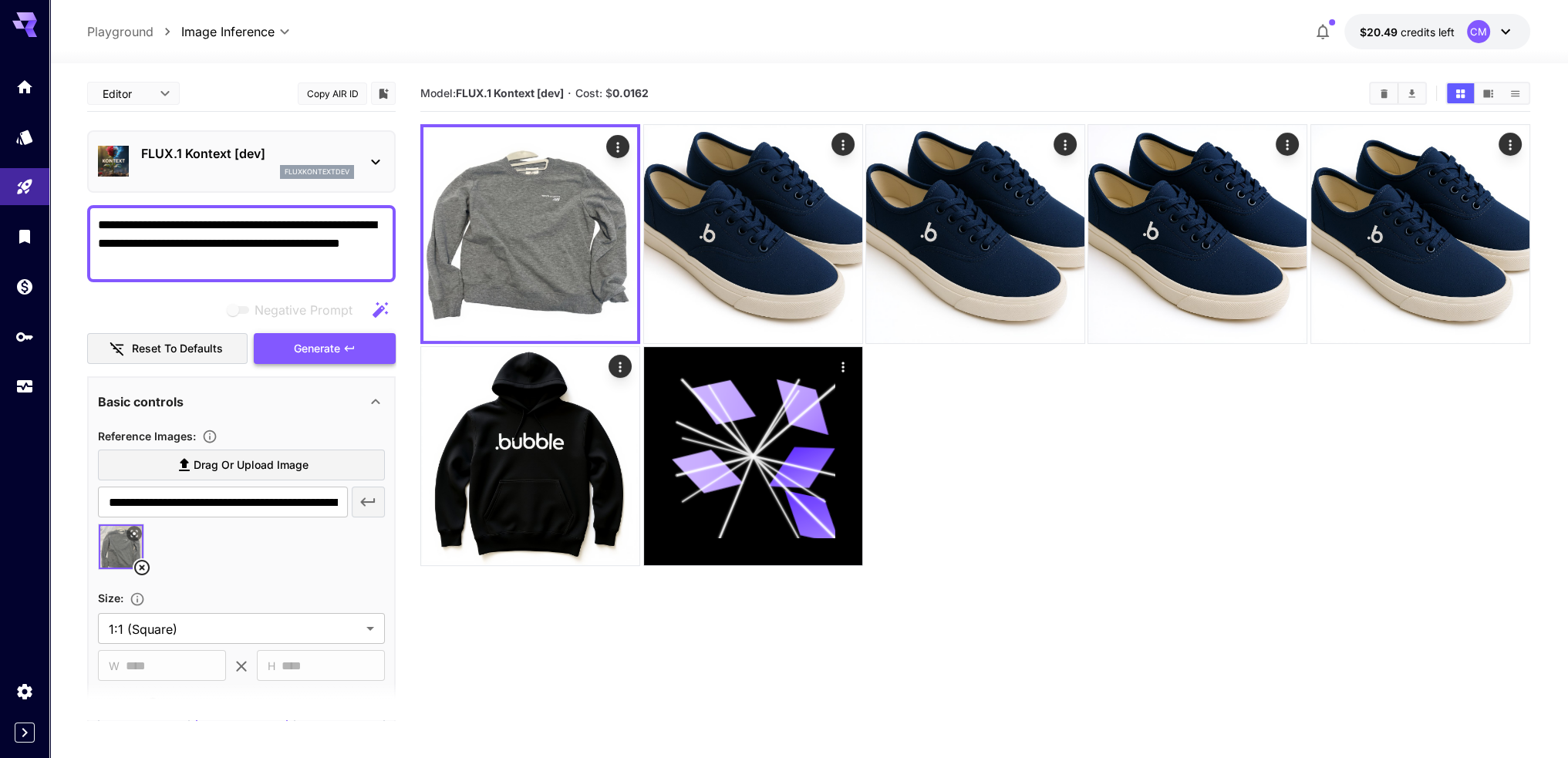
type textarea "**********"
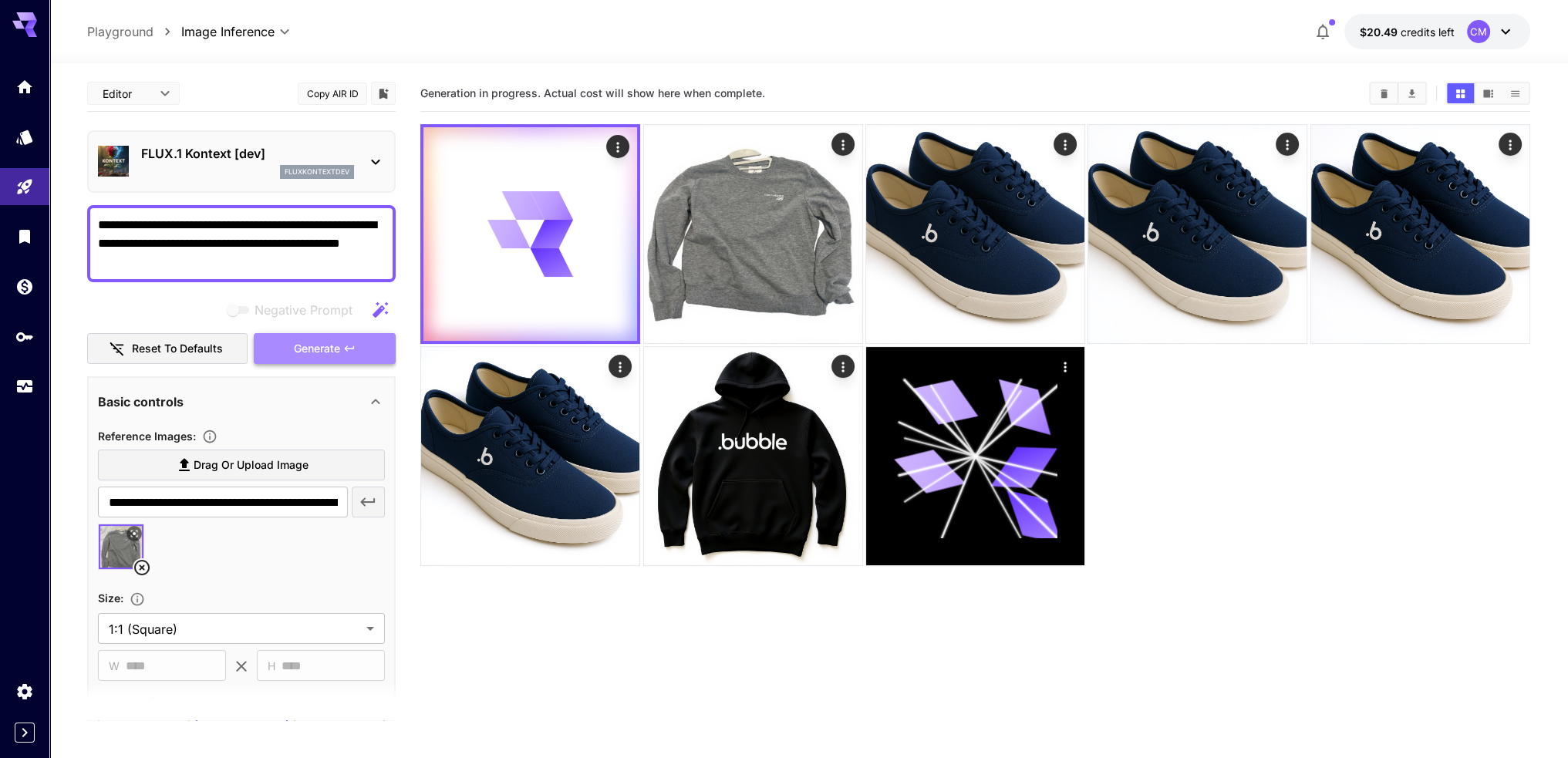
click at [333, 351] on span "Generate" at bounding box center [317, 349] width 46 height 19
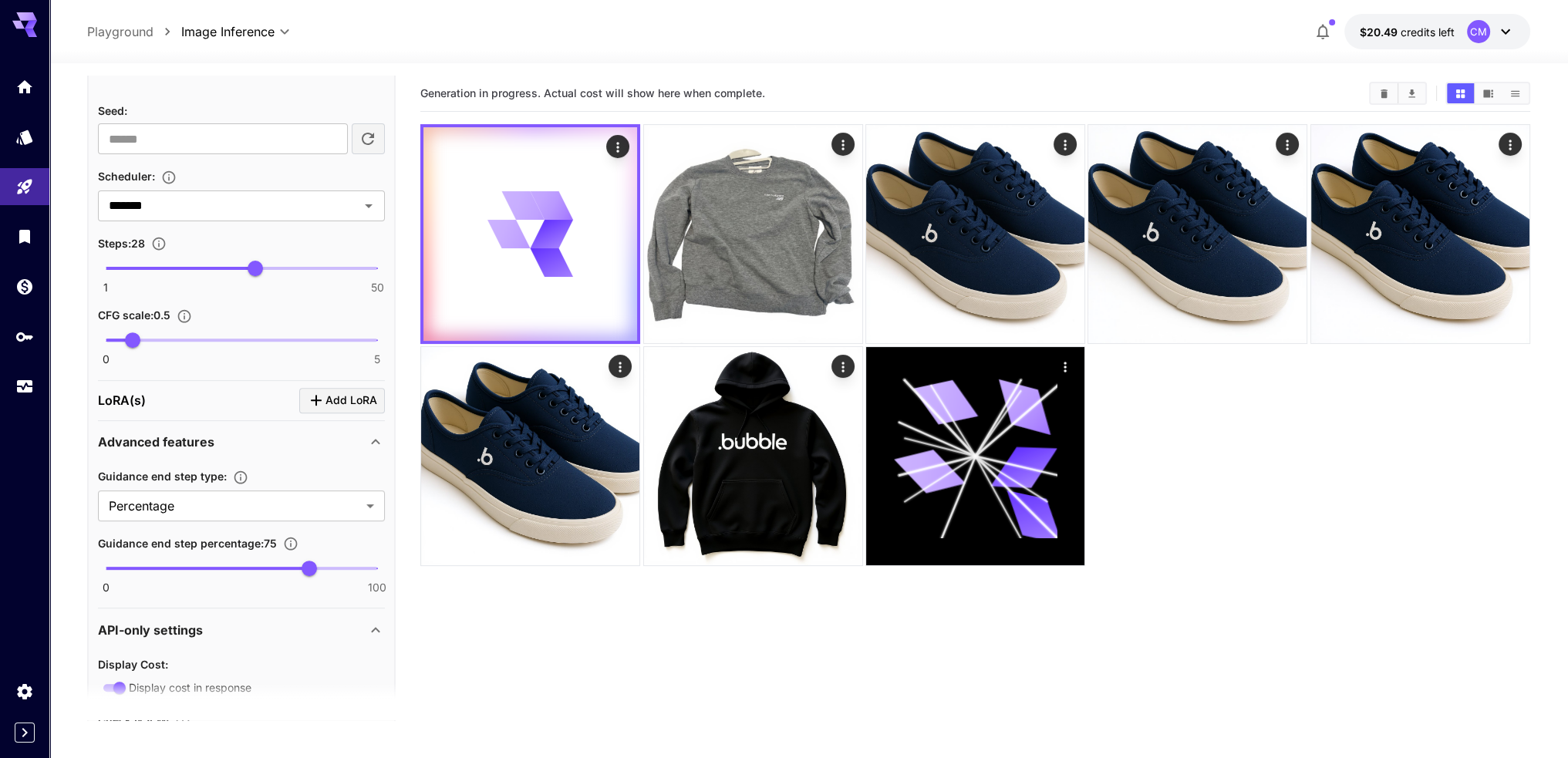
scroll to position [779, 0]
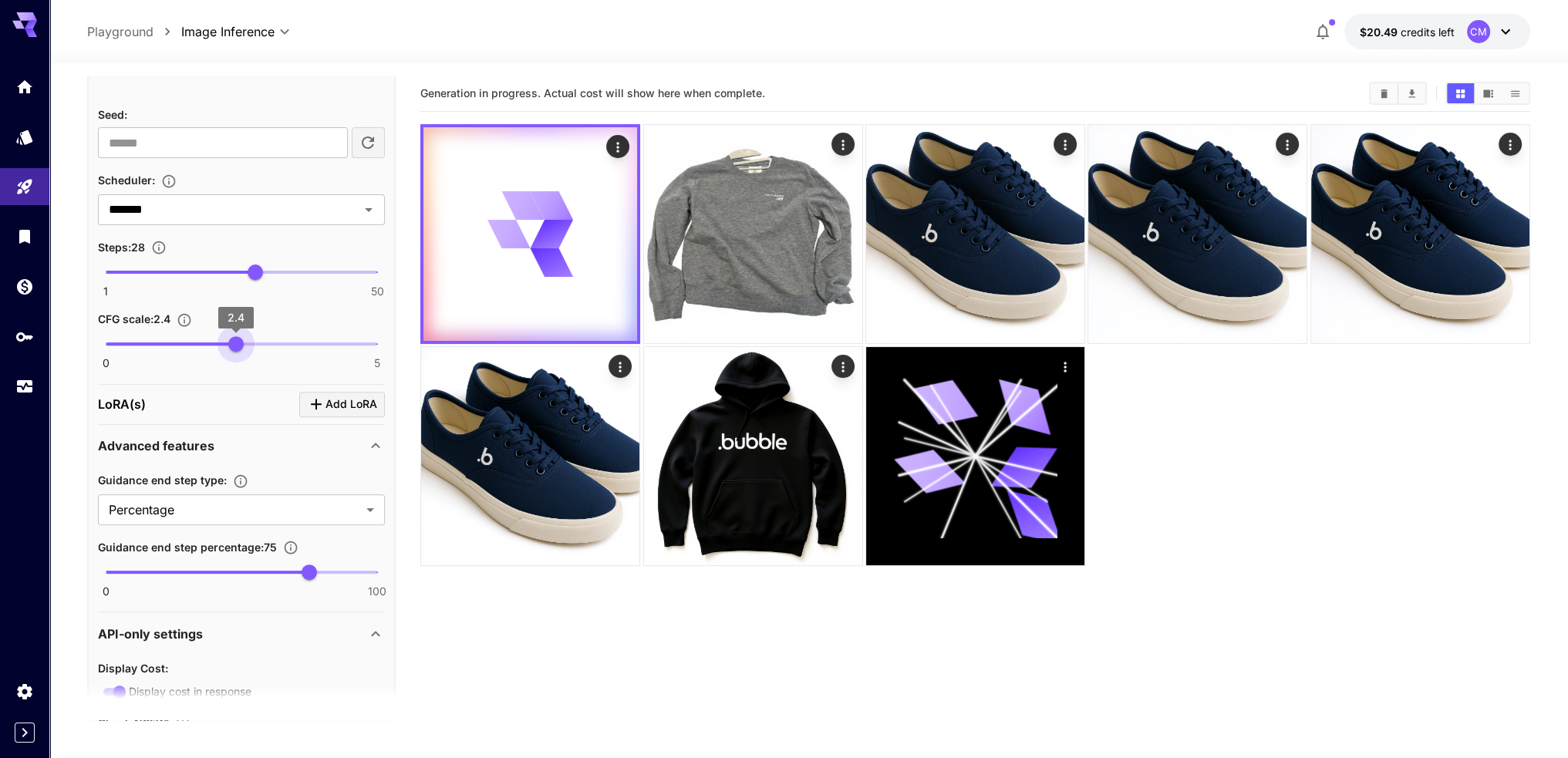
type input "***"
drag, startPoint x: 147, startPoint y: 344, endPoint x: 241, endPoint y: 348, distance: 94.1
click at [241, 348] on span "2.5" at bounding box center [241, 343] width 15 height 15
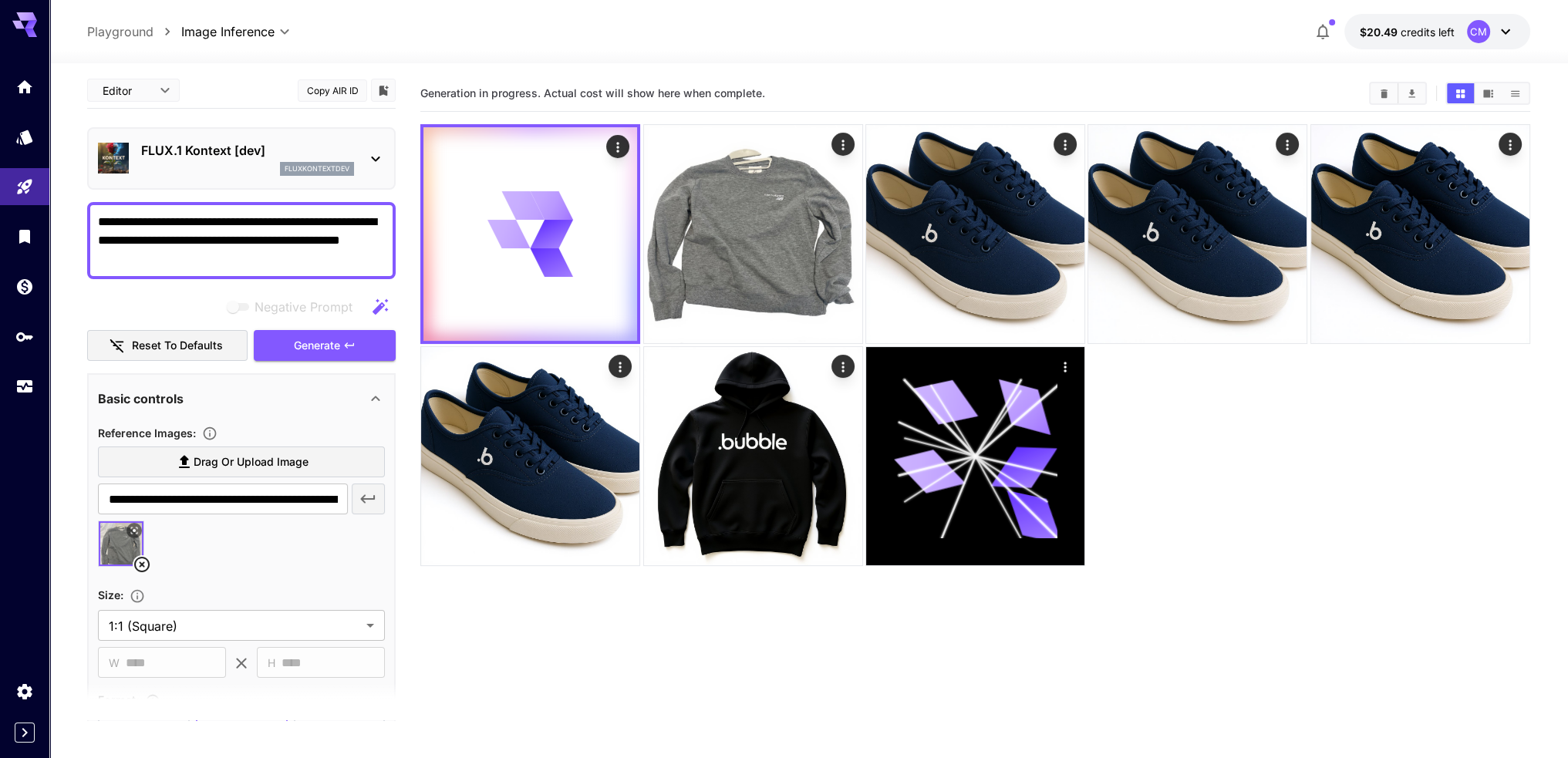
scroll to position [0, 0]
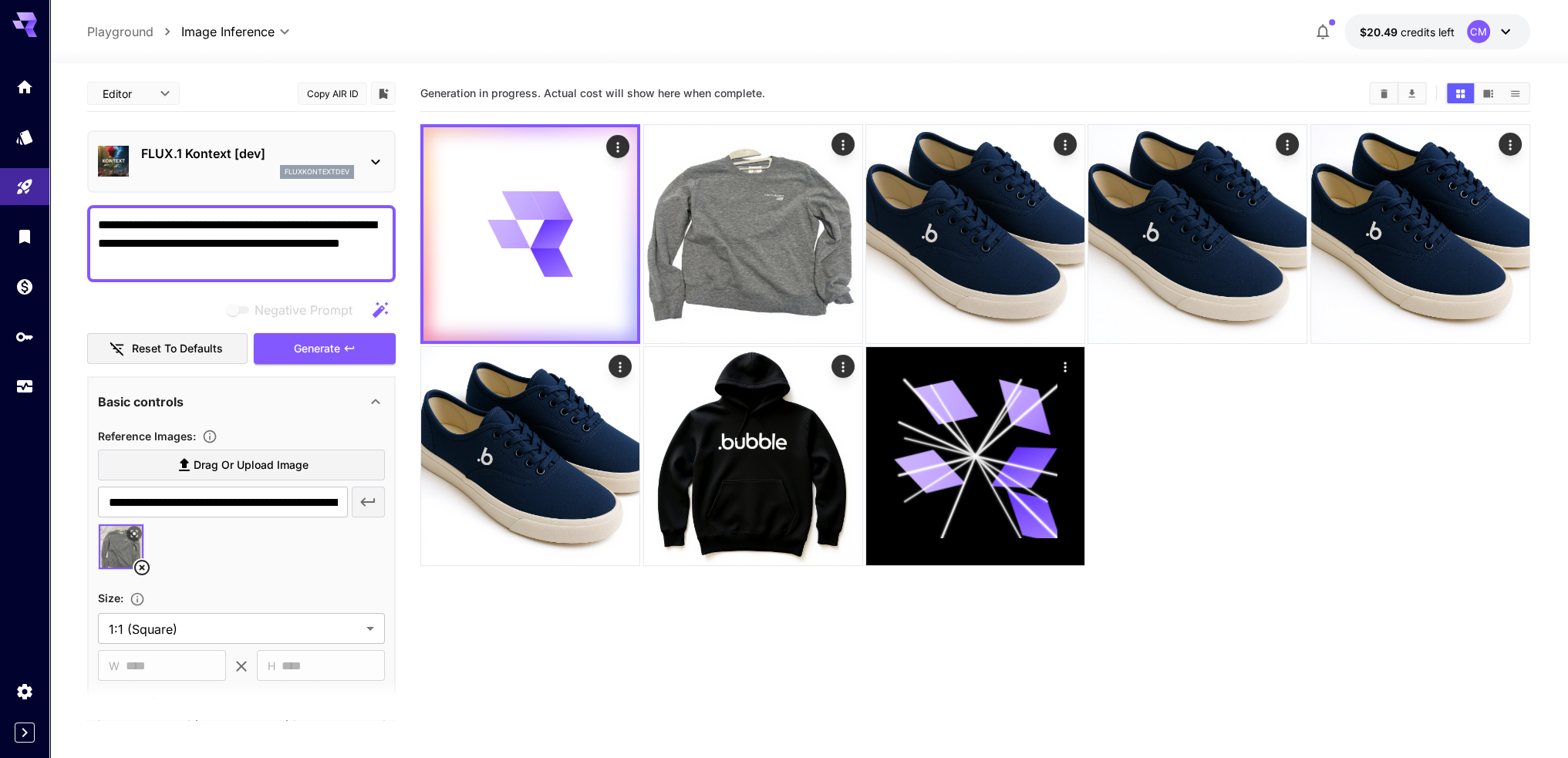
click at [148, 308] on div "Negative Prompt" at bounding box center [241, 310] width 308 height 31
click at [177, 351] on button "Reset to defaults" at bounding box center [167, 348] width 161 height 32
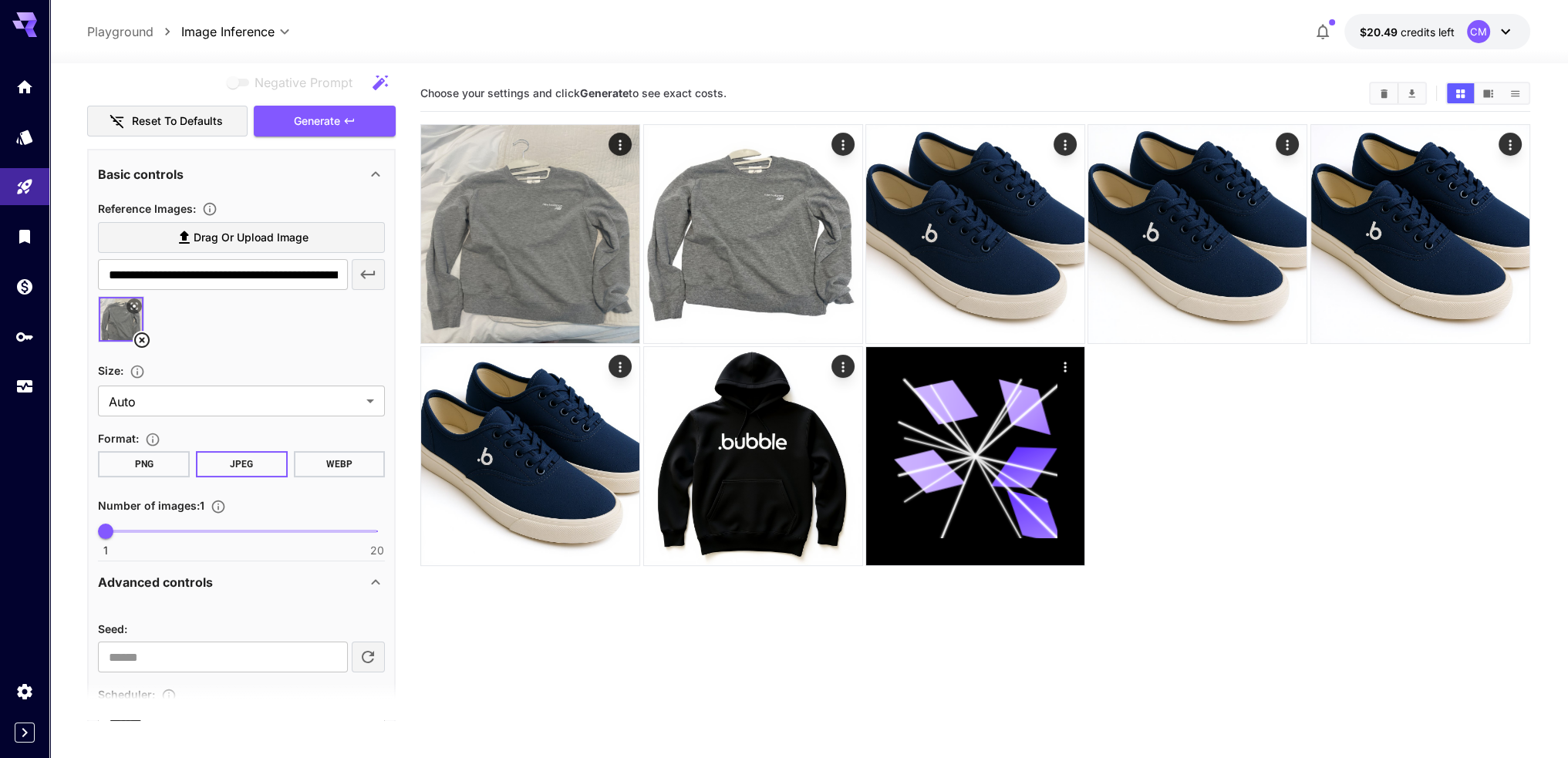
scroll to position [231, 0]
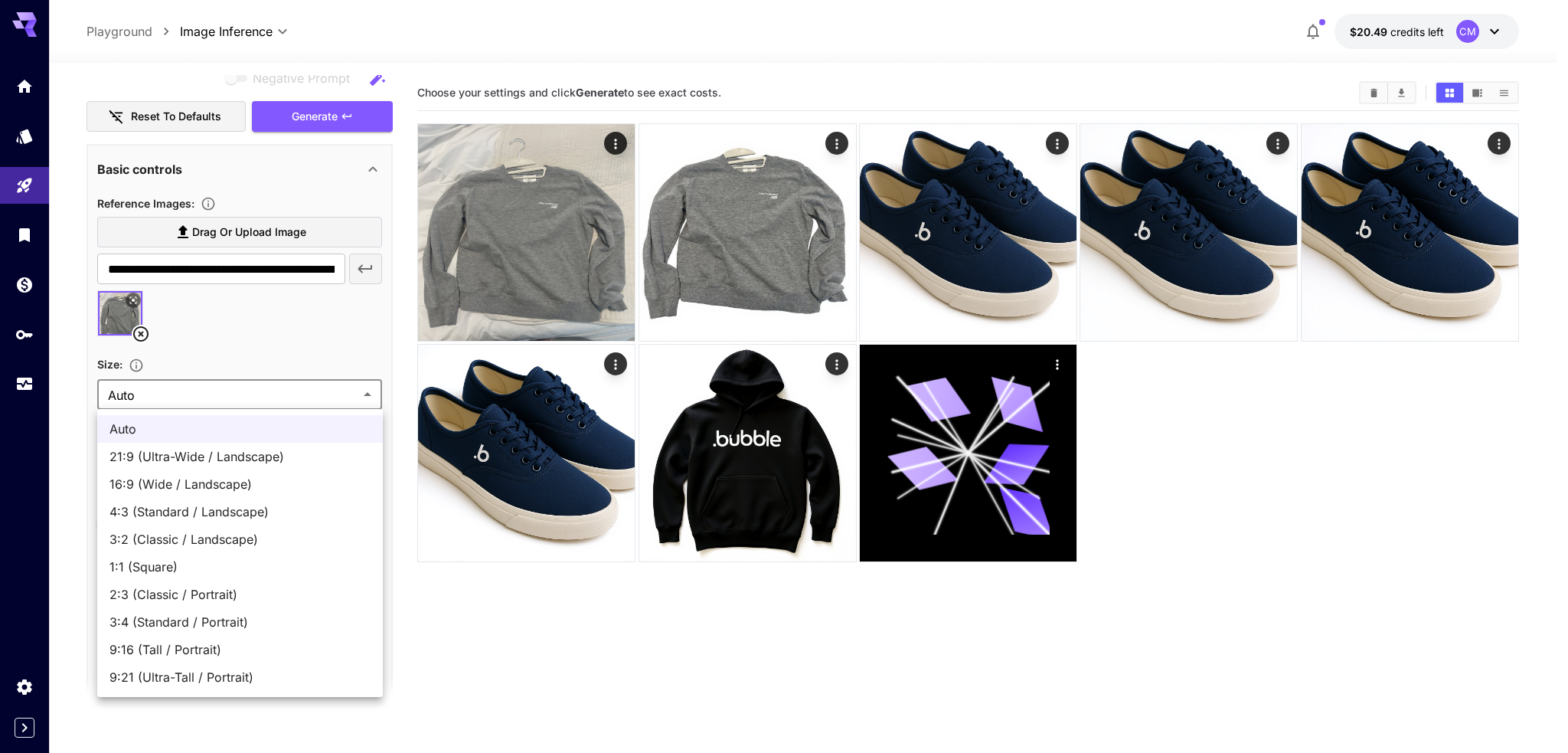
click at [219, 385] on body "**********" at bounding box center [784, 437] width 1568 height 874
click at [229, 564] on span "1:1 (Square)" at bounding box center [240, 567] width 261 height 19
type input "**********"
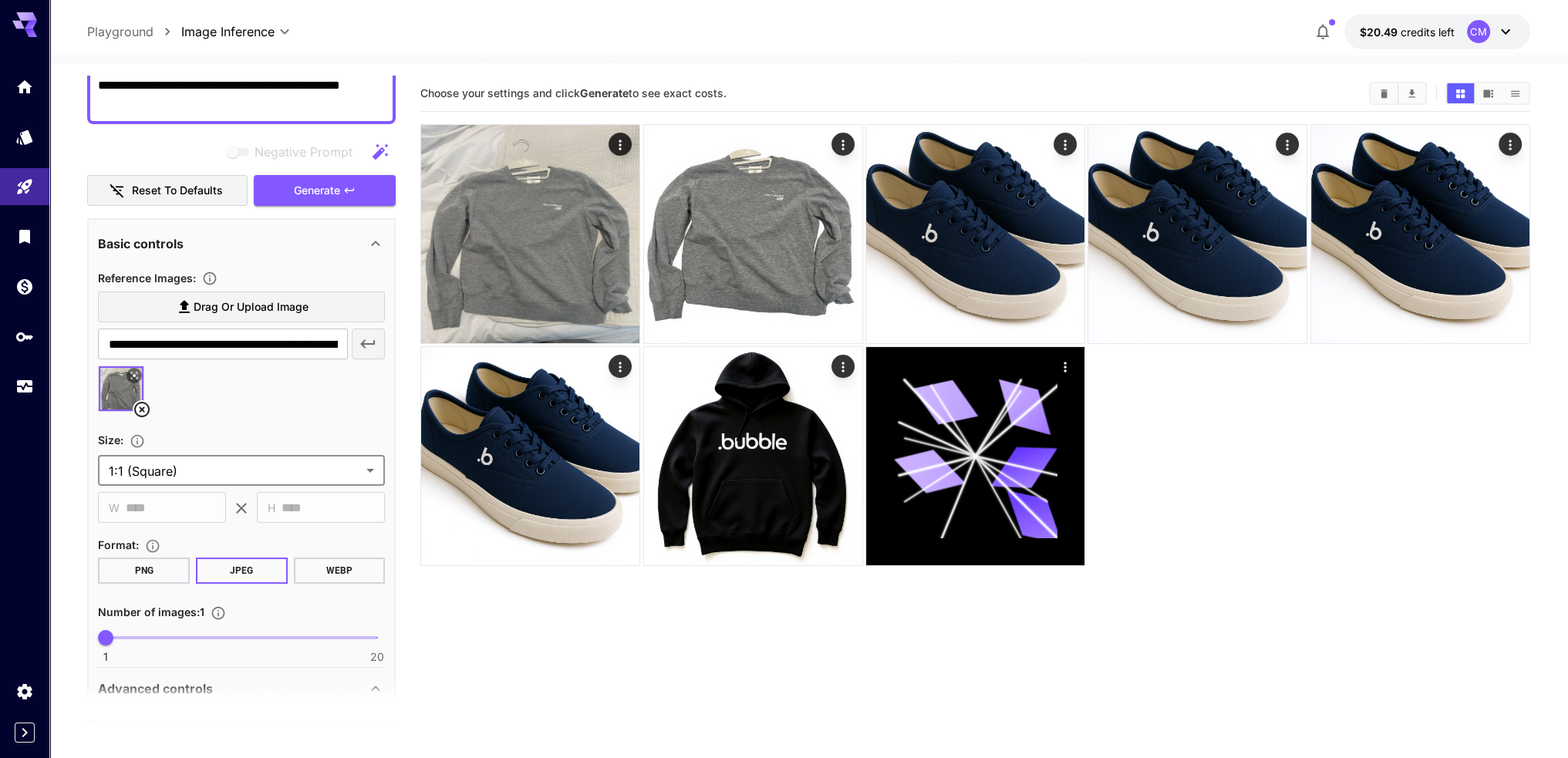
scroll to position [154, 0]
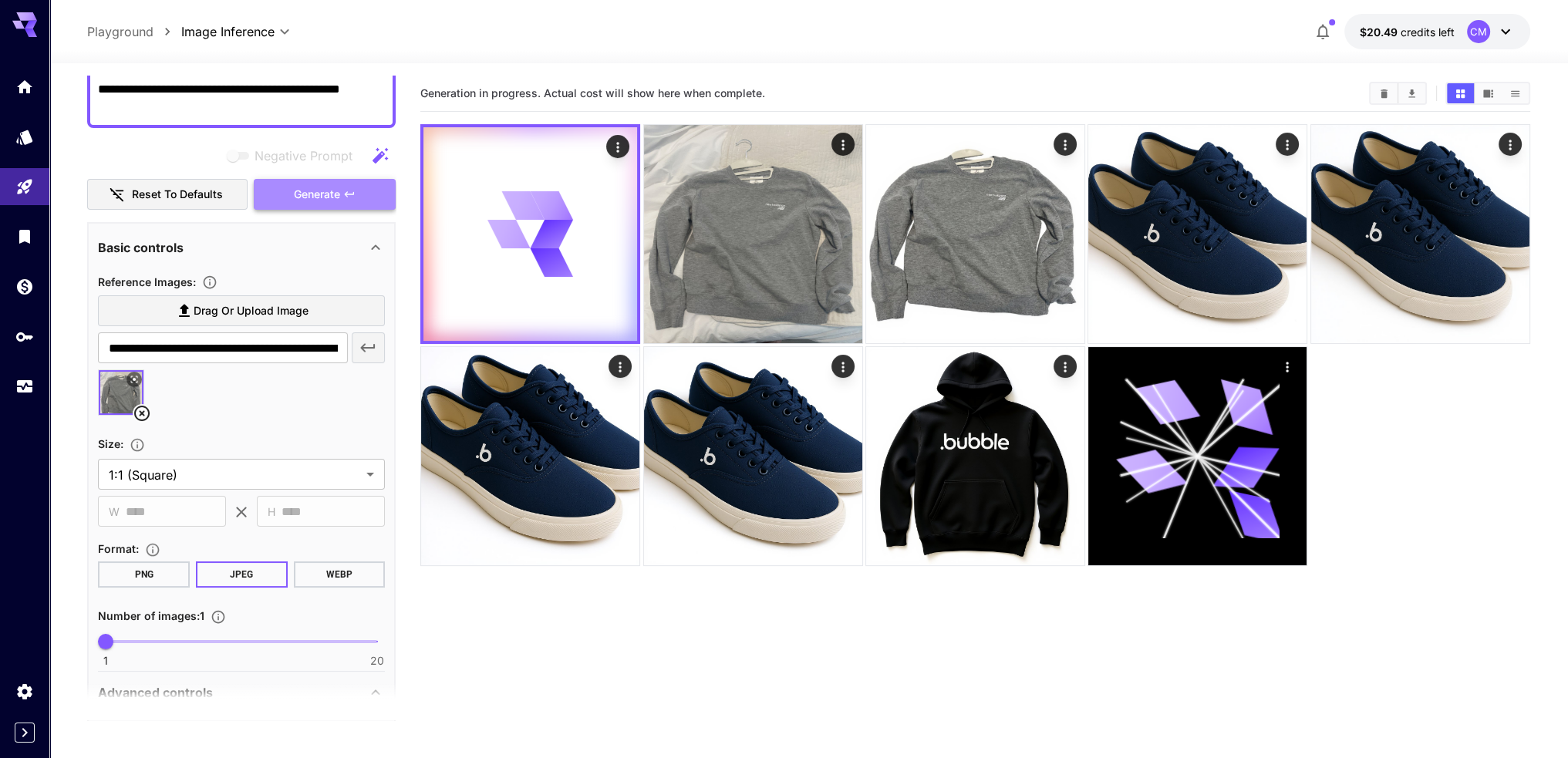
click at [339, 192] on span "Generate" at bounding box center [317, 195] width 46 height 19
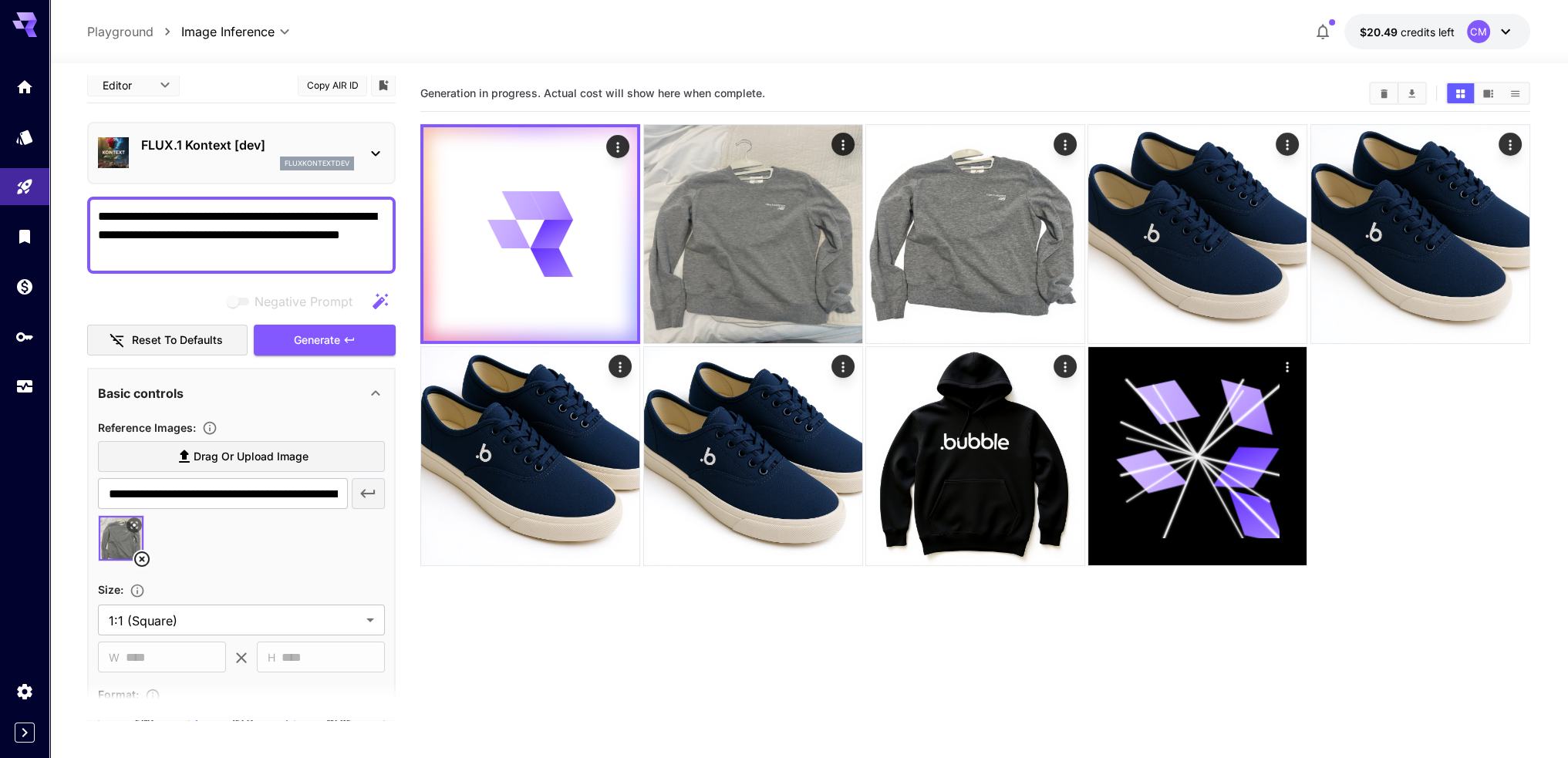
scroll to position [0, 0]
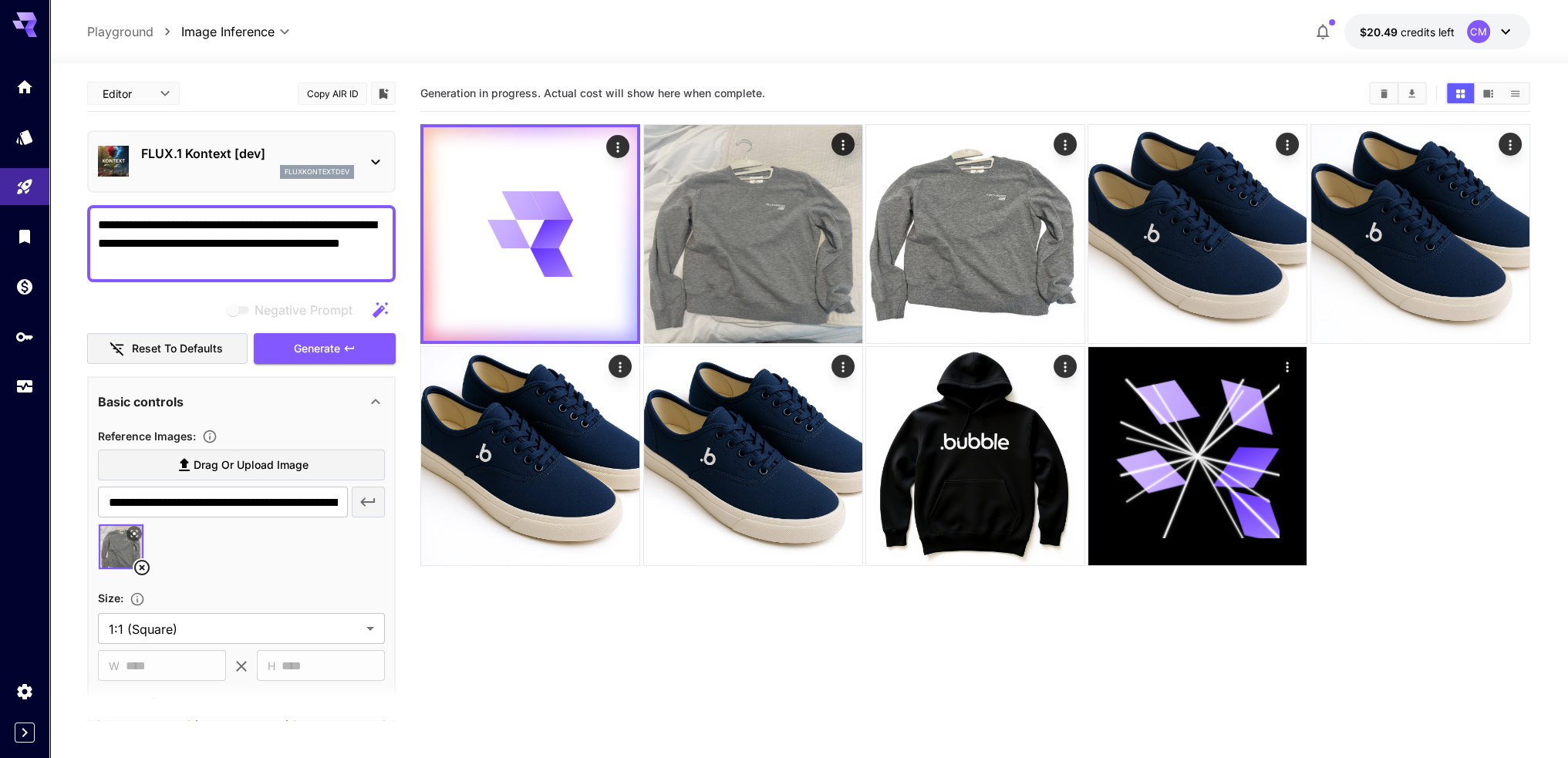
click at [253, 265] on textarea "**********" at bounding box center [241, 243] width 286 height 55
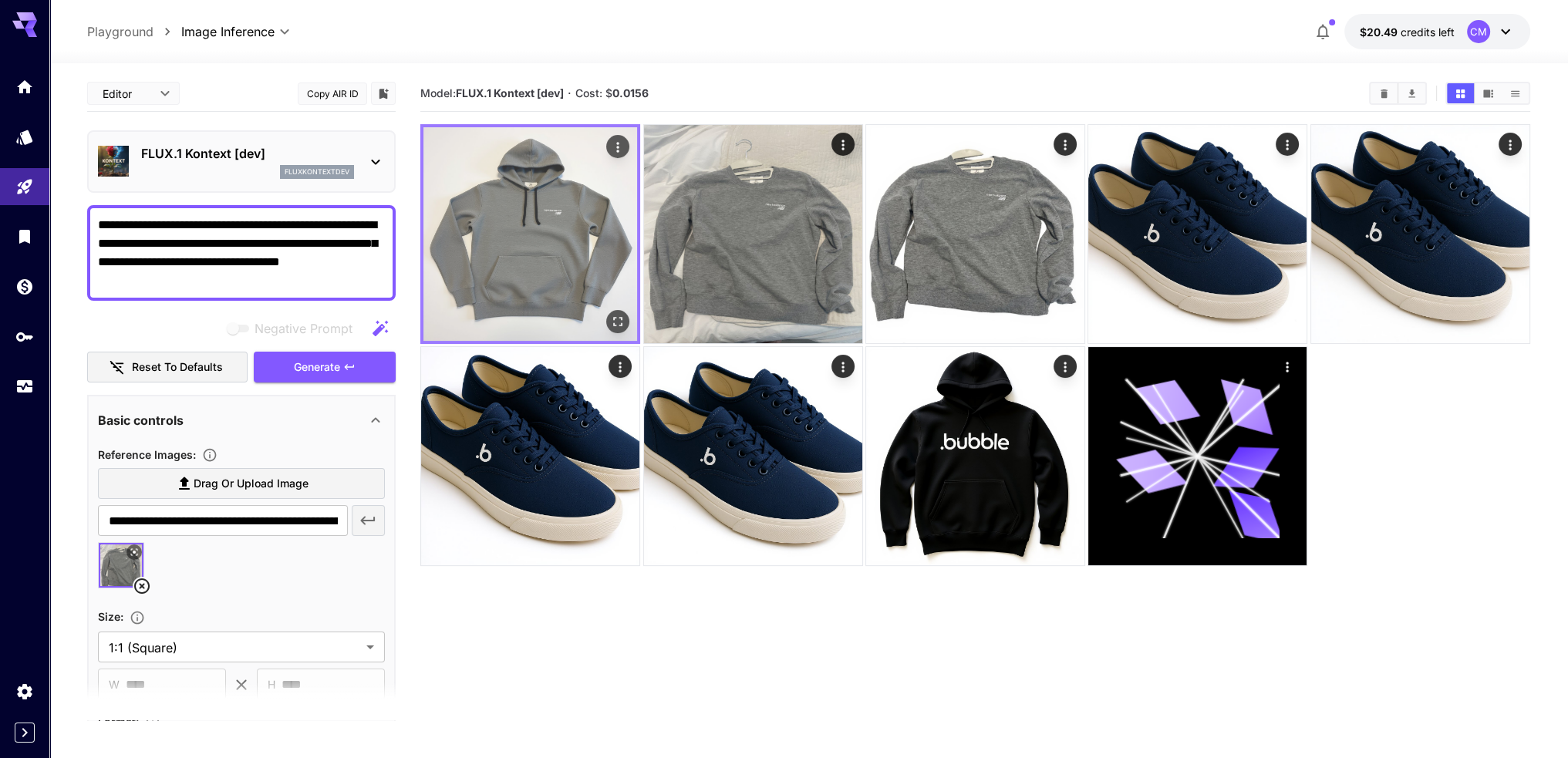
click at [541, 275] on img at bounding box center [530, 234] width 213 height 213
click at [623, 321] on icon "Open in fullscreen" at bounding box center [618, 321] width 15 height 15
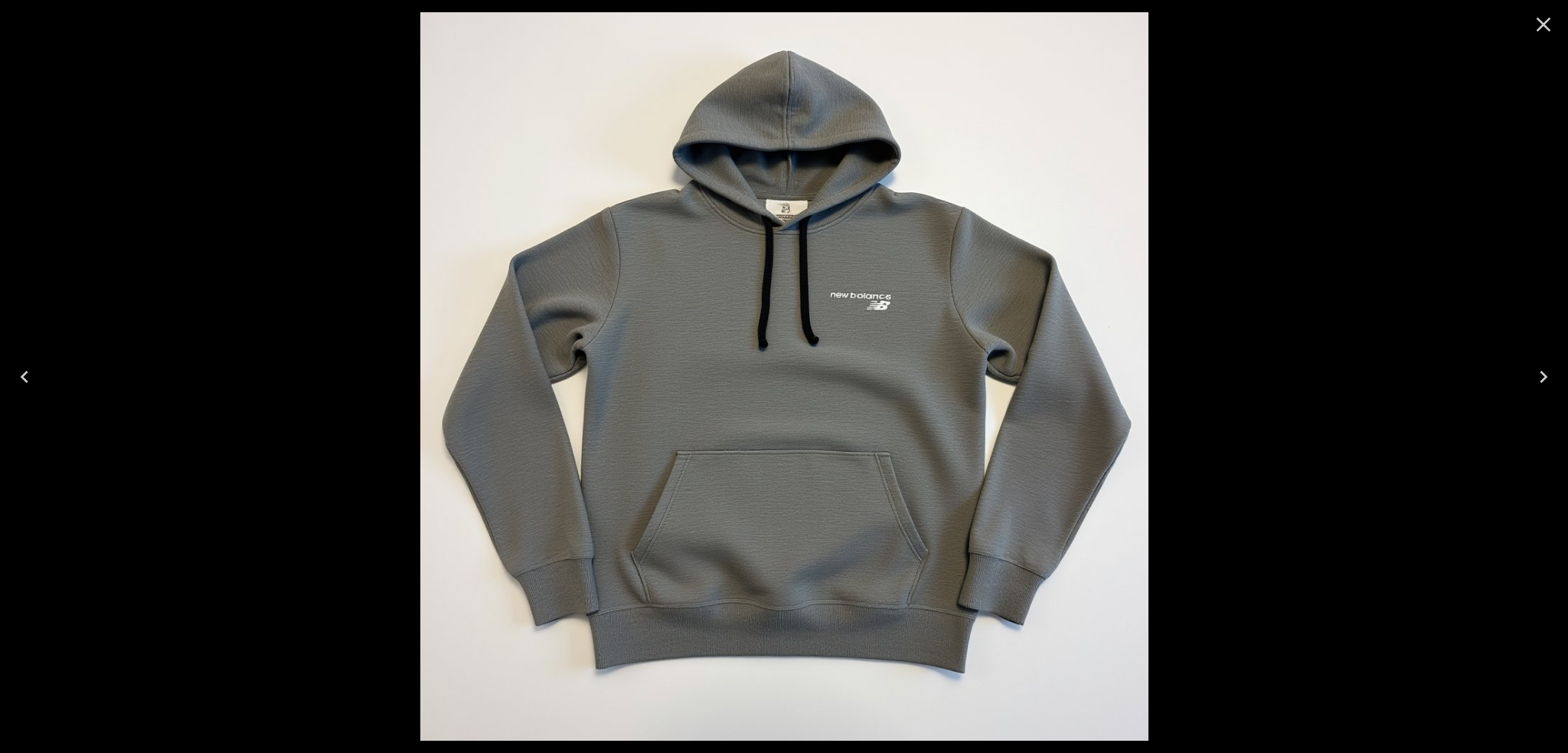
click at [402, 339] on div at bounding box center [784, 376] width 1568 height 753
click at [1542, 27] on icon "Close" at bounding box center [1543, 24] width 24 height 24
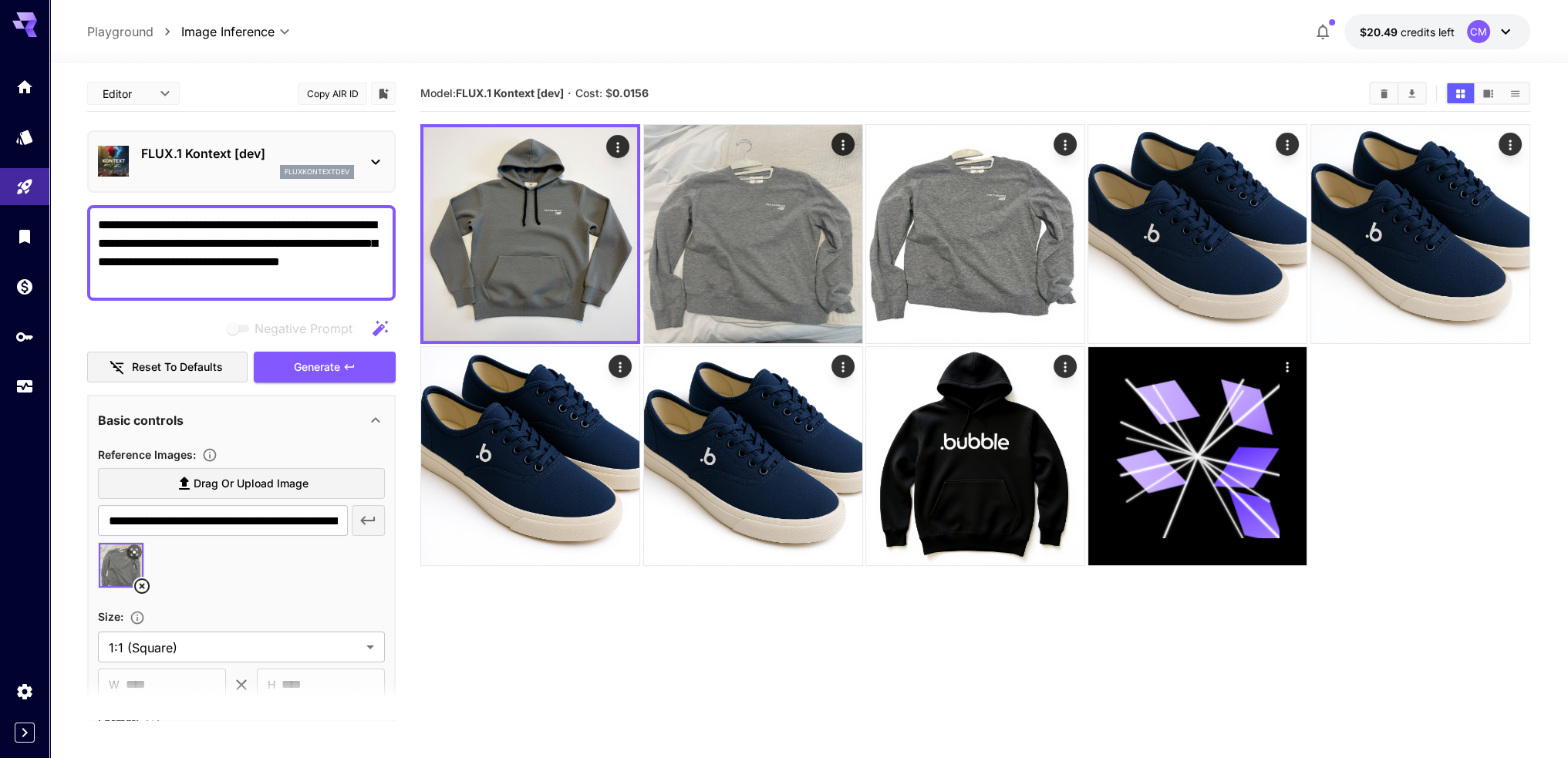
click at [269, 286] on textarea "**********" at bounding box center [241, 252] width 286 height 74
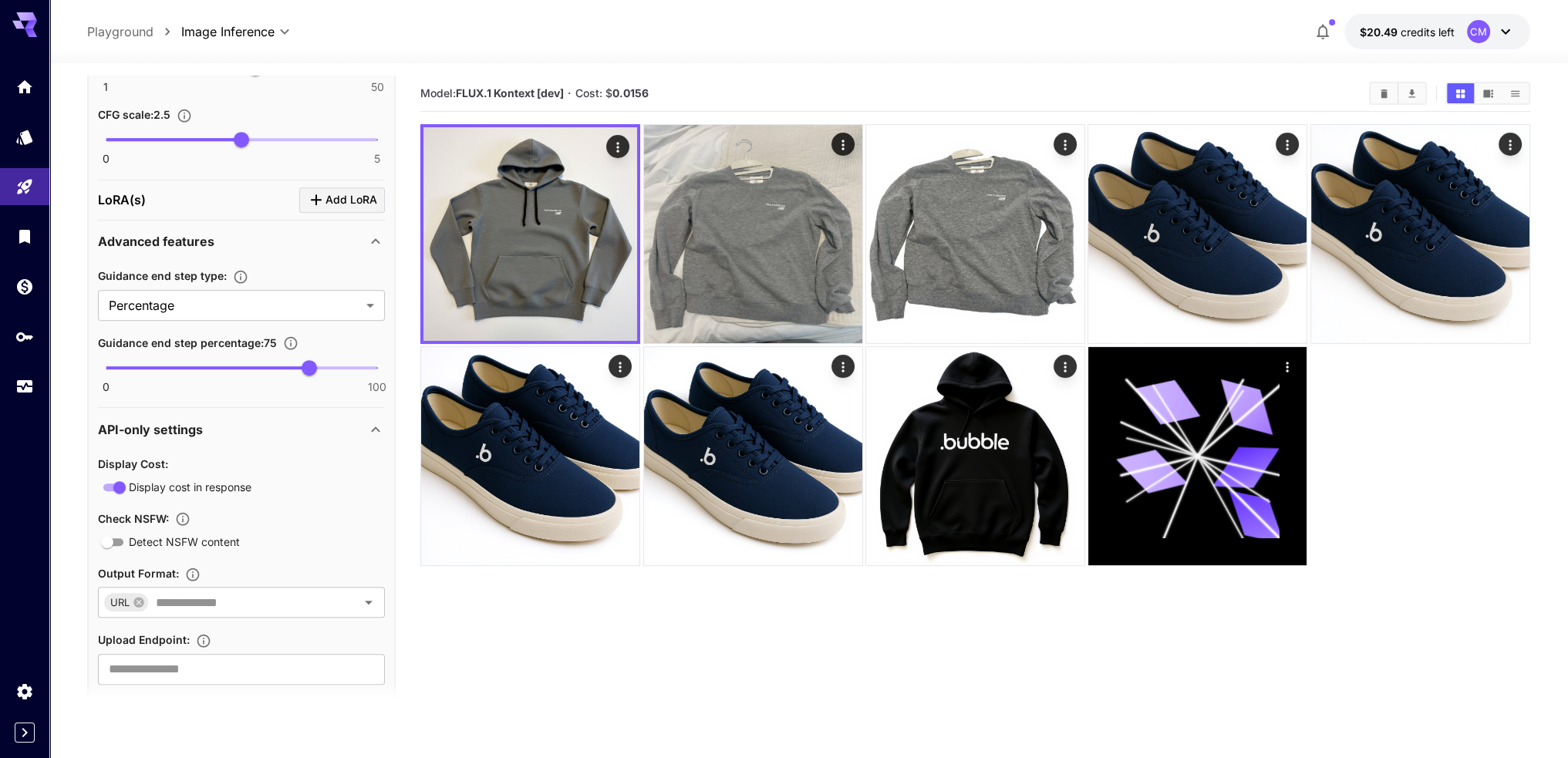
scroll to position [1002, 0]
click at [290, 342] on icon "button" at bounding box center [291, 342] width 15 height 15
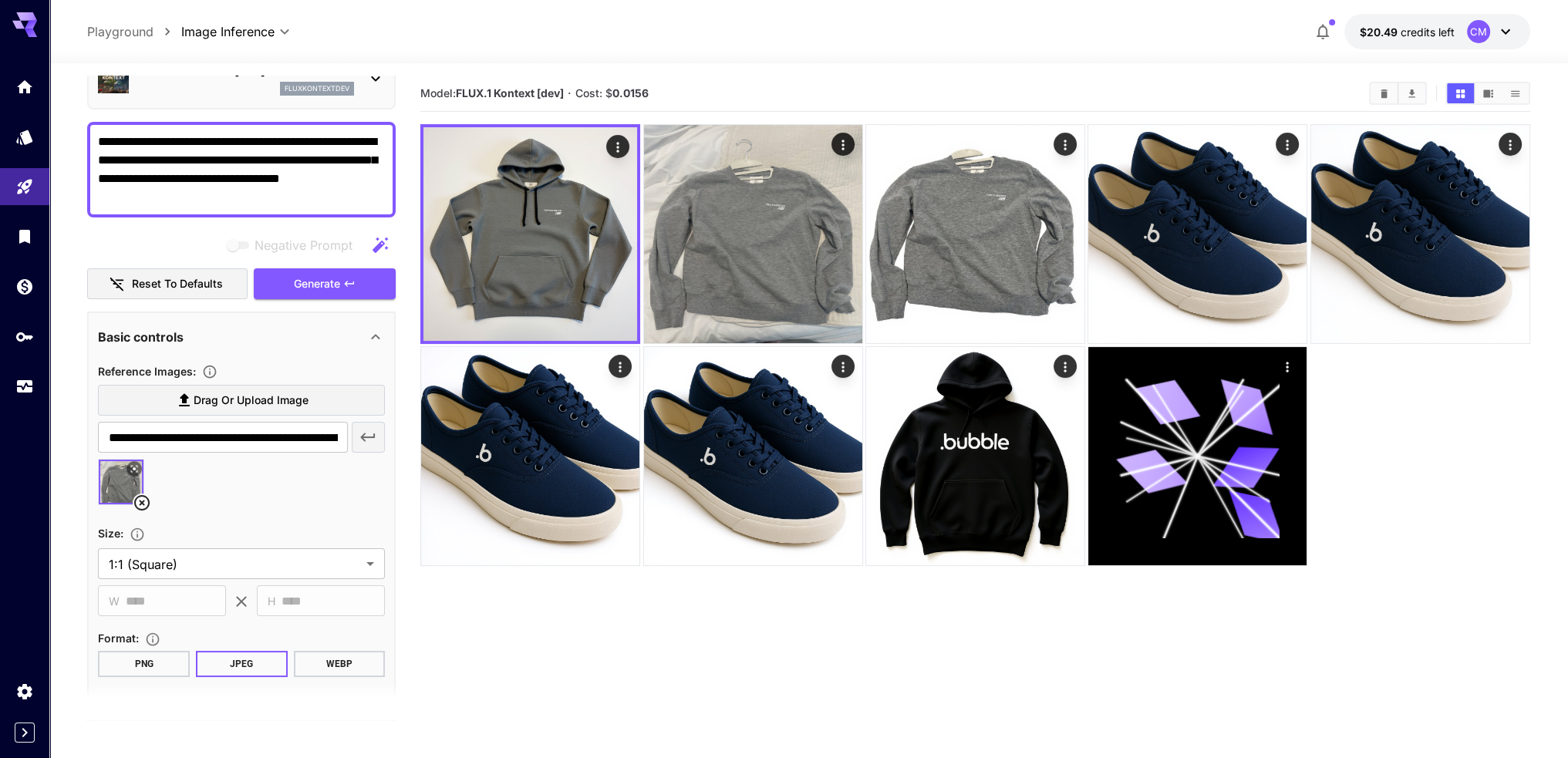
scroll to position [77, 0]
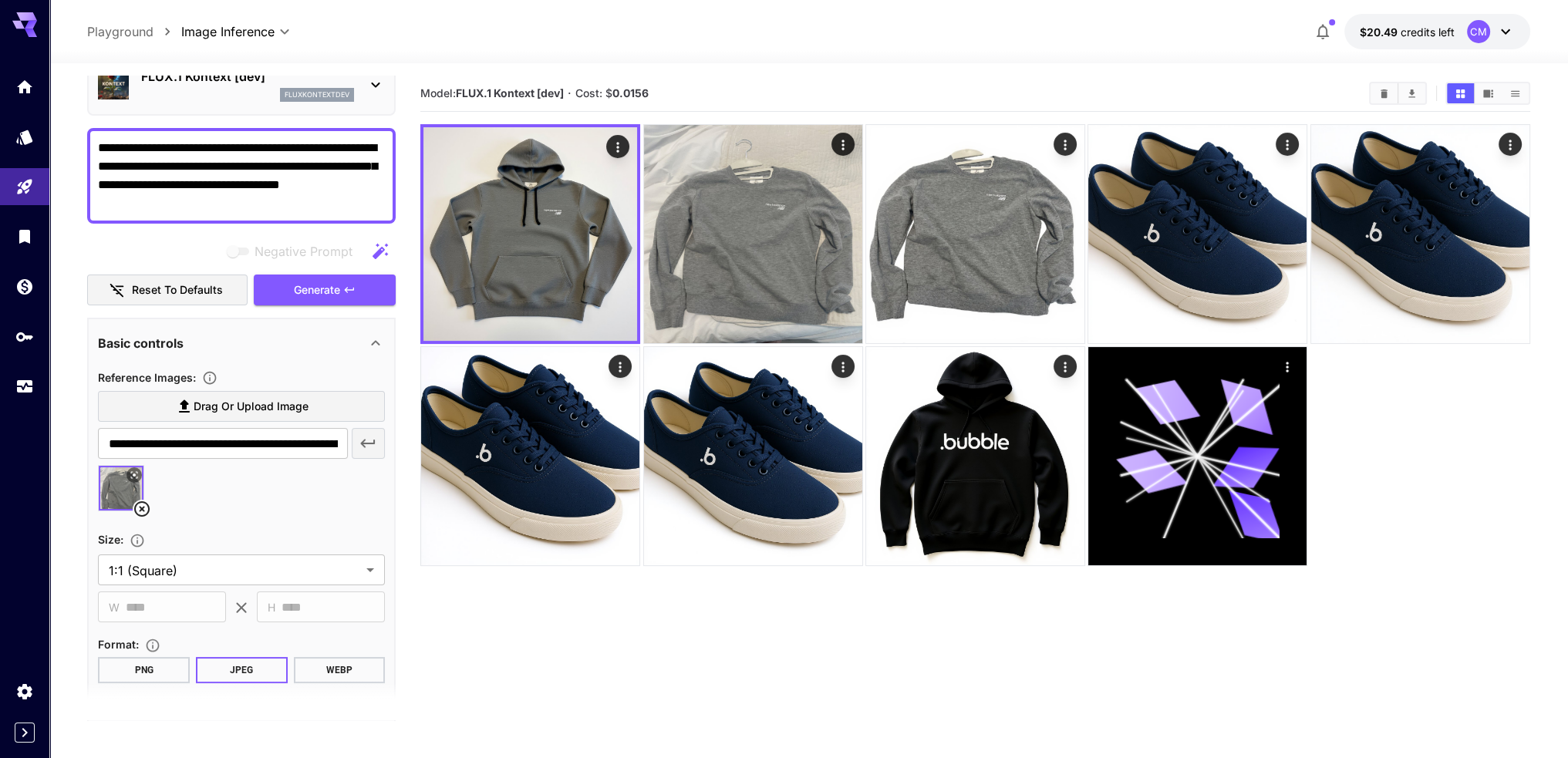
click at [166, 166] on textarea "**********" at bounding box center [241, 175] width 286 height 74
type textarea "**********"
click at [299, 291] on span "Generate" at bounding box center [317, 291] width 46 height 19
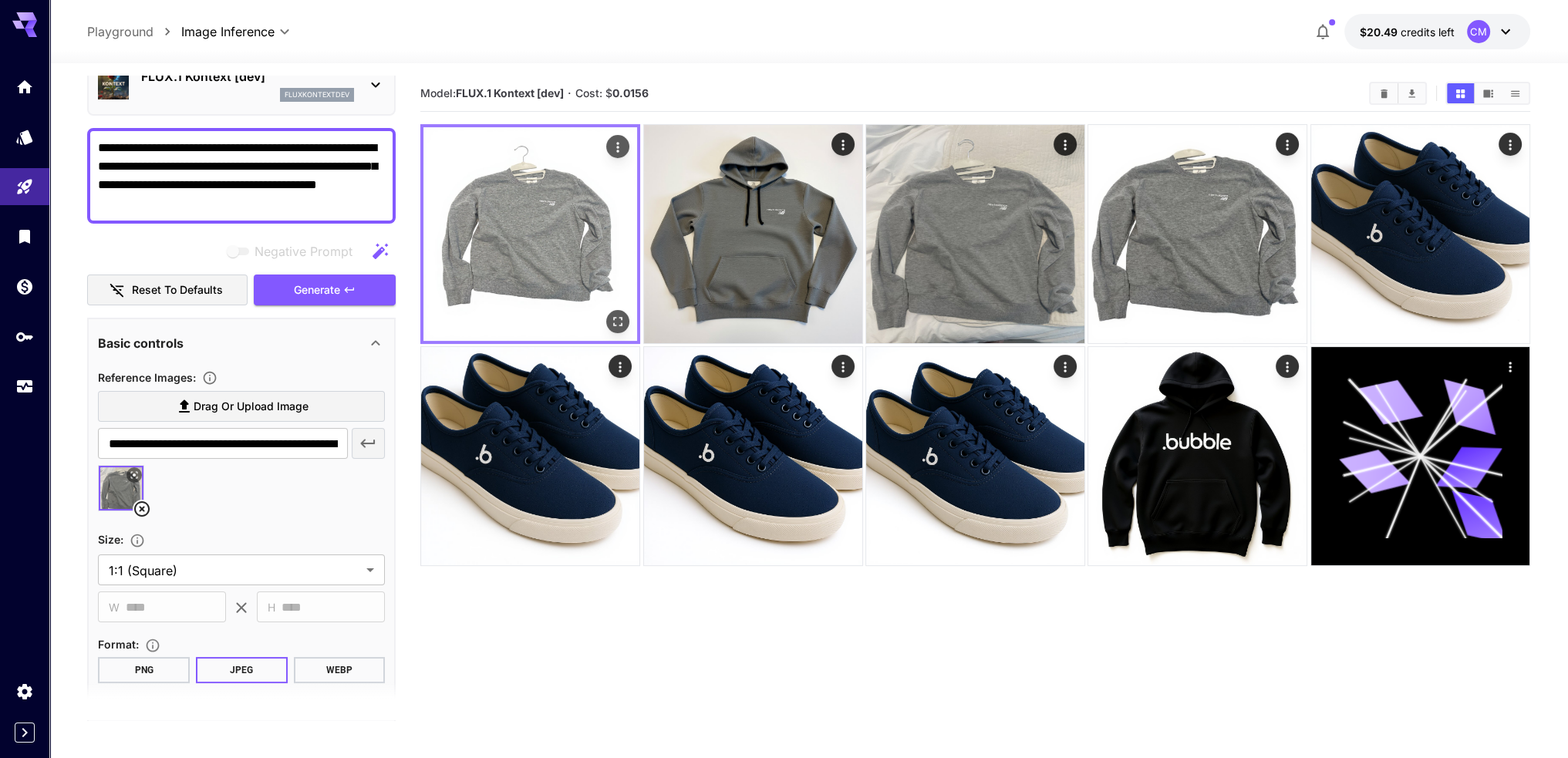
click at [498, 235] on img at bounding box center [530, 234] width 213 height 213
click at [619, 323] on icon "Open in fullscreen" at bounding box center [618, 321] width 15 height 15
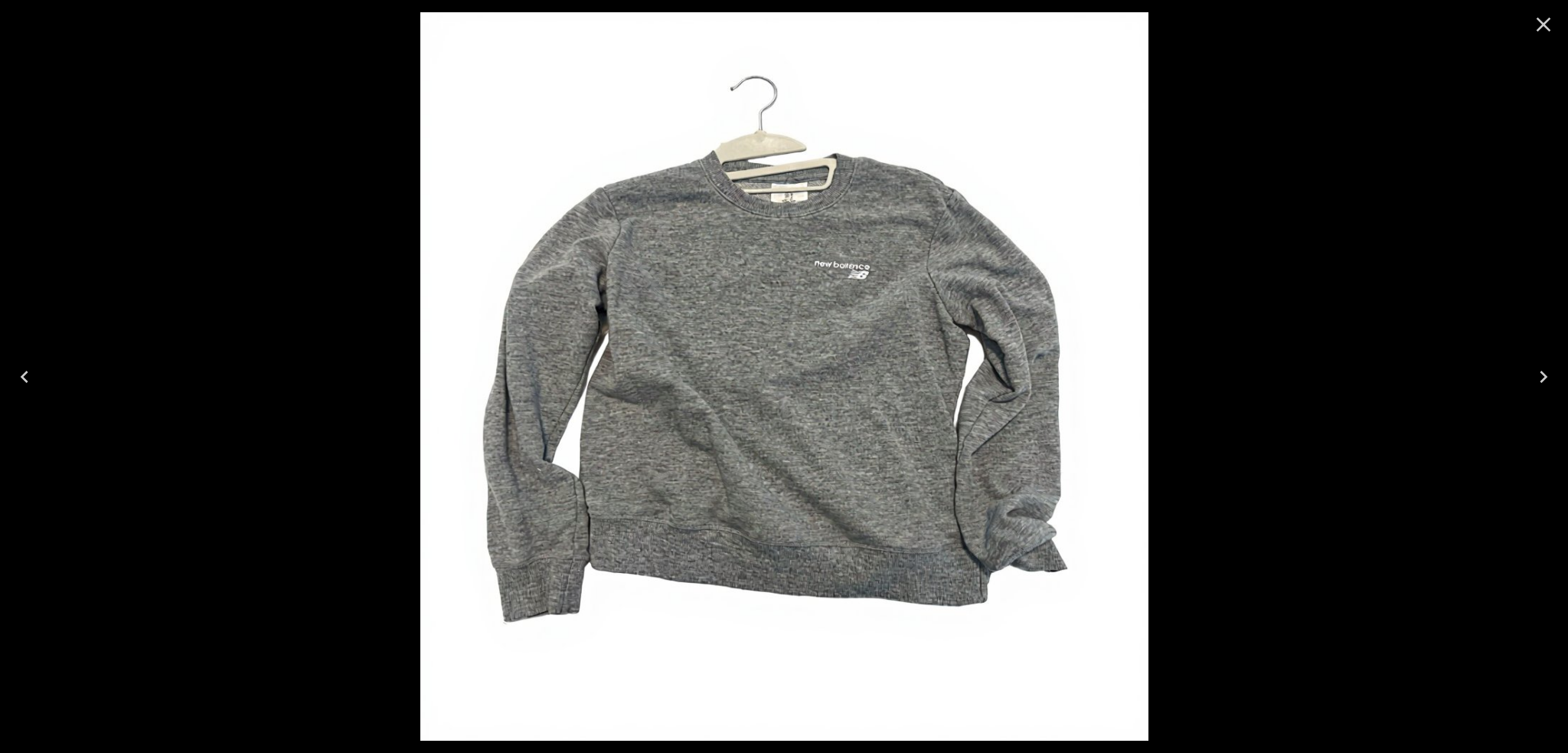
click at [1541, 20] on icon "Close" at bounding box center [1544, 25] width 15 height 15
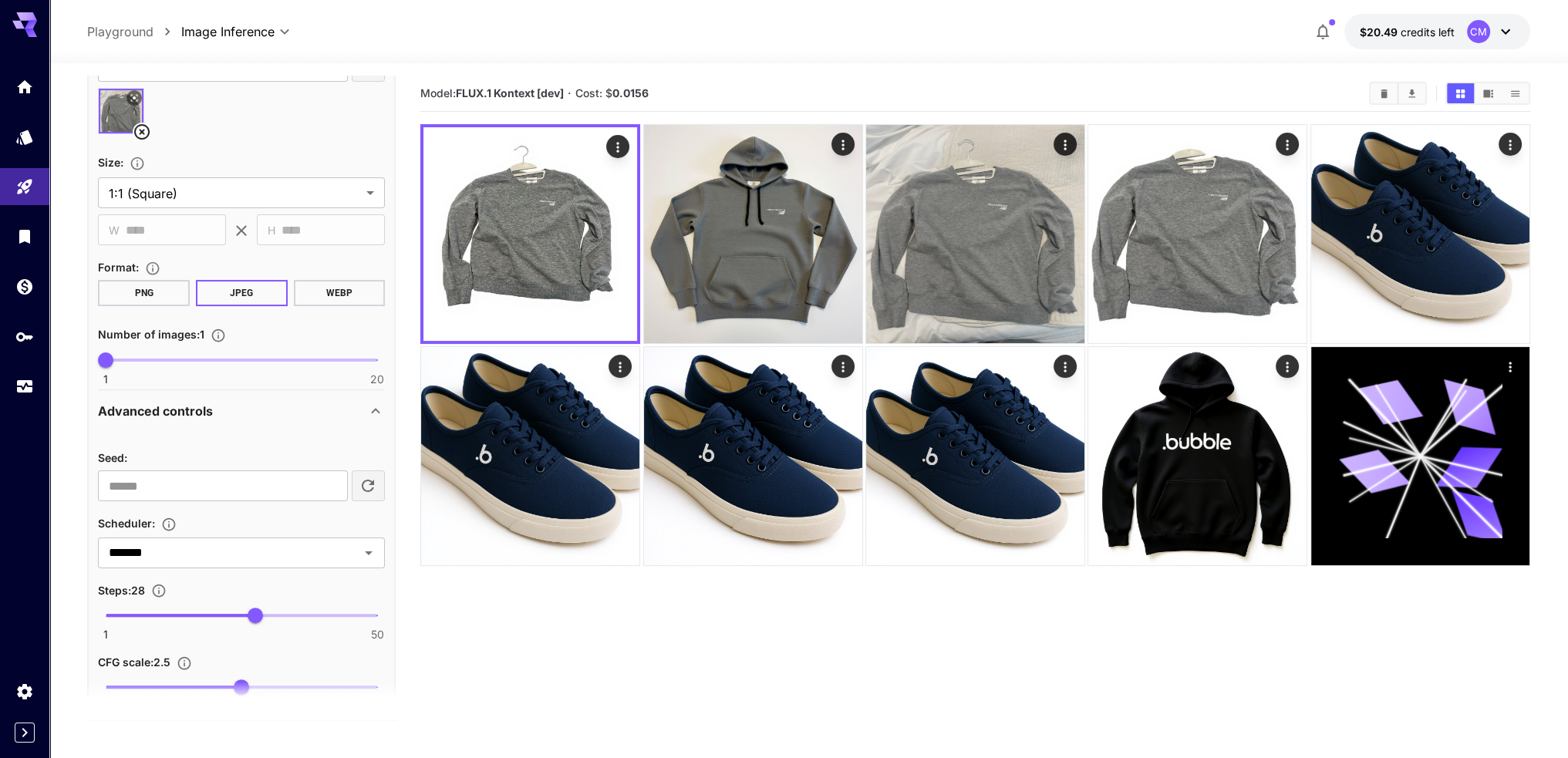
scroll to position [694, 0]
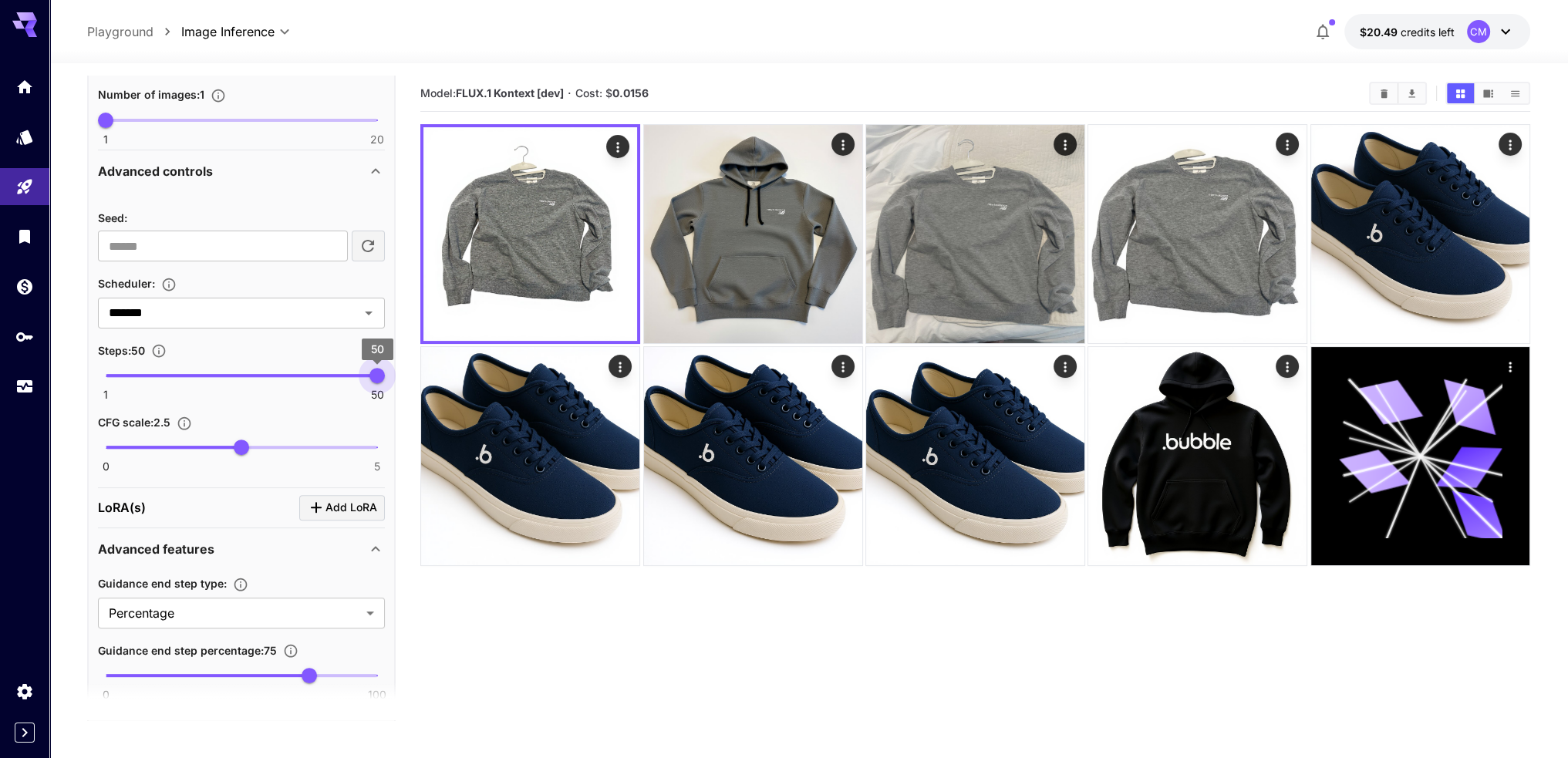
type input "**"
drag, startPoint x: 255, startPoint y: 366, endPoint x: 389, endPoint y: 379, distance: 134.6
click at [385, 379] on span "50" at bounding box center [377, 375] width 15 height 15
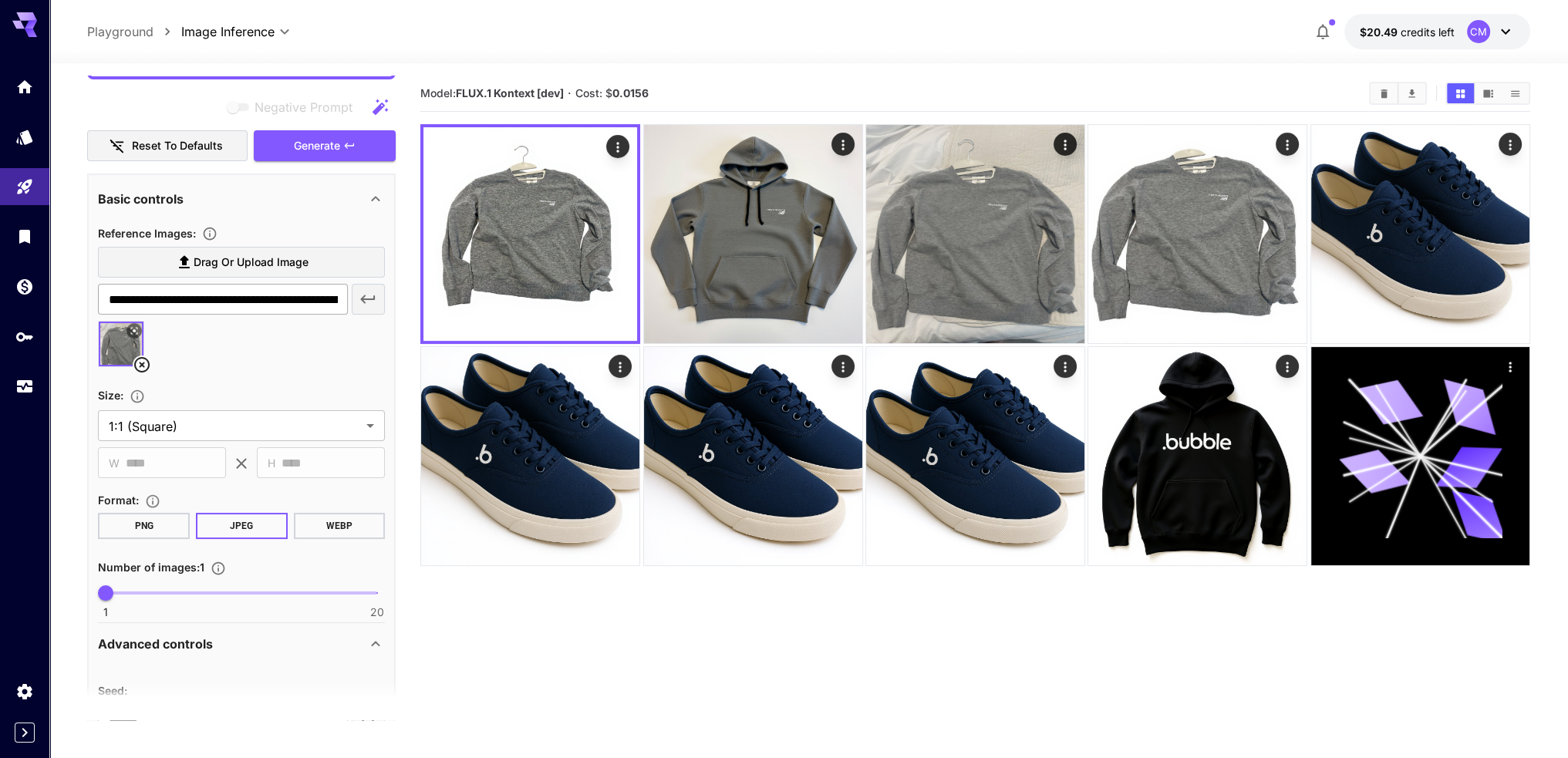
scroll to position [154, 0]
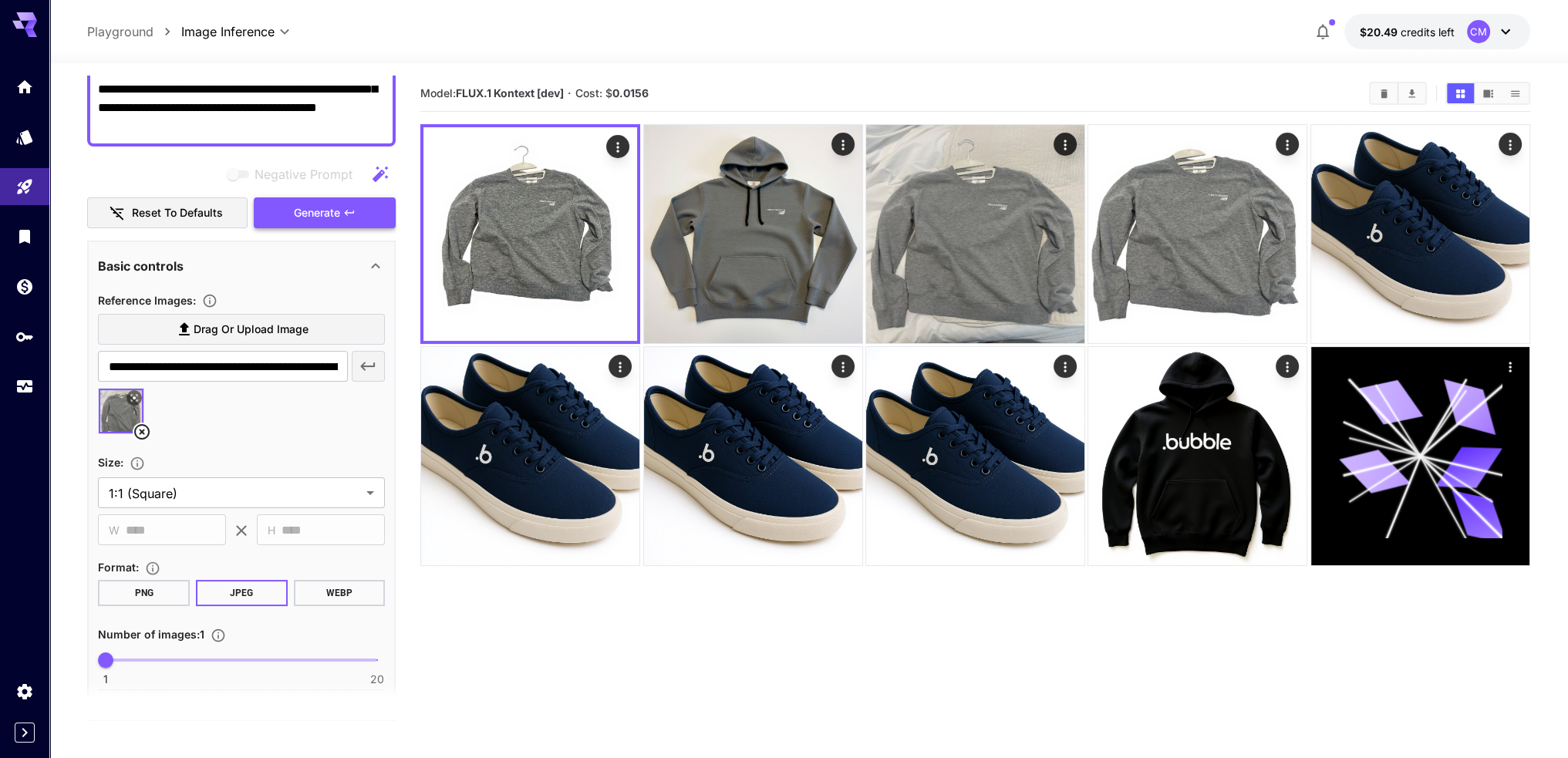
click at [314, 213] on span "Generate" at bounding box center [317, 213] width 46 height 19
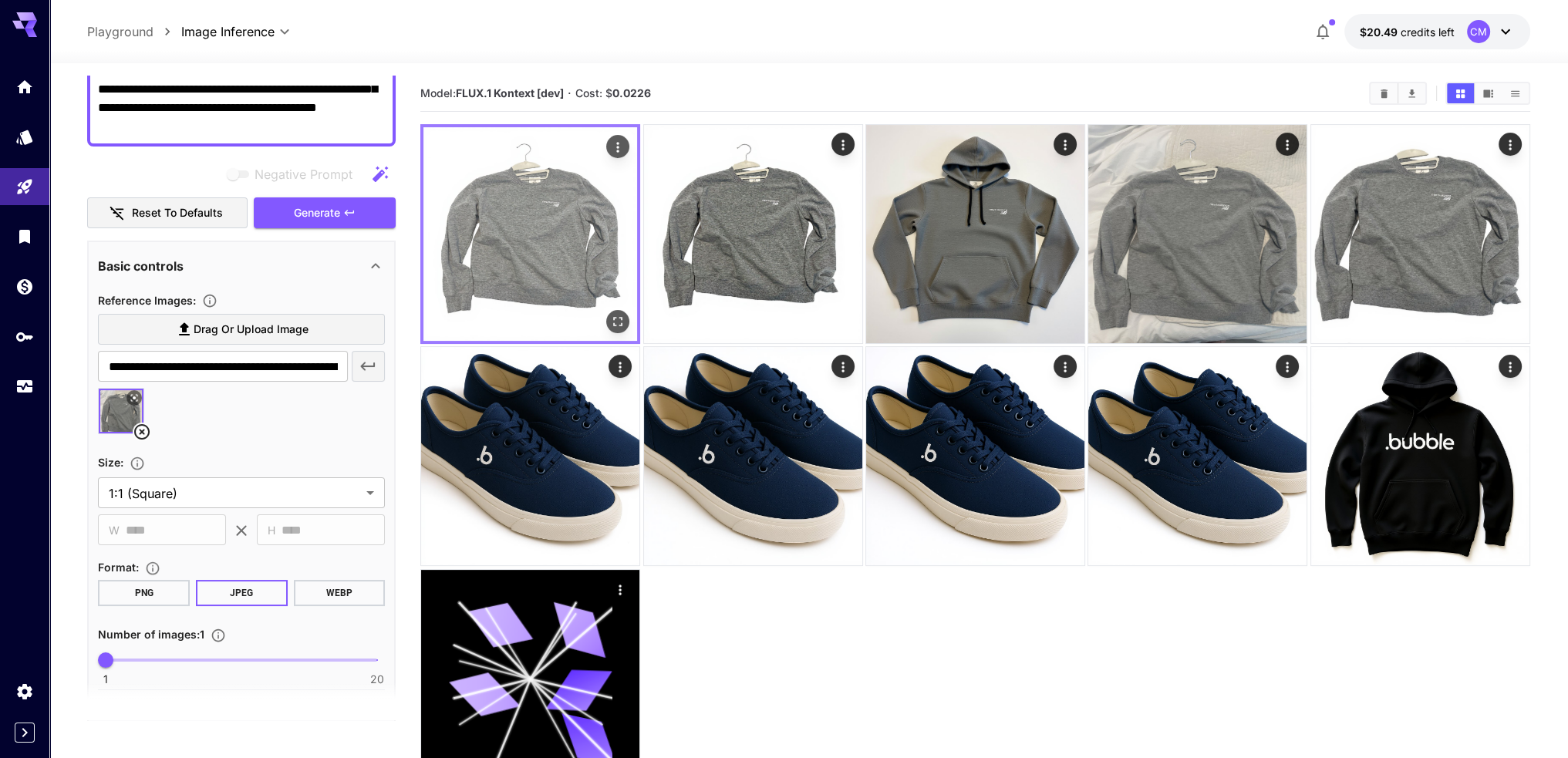
click at [536, 233] on img at bounding box center [530, 234] width 213 height 213
click at [619, 328] on icon "Open in fullscreen" at bounding box center [618, 321] width 15 height 15
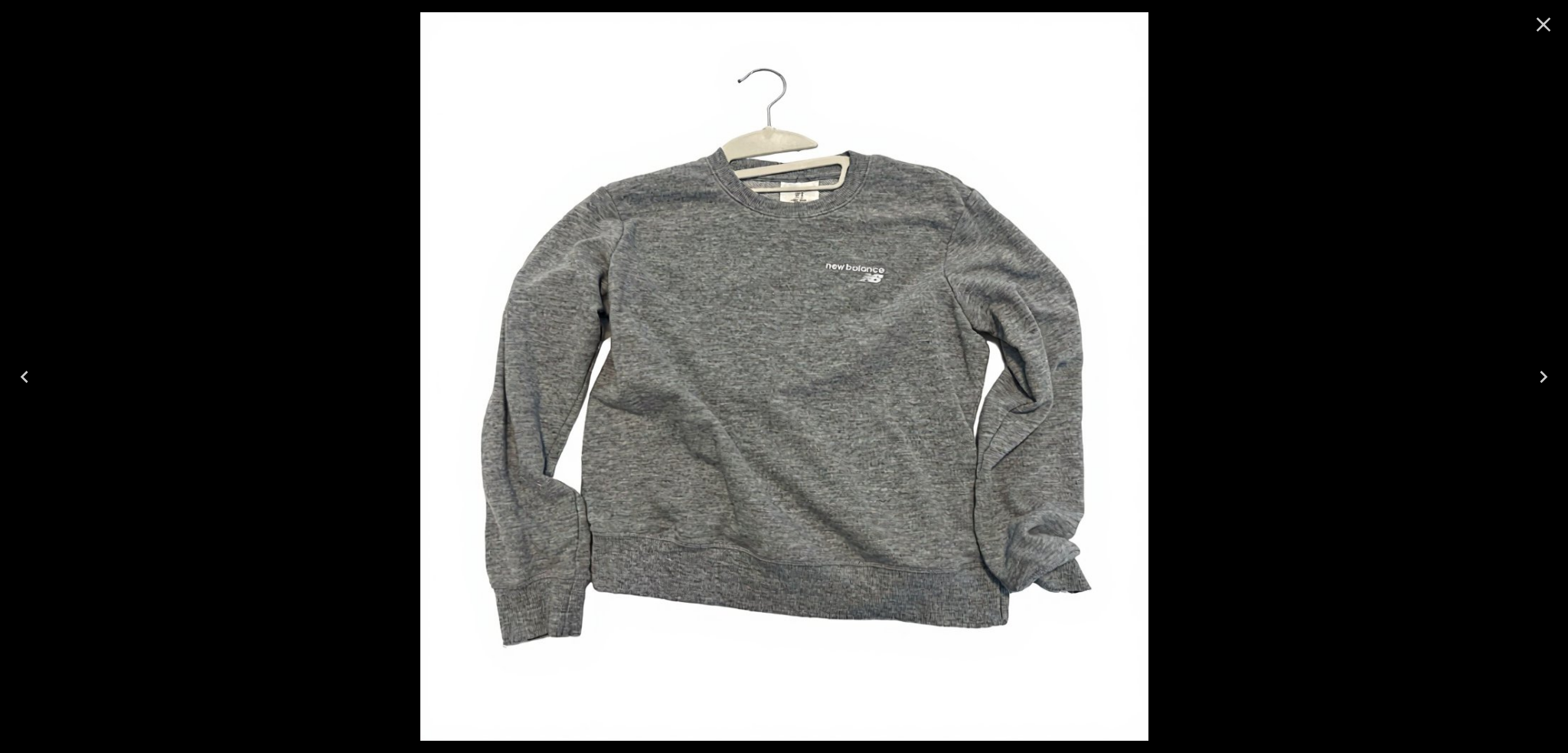
click at [1540, 26] on icon "Close" at bounding box center [1543, 24] width 24 height 24
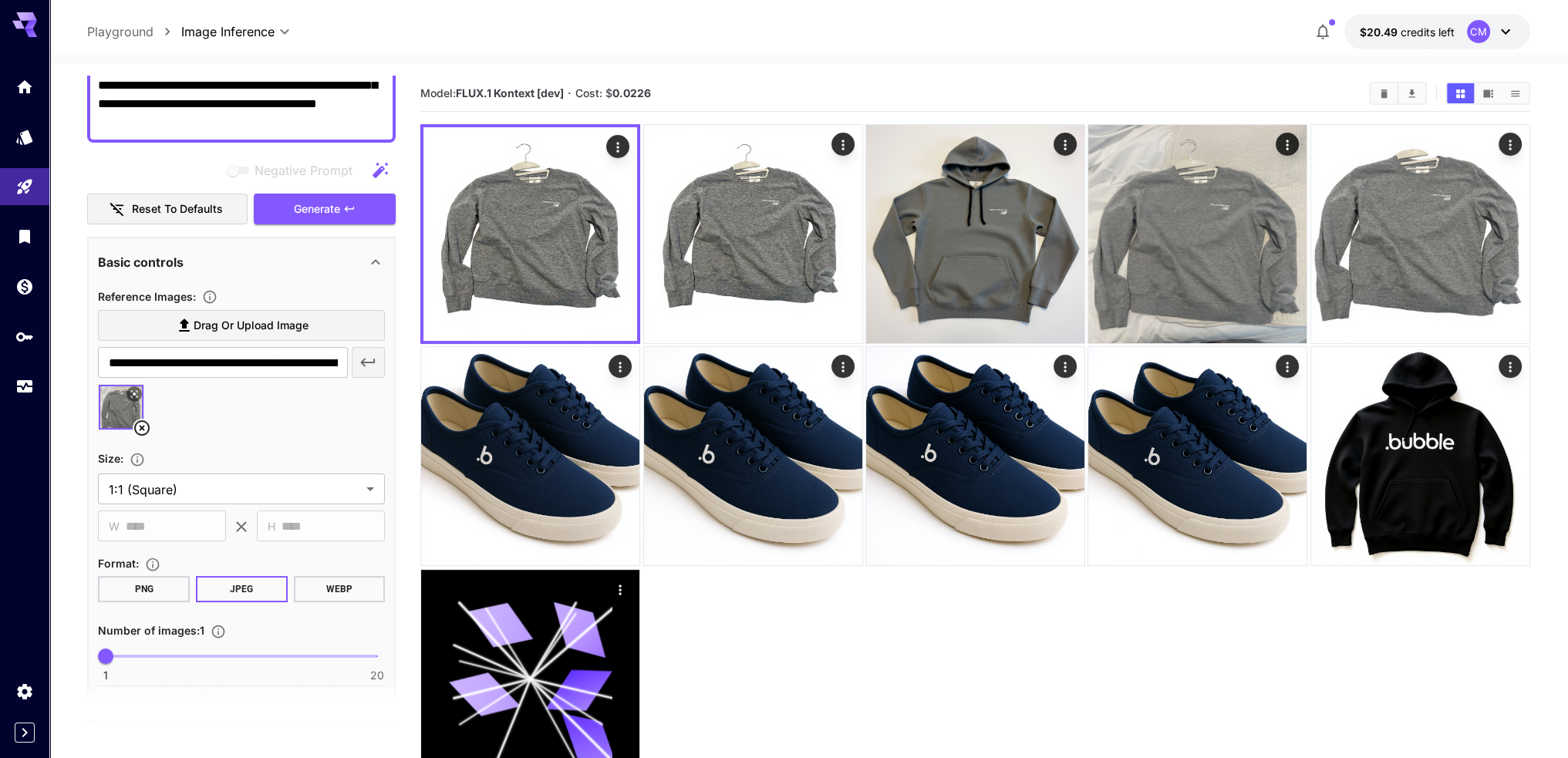
scroll to position [0, 0]
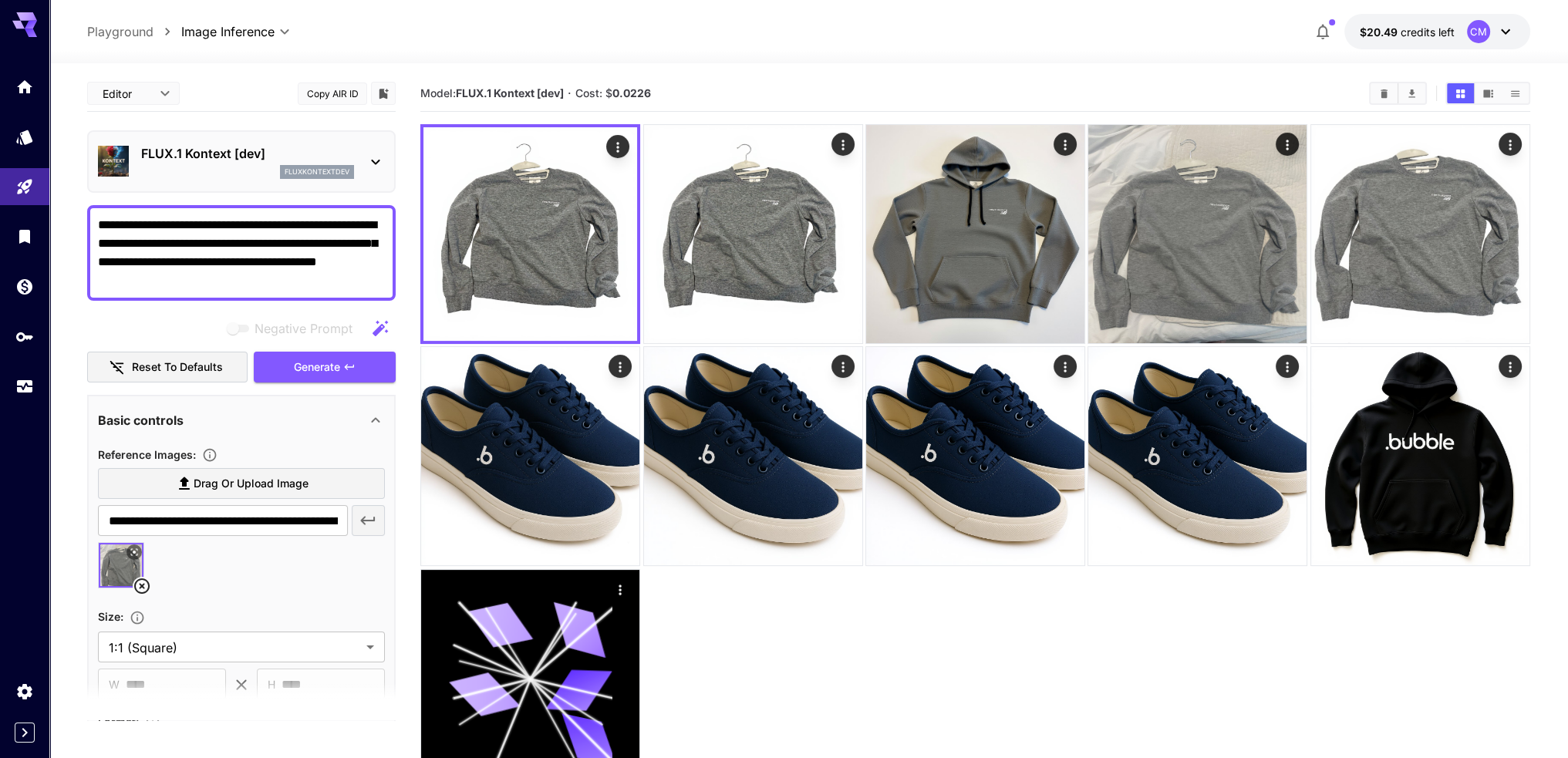
click at [377, 150] on div "FLUX.1 Kontext [dev] fluxkontextdev" at bounding box center [241, 162] width 286 height 47
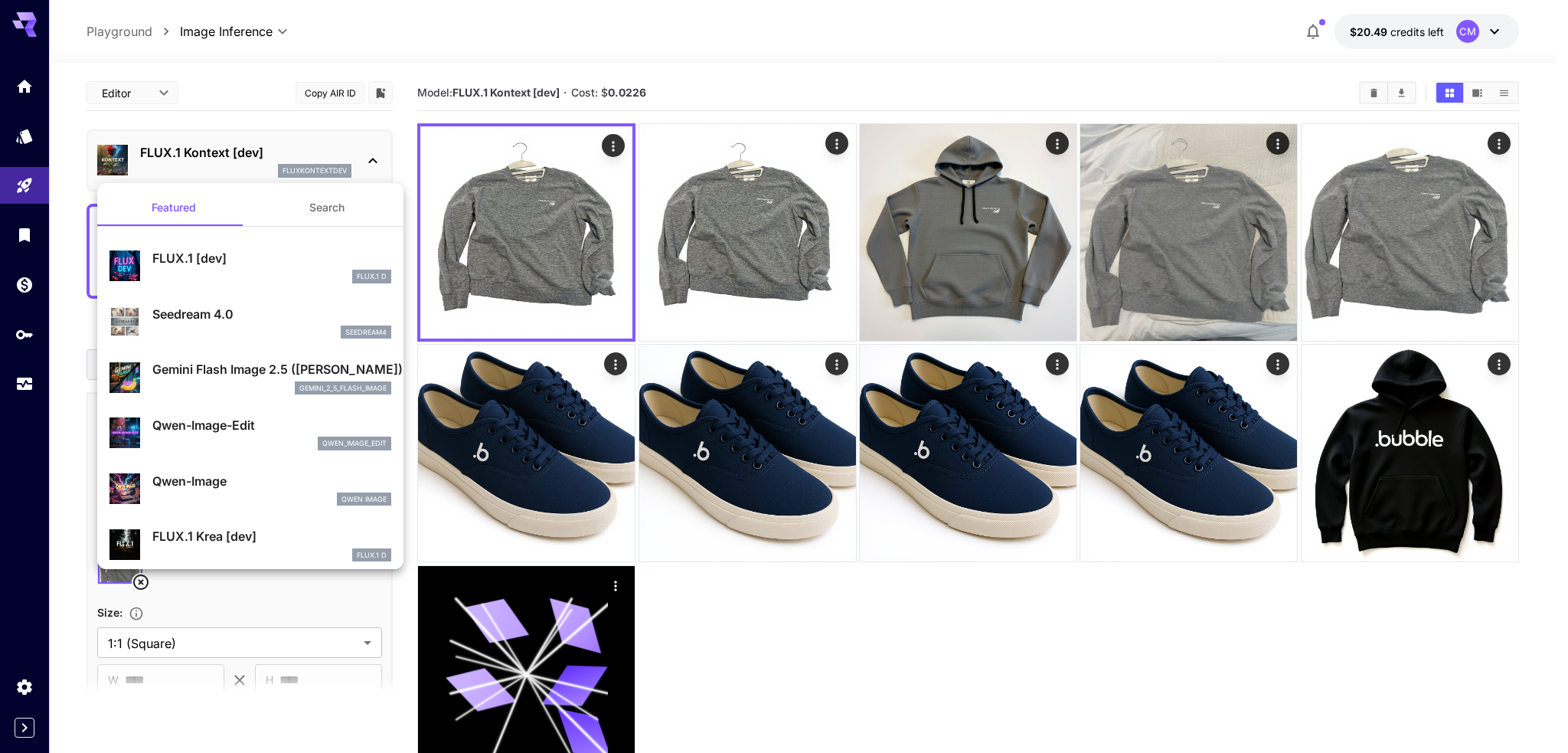
click at [361, 146] on div at bounding box center [784, 376] width 1568 height 753
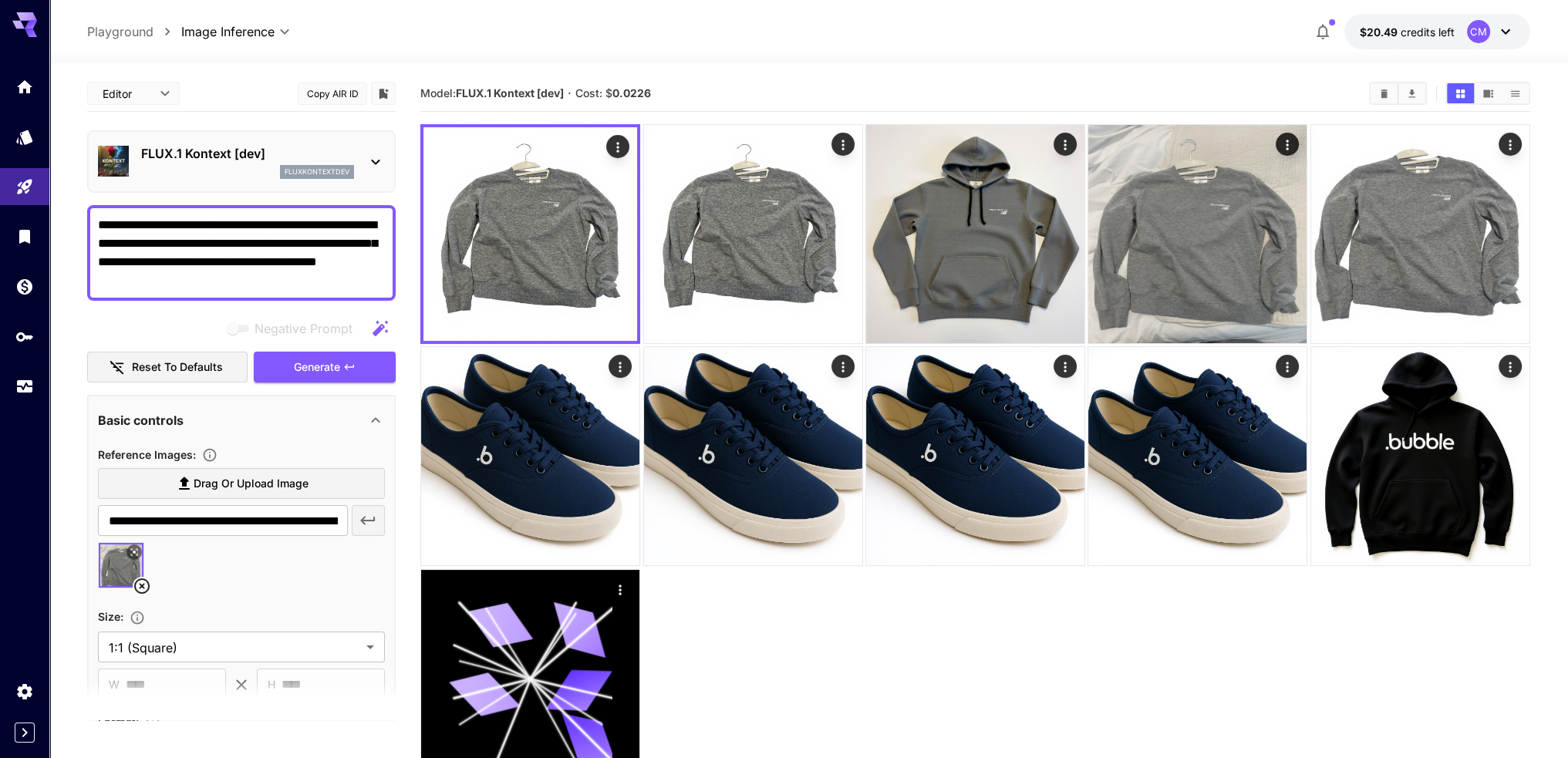
drag, startPoint x: 205, startPoint y: 277, endPoint x: 84, endPoint y: 222, distance: 132.9
click at [84, 222] on section "**********" at bounding box center [808, 472] width 1518 height 816
click at [34, 156] on link at bounding box center [24, 136] width 50 height 38
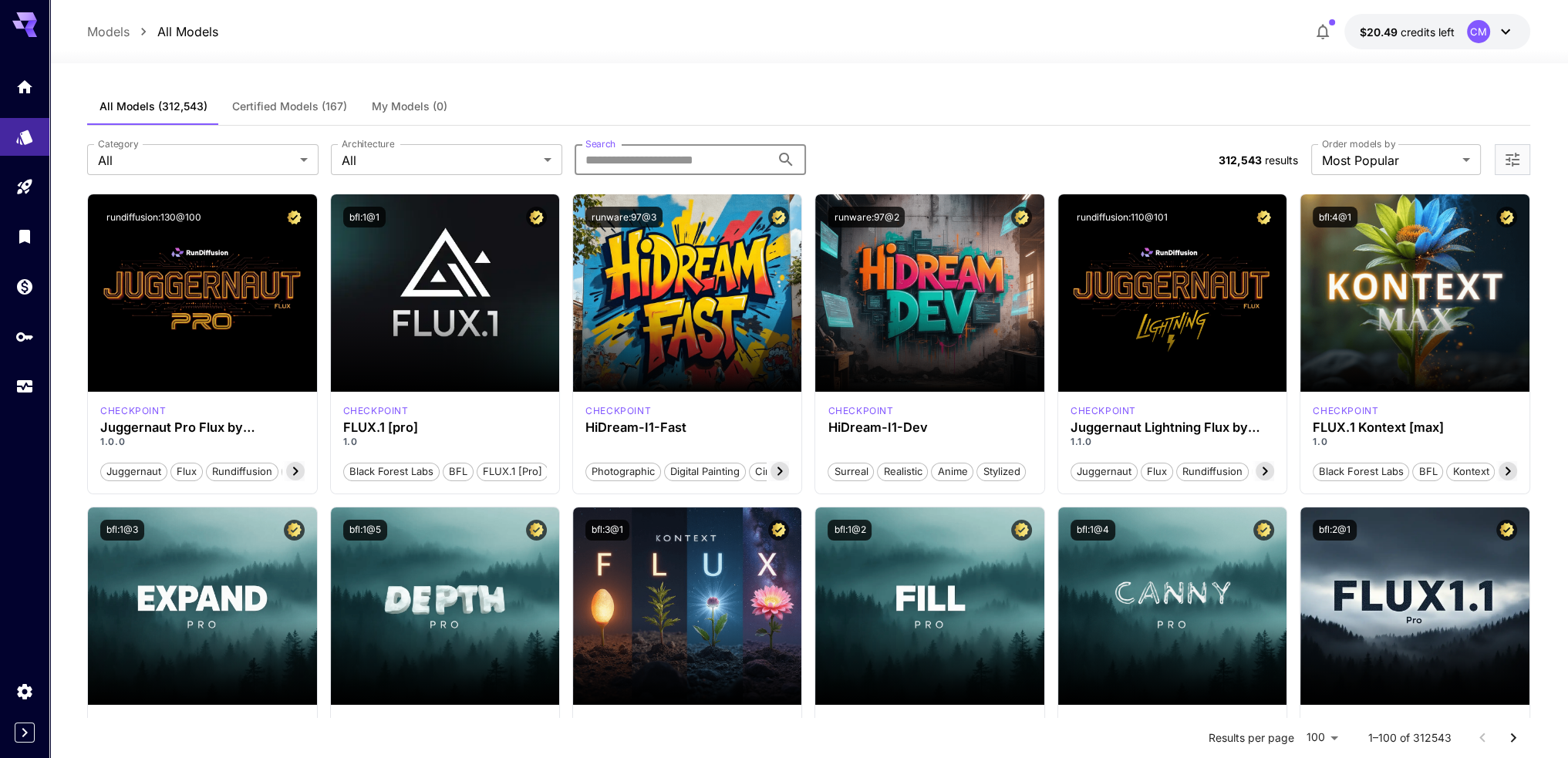
click at [587, 160] on input "Search" at bounding box center [672, 160] width 196 height 31
type input "*******"
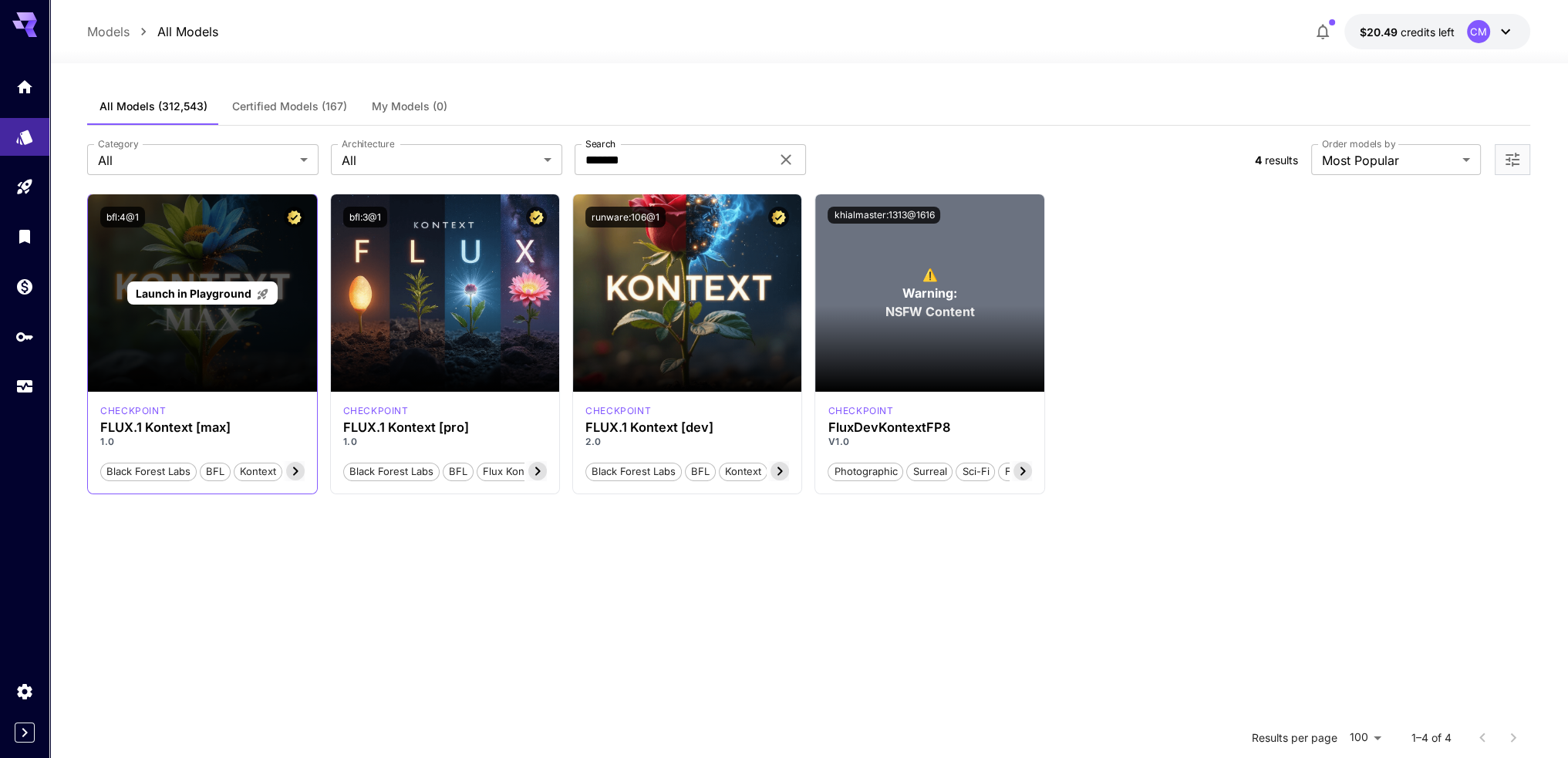
click at [237, 293] on span "Launch in Playground" at bounding box center [193, 293] width 116 height 13
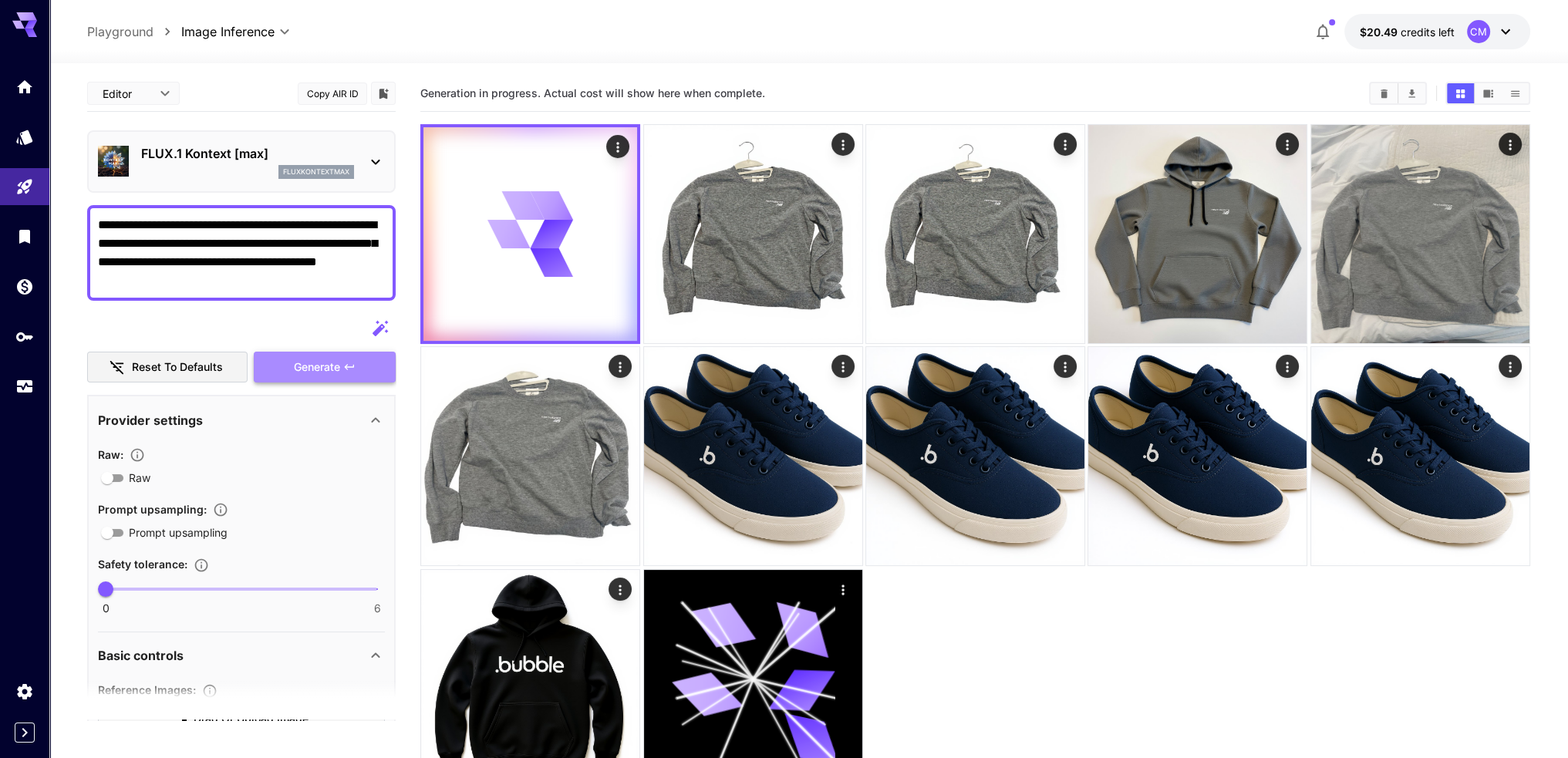
click at [330, 368] on span "Generate" at bounding box center [317, 368] width 46 height 19
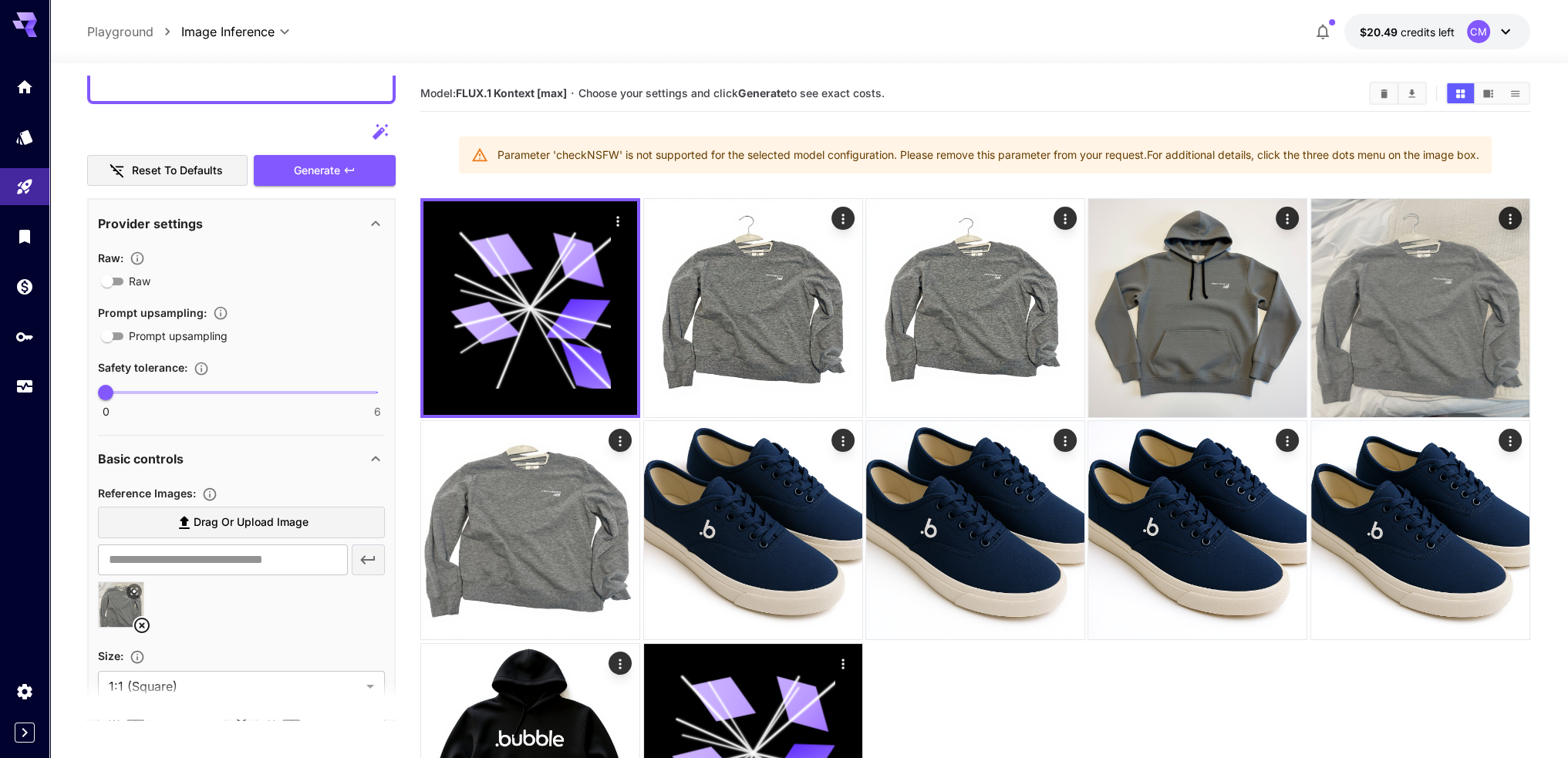
scroll to position [481, 0]
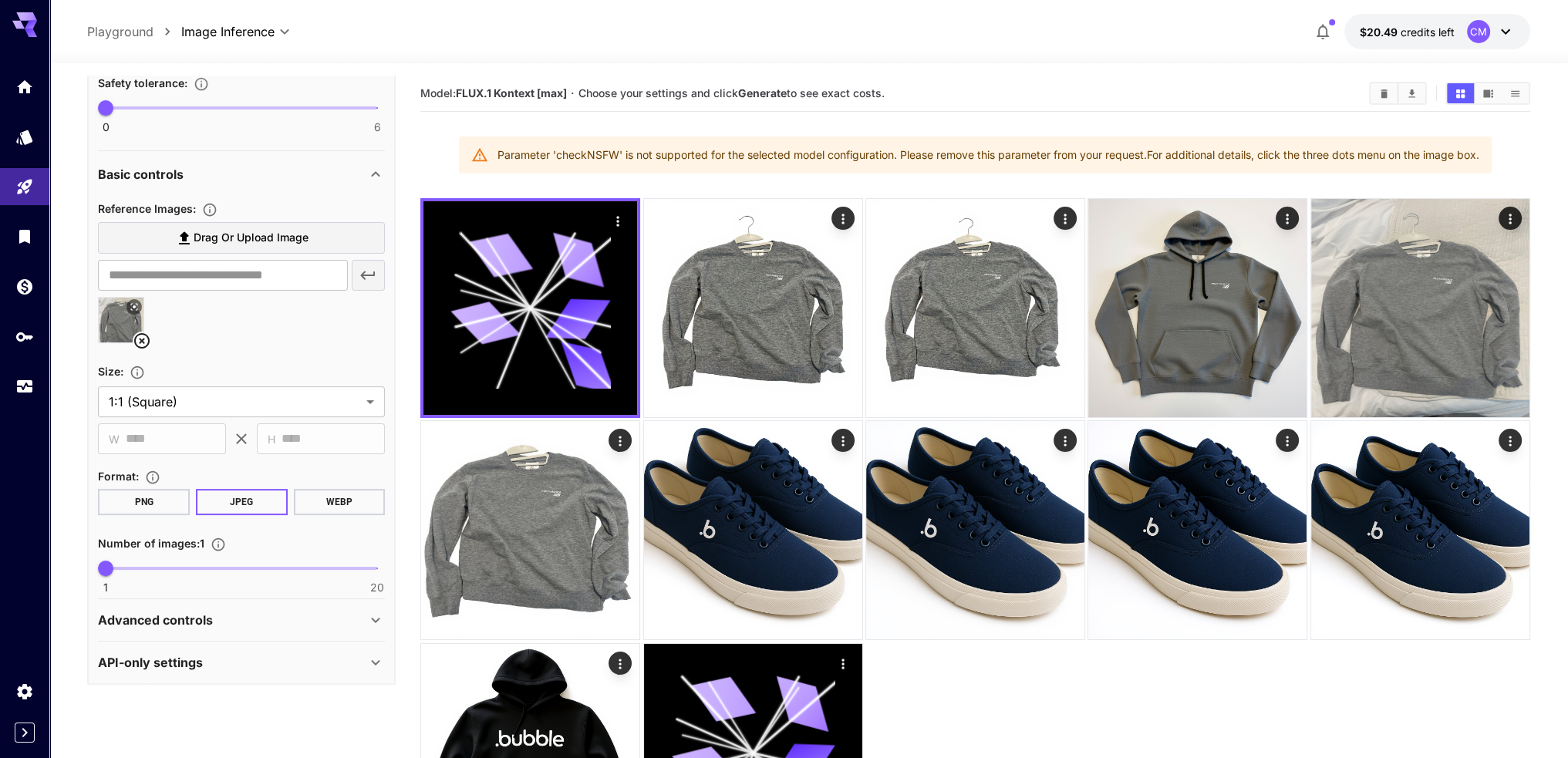
click at [286, 653] on div "API-only settings" at bounding box center [232, 662] width 269 height 19
click at [281, 618] on div "Advanced controls" at bounding box center [232, 620] width 269 height 19
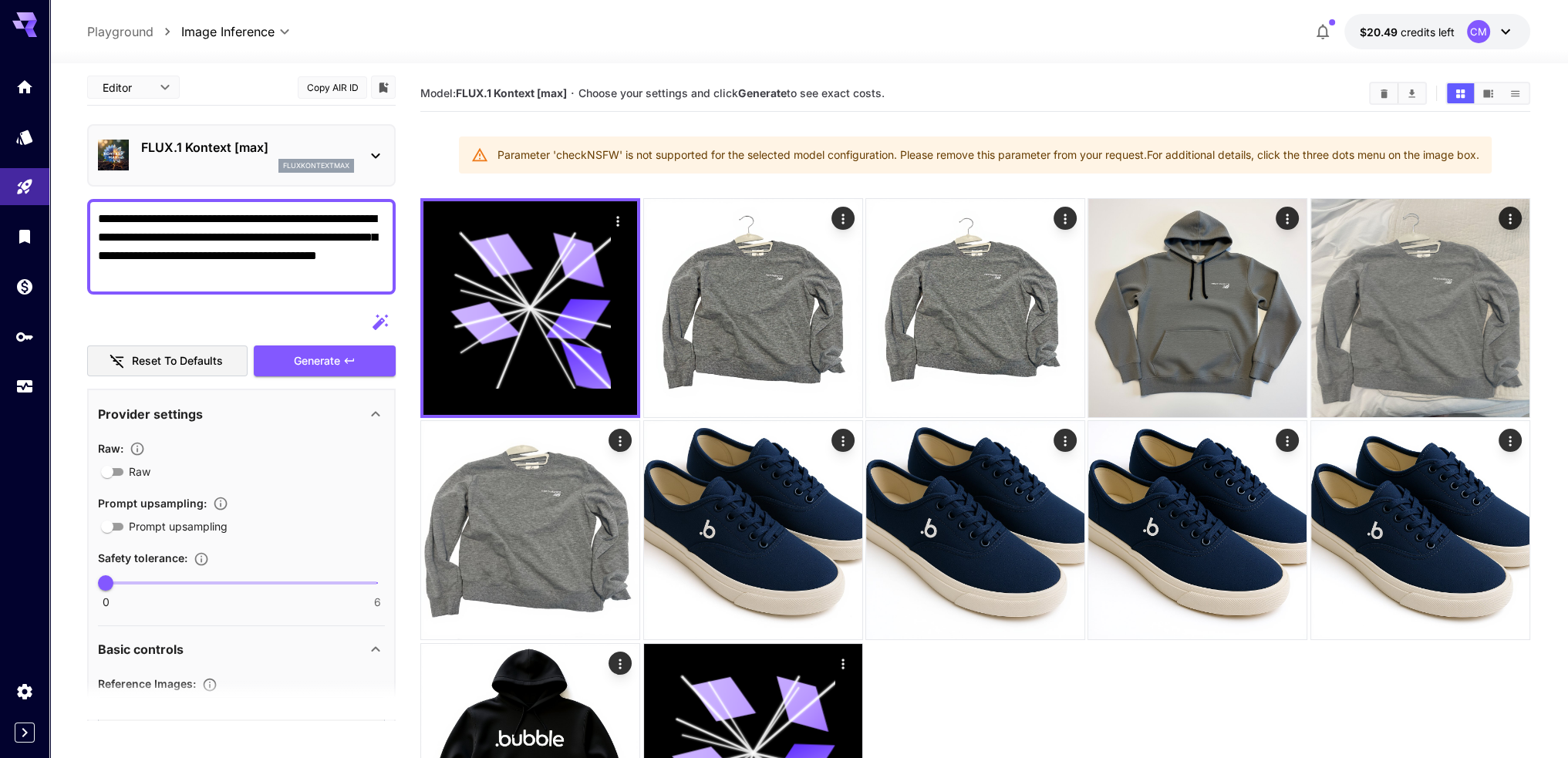
scroll to position [0, 0]
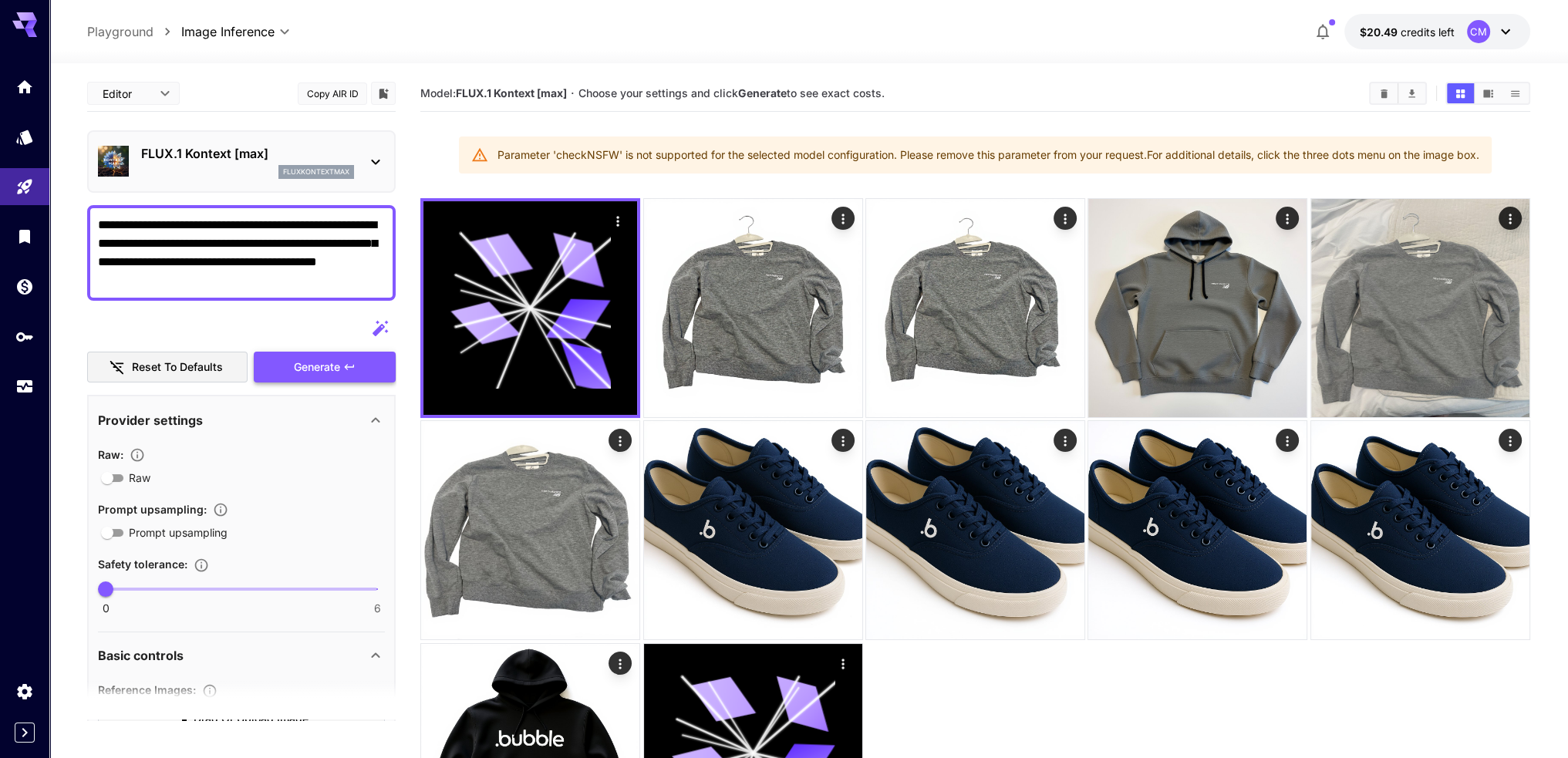
click at [333, 374] on span "Generate" at bounding box center [317, 368] width 46 height 19
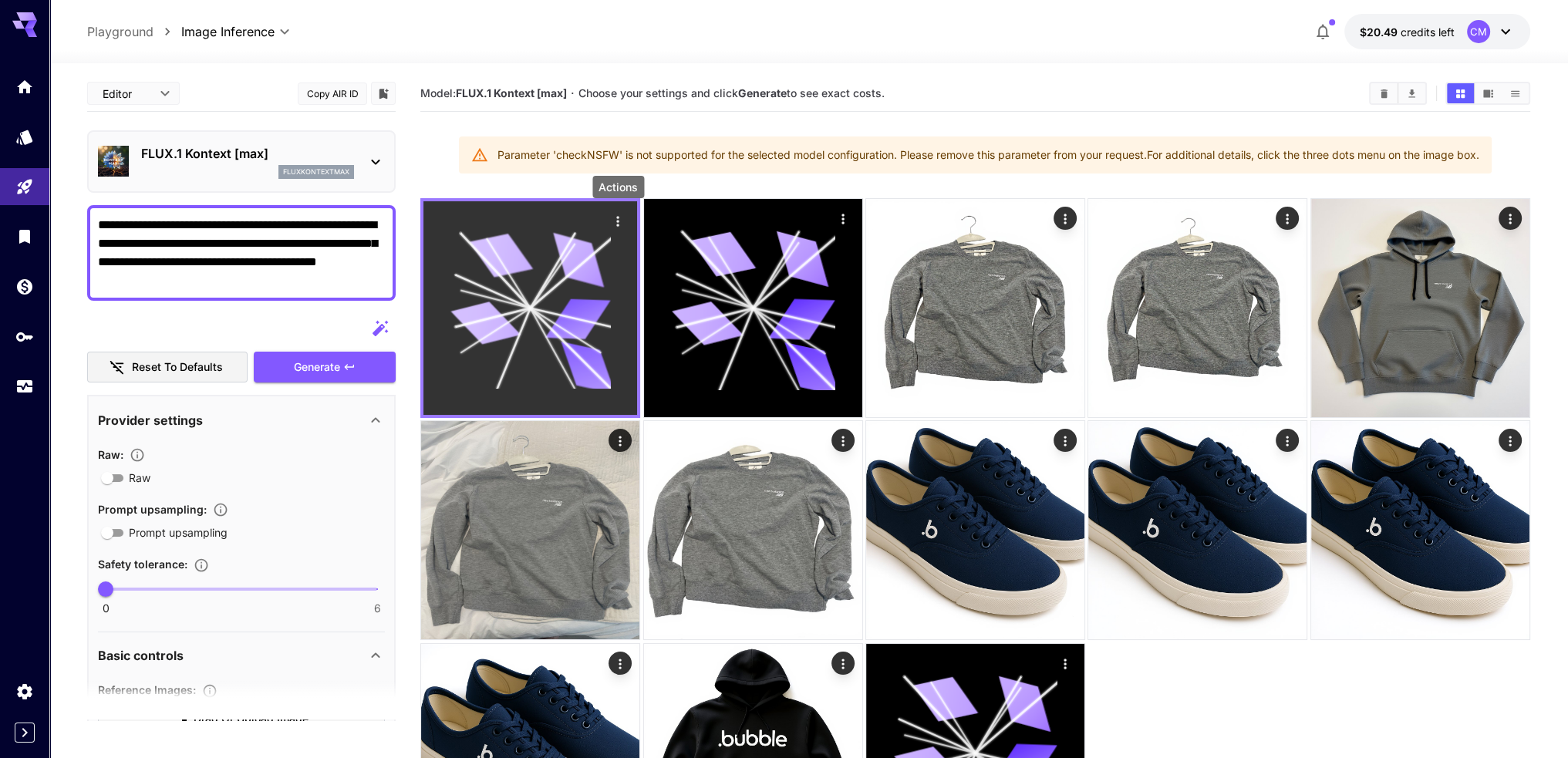
click at [619, 215] on icon "Actions" at bounding box center [618, 221] width 15 height 15
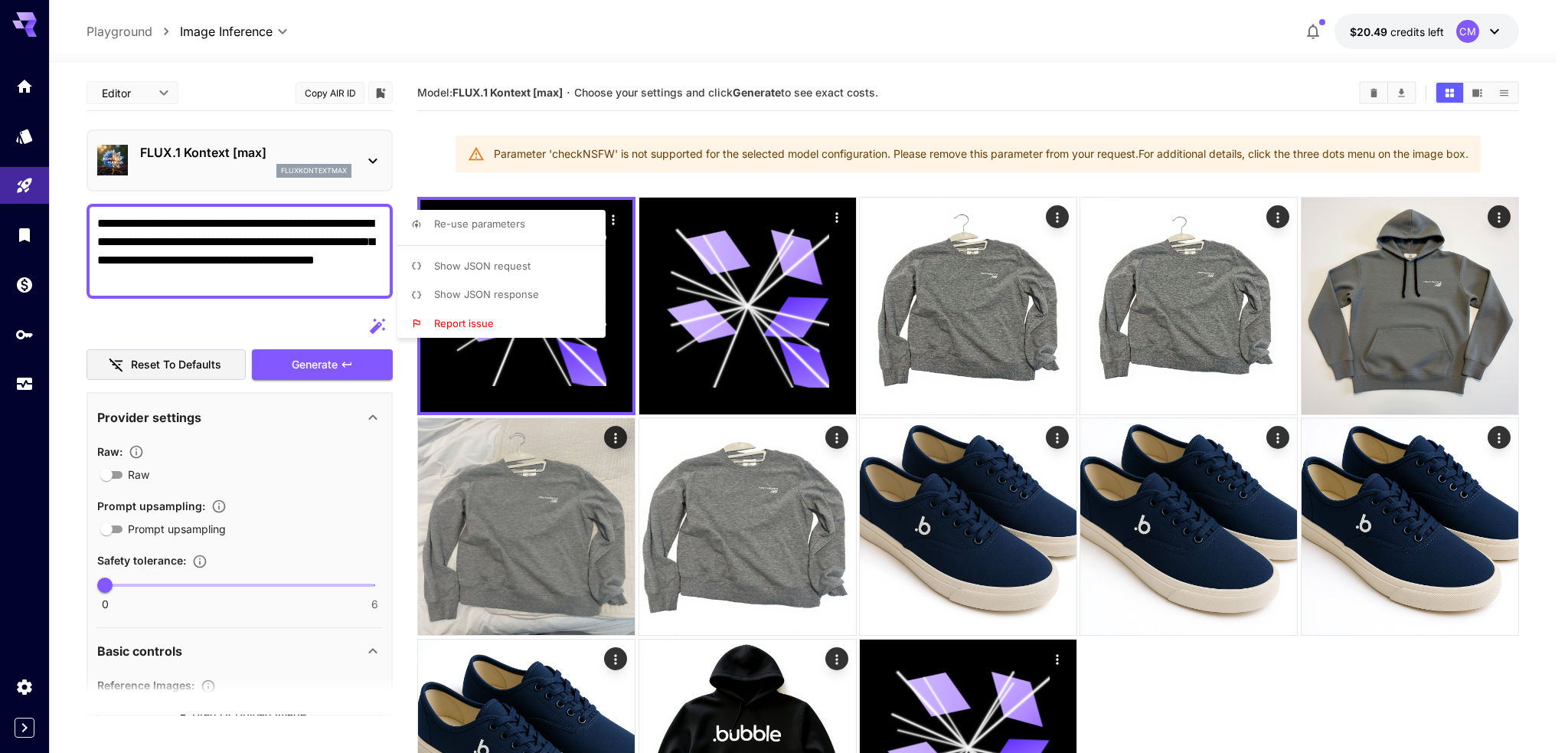
click at [465, 180] on div at bounding box center [784, 376] width 1568 height 753
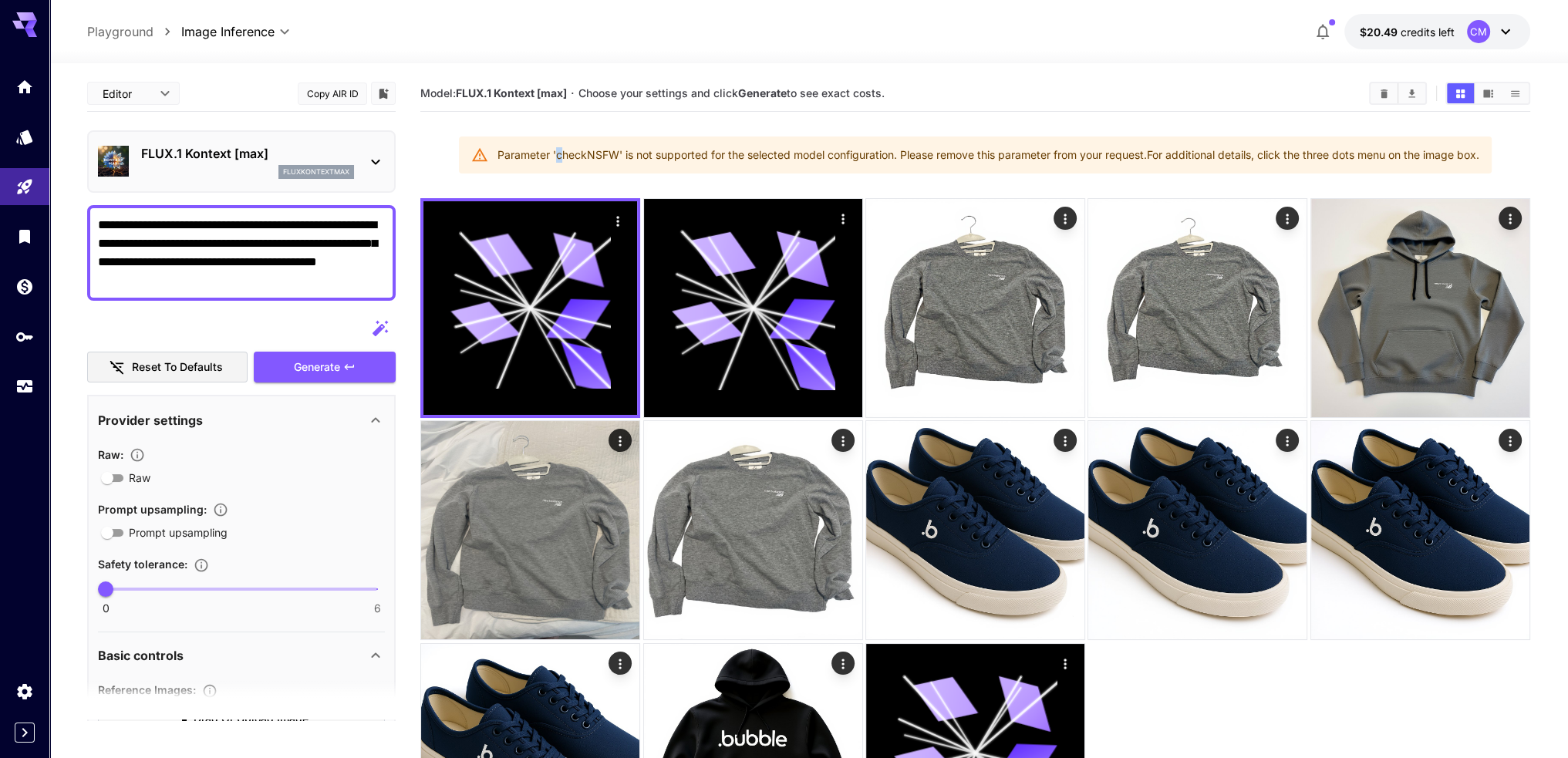
drag, startPoint x: 549, startPoint y: 153, endPoint x: 558, endPoint y: 153, distance: 9.0
click at [558, 153] on div "Parameter 'checkNSFW' is not supported for the selected model configuration. Pl…" at bounding box center [989, 155] width 982 height 28
drag, startPoint x: 490, startPoint y: 153, endPoint x: 1493, endPoint y: 162, distance: 1003.0
click at [1492, 162] on div "Parameter 'checkNSFW' is not supported for the selected model configuration. Pl…" at bounding box center [975, 155] width 1032 height 37
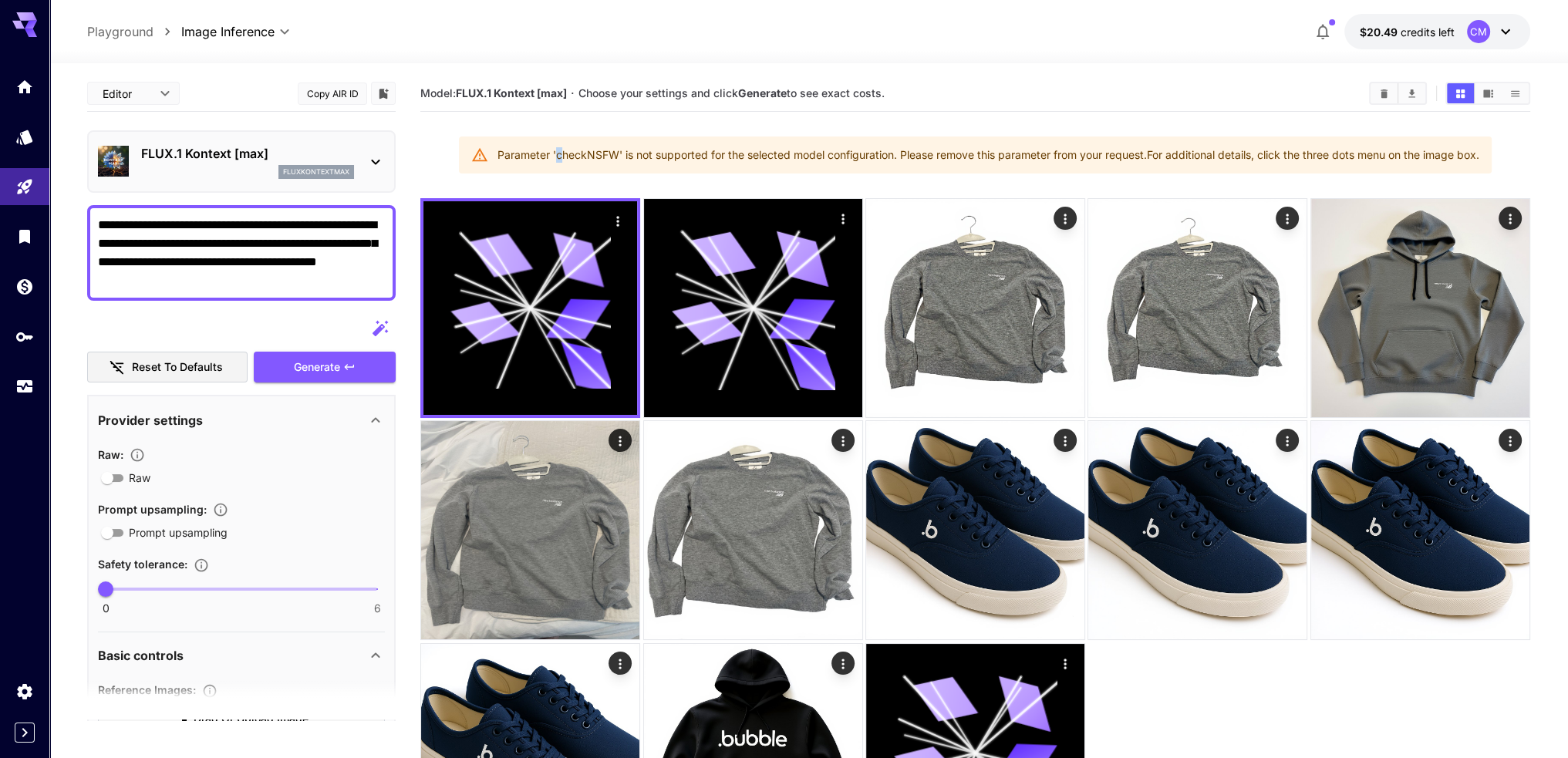
copy div "Parameter 'checkNSFW' is not supported for the selected model configuration. Pl…"
click at [24, 692] on icon "Settings" at bounding box center [26, 687] width 15 height 15
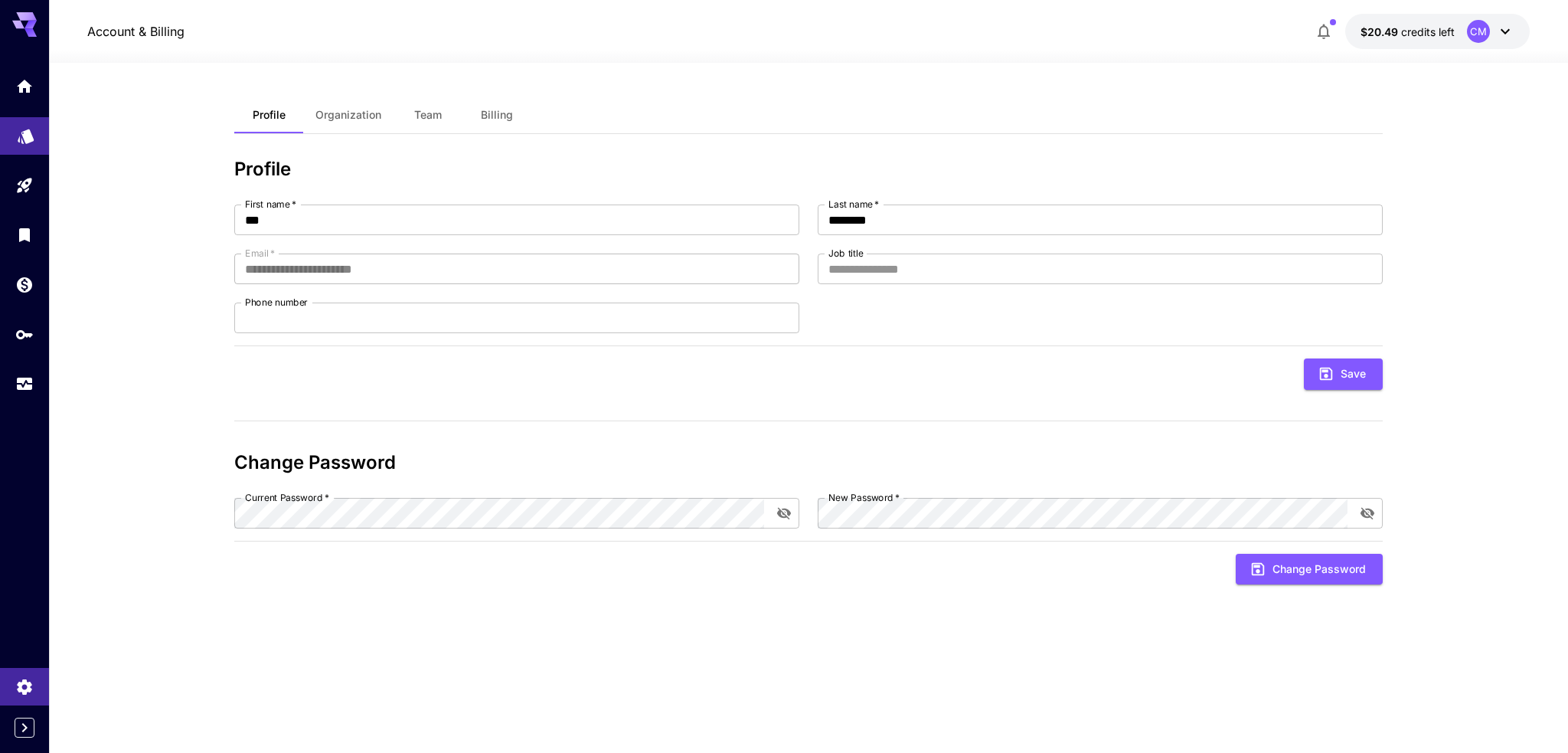
click at [22, 139] on icon "Models" at bounding box center [26, 131] width 16 height 15
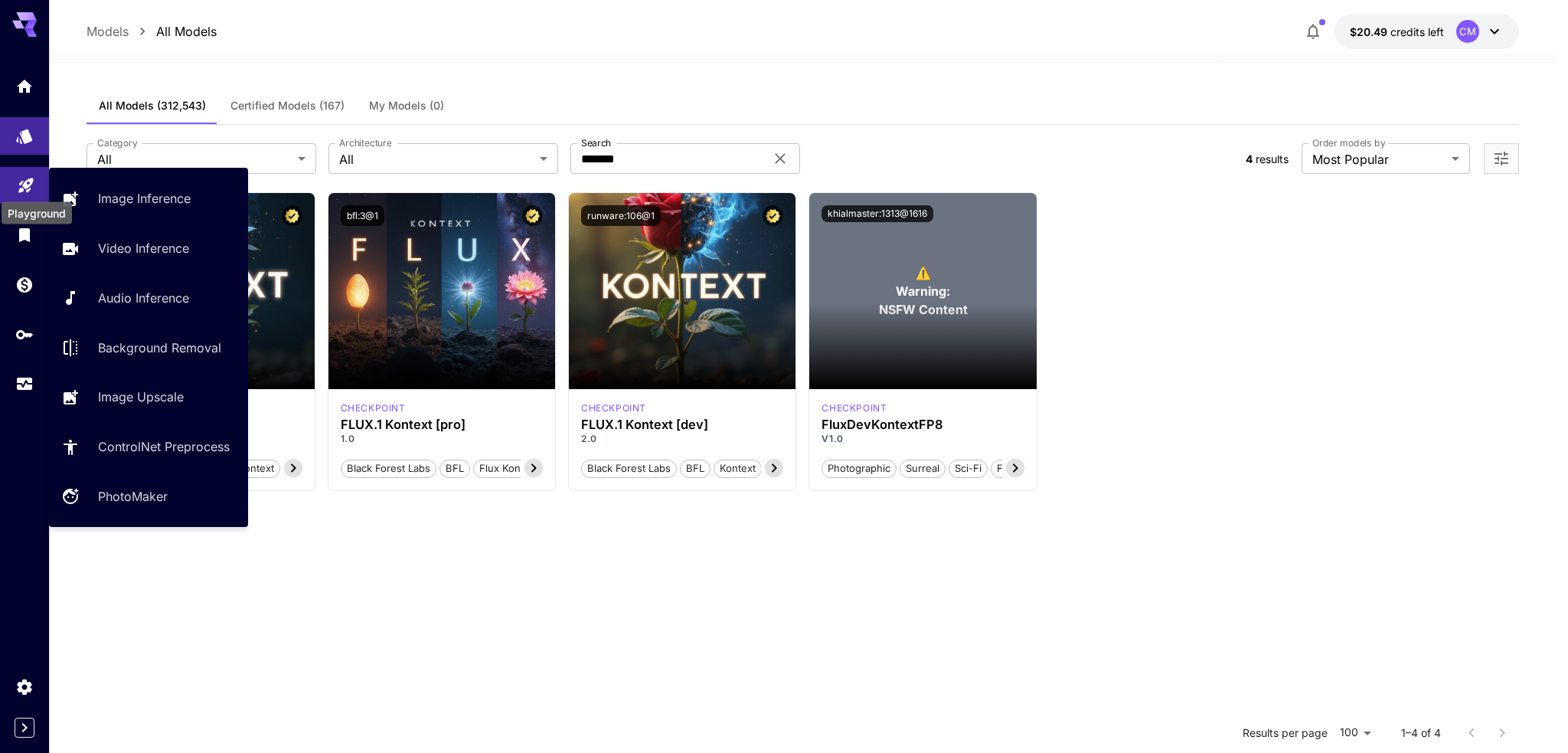
click at [24, 177] on icon "Playground" at bounding box center [26, 181] width 19 height 19
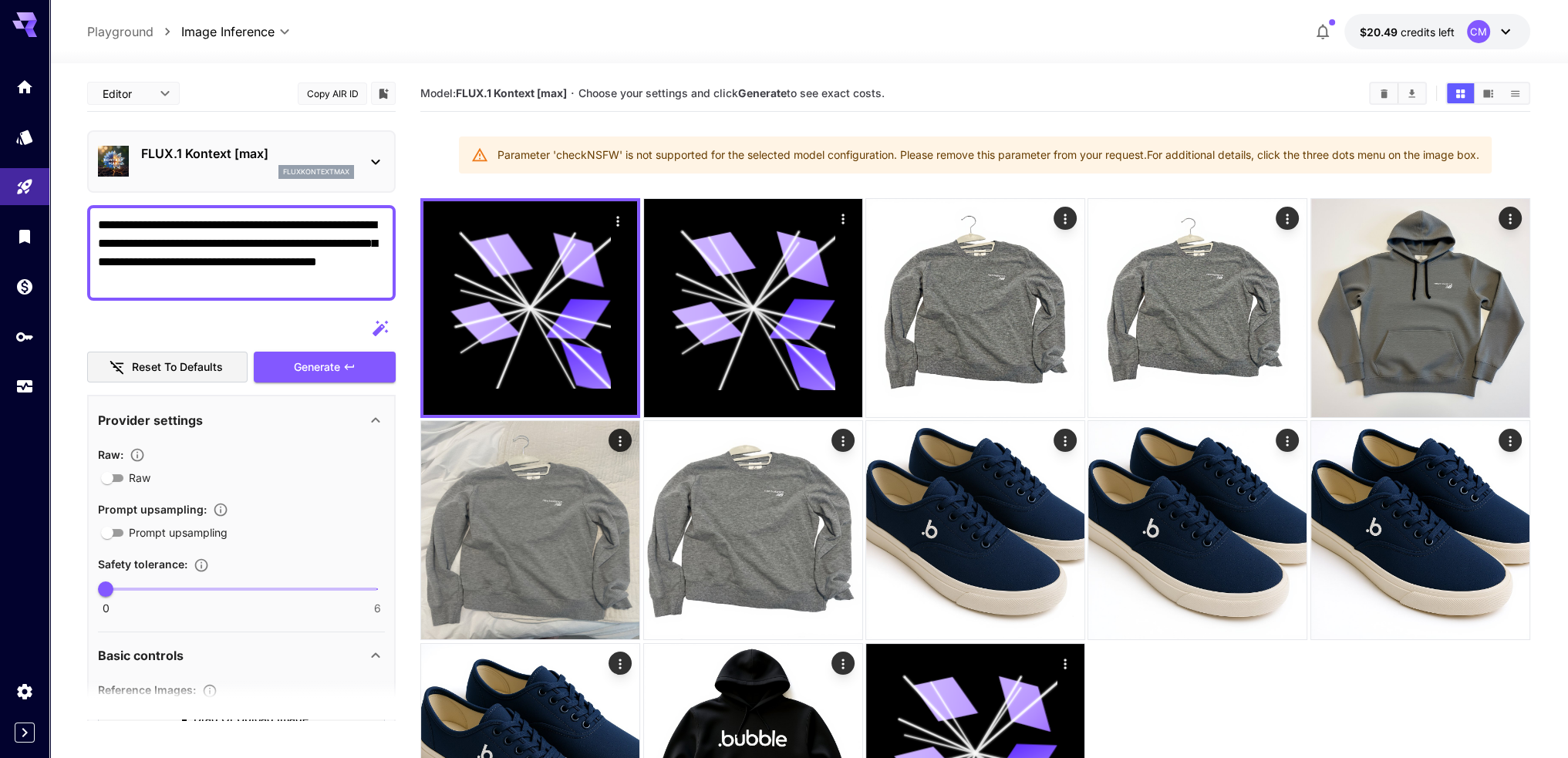
click at [401, 187] on main "**********" at bounding box center [808, 475] width 1443 height 799
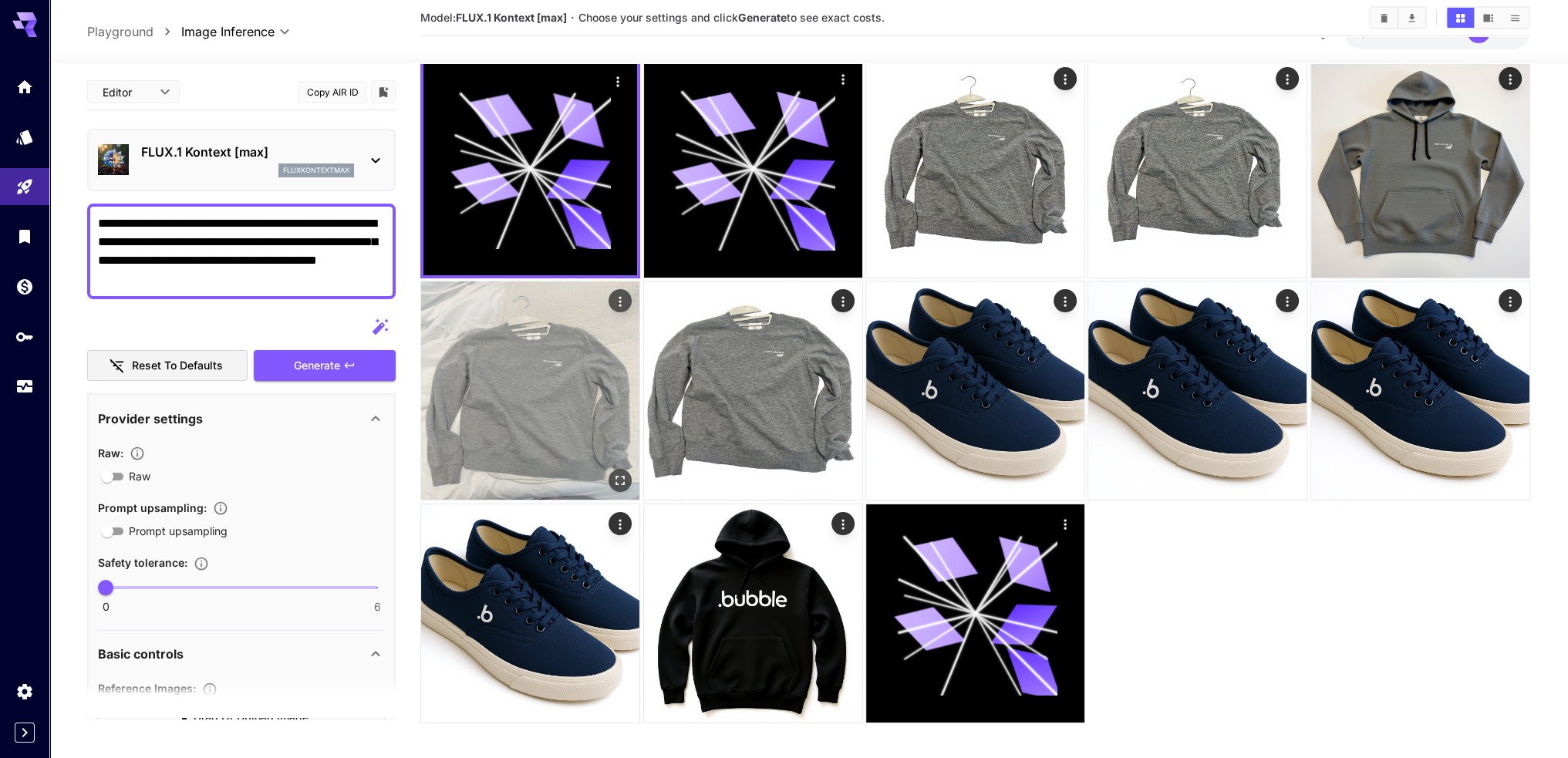
scroll to position [150, 0]
